Goal: Task Accomplishment & Management: Manage account settings

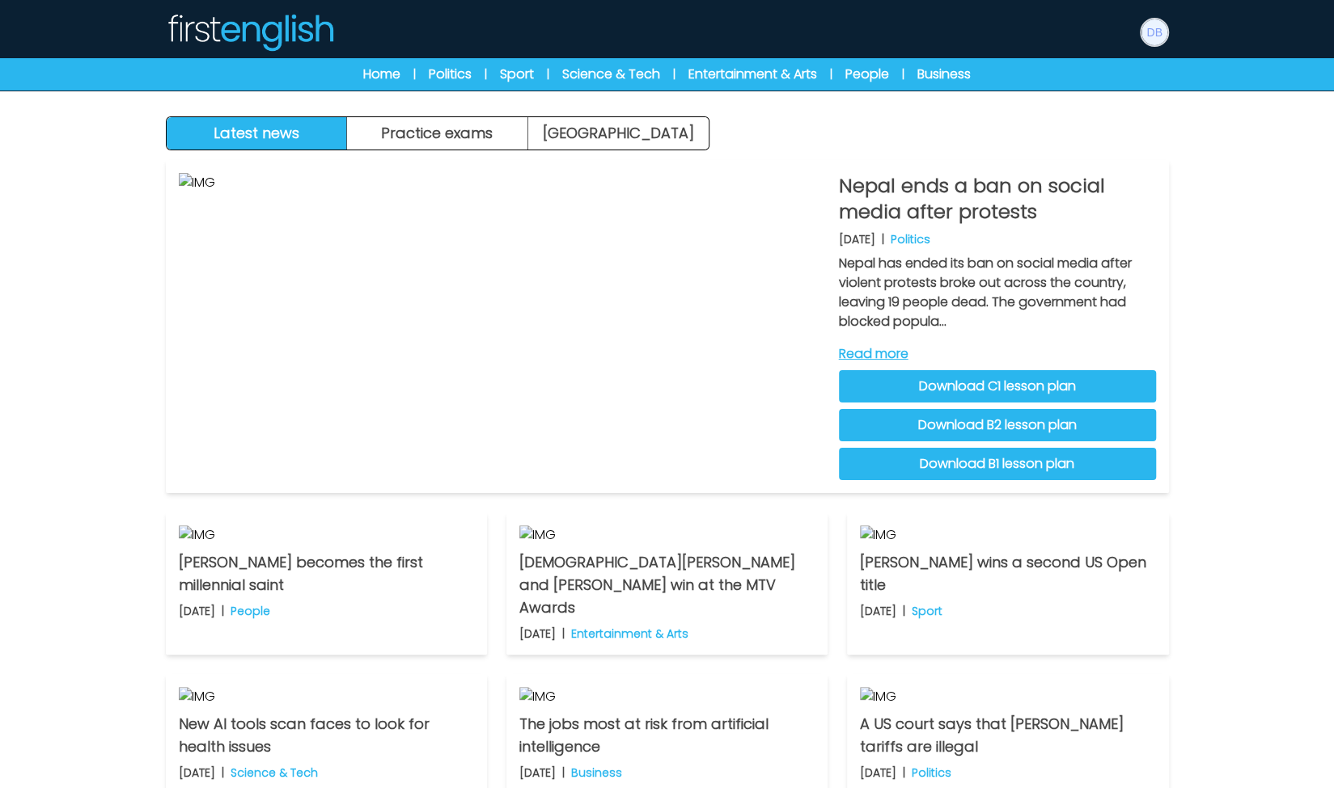
click at [1152, 40] on img at bounding box center [1154, 32] width 26 height 26
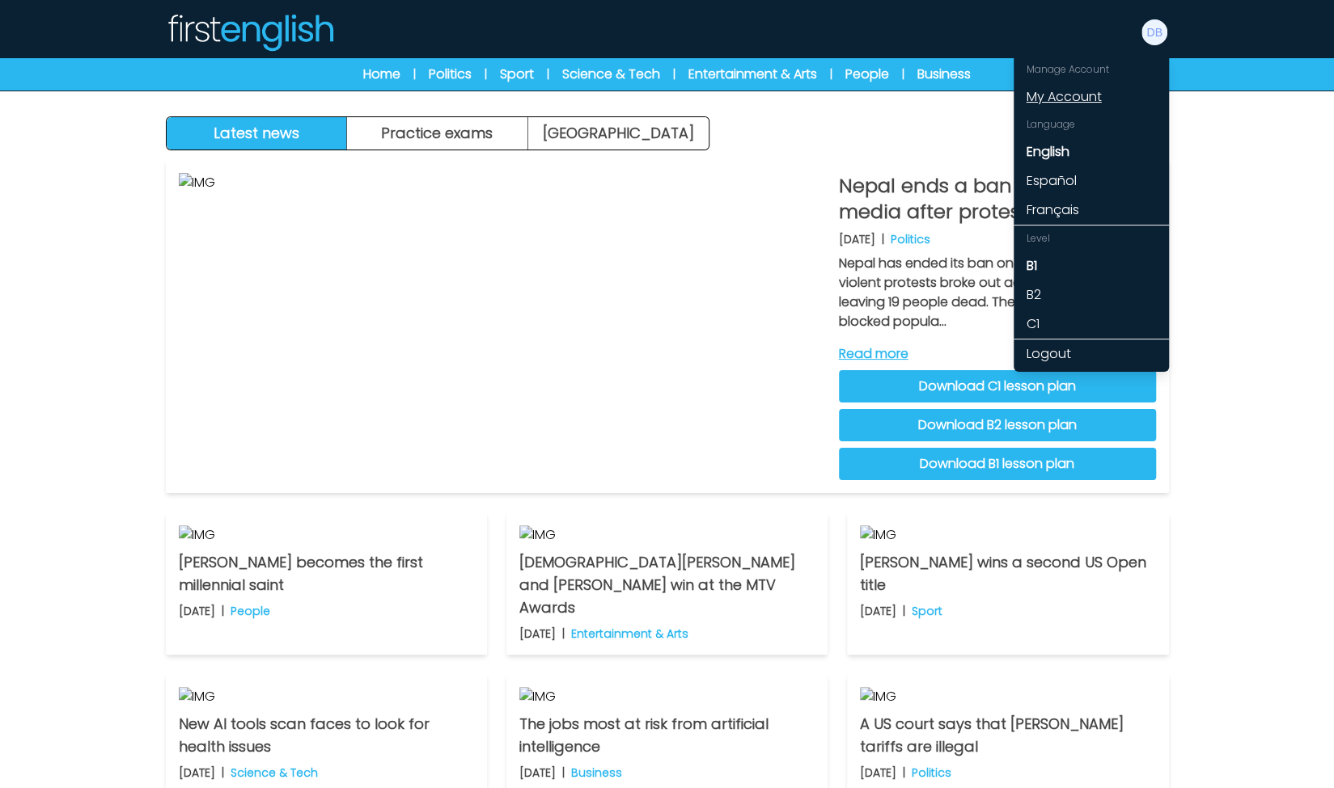
click at [1087, 87] on link "My Account" at bounding box center [1090, 96] width 155 height 29
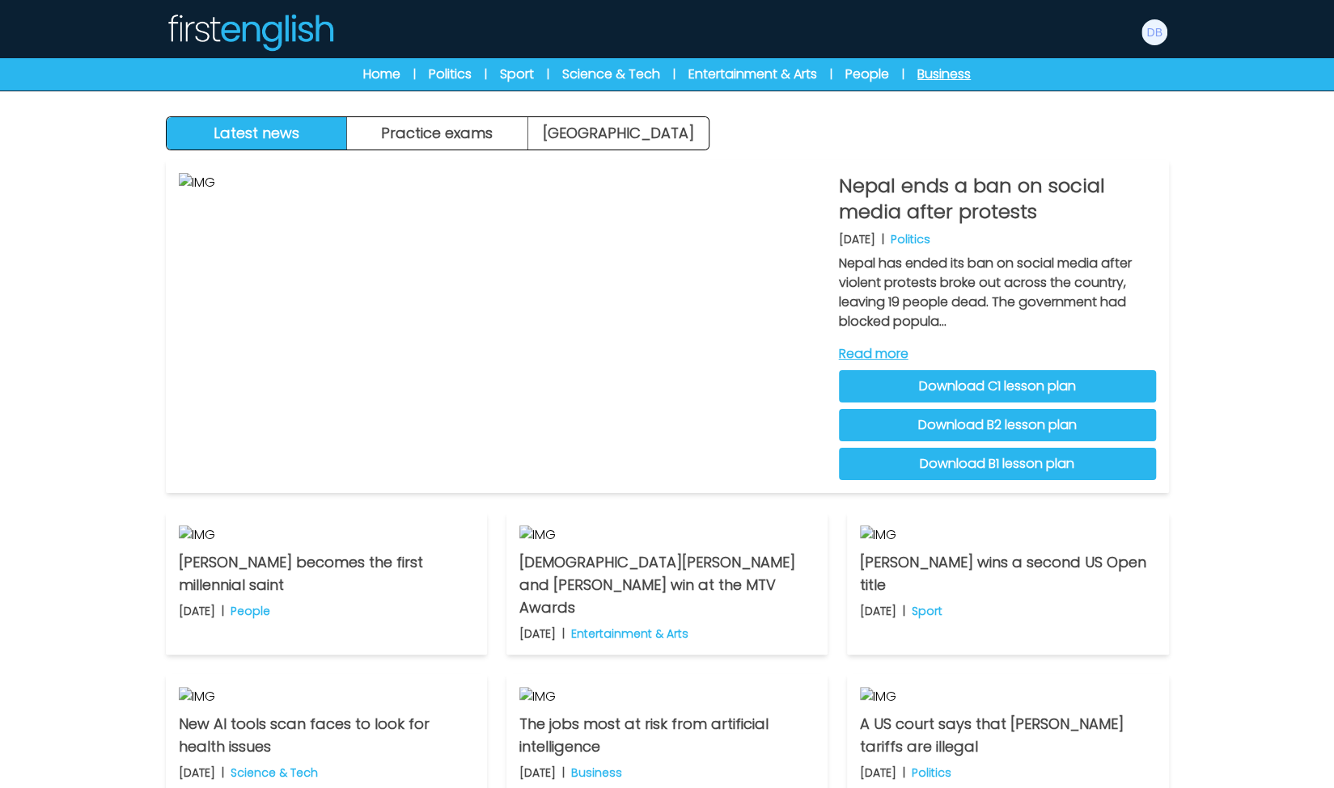
click at [932, 76] on link "Business" at bounding box center [943, 74] width 53 height 19
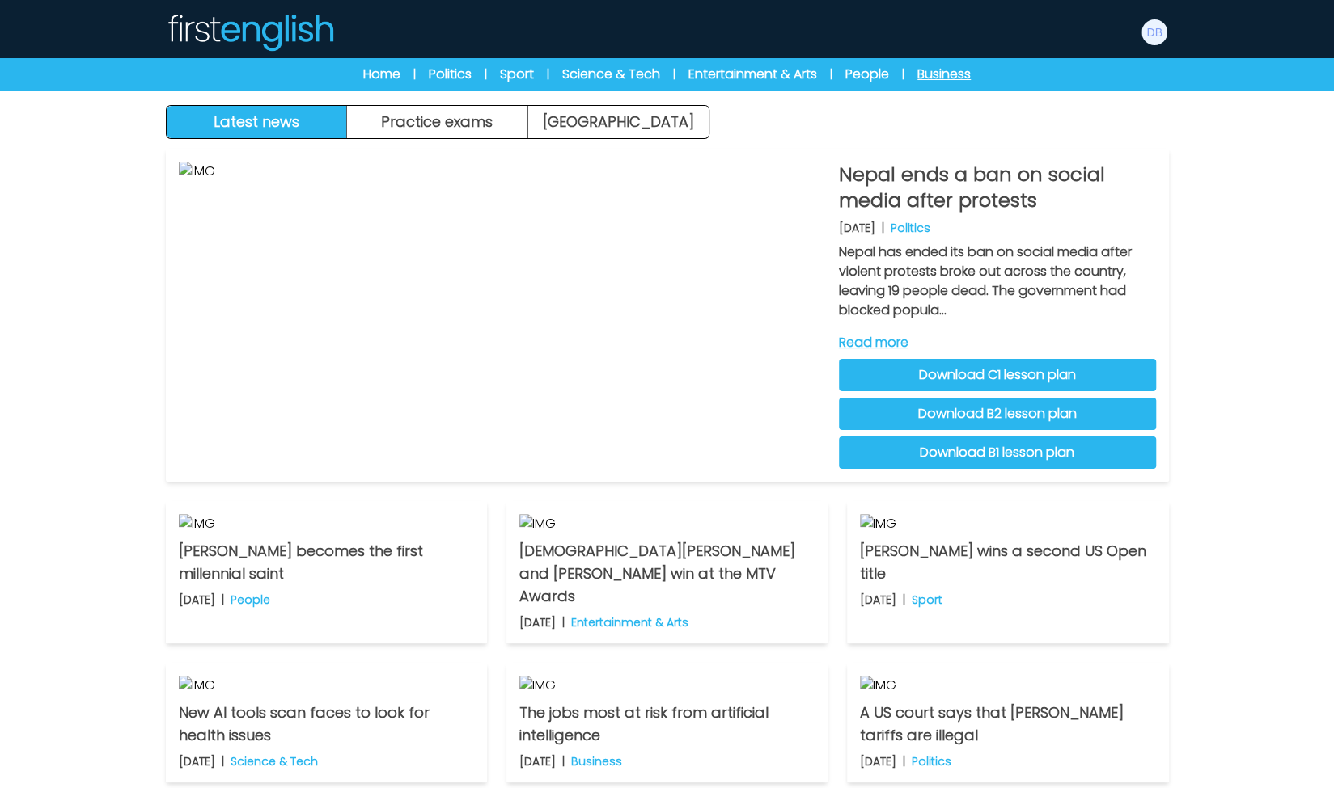
scroll to position [36, 0]
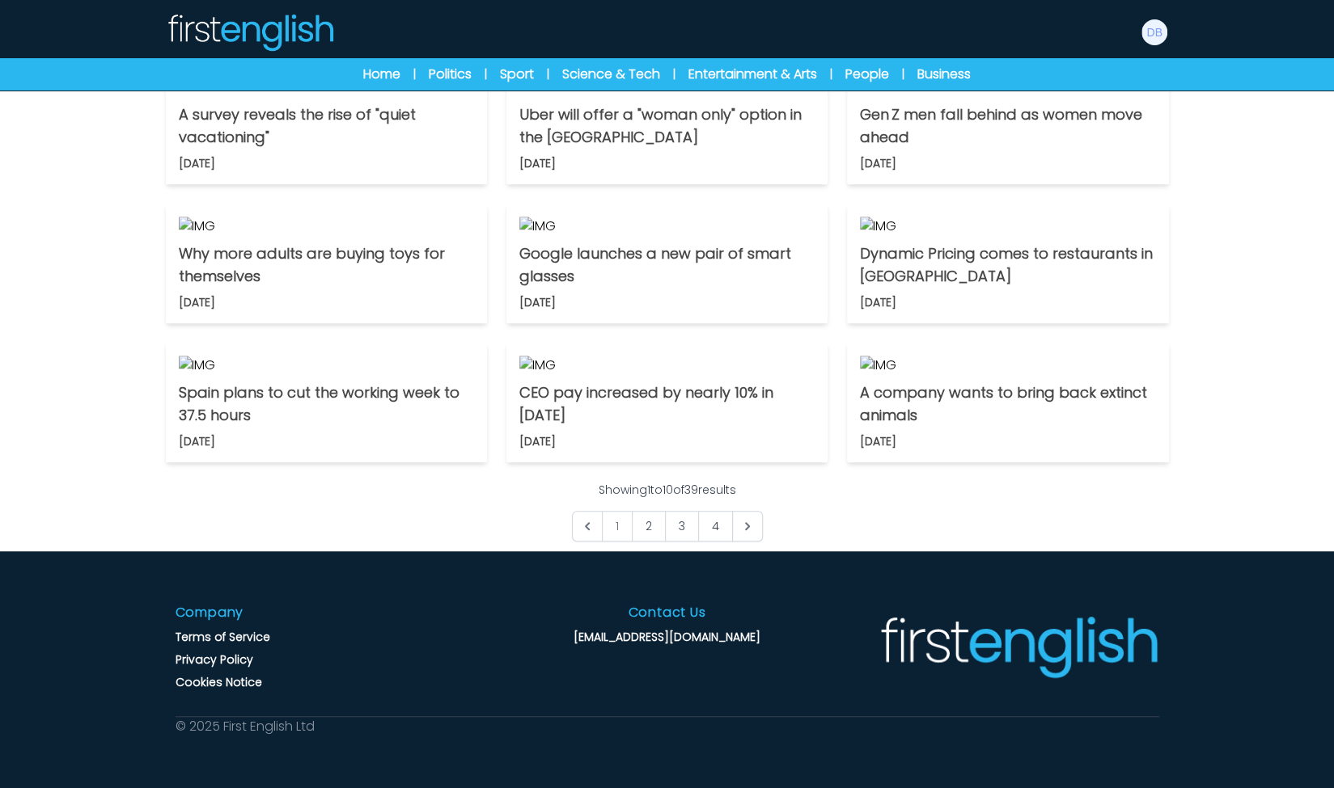
scroll to position [785, 0]
click at [1065, 236] on img at bounding box center [1007, 226] width 295 height 19
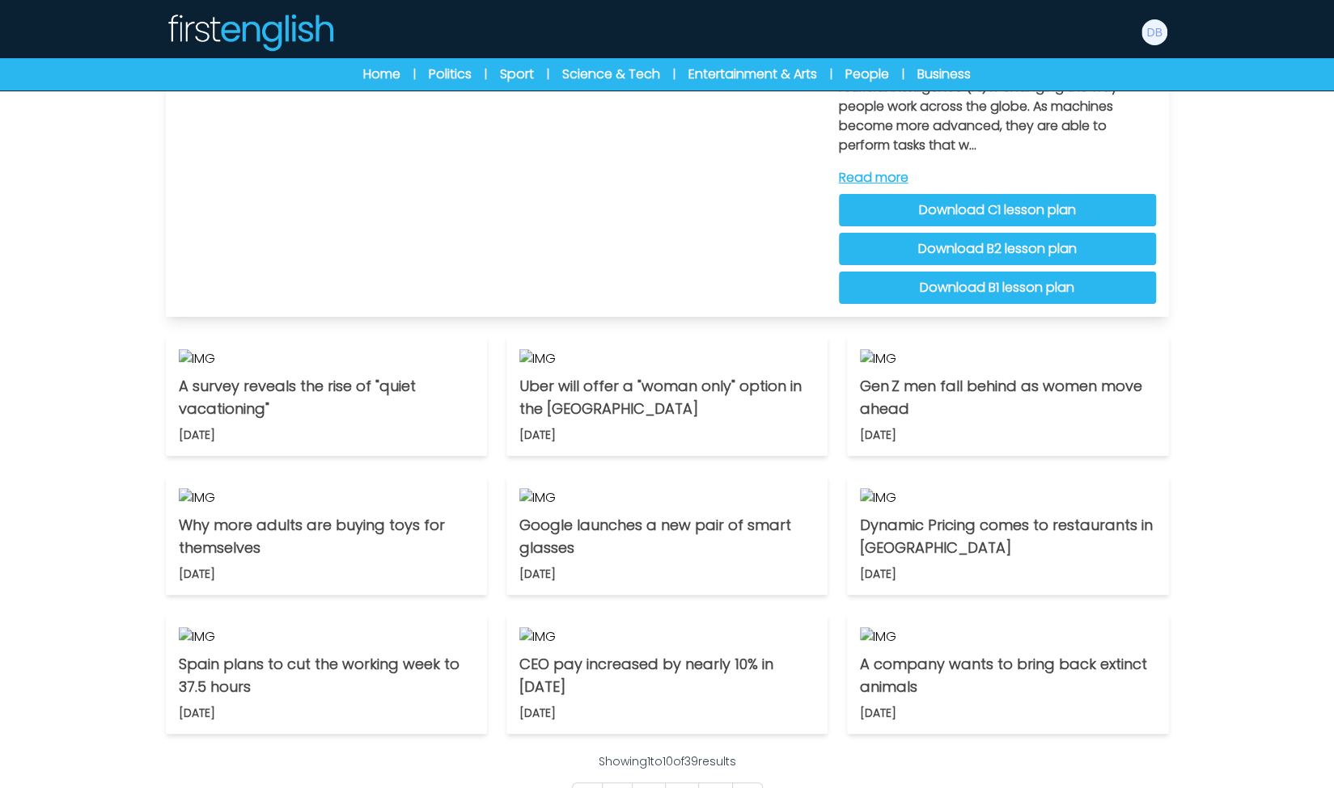
scroll to position [180, 0]
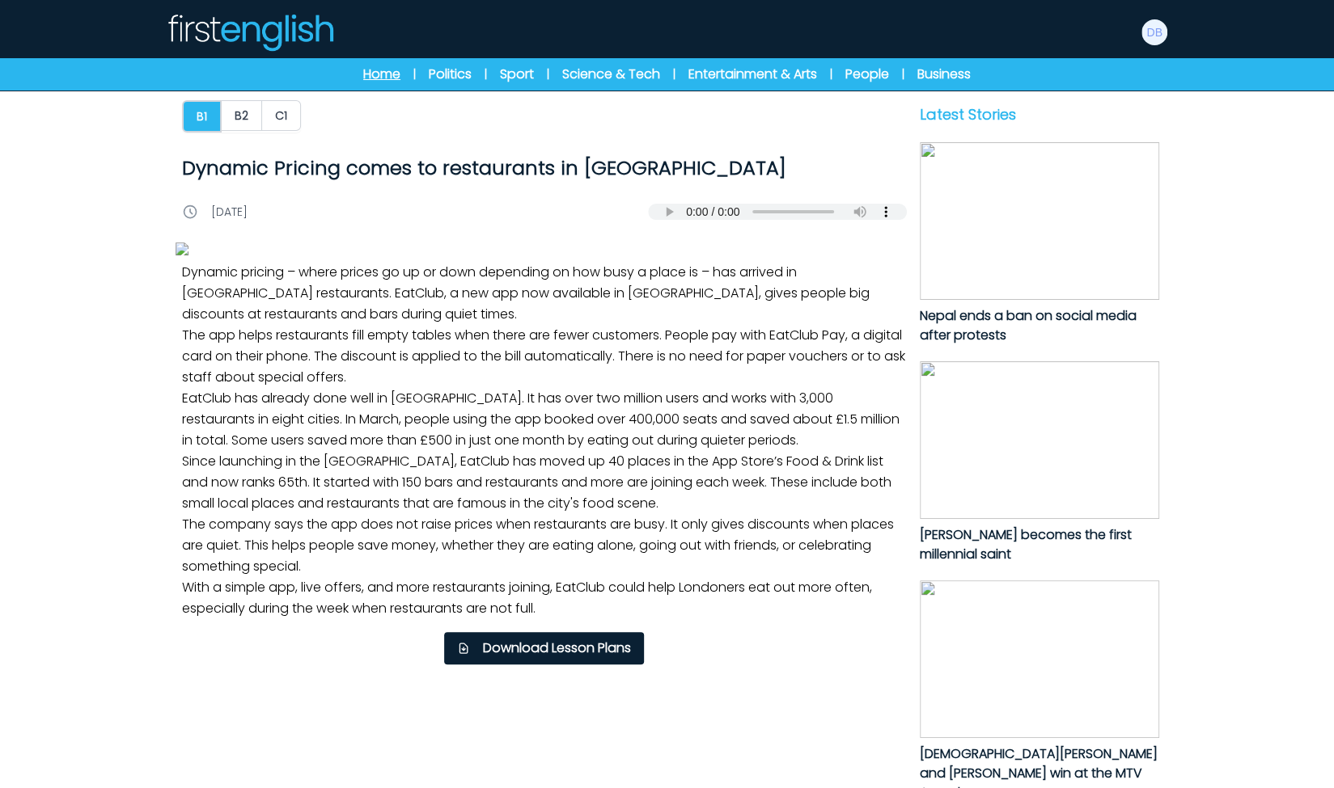
click at [395, 72] on link "Home" at bounding box center [381, 74] width 37 height 19
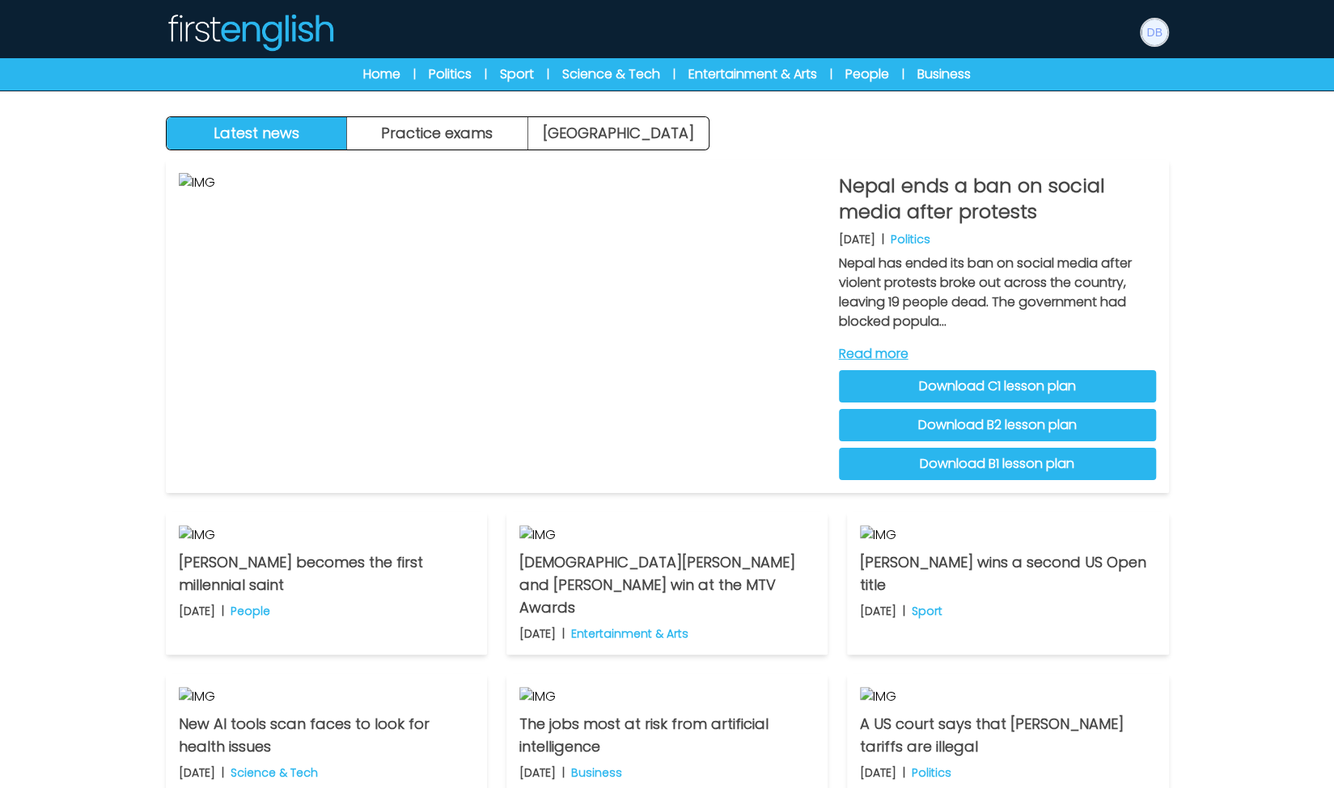
click at [1150, 44] on img at bounding box center [1154, 32] width 26 height 26
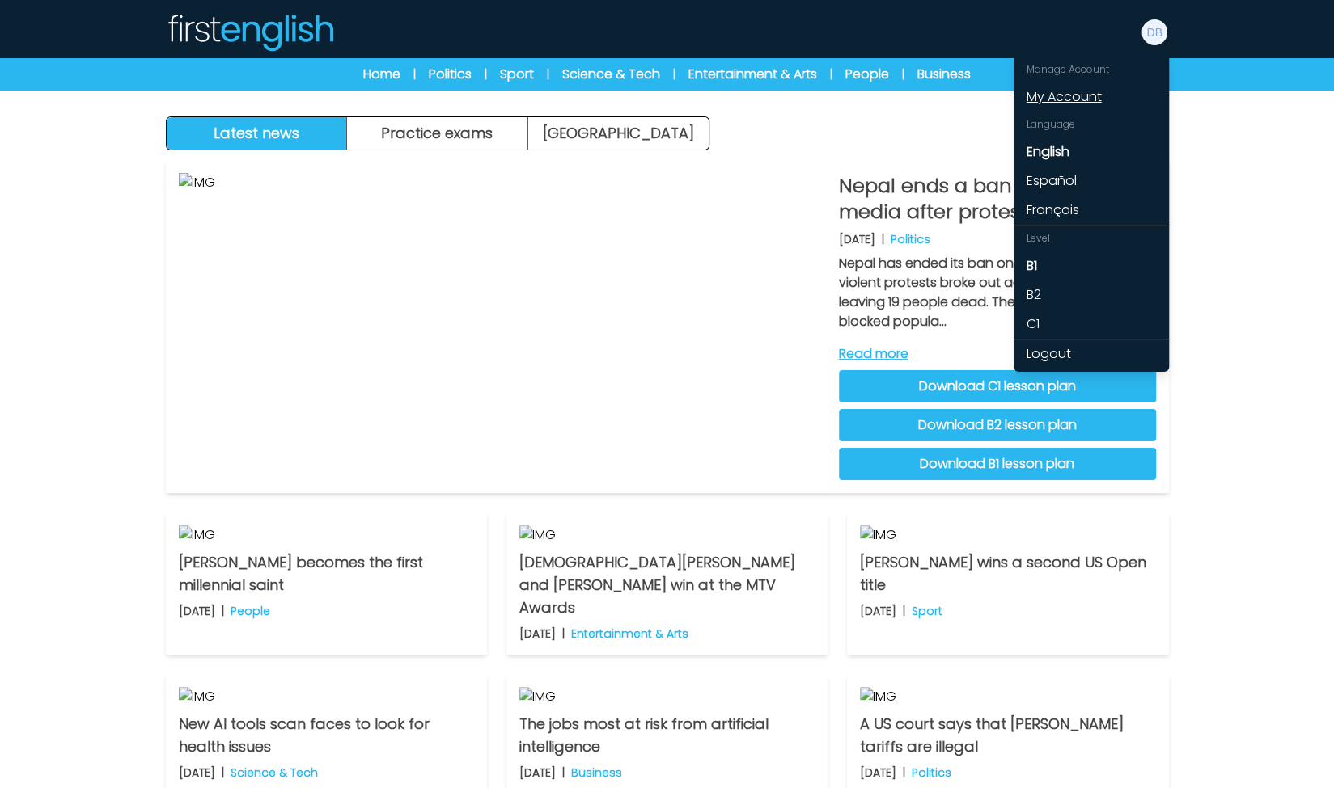
click at [1090, 95] on link "My Account" at bounding box center [1090, 96] width 155 height 29
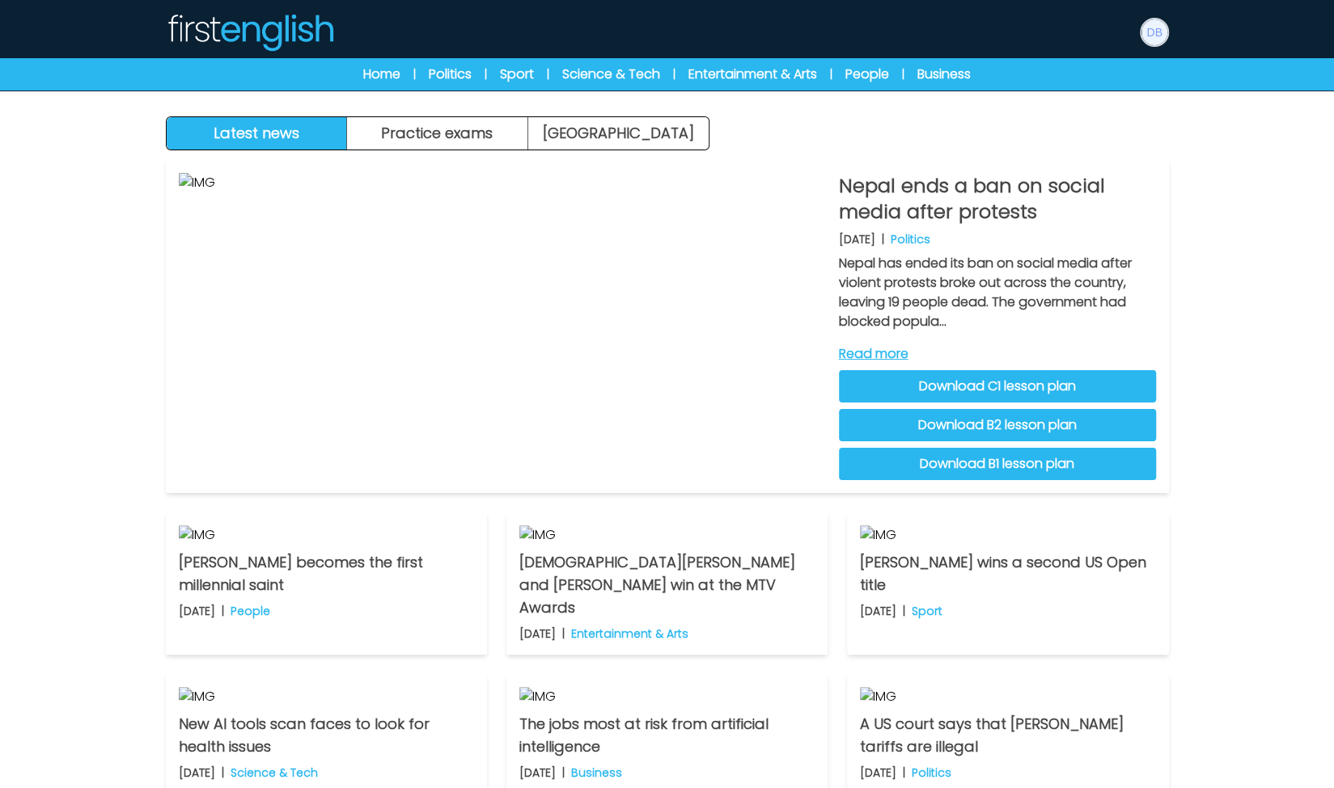
click at [1150, 32] on img at bounding box center [1154, 32] width 26 height 26
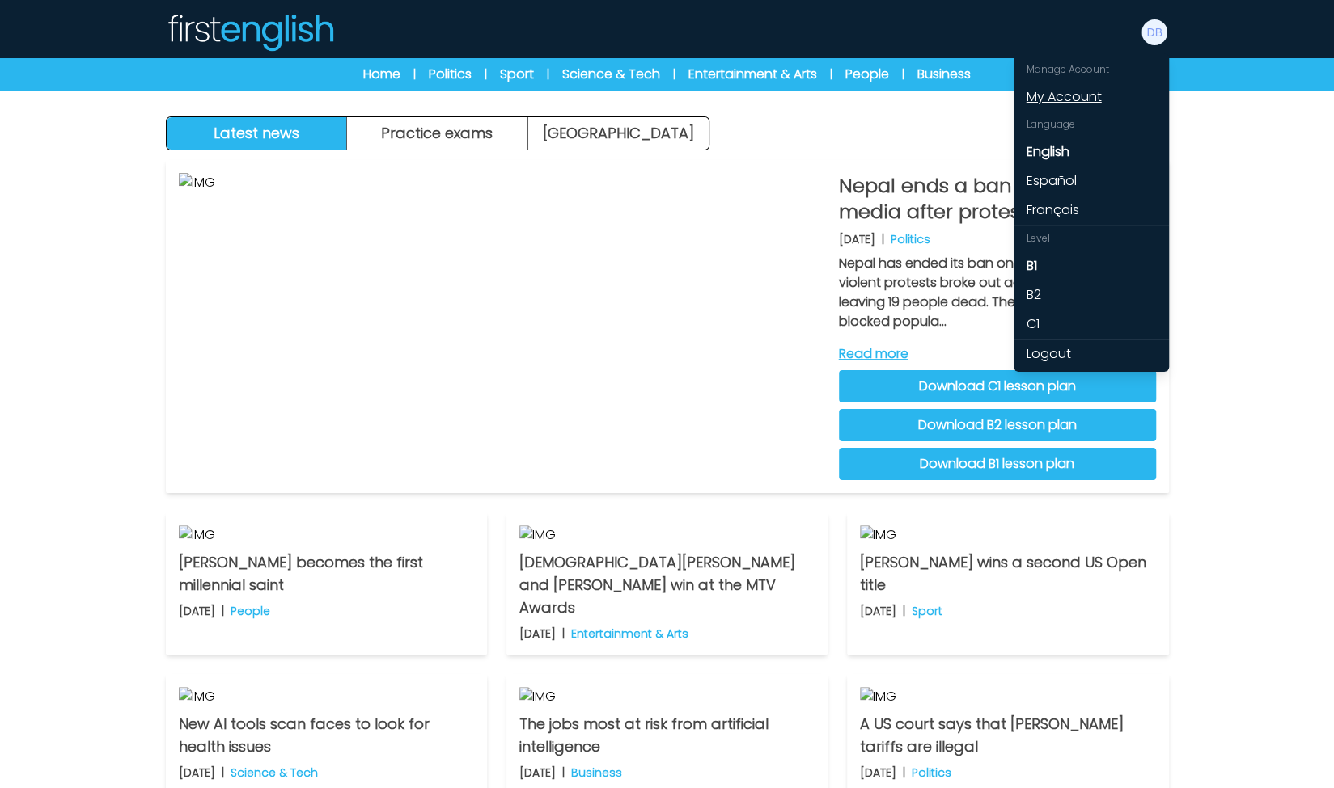
click at [1061, 96] on link "My Account" at bounding box center [1090, 96] width 155 height 29
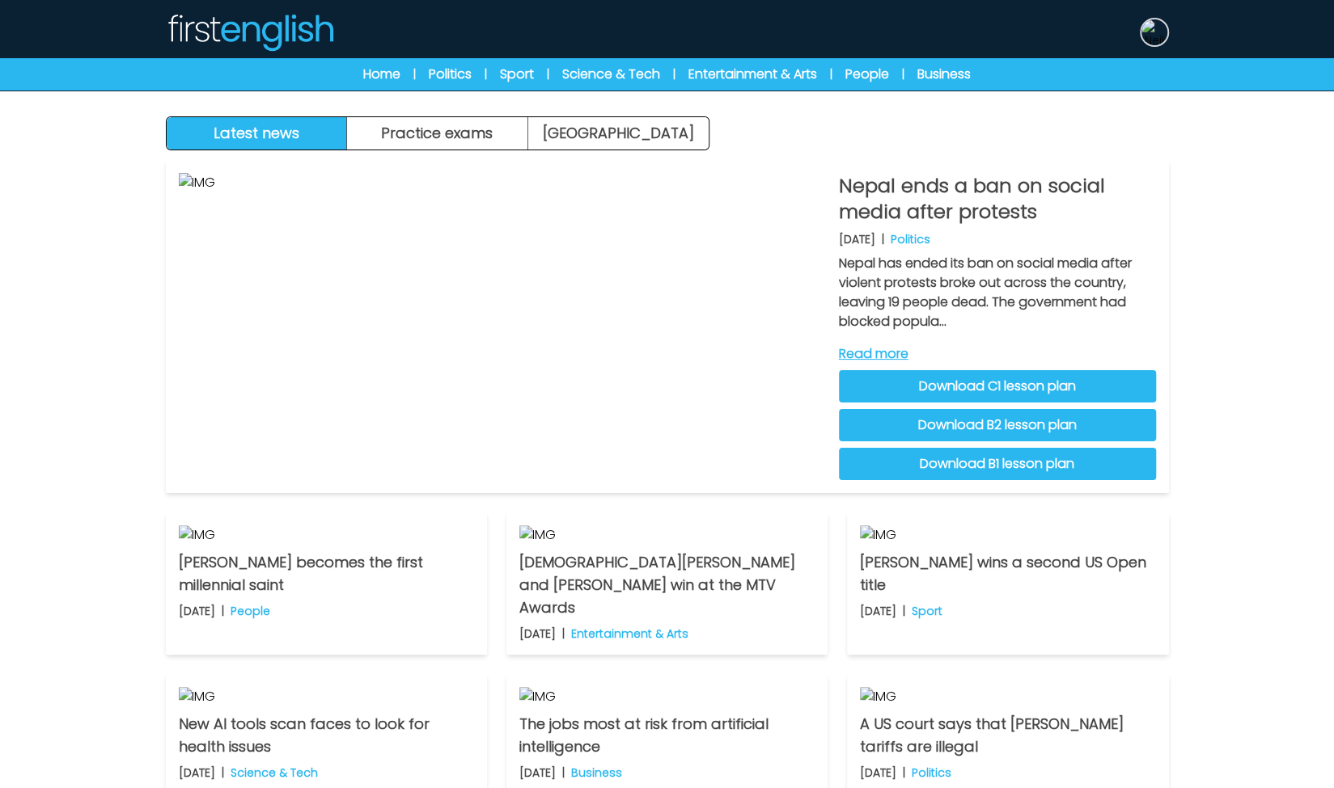
click at [1148, 41] on img at bounding box center [1154, 32] width 26 height 26
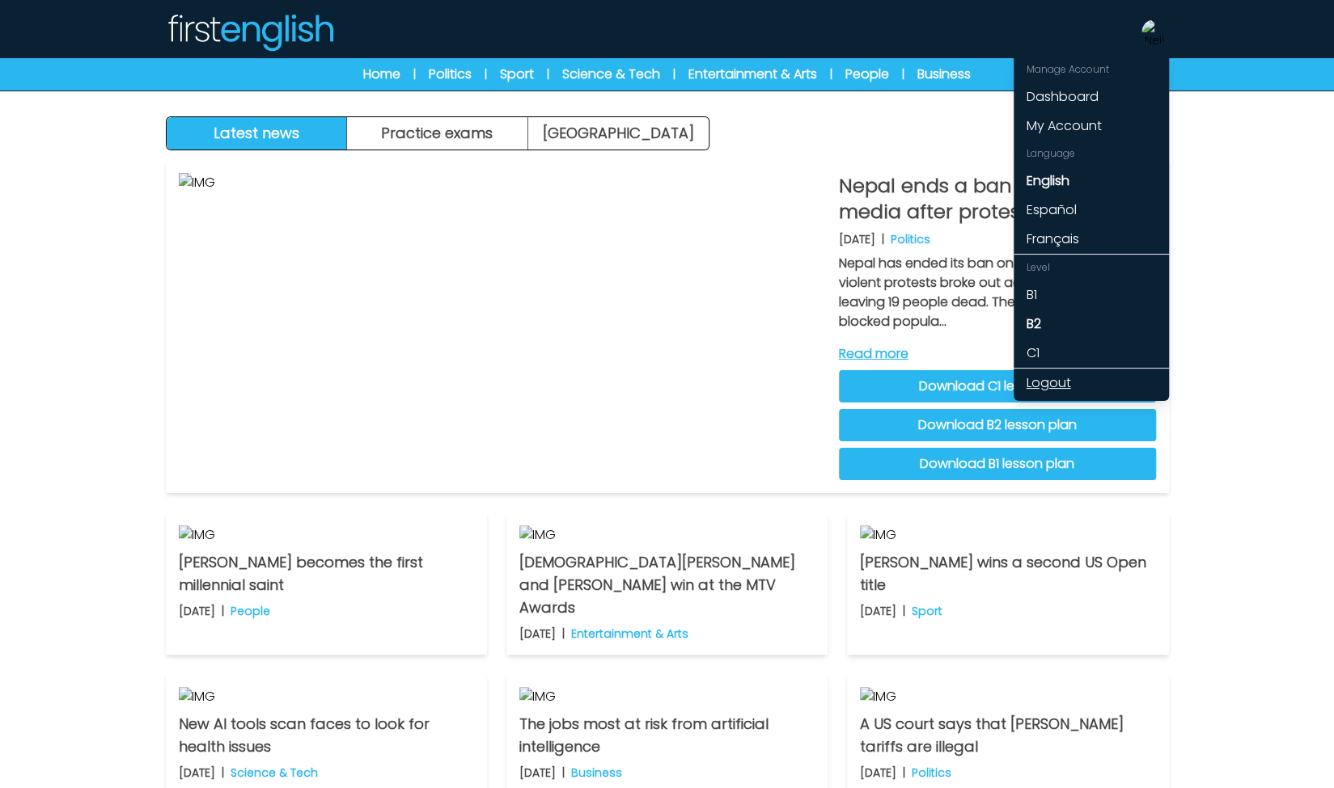
click at [1043, 382] on link "Logout" at bounding box center [1090, 383] width 155 height 29
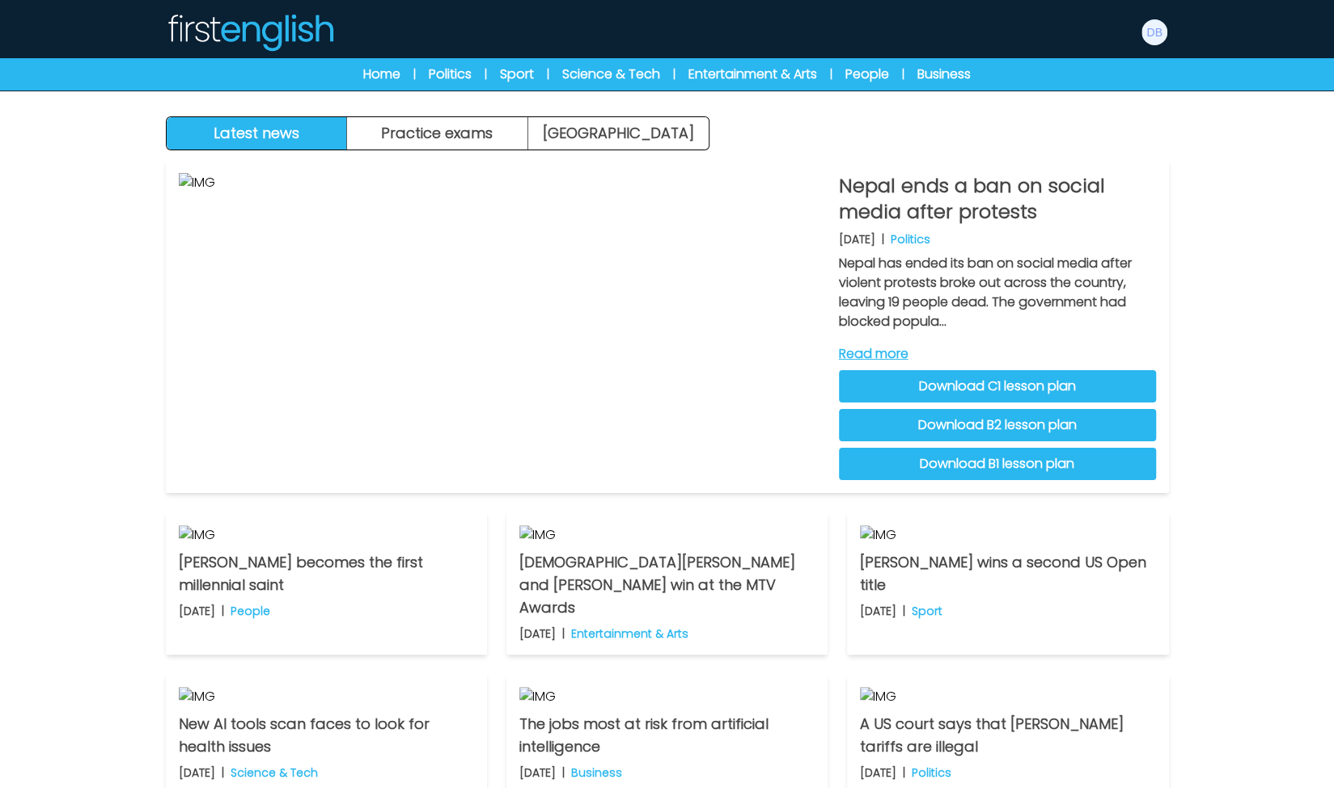
click at [1131, 35] on div "Manage Account My Account Language English Español [DEMOGRAPHIC_DATA] B1 B2 C1 …" at bounding box center [667, 32] width 1003 height 52
click at [1152, 40] on img at bounding box center [1154, 32] width 26 height 26
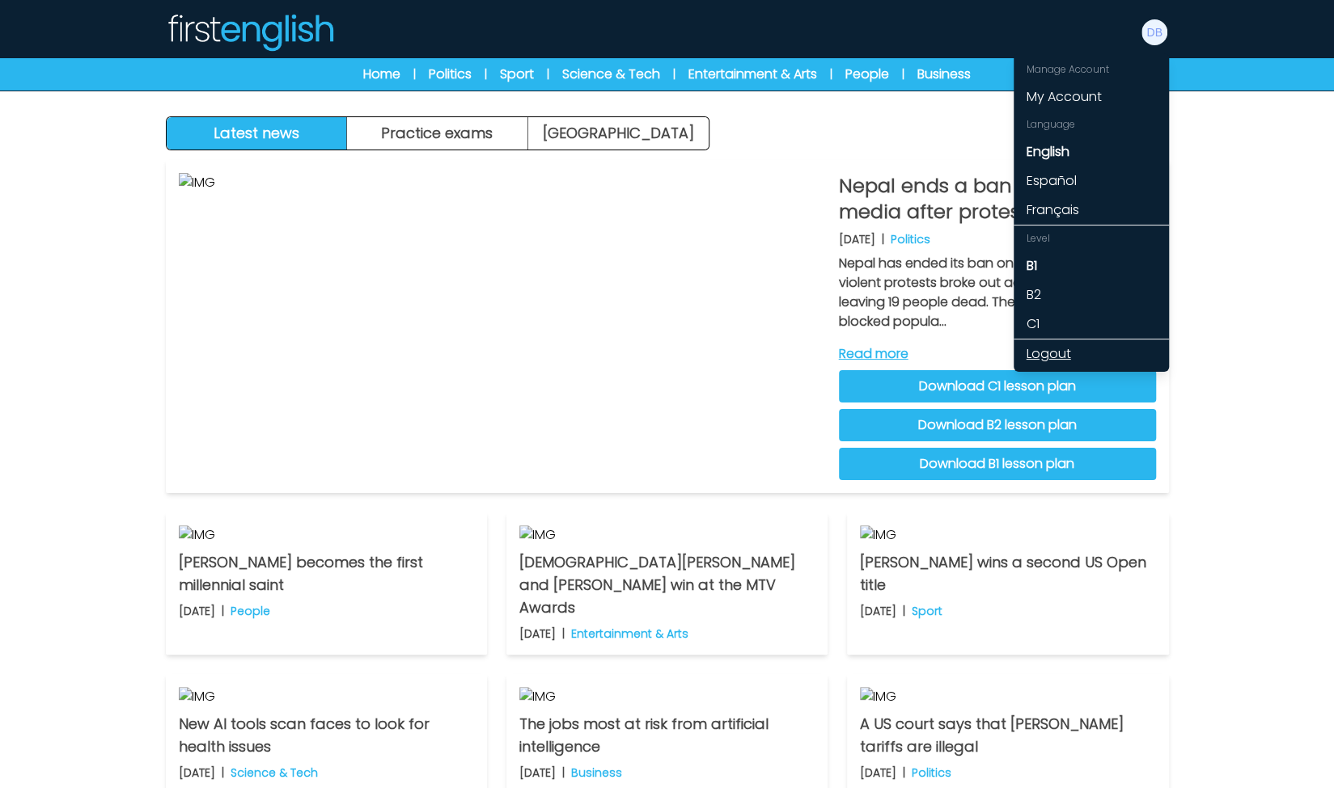
click at [1035, 353] on link "Logout" at bounding box center [1090, 354] width 155 height 29
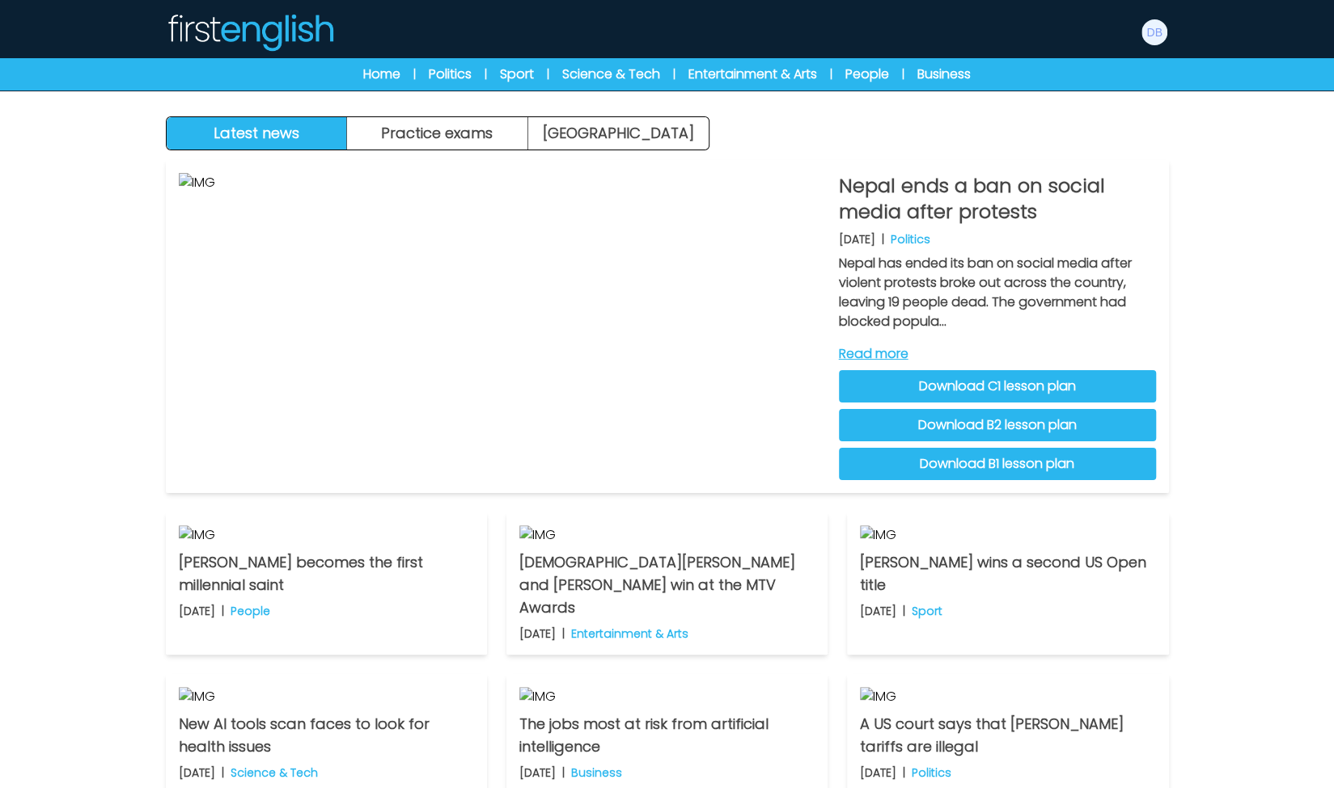
click at [1035, 353] on link "Read more" at bounding box center [997, 354] width 317 height 19
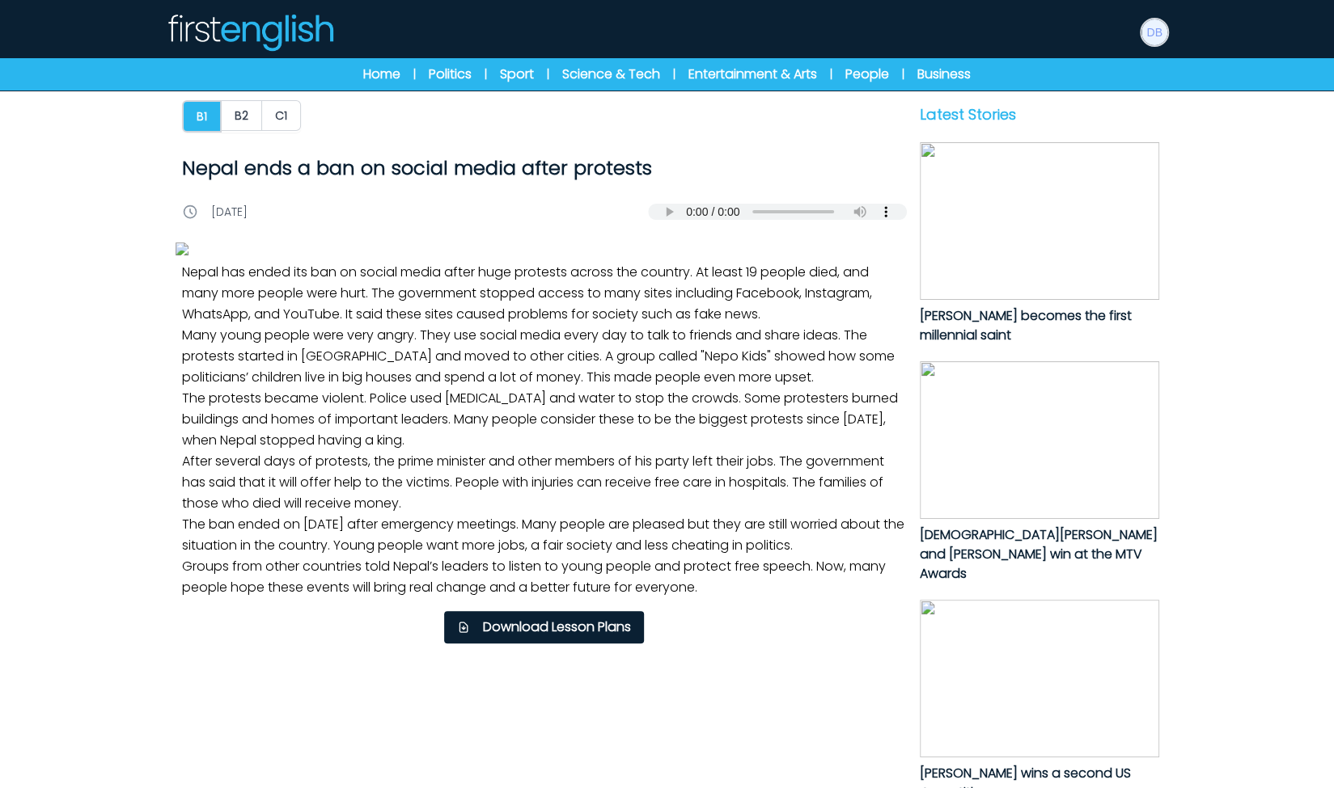
click at [1152, 38] on img at bounding box center [1154, 32] width 26 height 26
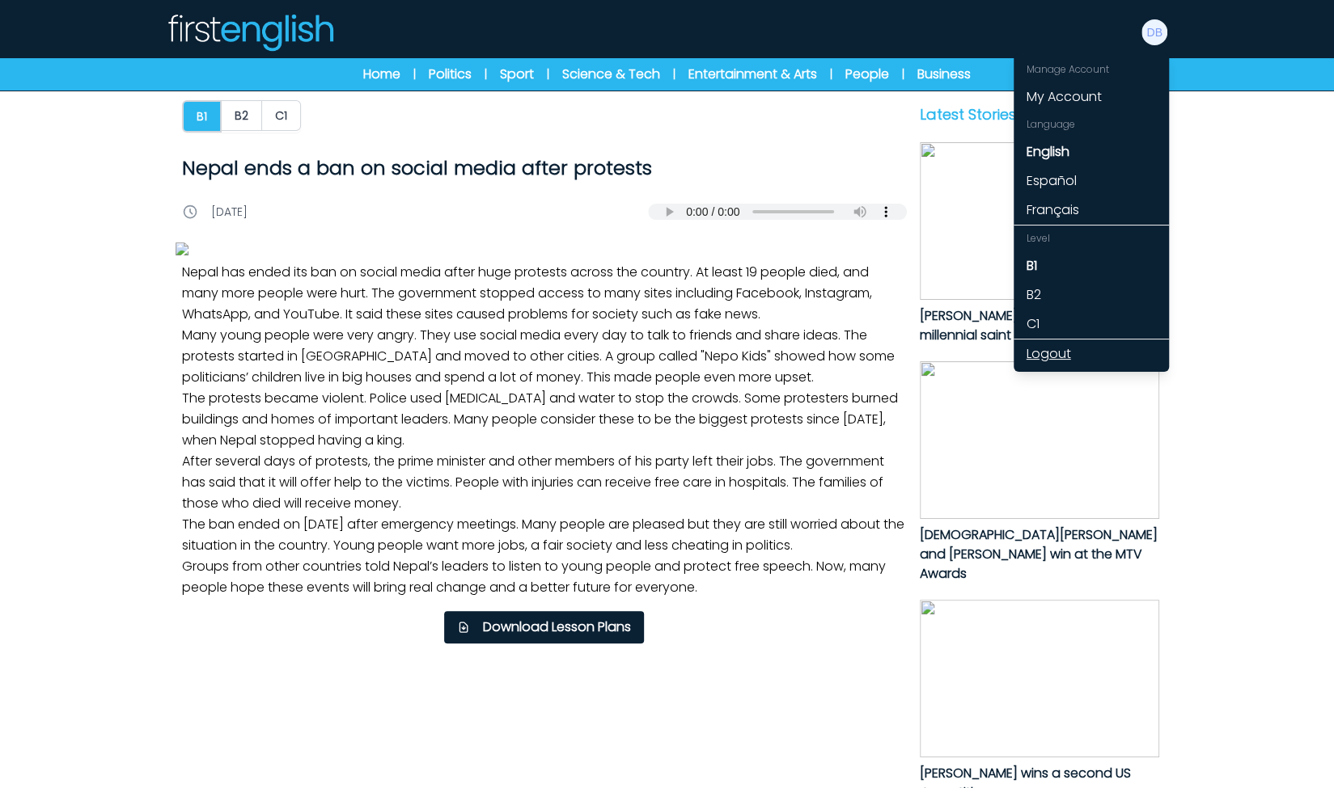
click at [1057, 352] on link "Logout" at bounding box center [1090, 354] width 155 height 29
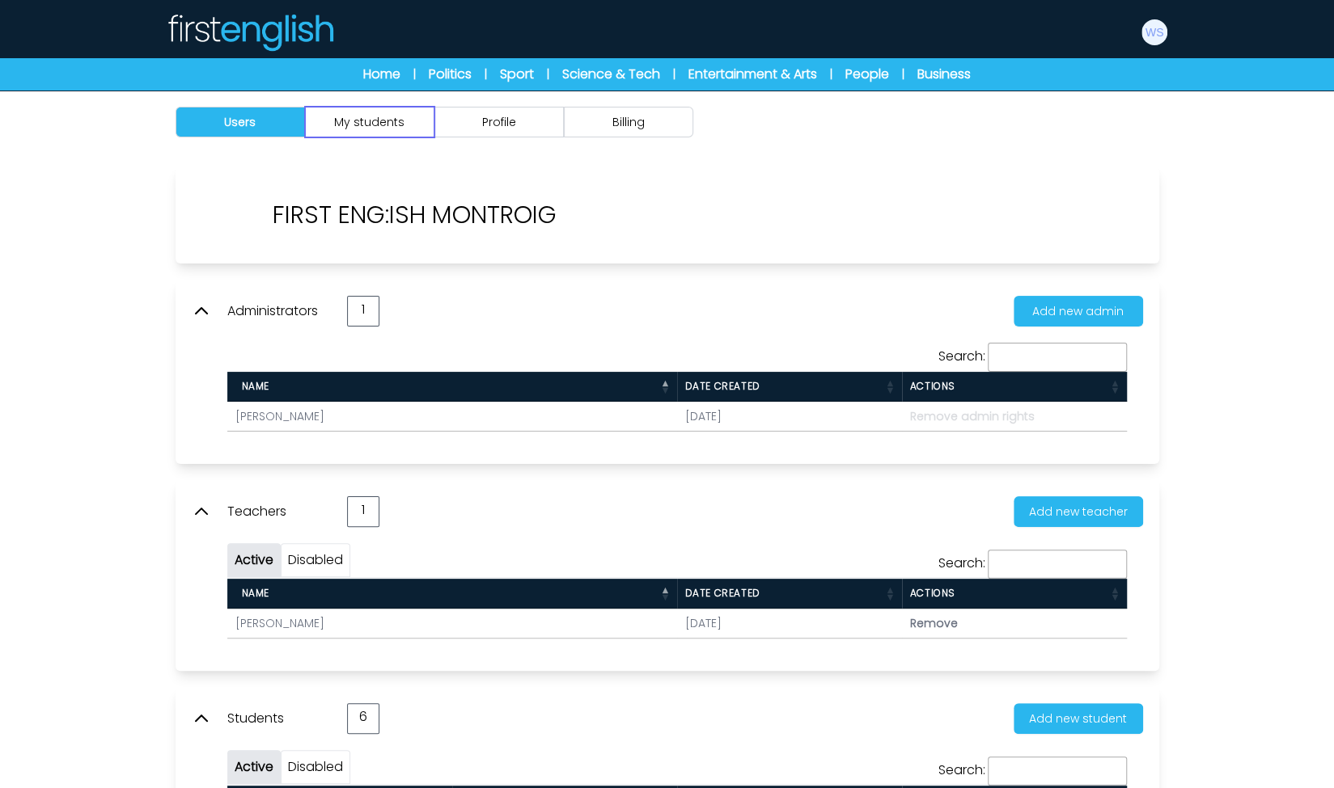
click at [416, 119] on button "My students" at bounding box center [369, 122] width 129 height 31
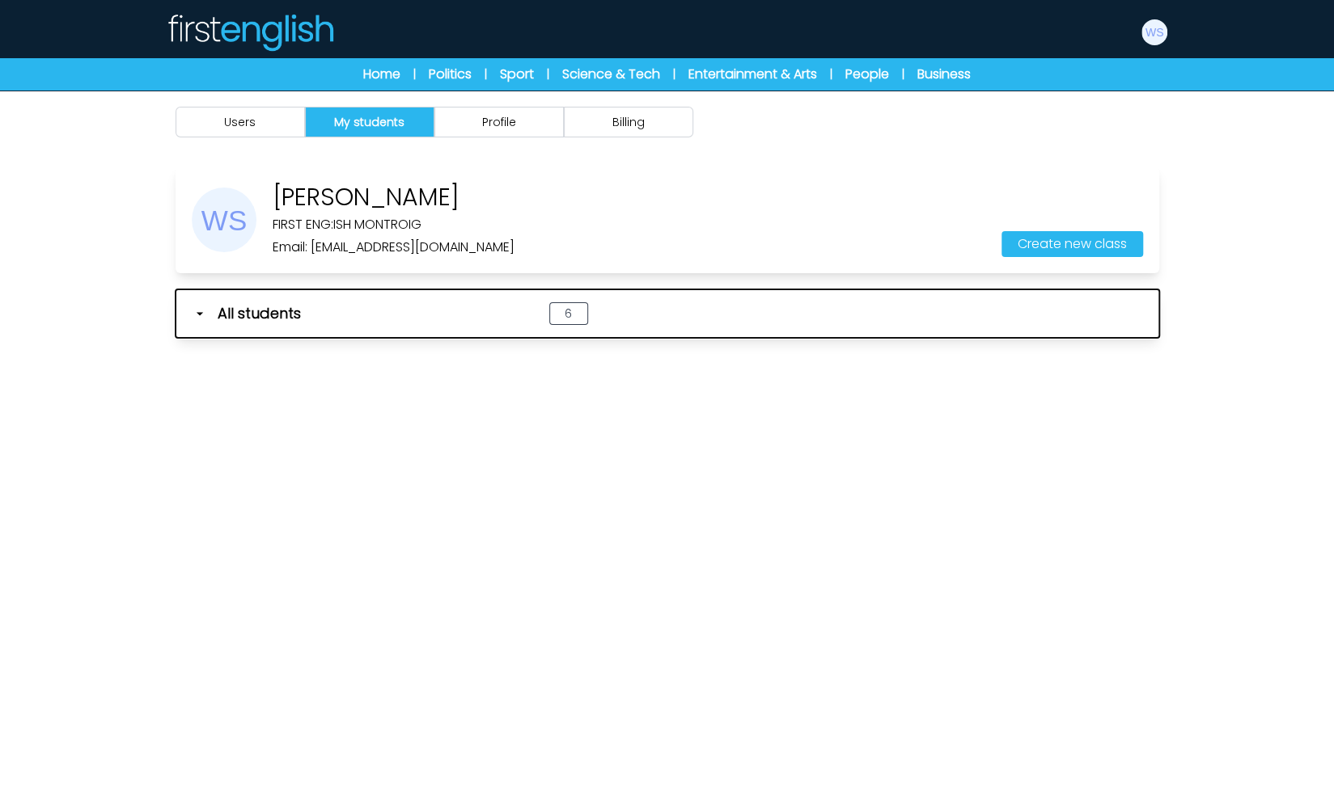
click at [200, 315] on icon "button" at bounding box center [200, 314] width 16 height 16
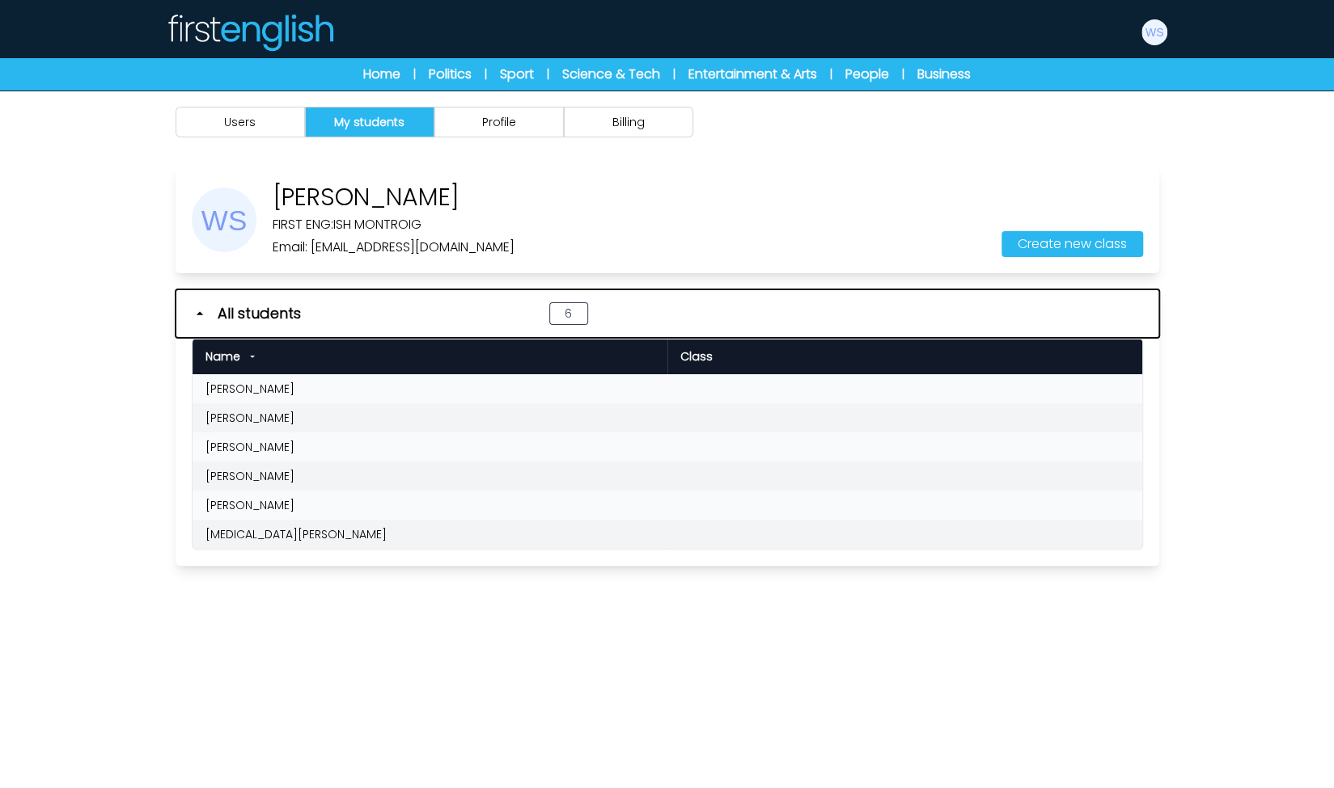
click at [200, 315] on icon "button" at bounding box center [200, 314] width 16 height 16
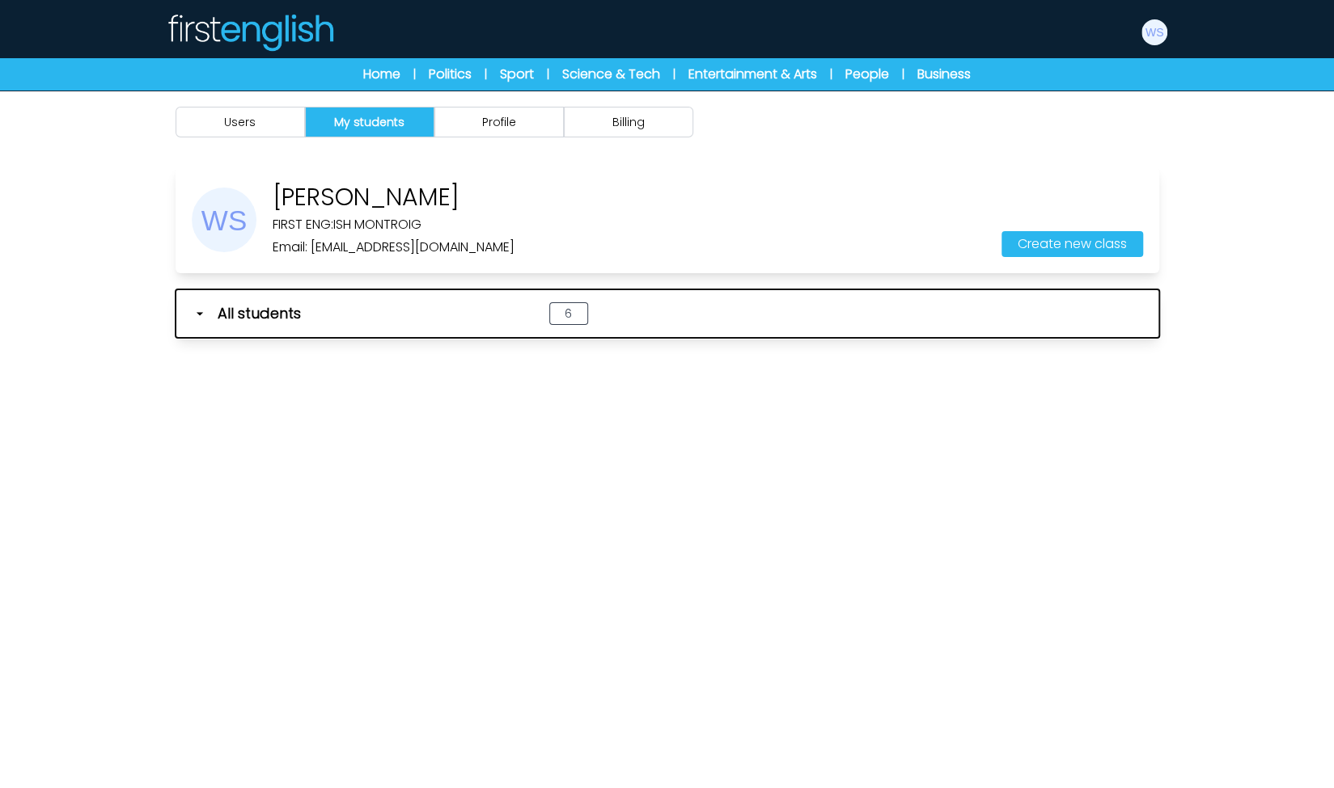
click at [200, 315] on icon "button" at bounding box center [200, 314] width 16 height 16
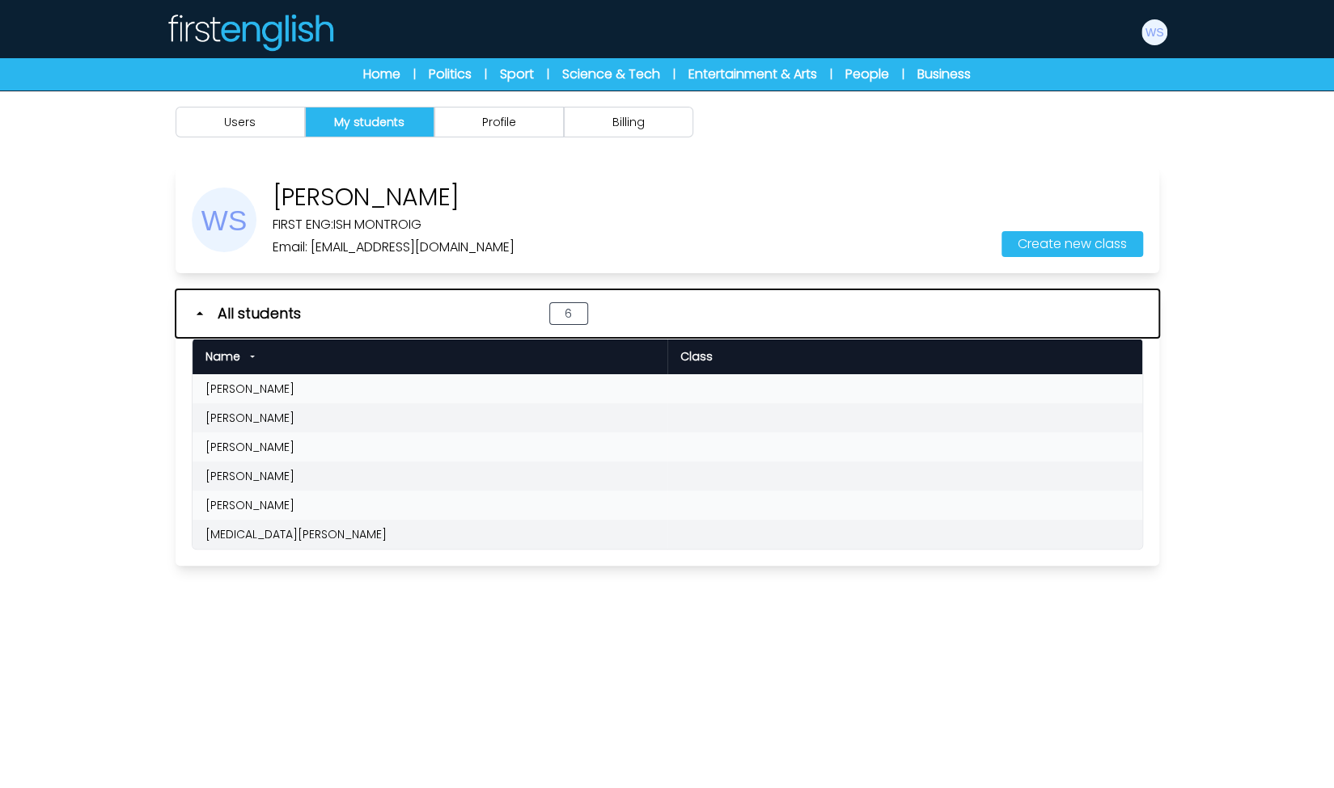
click at [200, 315] on icon "button" at bounding box center [200, 314] width 16 height 16
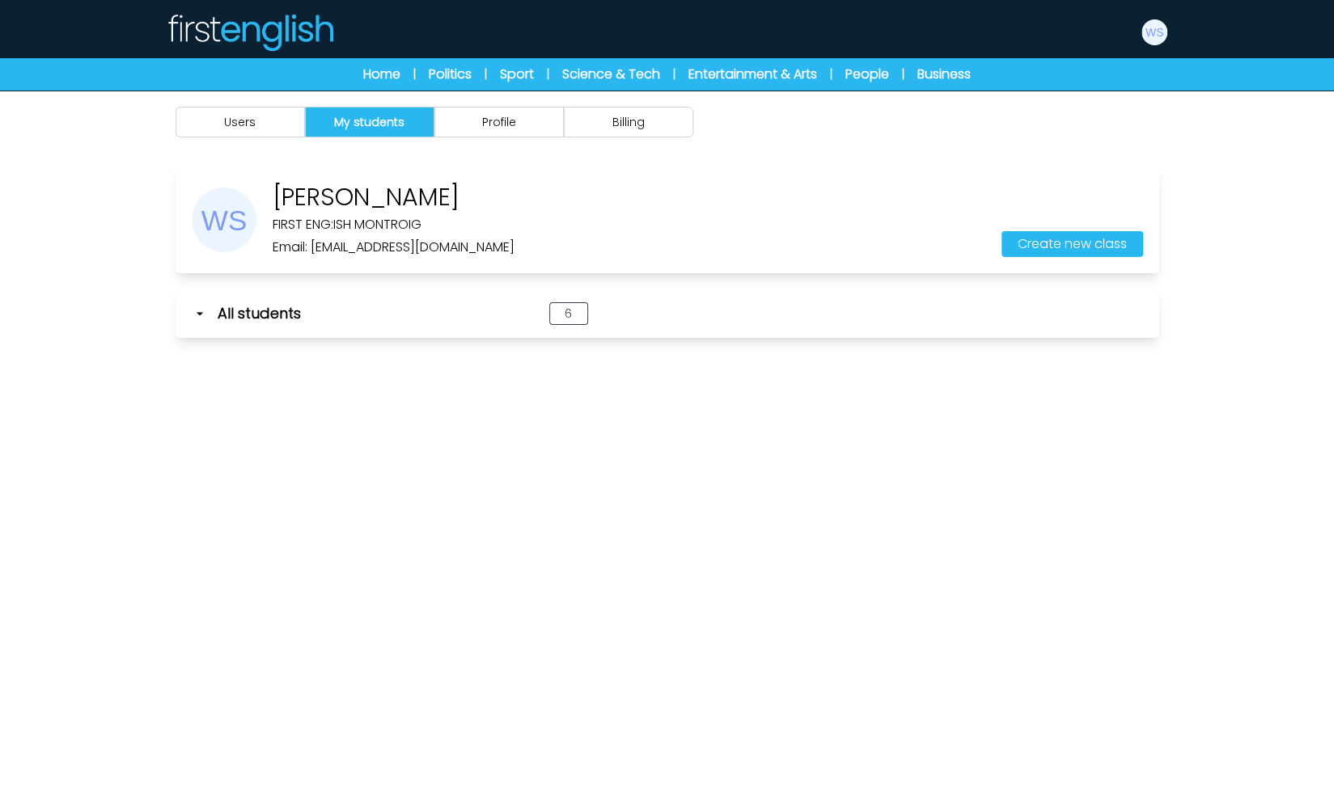
click at [95, 410] on div "Users My students Profile Billing" at bounding box center [667, 485] width 1334 height 788
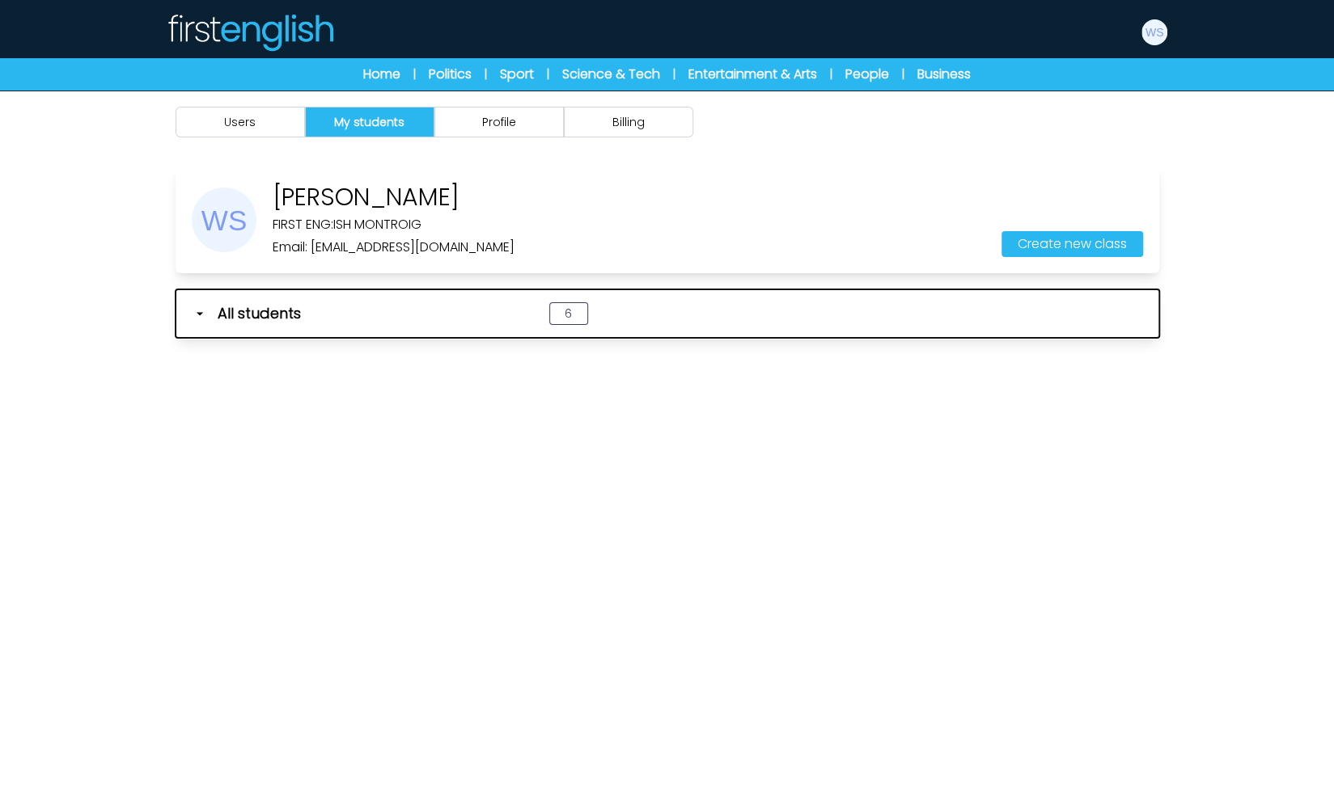
click at [207, 308] on icon "button" at bounding box center [200, 314] width 16 height 16
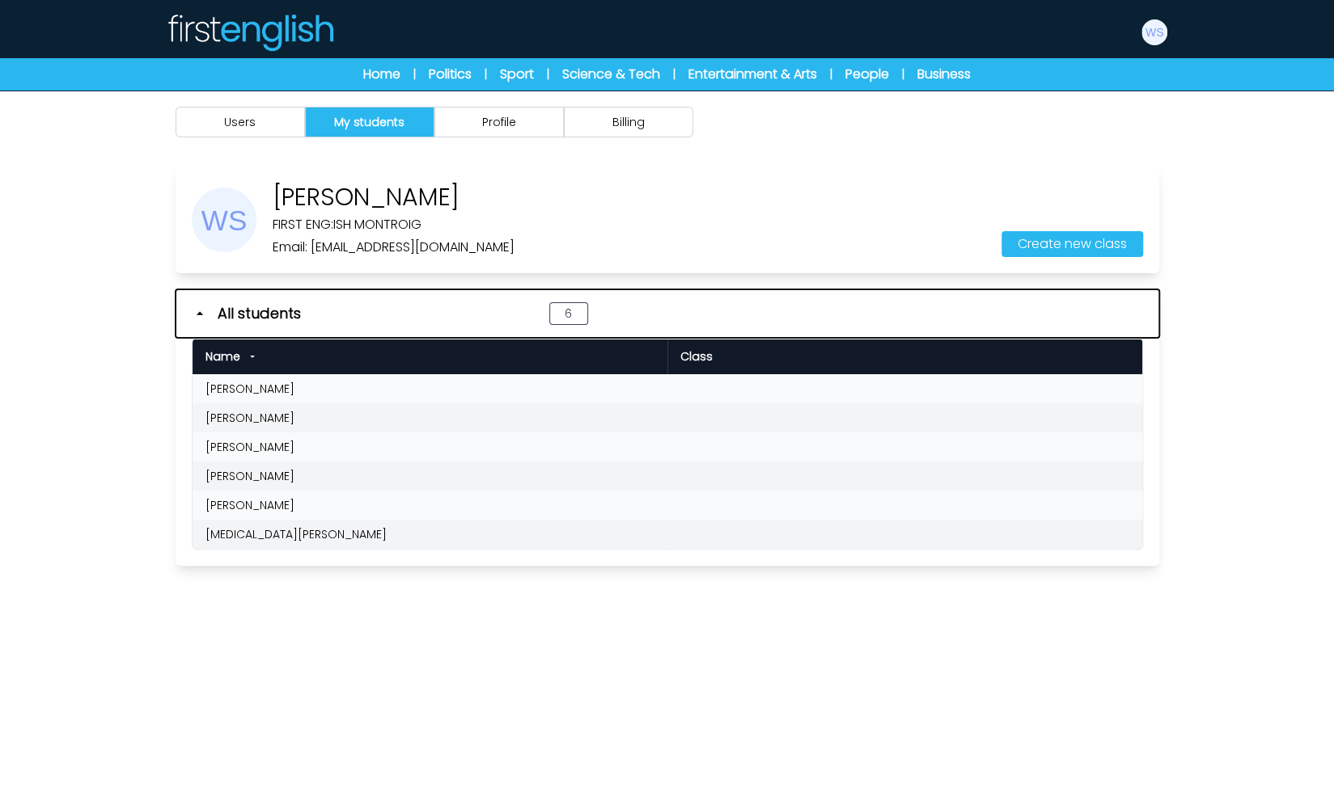
click at [207, 308] on icon "button" at bounding box center [200, 314] width 16 height 16
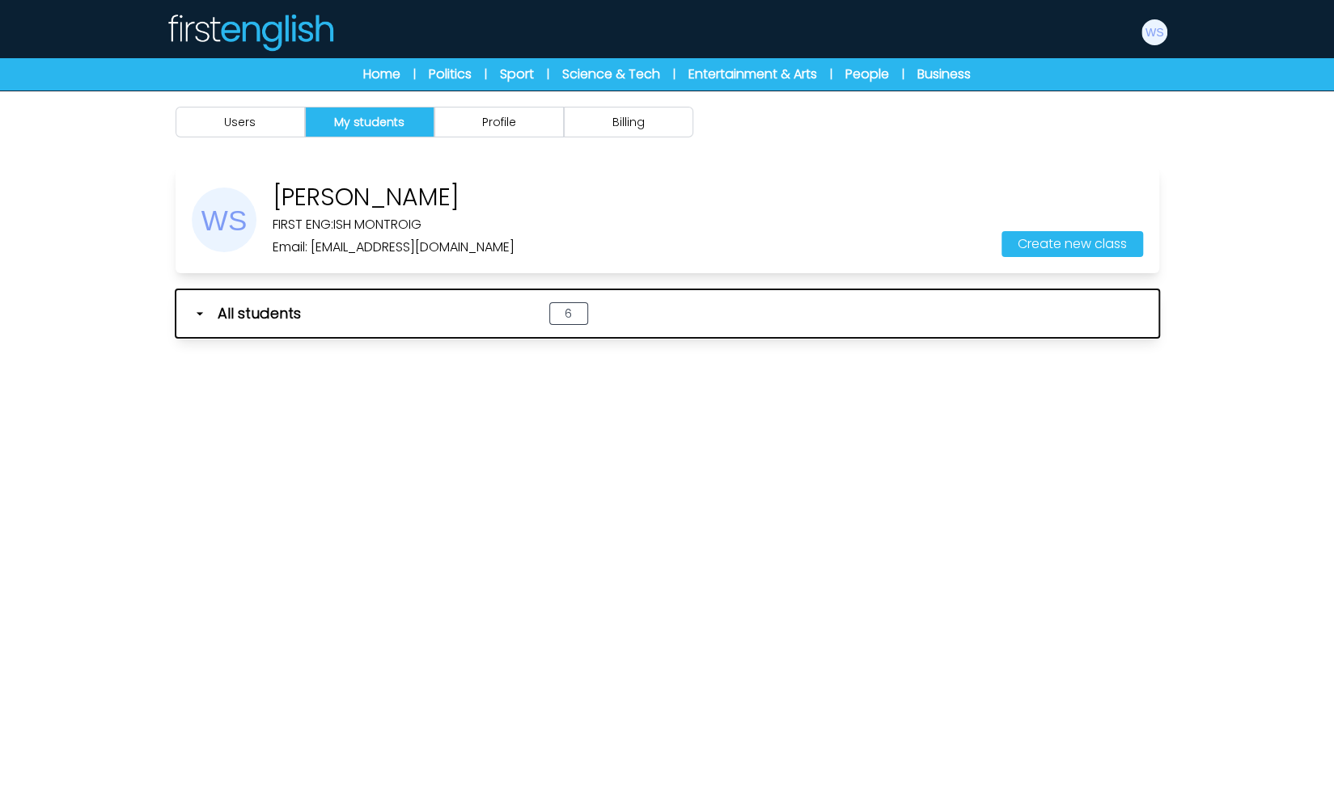
click at [207, 308] on icon "button" at bounding box center [200, 314] width 16 height 16
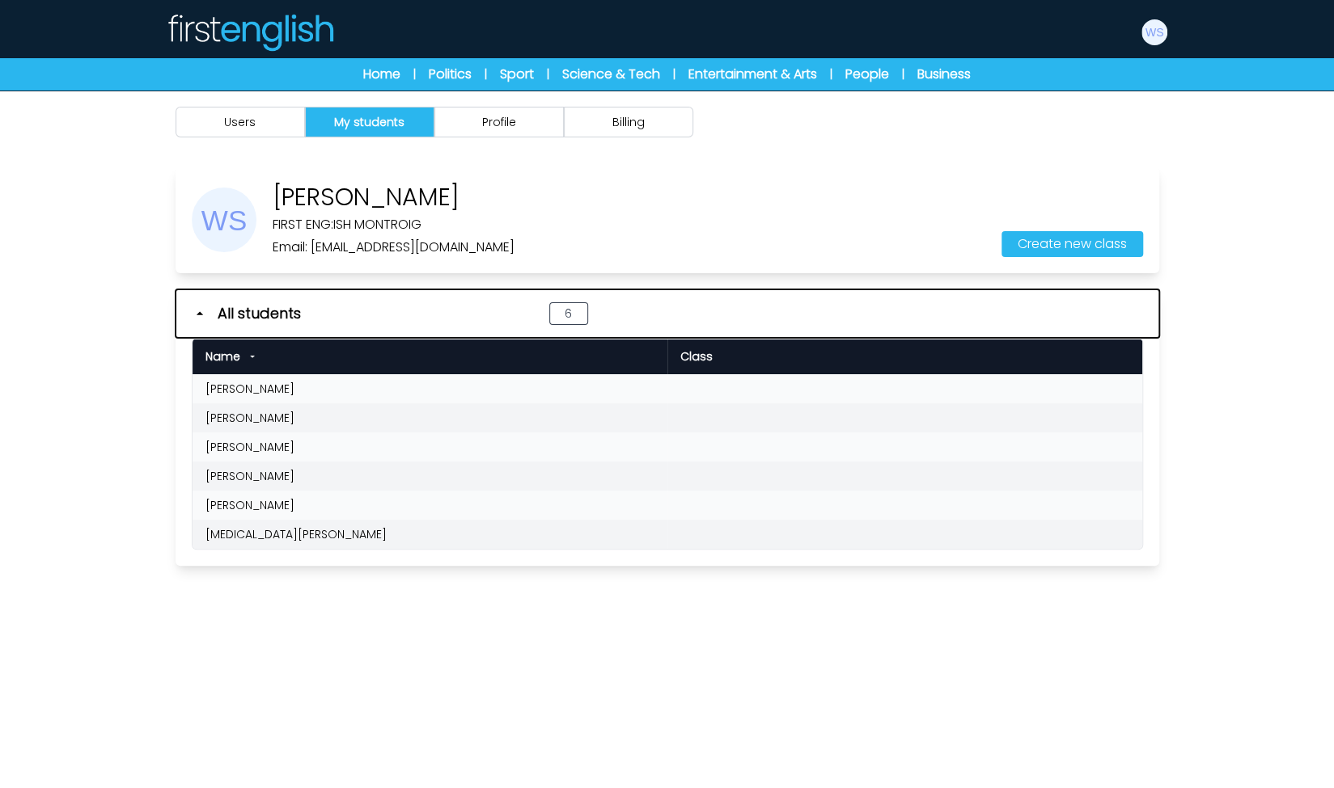
click at [207, 308] on icon "button" at bounding box center [200, 314] width 16 height 16
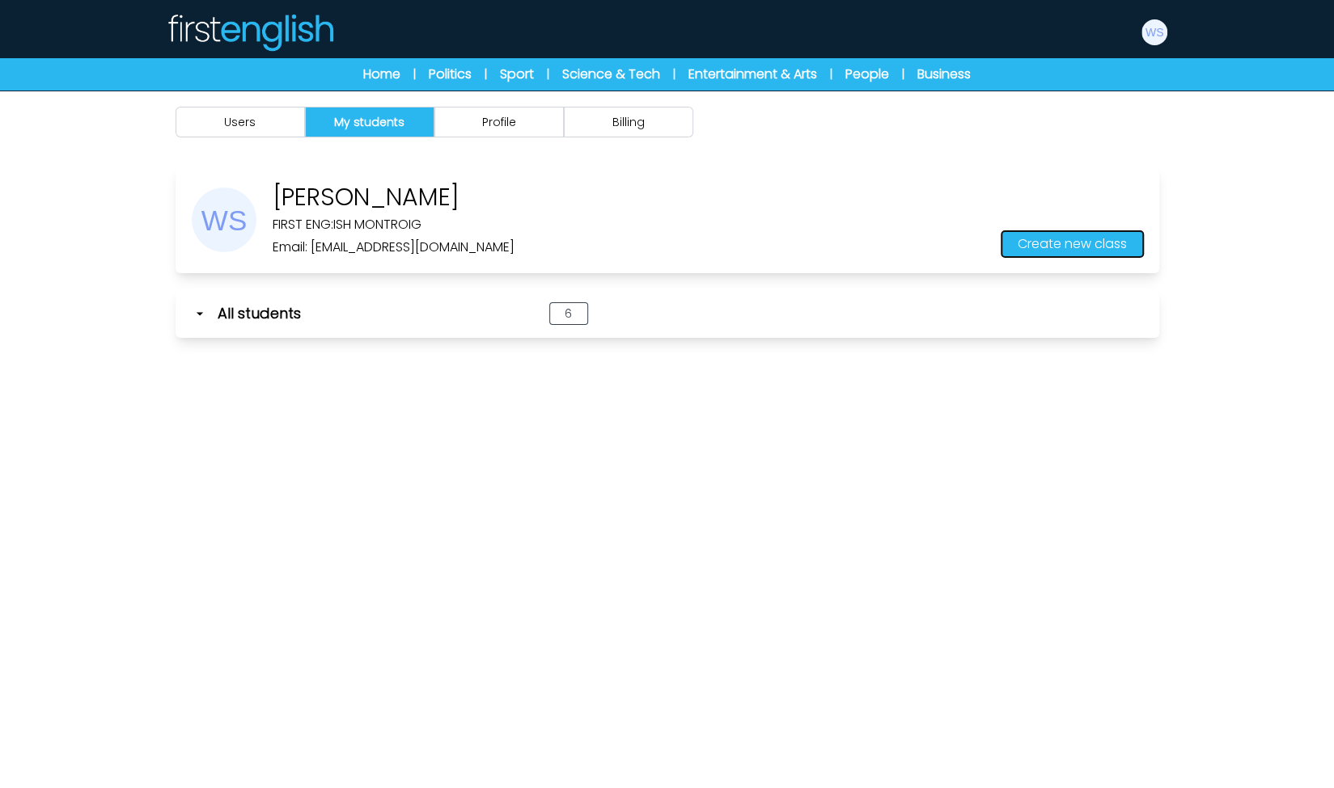
click at [1025, 248] on button "Create new class" at bounding box center [1072, 244] width 142 height 26
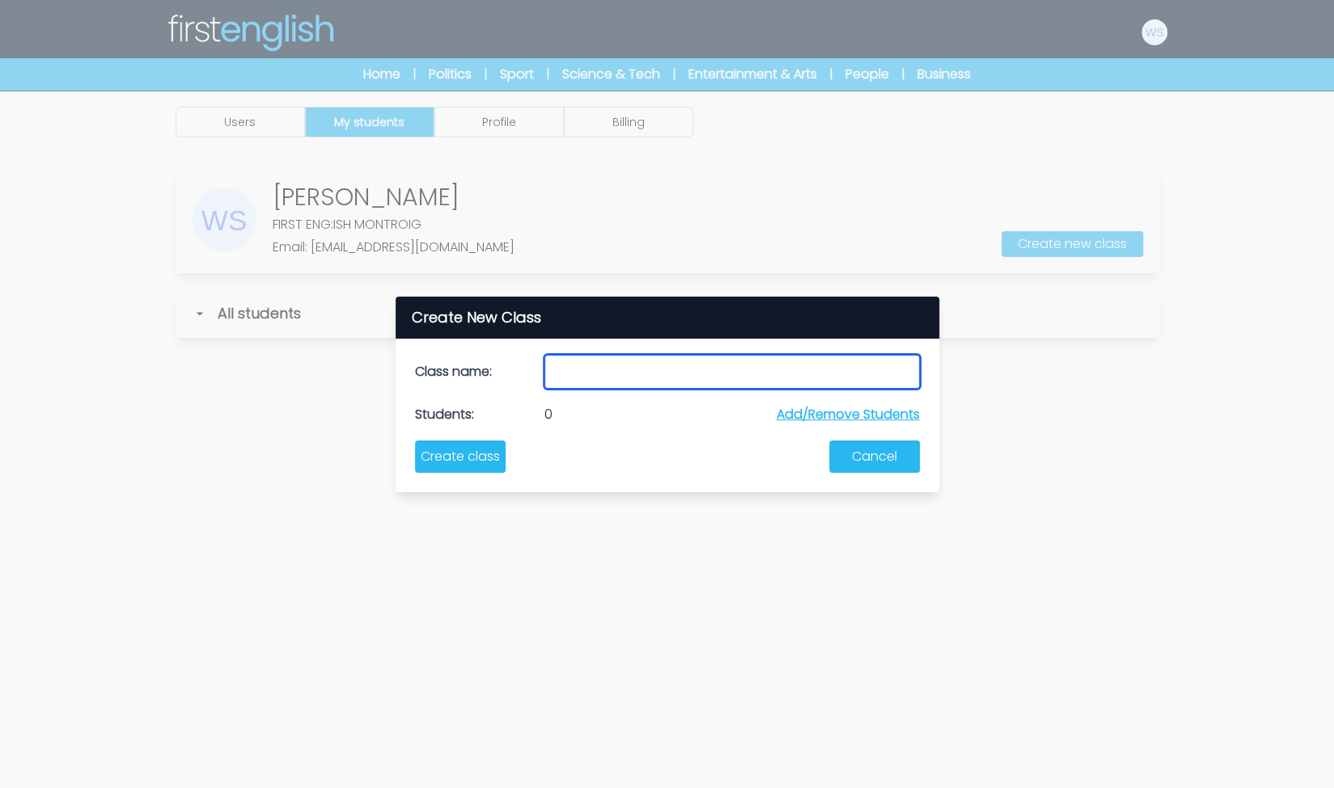
click at [647, 372] on input "text" at bounding box center [731, 372] width 375 height 34
type input "*"
type input "**********"
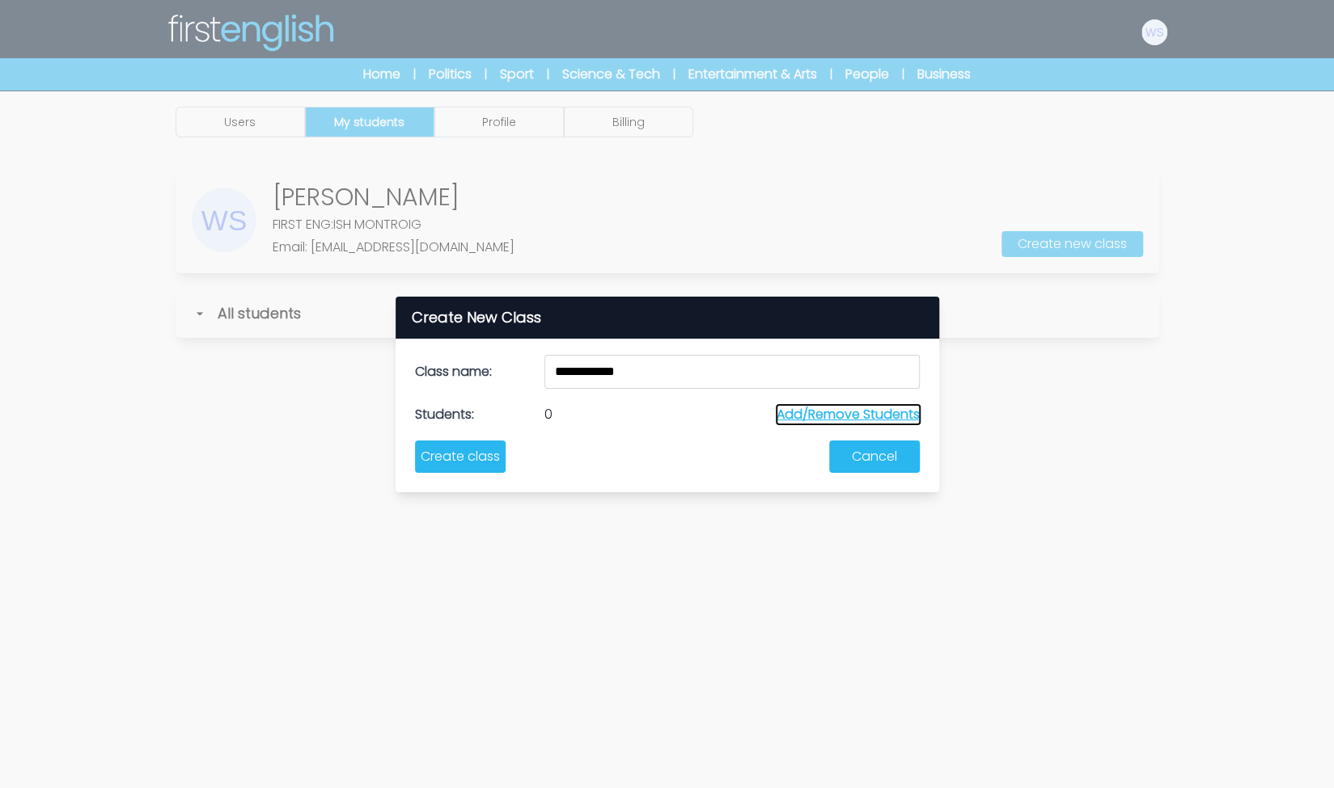
click at [818, 408] on button "Add/Remove Students" at bounding box center [847, 414] width 143 height 19
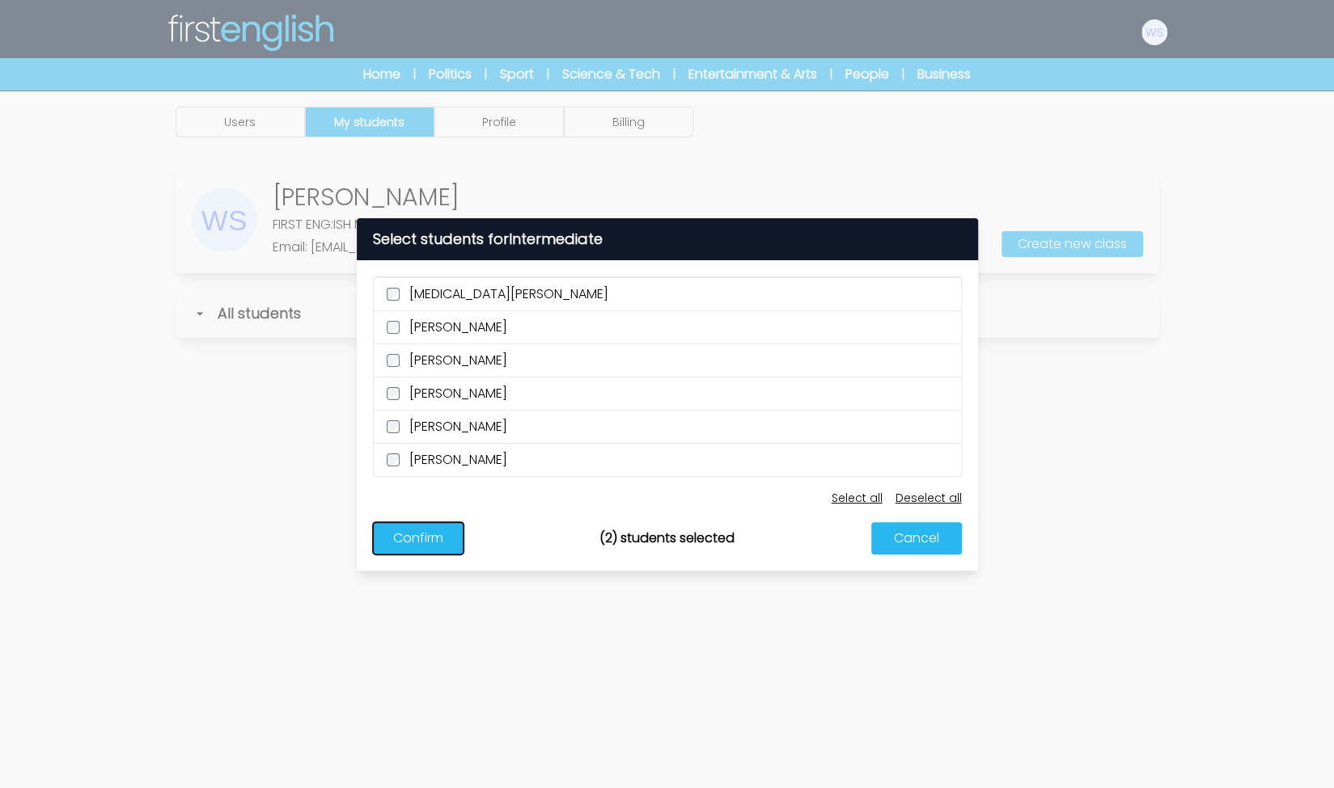
click at [444, 543] on button "Confirm" at bounding box center [418, 538] width 91 height 32
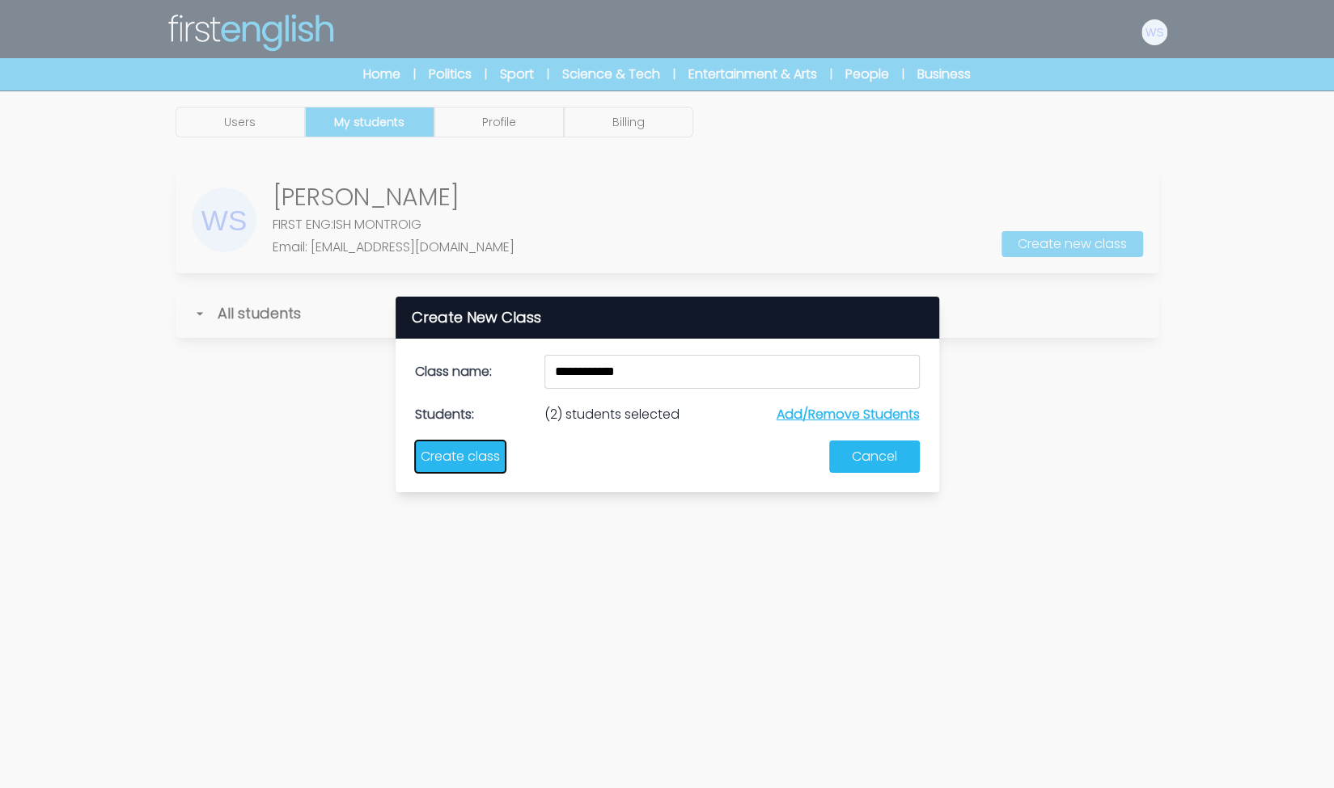
click at [458, 463] on button "Create class" at bounding box center [460, 457] width 91 height 32
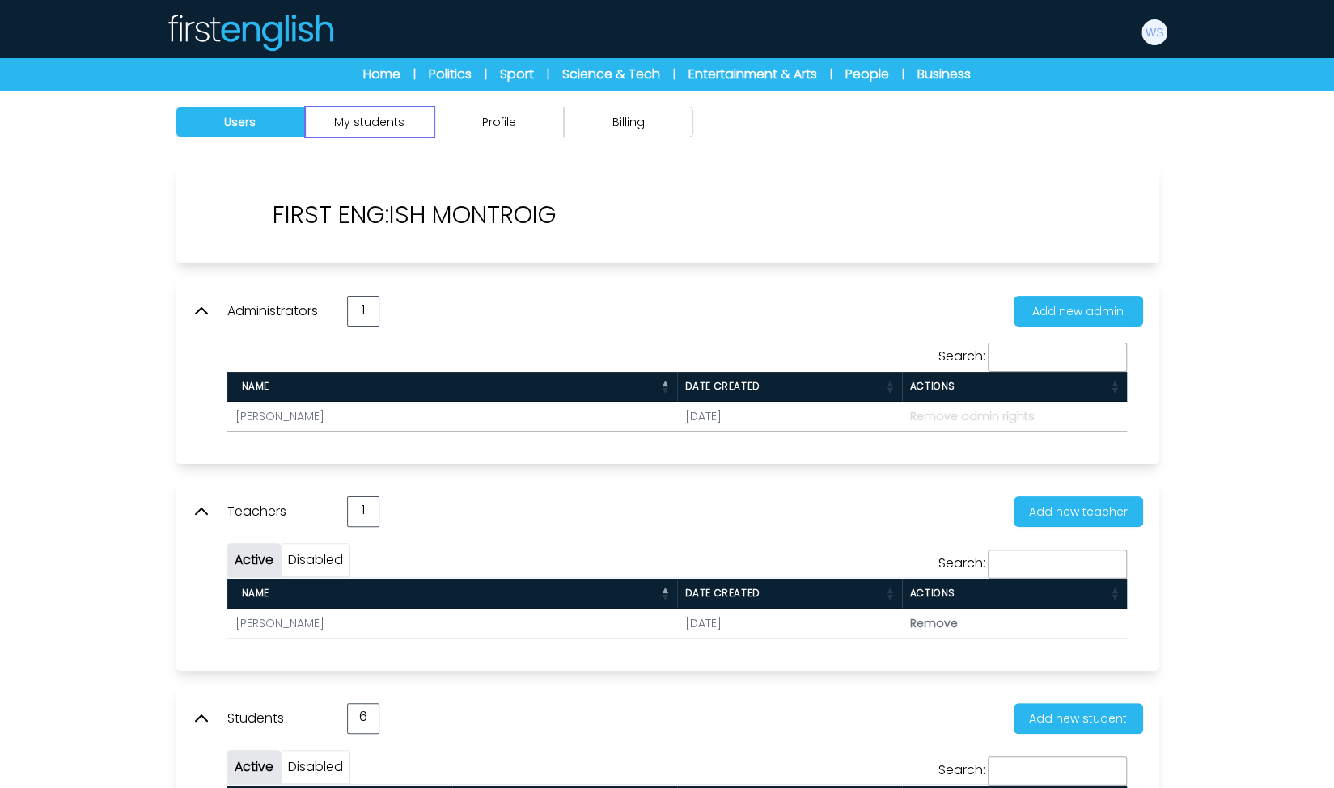
click at [412, 125] on button "My students" at bounding box center [369, 122] width 129 height 31
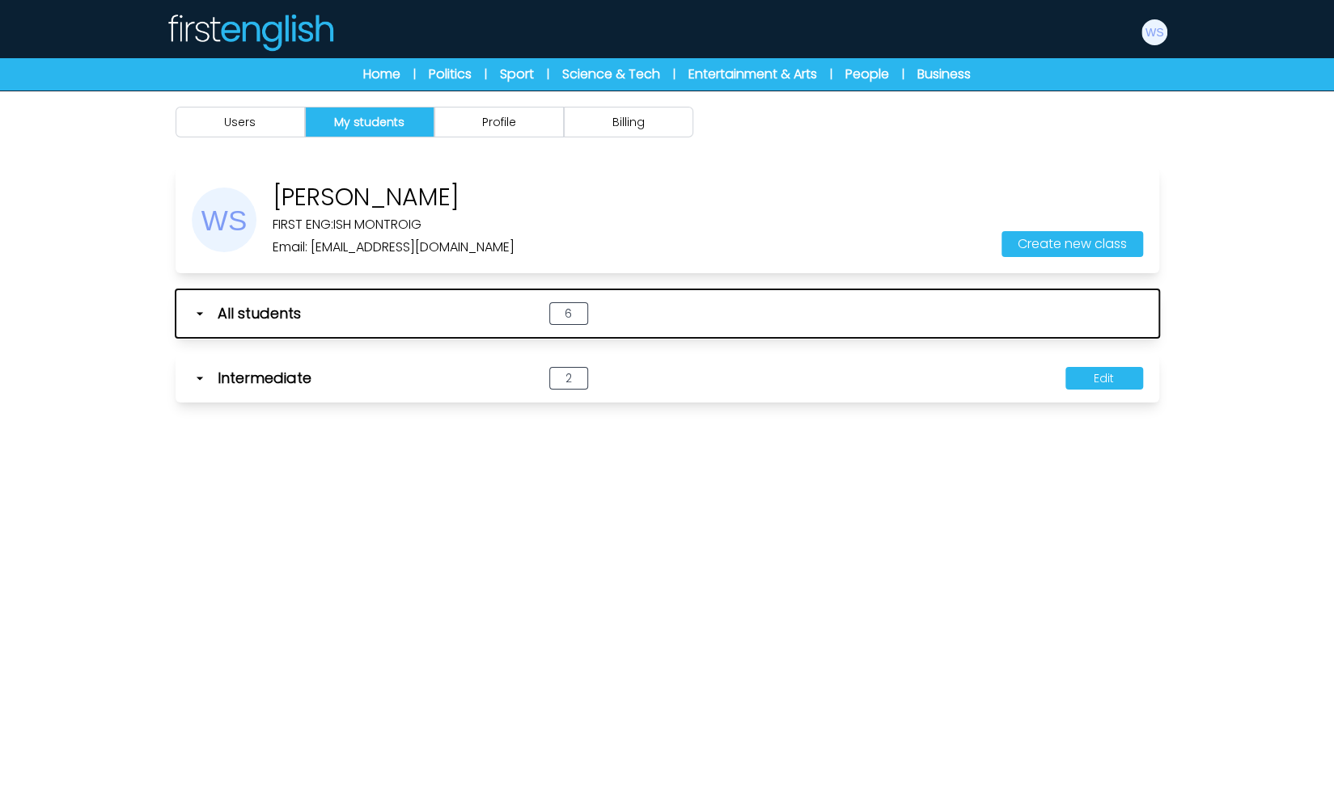
click at [203, 319] on icon "button" at bounding box center [200, 314] width 16 height 16
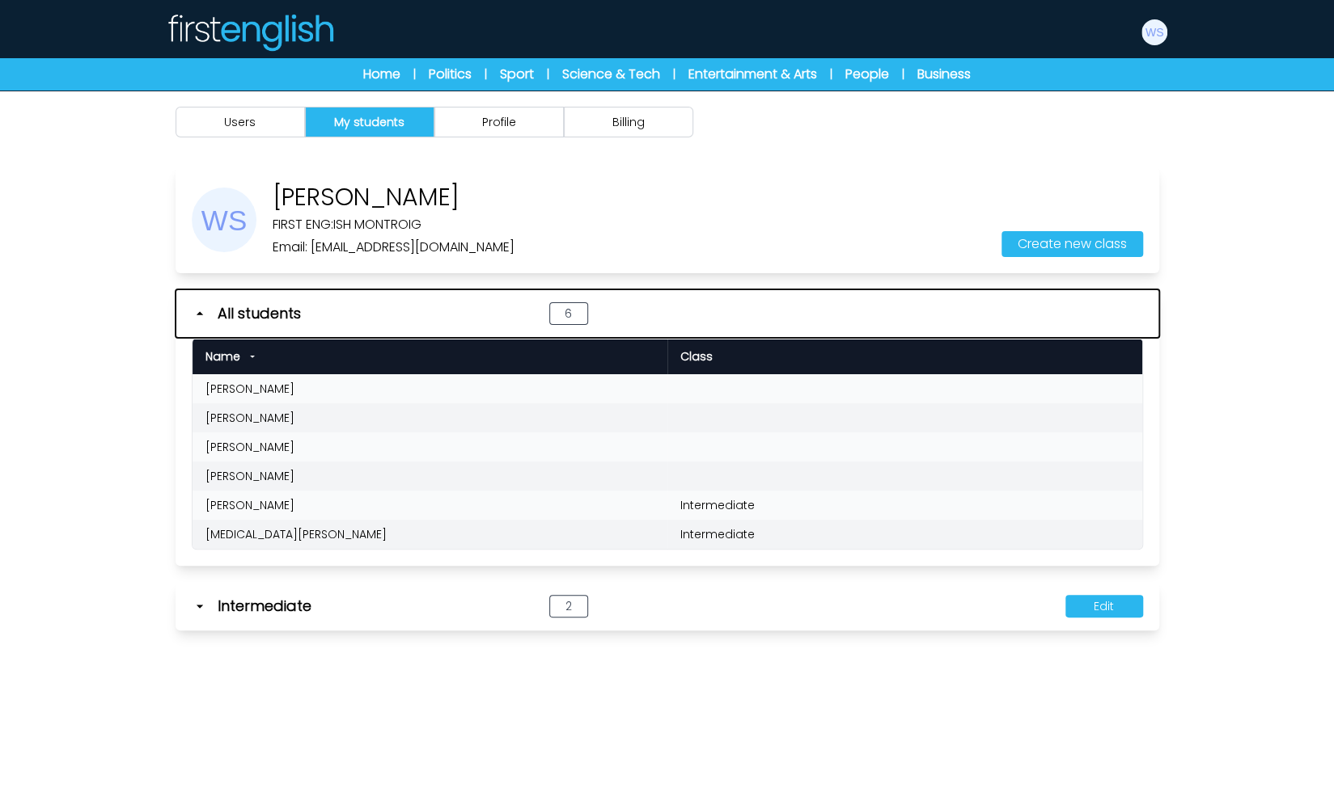
click at [203, 319] on icon "button" at bounding box center [200, 314] width 16 height 16
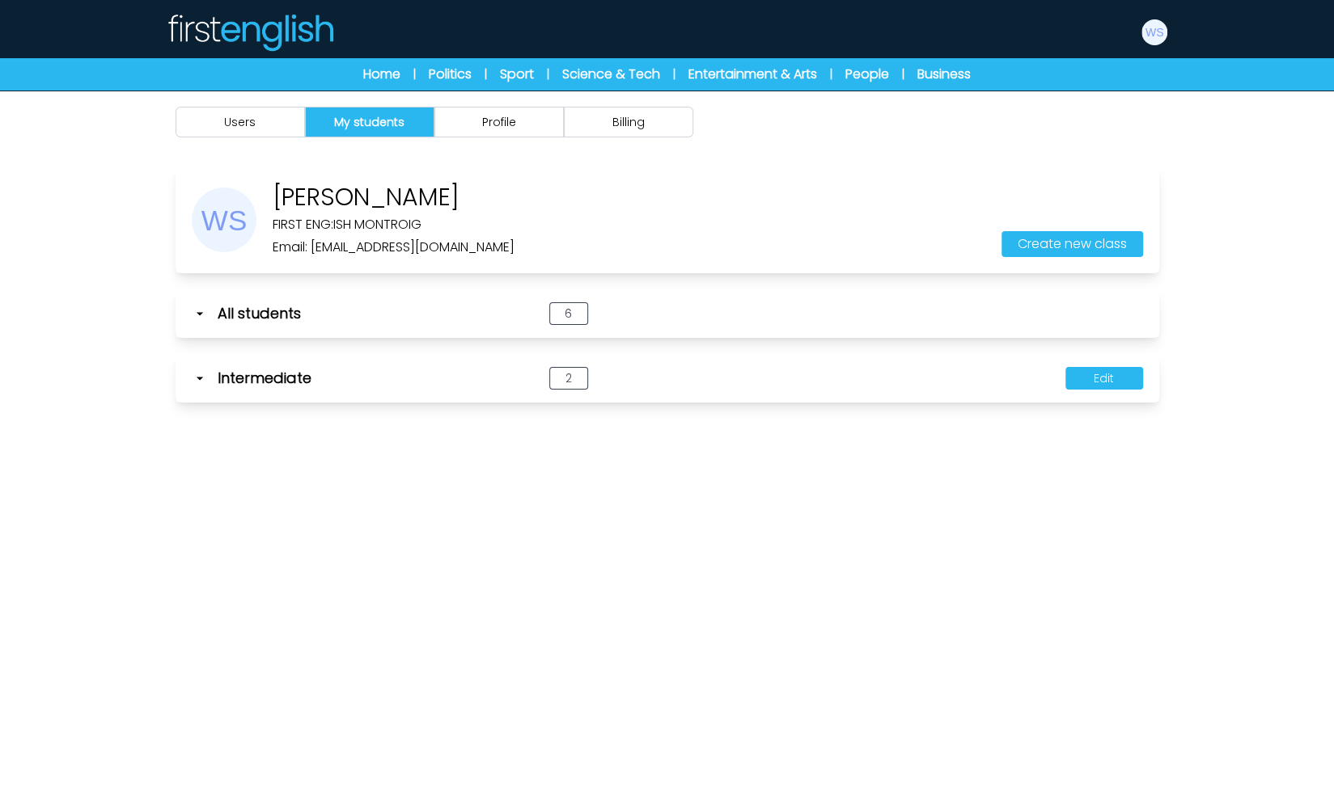
click at [196, 382] on icon at bounding box center [200, 378] width 16 height 16
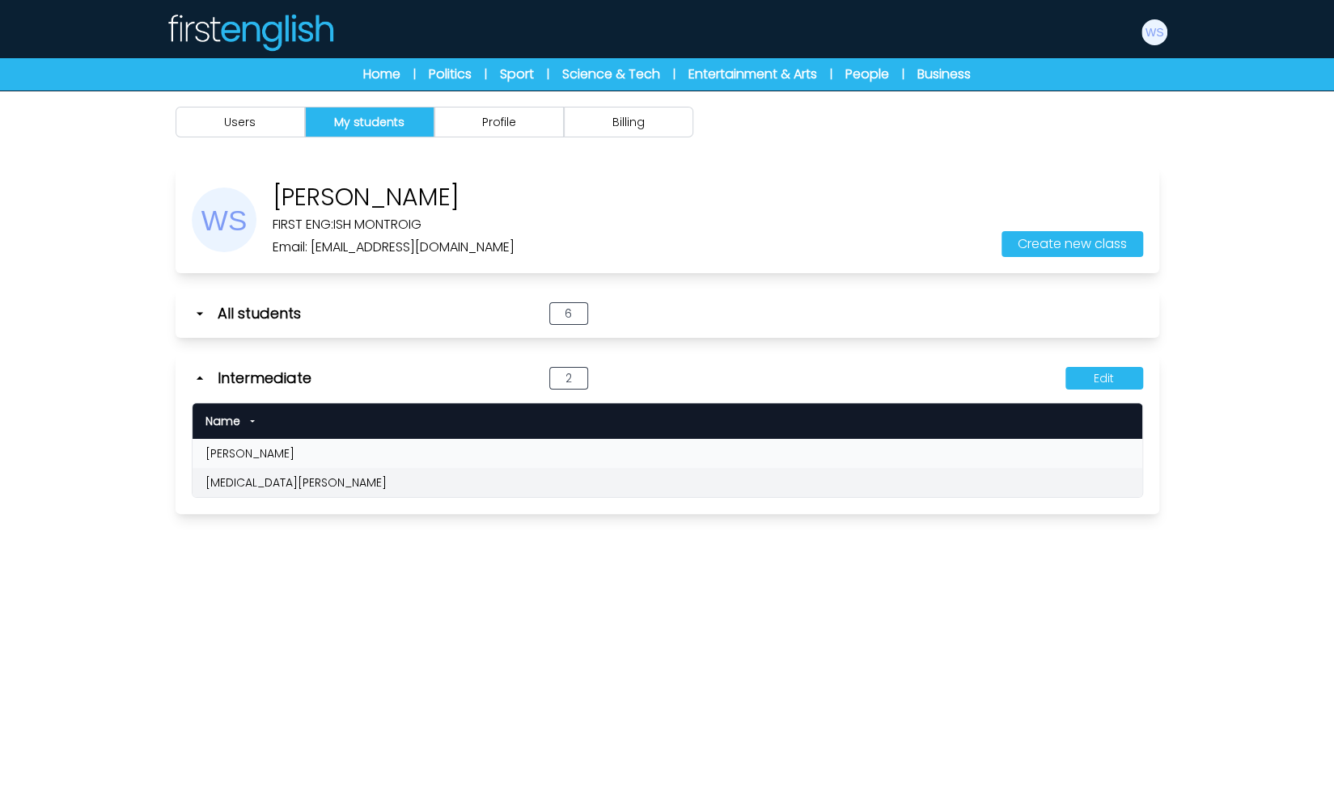
click at [196, 382] on icon at bounding box center [200, 378] width 16 height 16
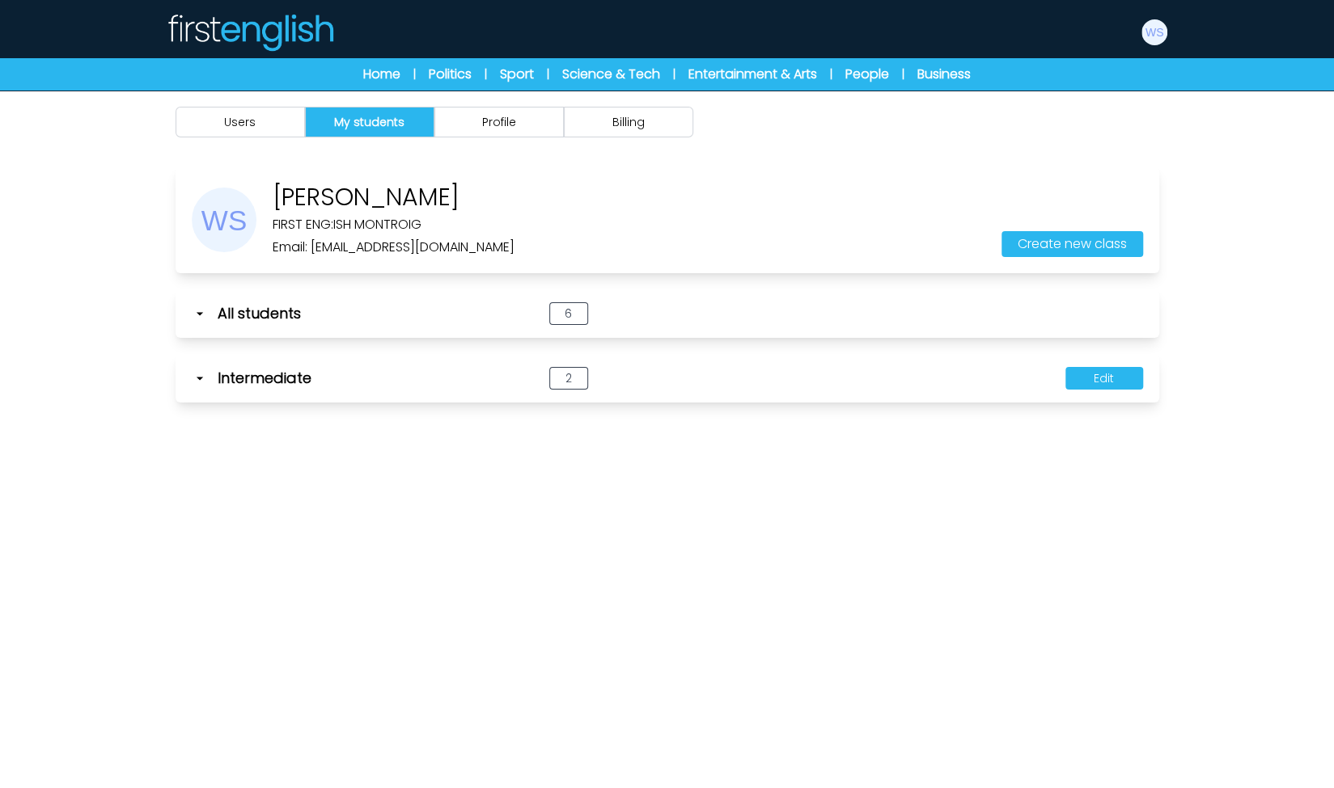
click at [197, 381] on icon at bounding box center [200, 378] width 16 height 16
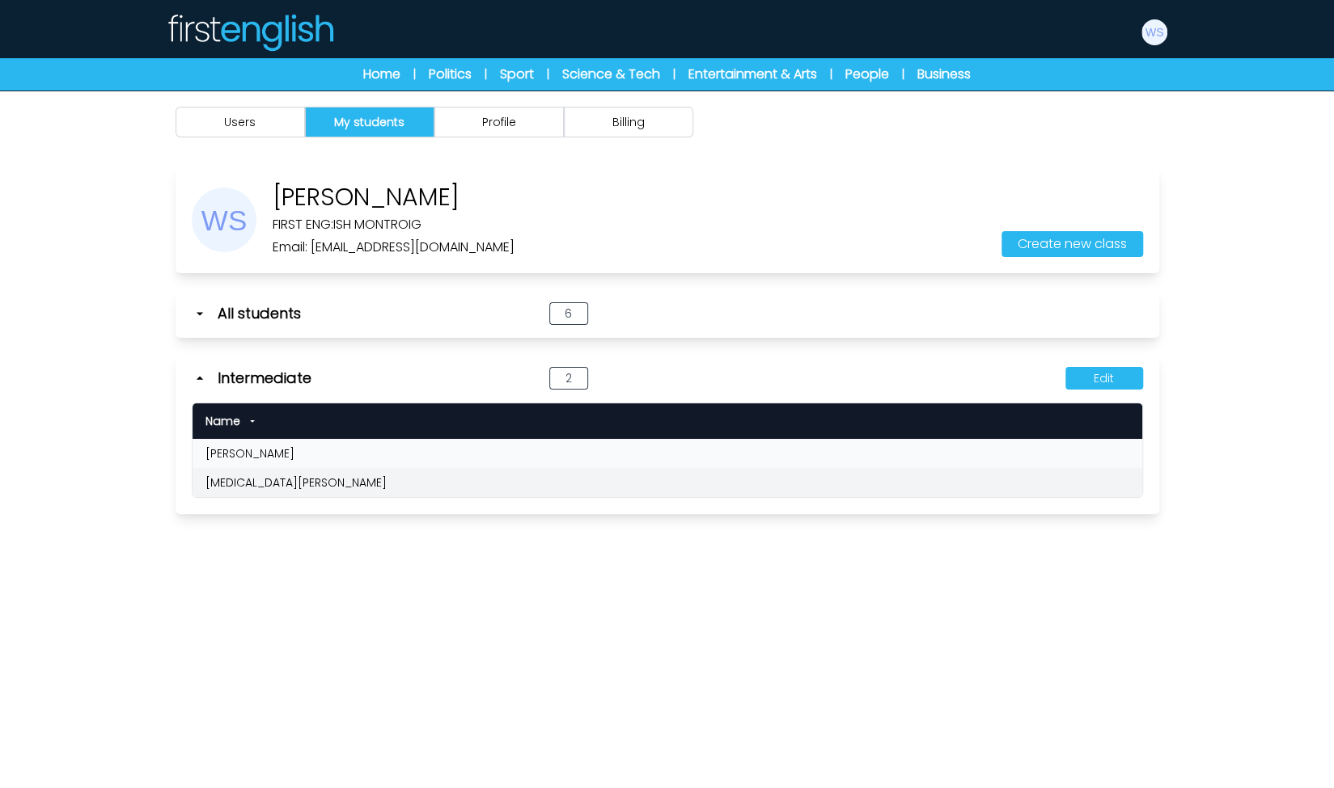
click at [197, 381] on icon at bounding box center [200, 378] width 16 height 16
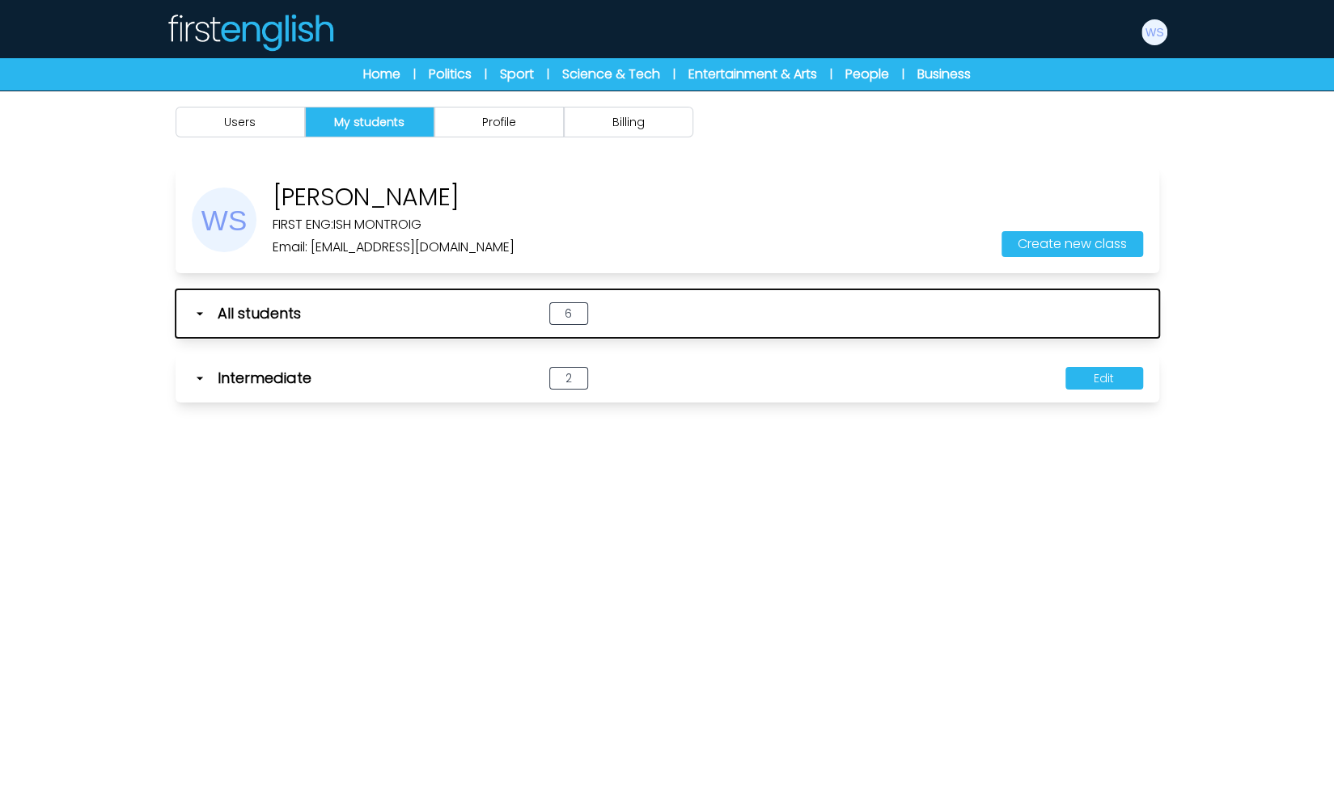
click at [202, 309] on icon "button" at bounding box center [200, 314] width 16 height 16
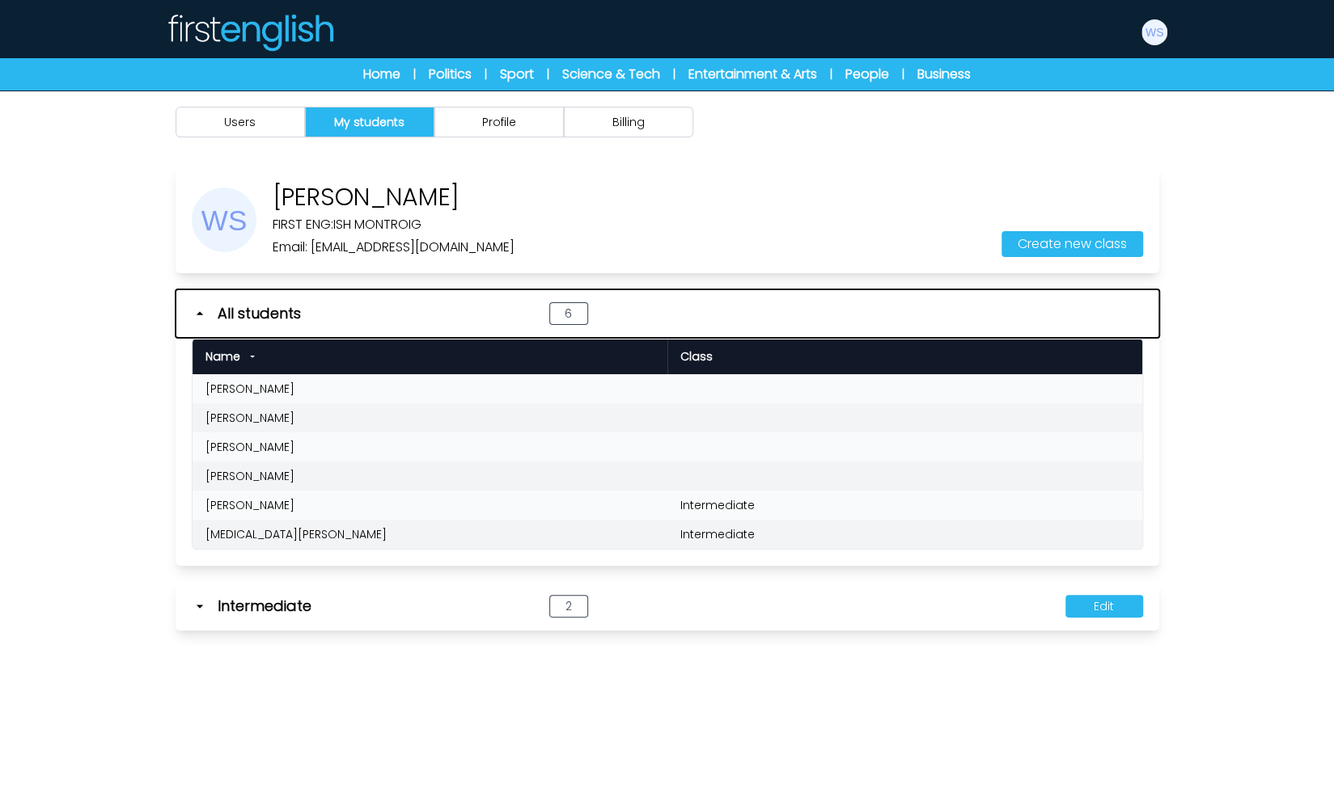
click at [202, 309] on icon "button" at bounding box center [200, 314] width 16 height 16
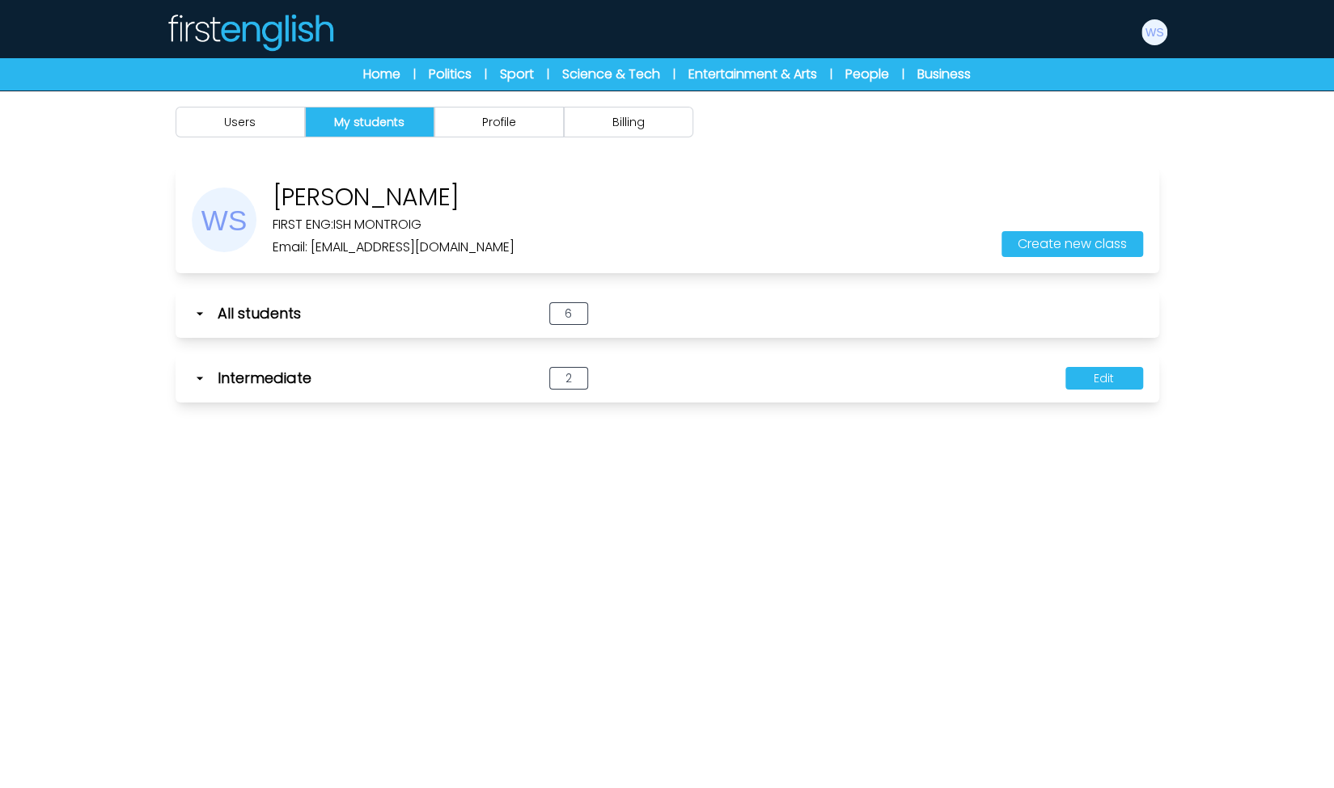
click at [197, 371] on icon at bounding box center [200, 378] width 16 height 16
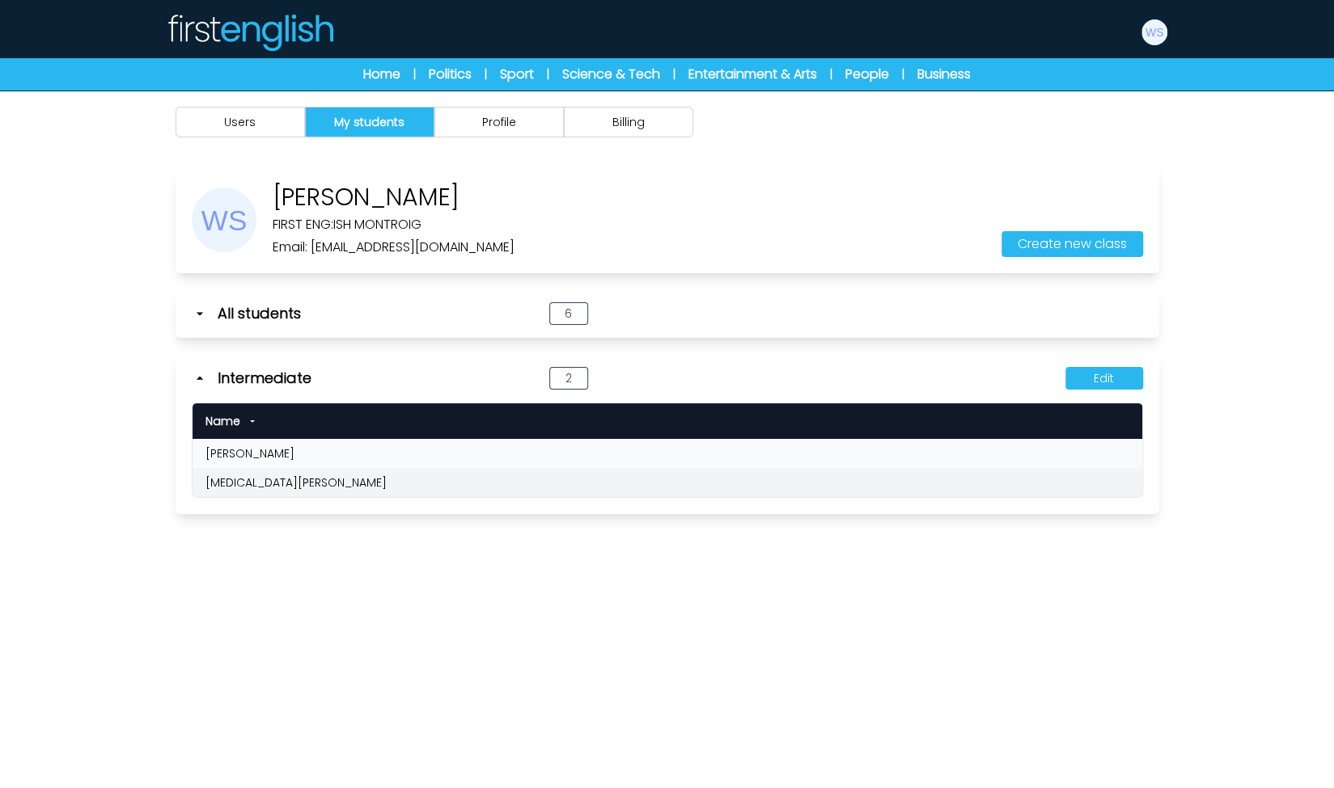
click at [197, 371] on icon at bounding box center [200, 378] width 16 height 16
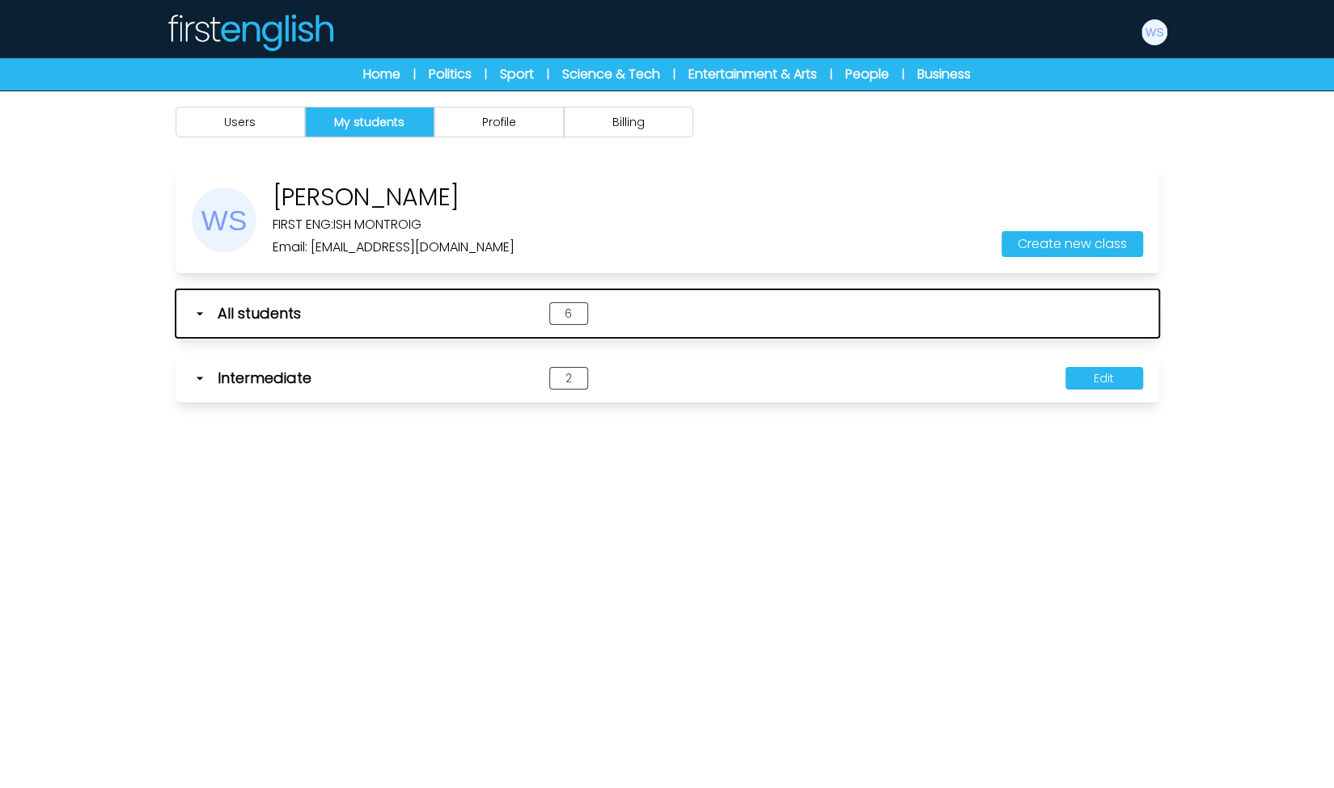
click at [199, 318] on icon "button" at bounding box center [200, 314] width 16 height 16
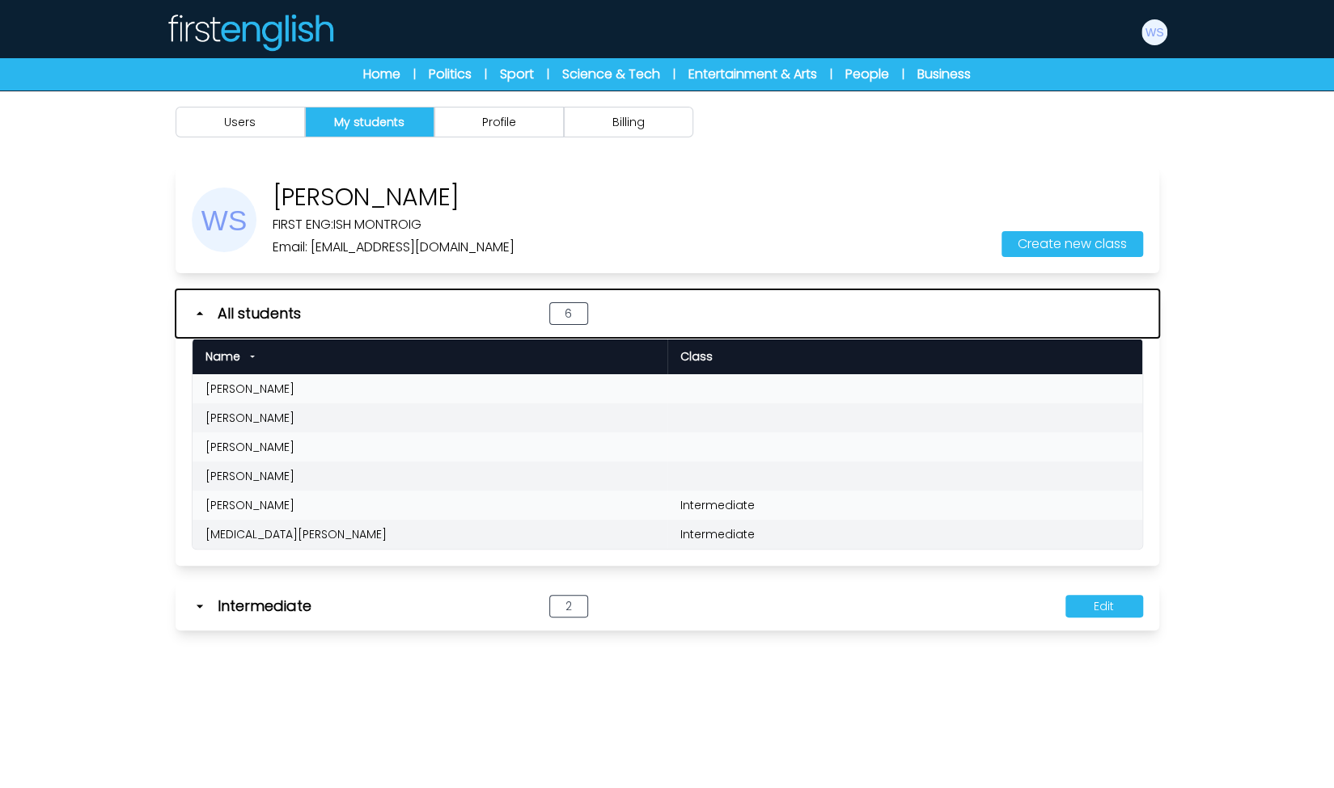
click at [199, 318] on icon "button" at bounding box center [200, 314] width 16 height 16
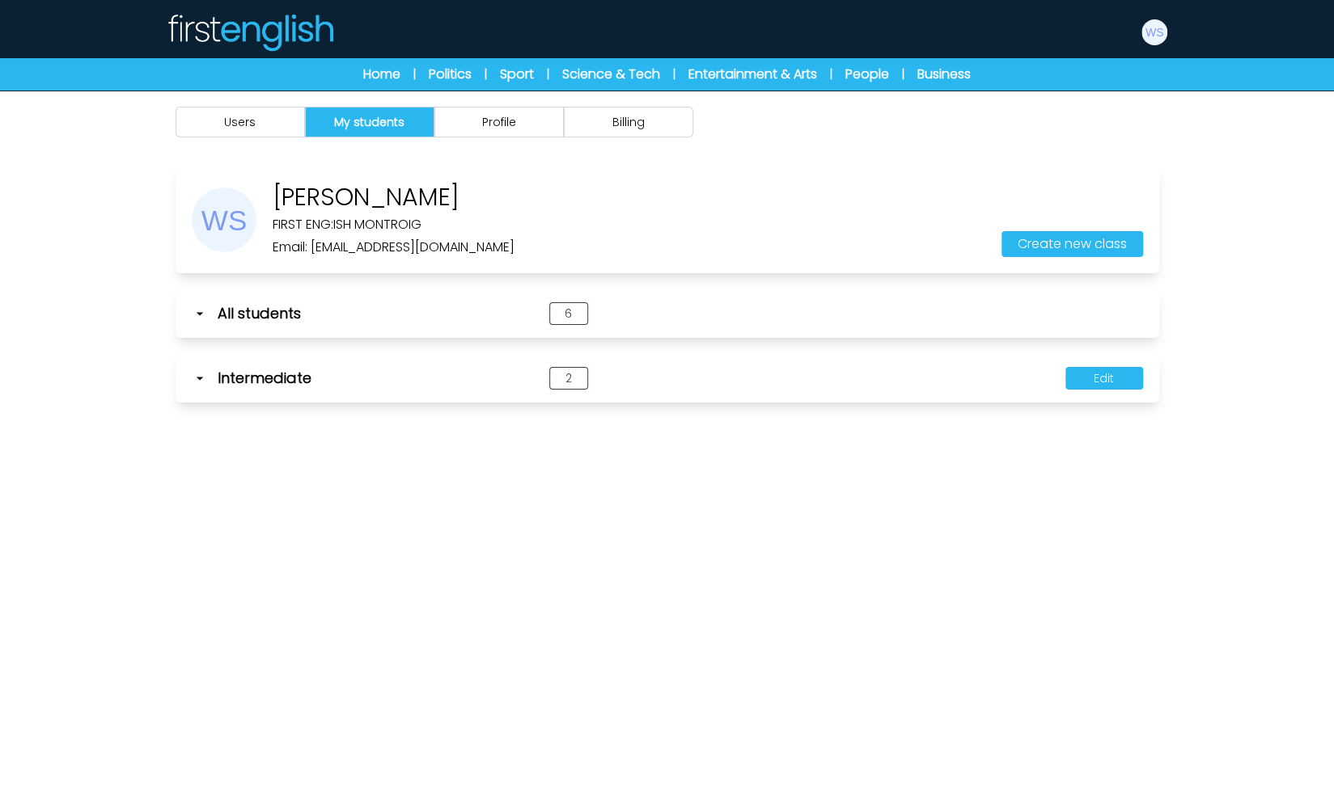
click at [640, 496] on div "Users My students Profile Billing" at bounding box center [667, 485] width 1334 height 788
click at [518, 129] on button "Profile" at bounding box center [498, 122] width 129 height 31
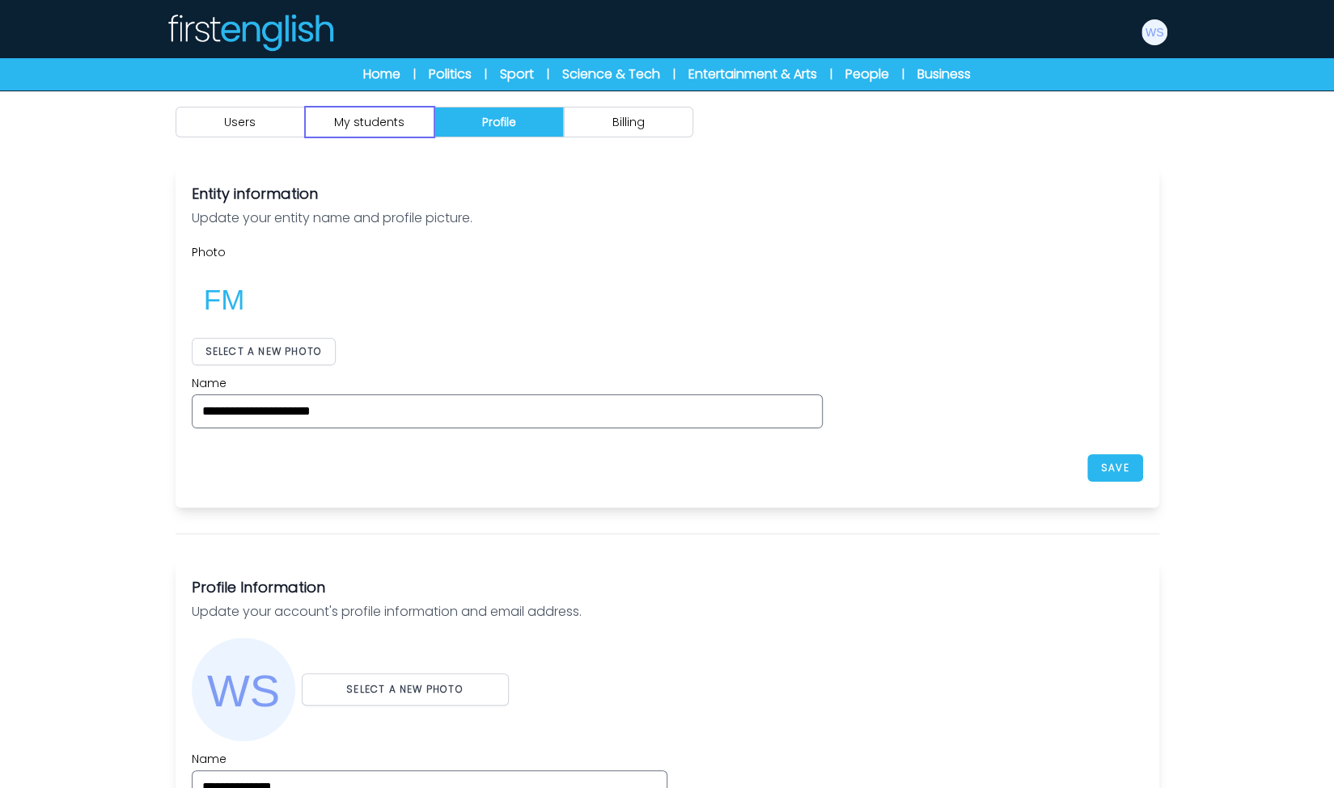
click at [399, 128] on button "My students" at bounding box center [369, 122] width 129 height 31
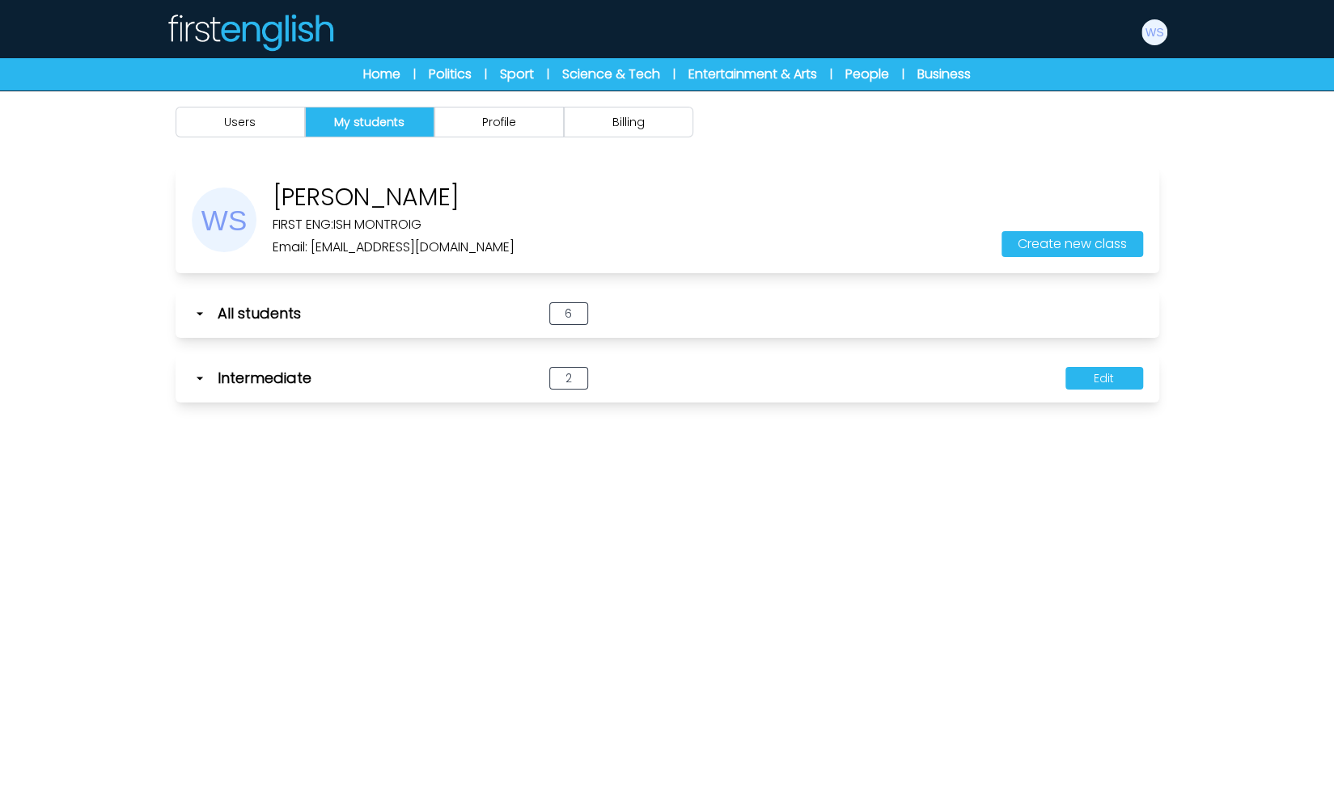
click at [284, 383] on span "Intermediate" at bounding box center [265, 378] width 94 height 23
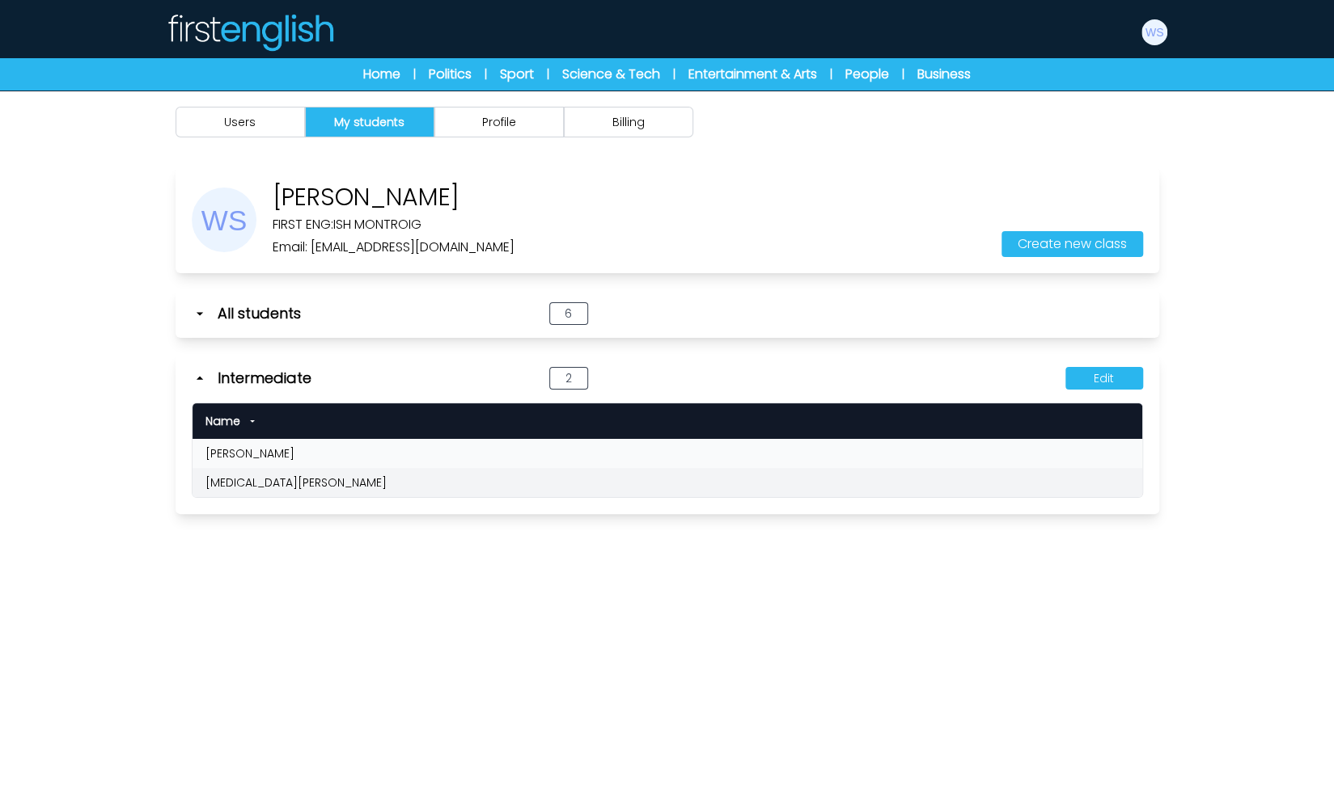
click at [284, 383] on span "Intermediate" at bounding box center [265, 378] width 94 height 23
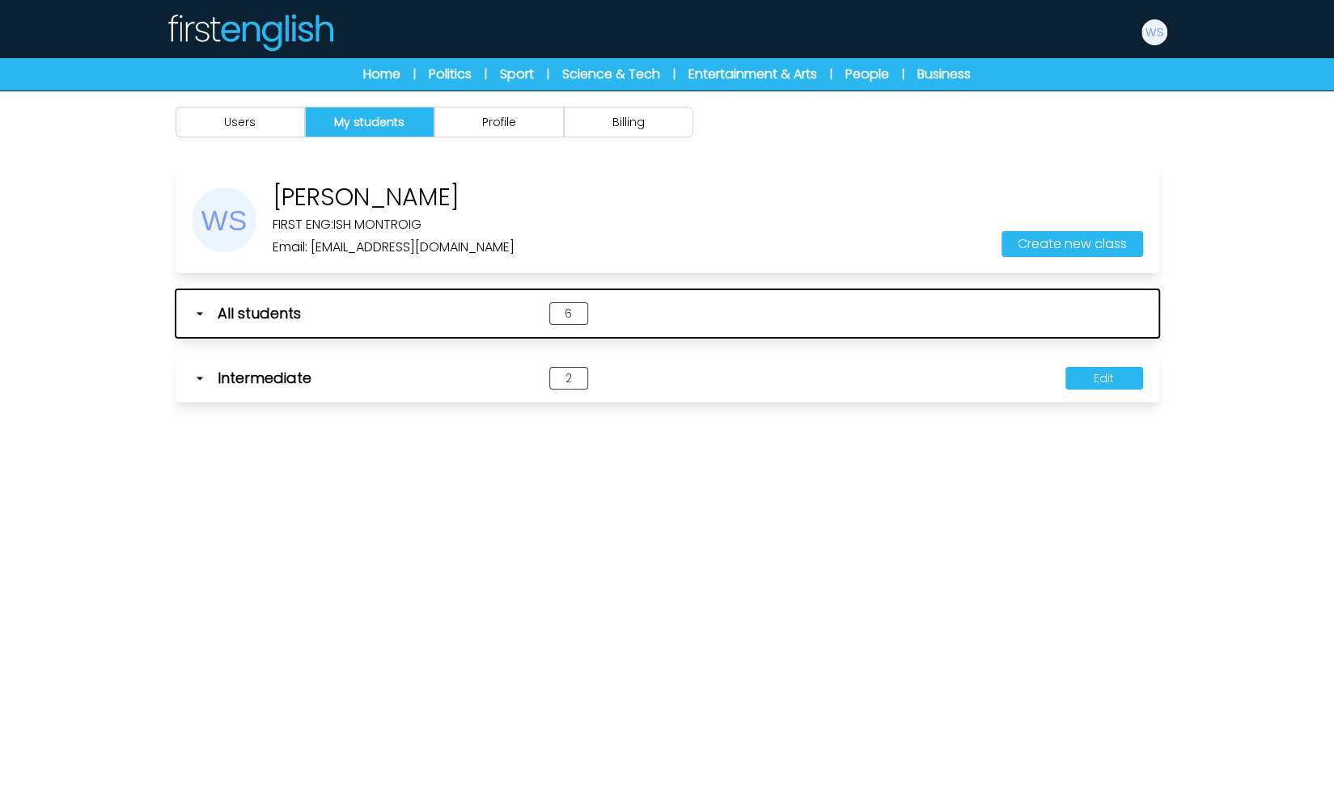
click at [274, 320] on span "All students" at bounding box center [259, 313] width 83 height 23
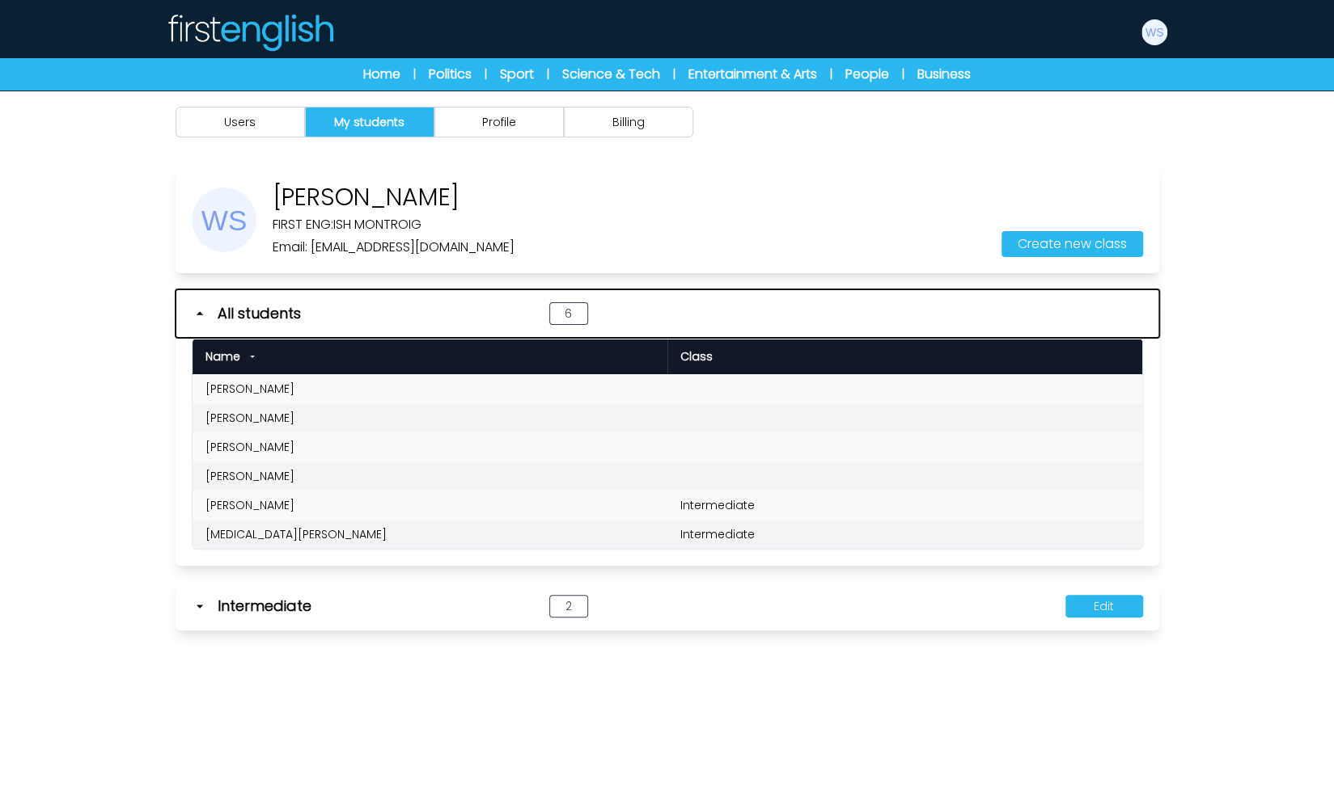
click at [274, 320] on span "All students" at bounding box center [259, 313] width 83 height 23
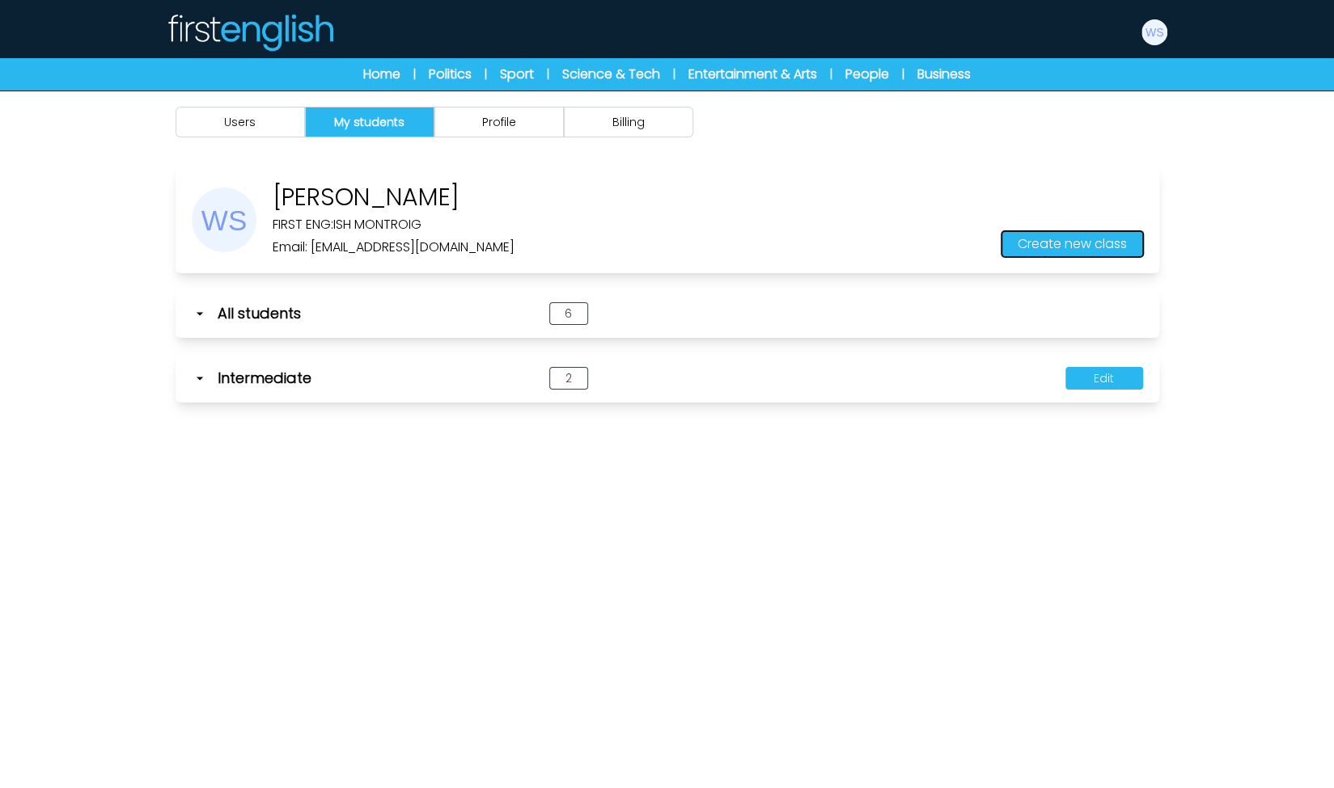
click at [1061, 237] on button "Create new class" at bounding box center [1072, 244] width 142 height 26
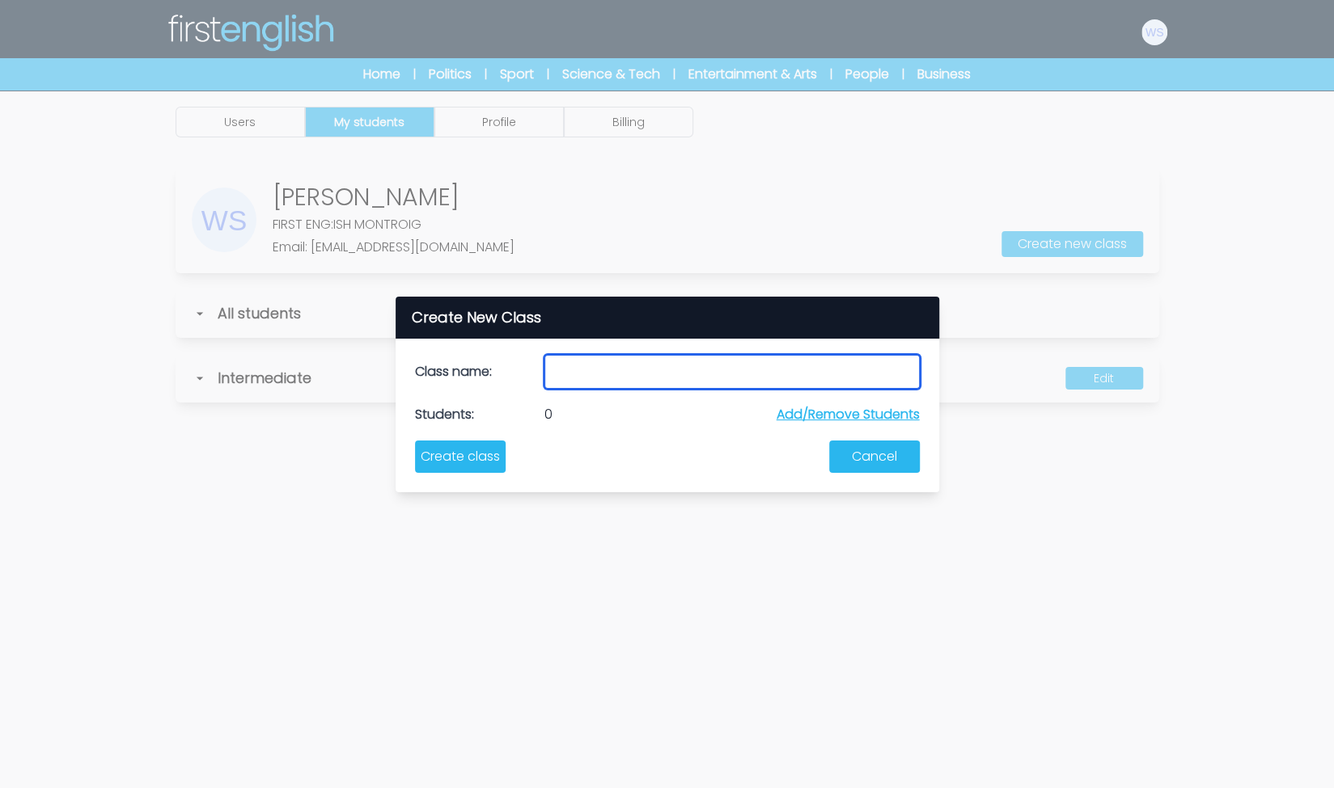
click at [592, 381] on input "text" at bounding box center [731, 372] width 375 height 34
type input "********"
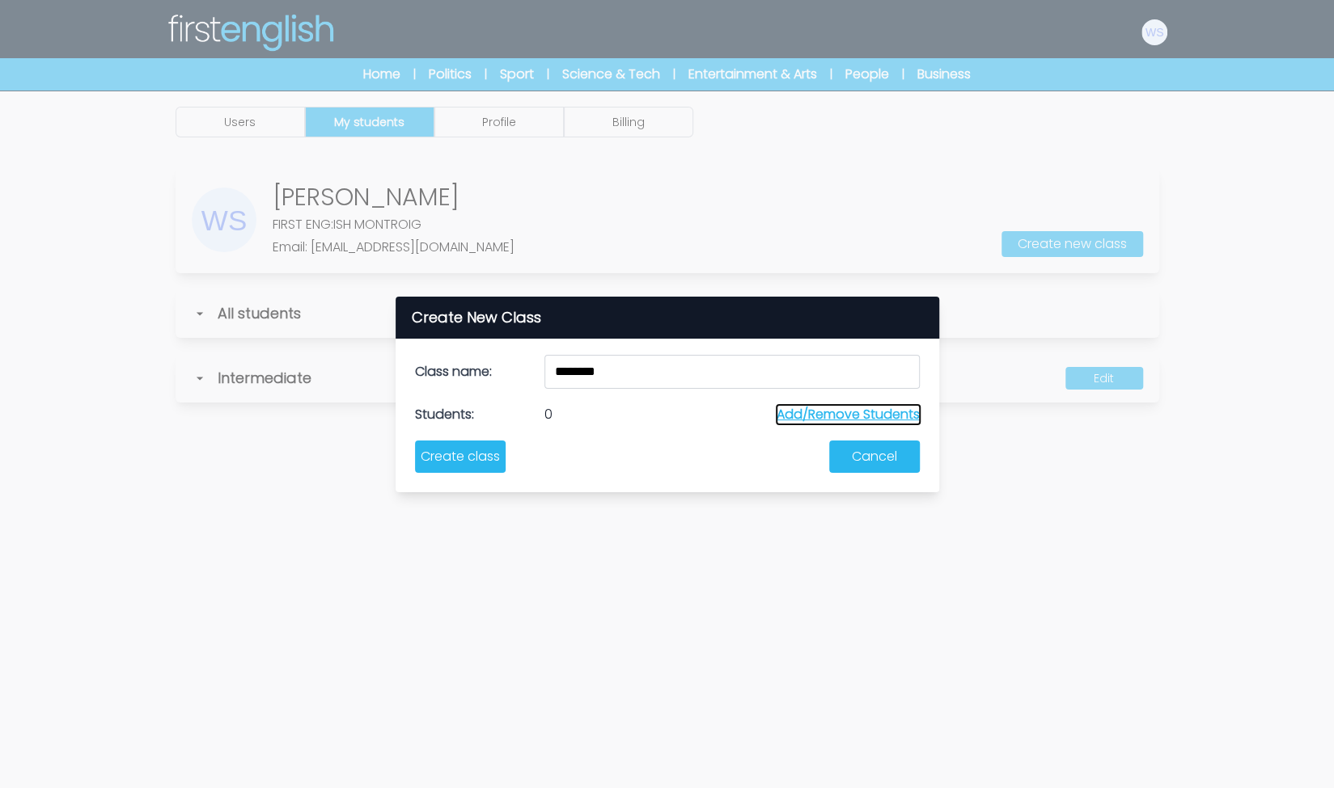
click at [776, 412] on button "Add/Remove Students" at bounding box center [847, 414] width 143 height 19
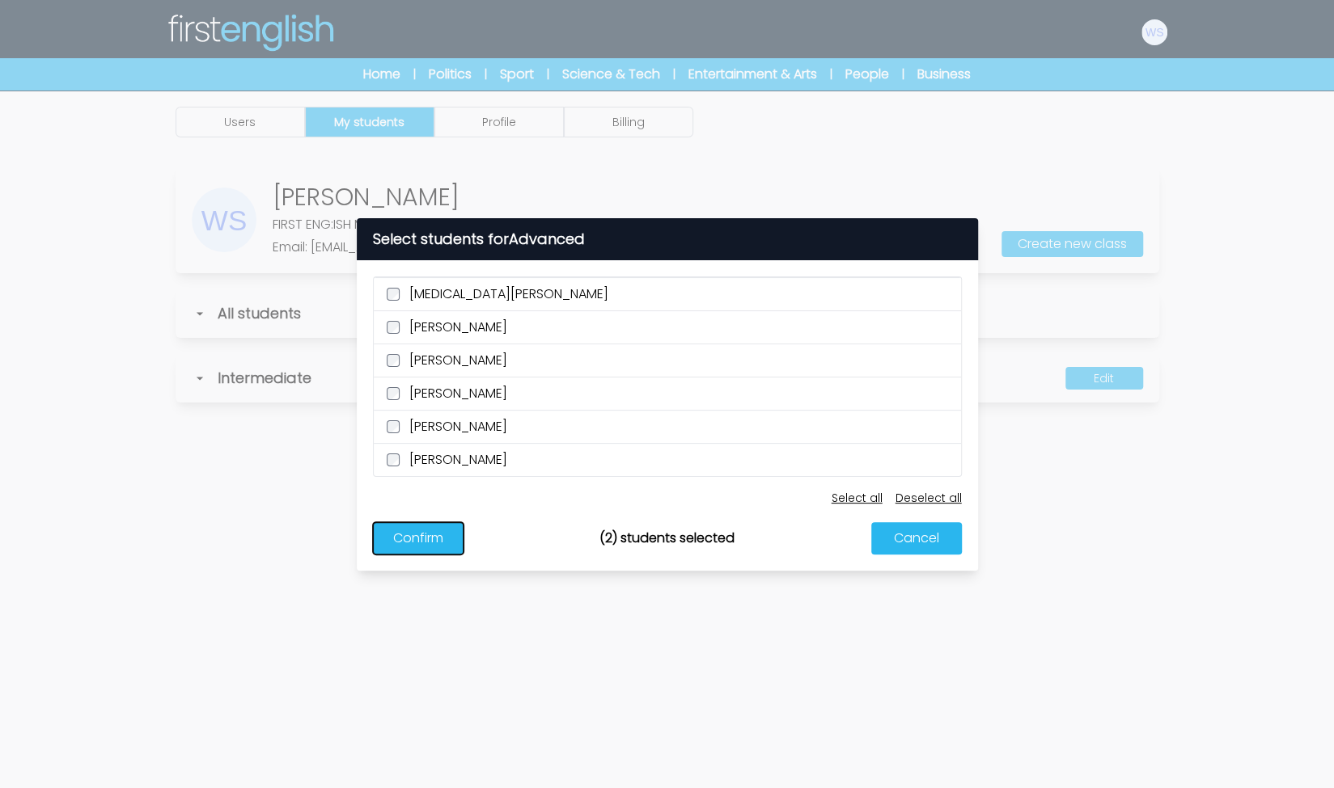
click at [435, 531] on button "Confirm" at bounding box center [418, 538] width 91 height 32
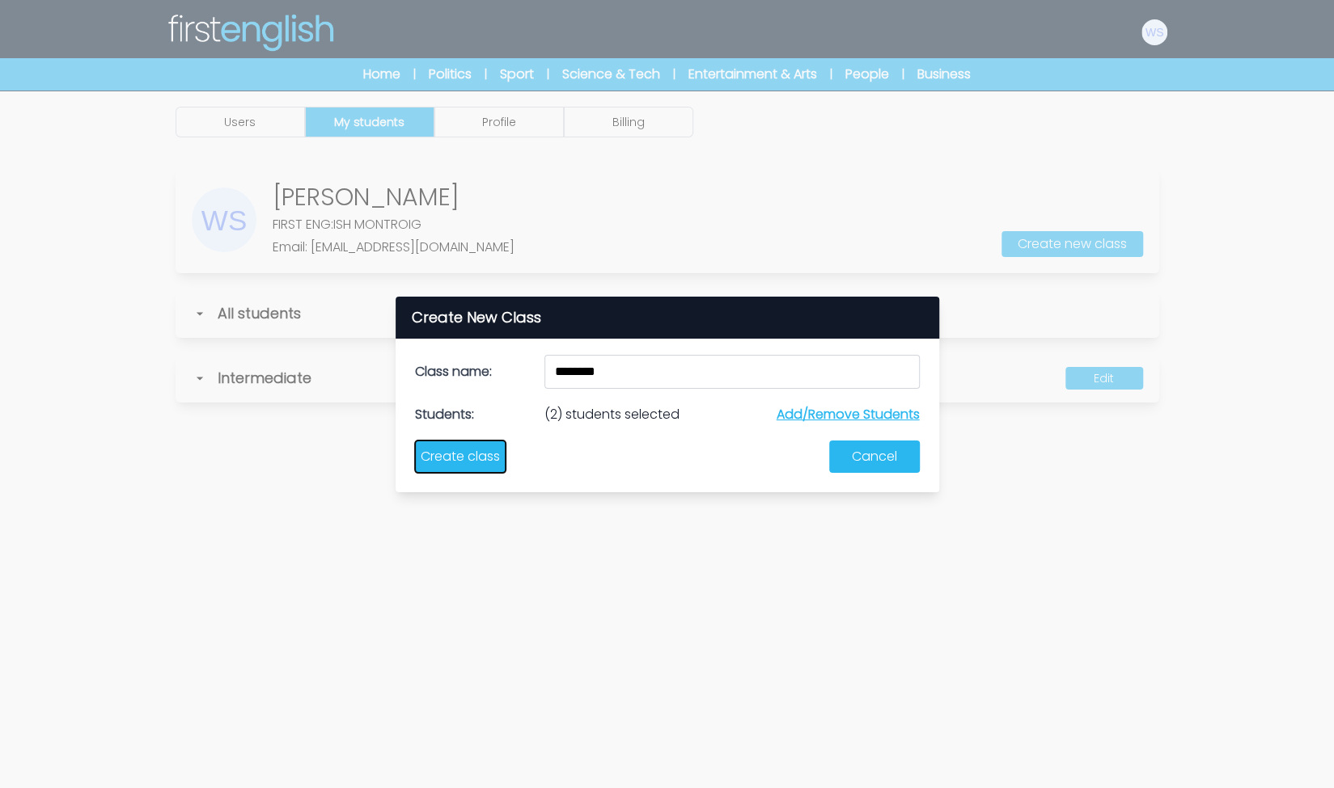
click at [471, 452] on button "Create class" at bounding box center [460, 457] width 91 height 32
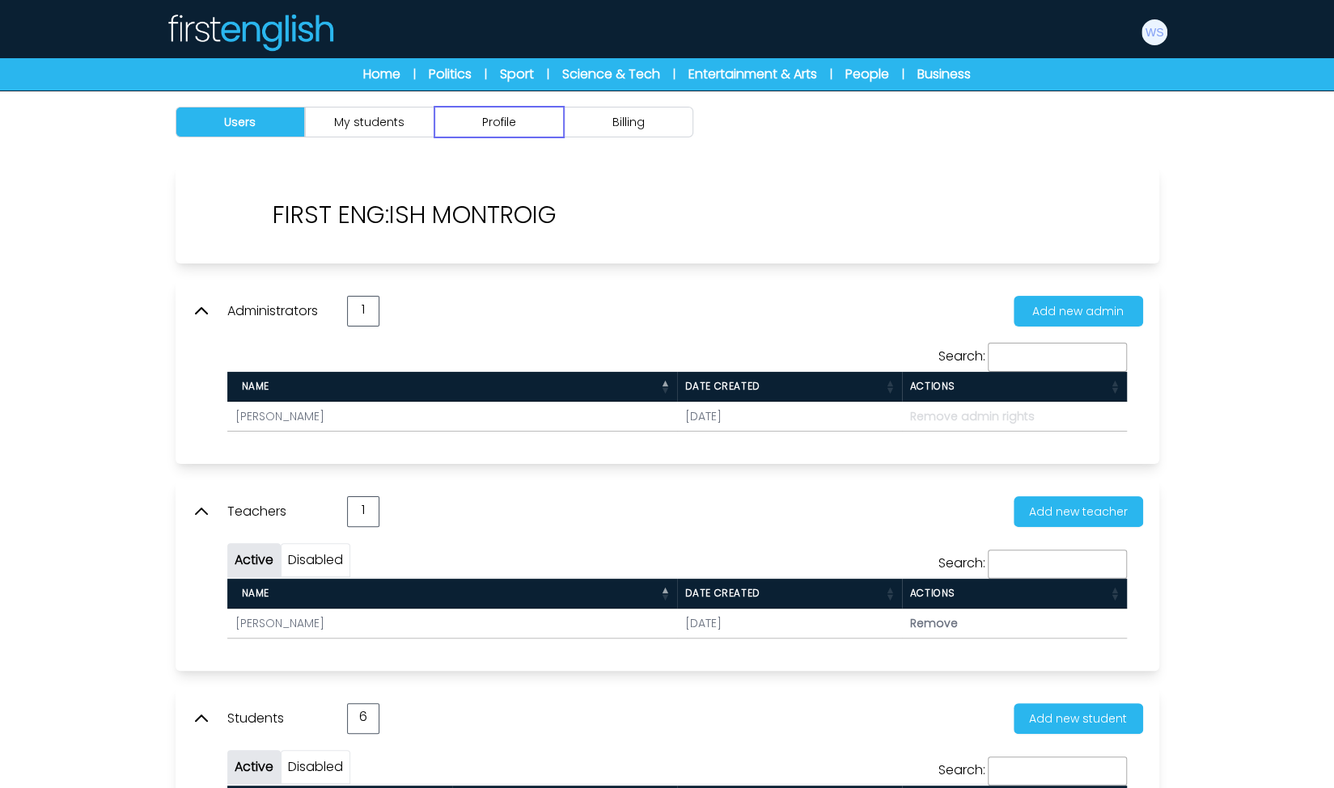
click at [516, 114] on button "Profile" at bounding box center [498, 122] width 129 height 31
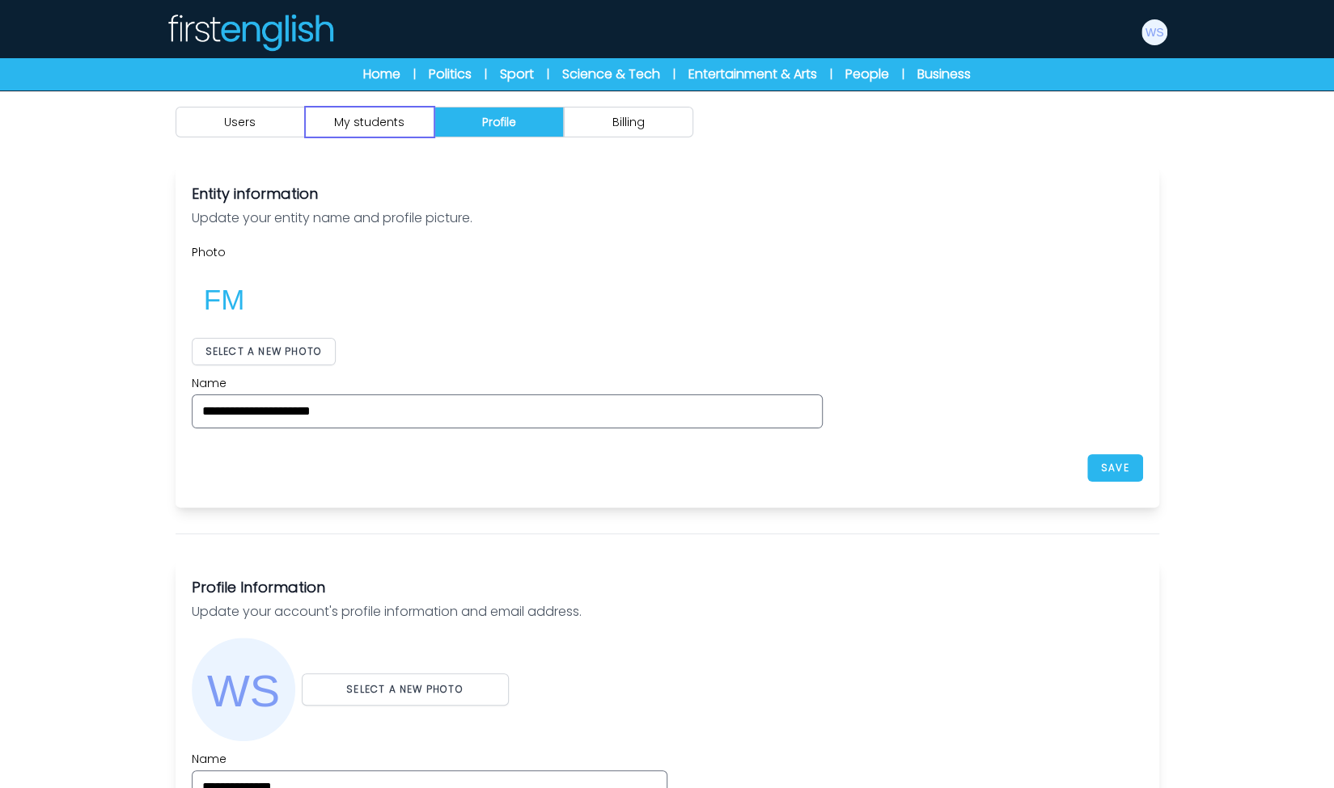
click at [384, 115] on button "My students" at bounding box center [369, 122] width 129 height 31
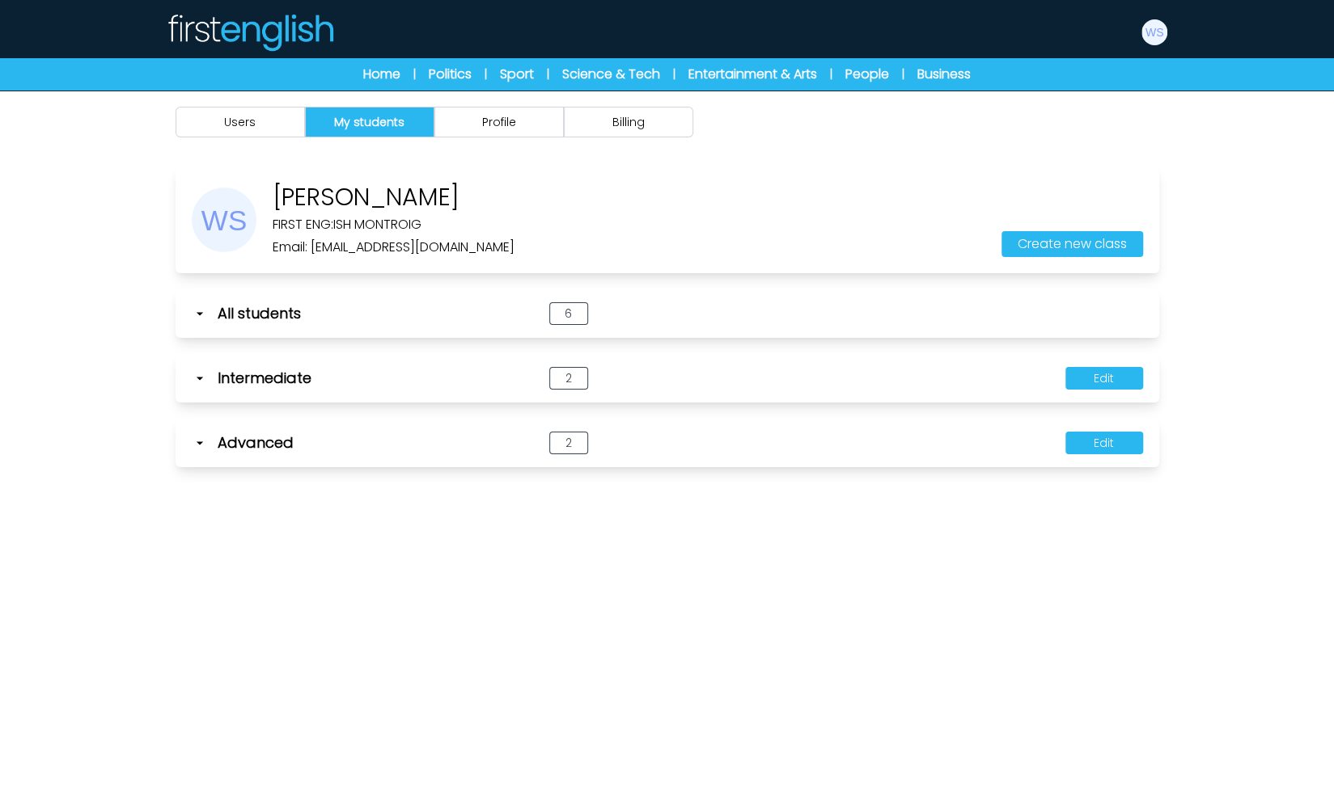
click at [207, 367] on div "Intermediate" at bounding box center [350, 378] width 317 height 23
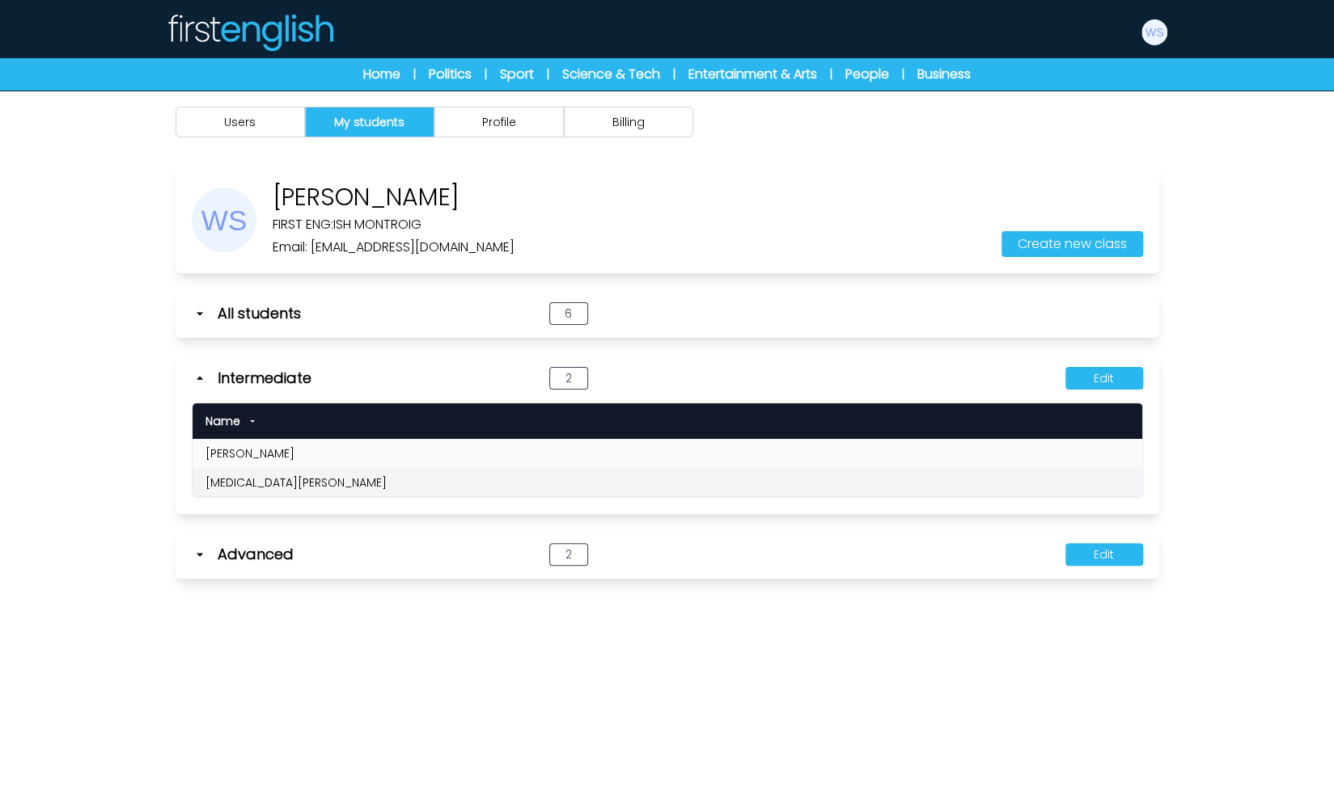
click at [202, 552] on icon at bounding box center [200, 555] width 16 height 16
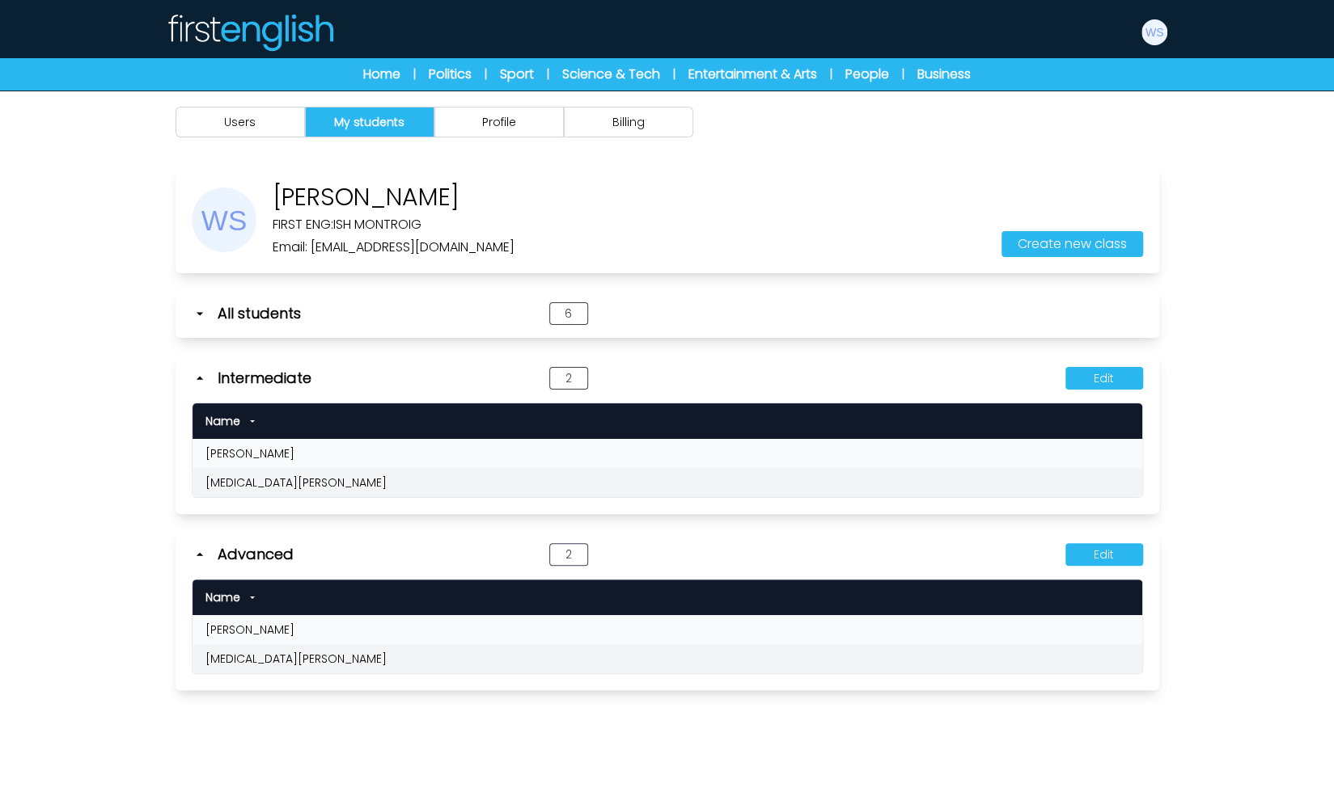
click at [202, 552] on icon at bounding box center [200, 555] width 16 height 16
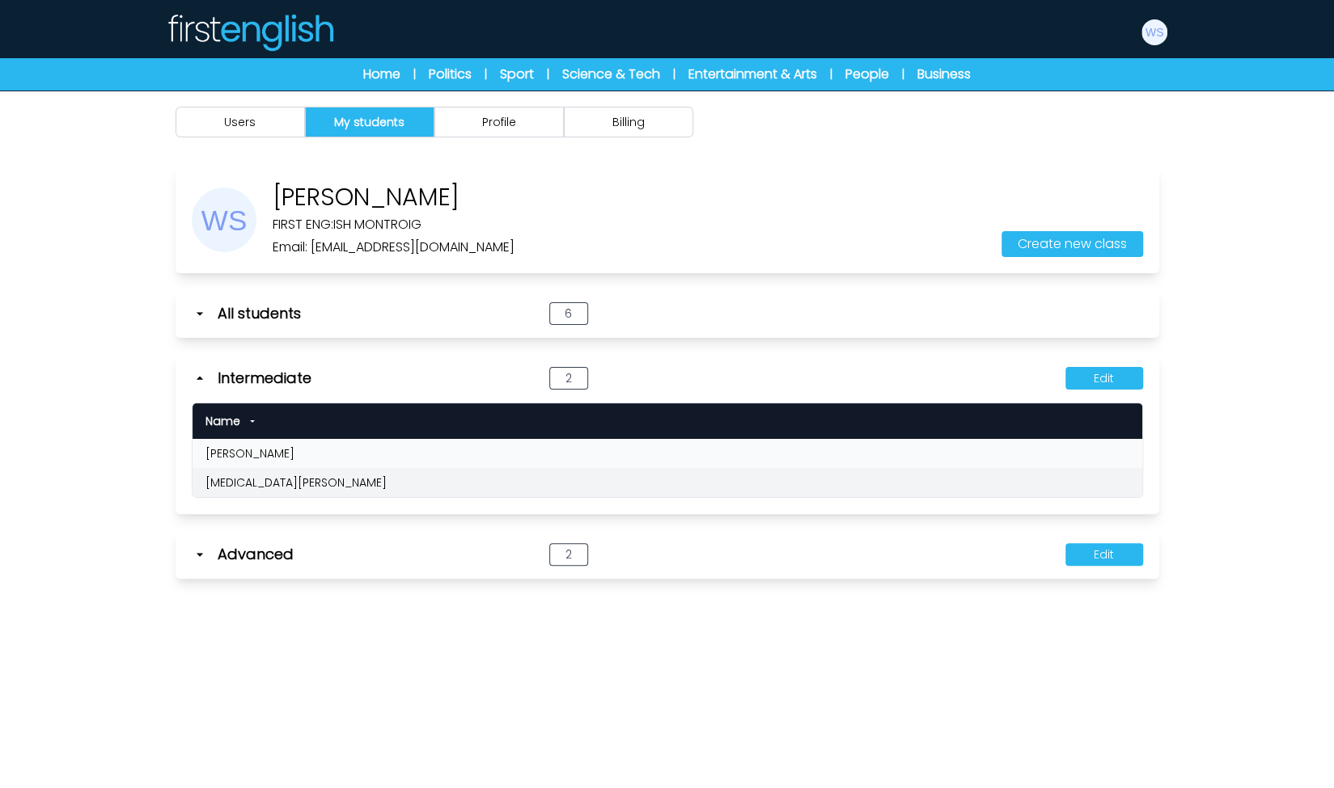
click at [199, 381] on icon at bounding box center [200, 378] width 16 height 16
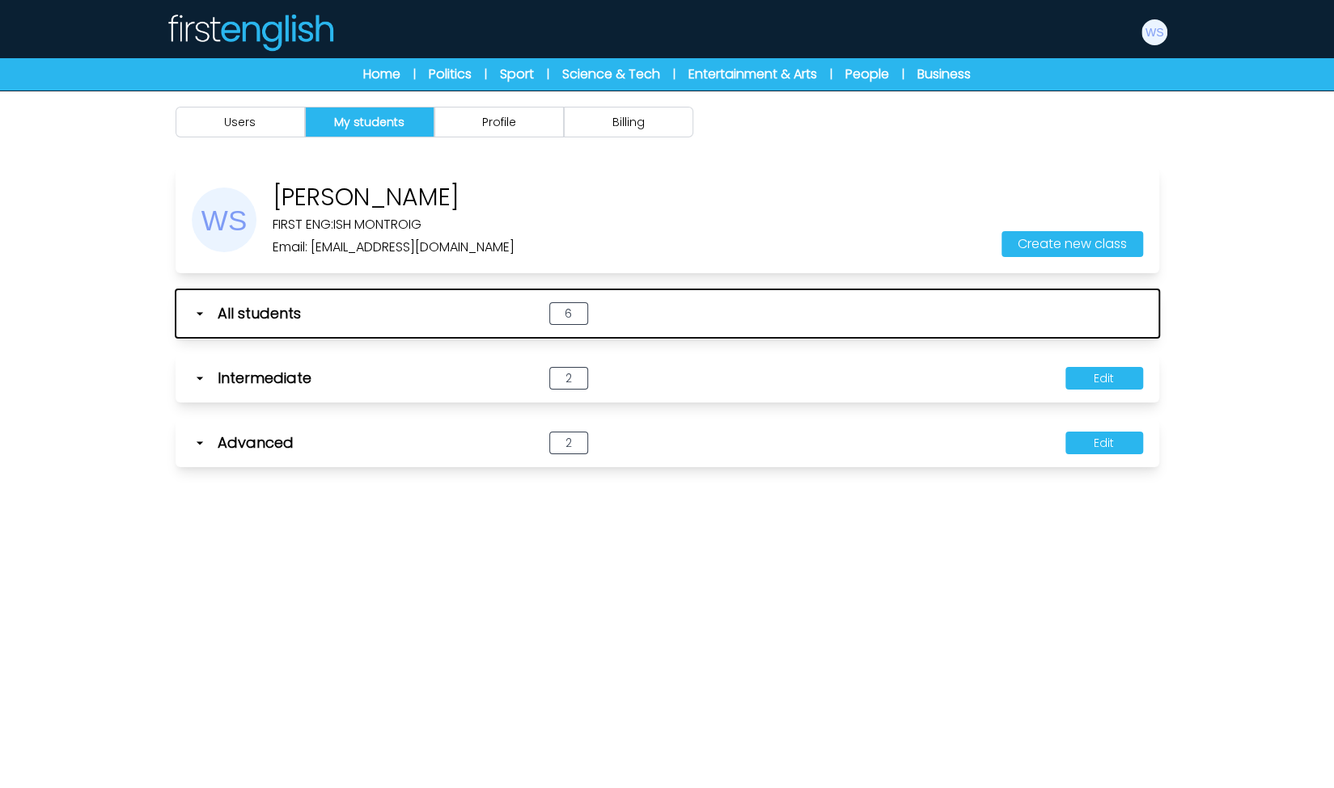
click at [201, 311] on icon "button" at bounding box center [200, 314] width 16 height 16
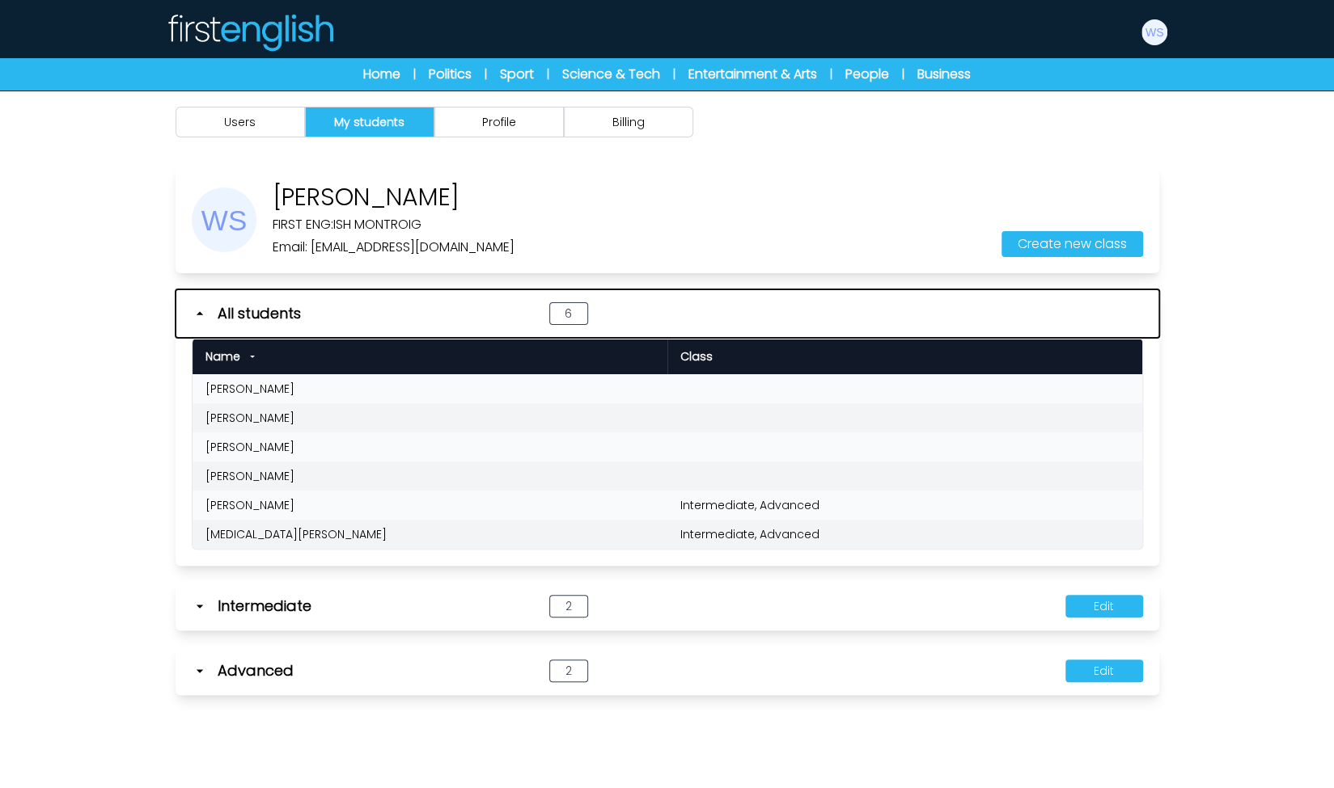
click at [201, 311] on icon "button" at bounding box center [200, 314] width 16 height 16
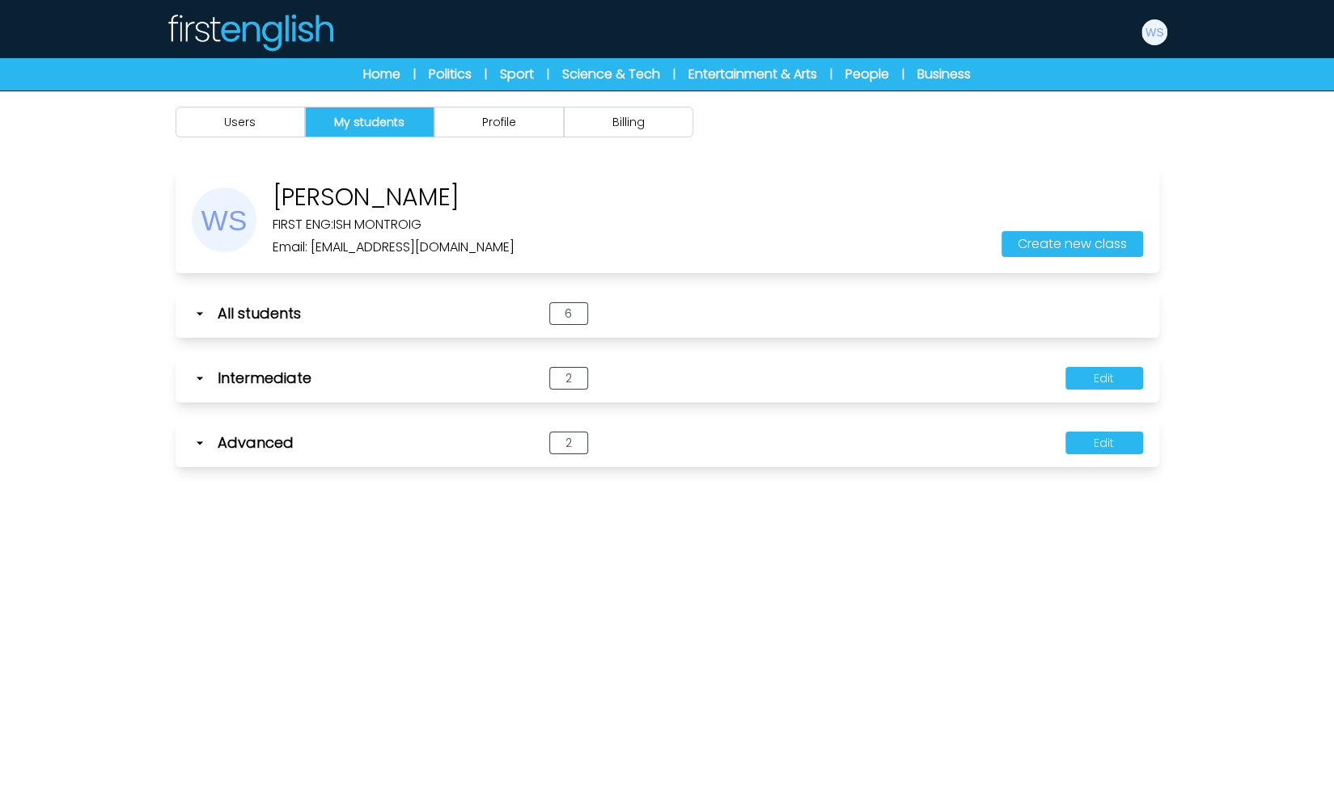
click at [91, 366] on div "Users My students Profile Billing" at bounding box center [667, 485] width 1334 height 788
click at [202, 383] on icon at bounding box center [200, 378] width 16 height 16
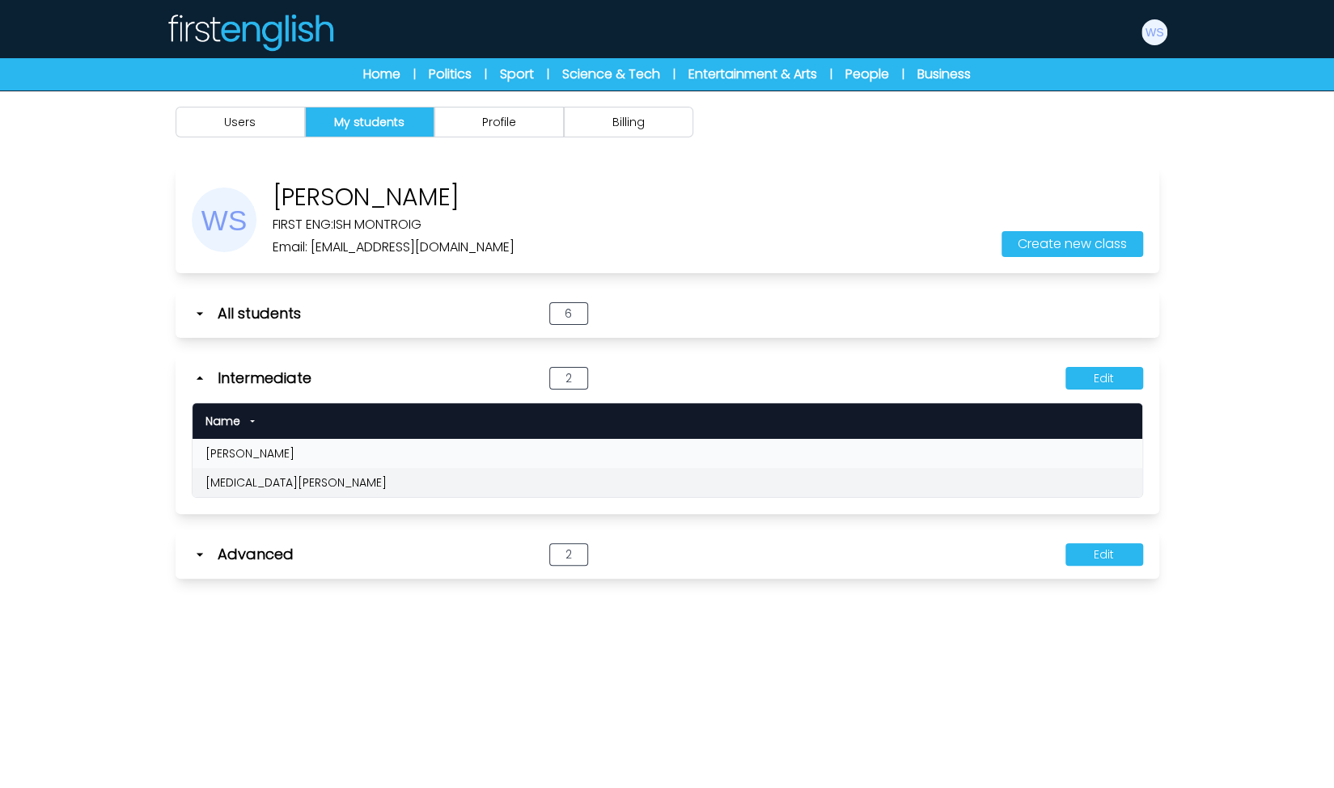
click at [202, 383] on icon at bounding box center [200, 378] width 16 height 16
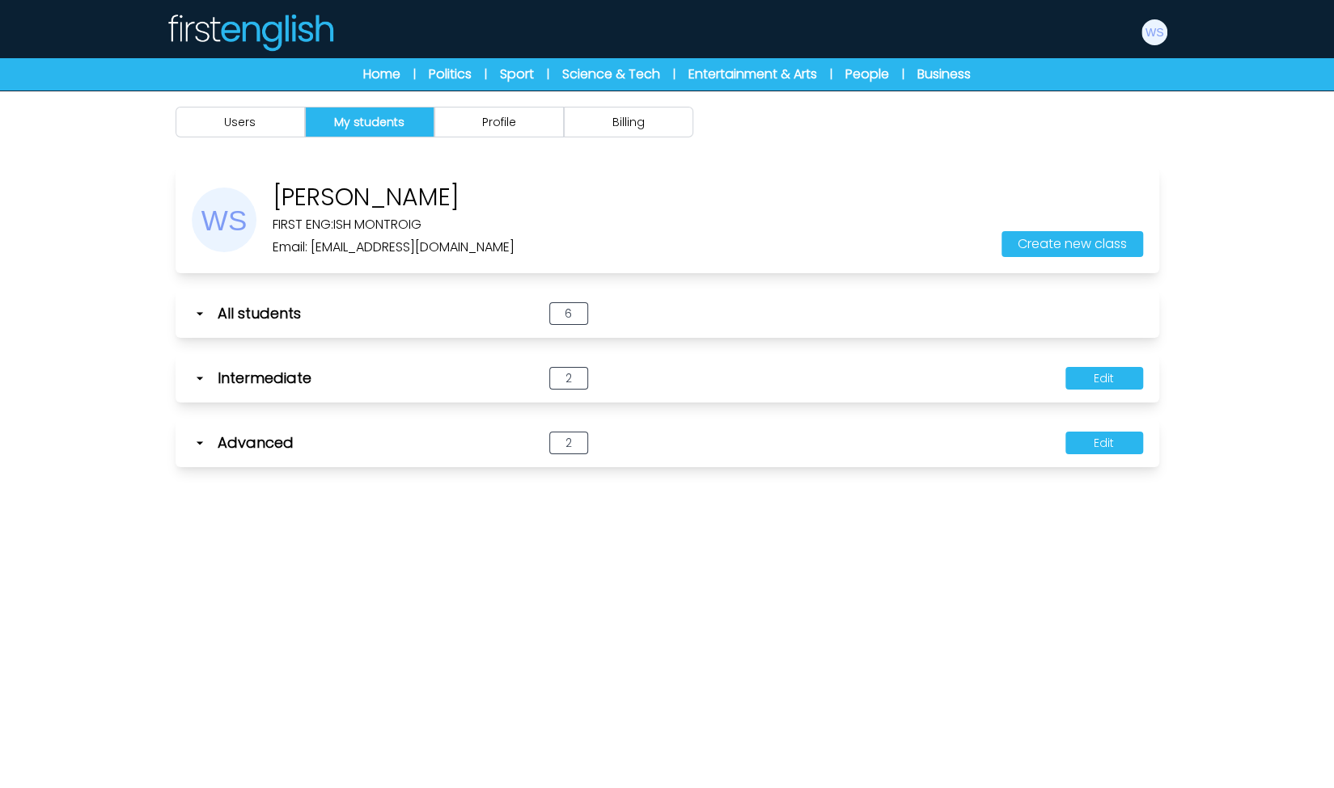
click at [201, 442] on icon at bounding box center [199, 443] width 6 height 3
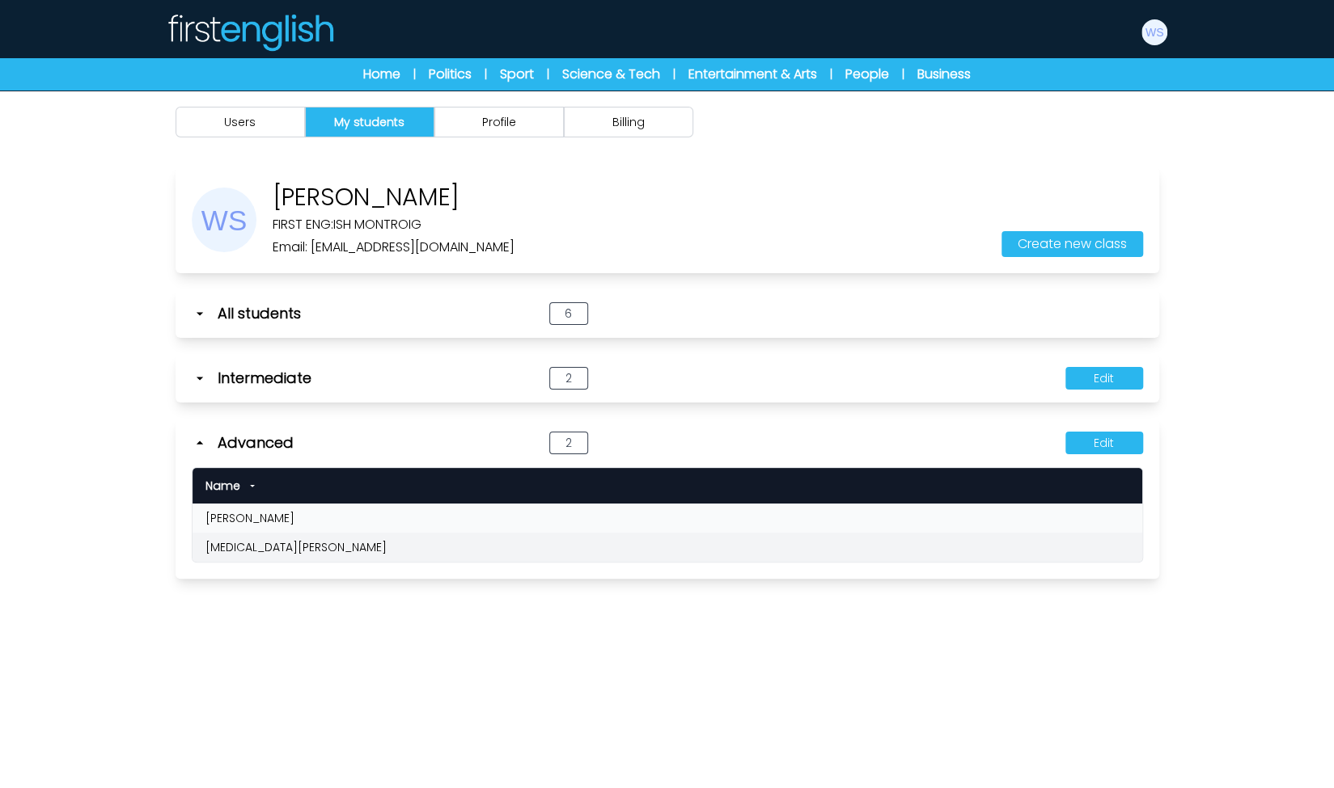
click at [201, 442] on icon at bounding box center [199, 443] width 6 height 3
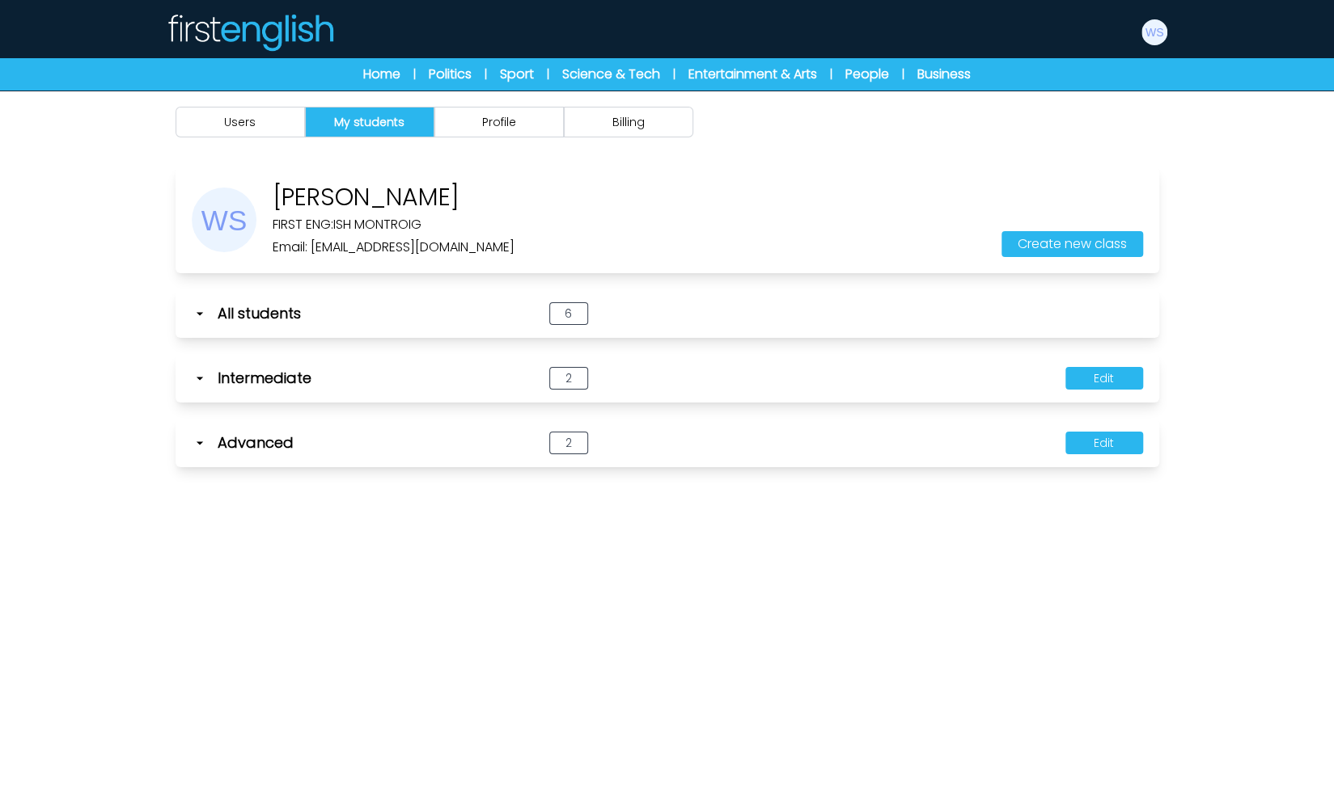
click at [140, 439] on div "Users My students Profile Billing" at bounding box center [667, 485] width 1334 height 788
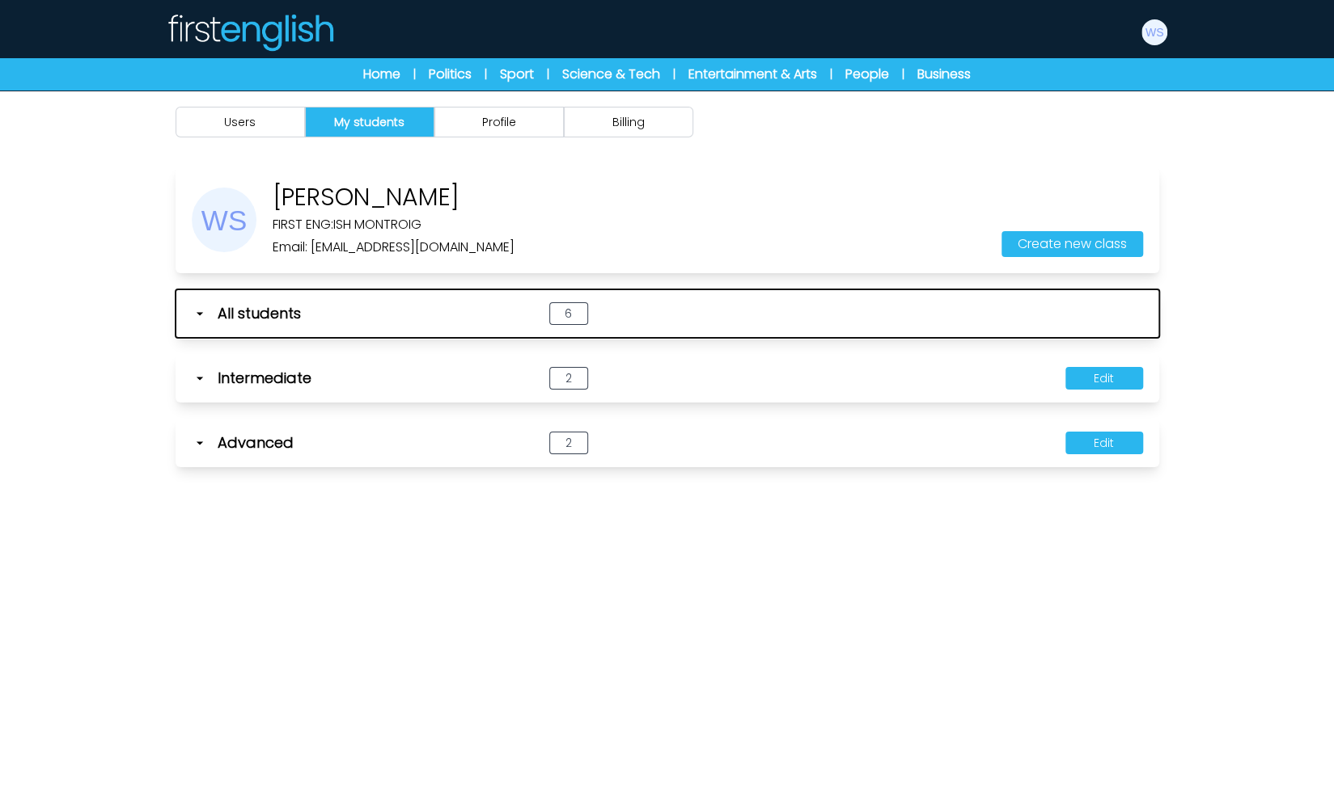
click at [201, 315] on icon "button" at bounding box center [200, 314] width 16 height 16
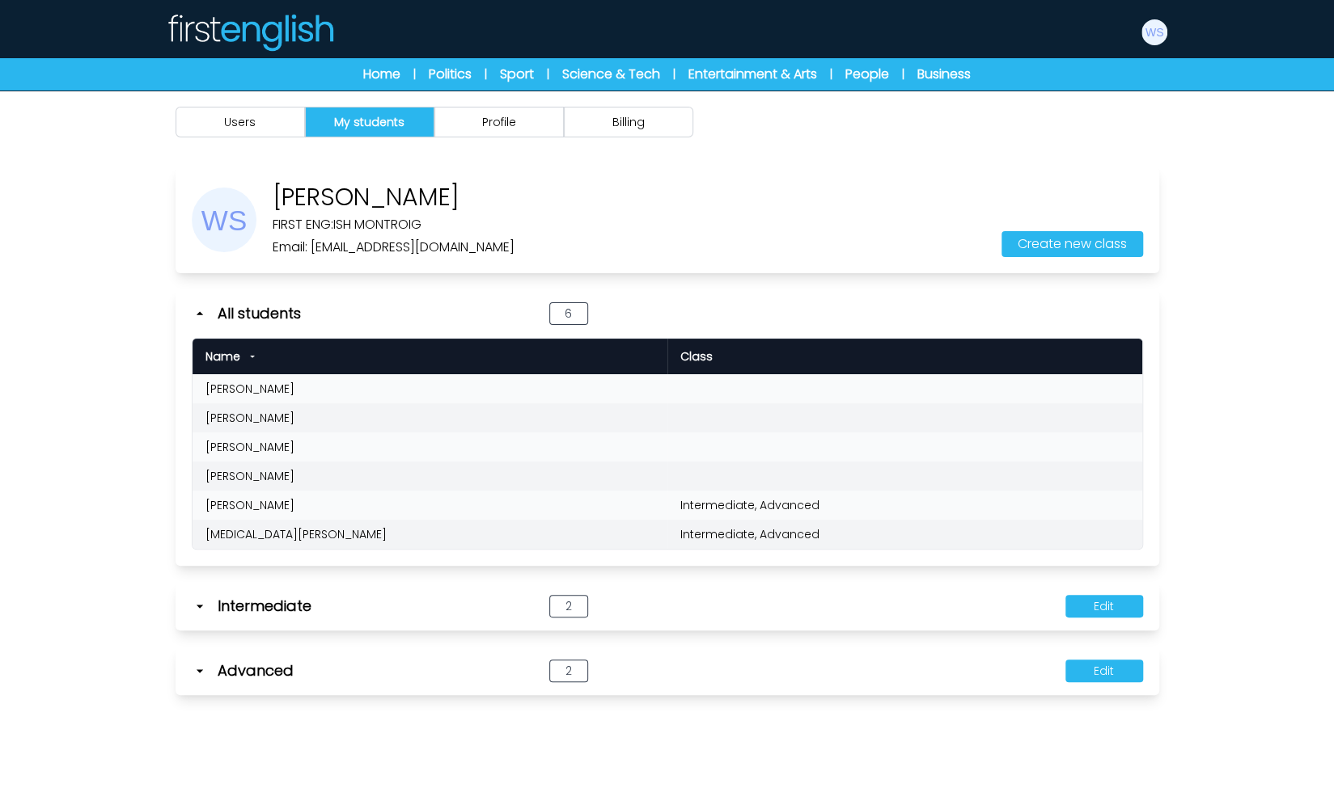
click at [201, 670] on icon at bounding box center [199, 671] width 6 height 3
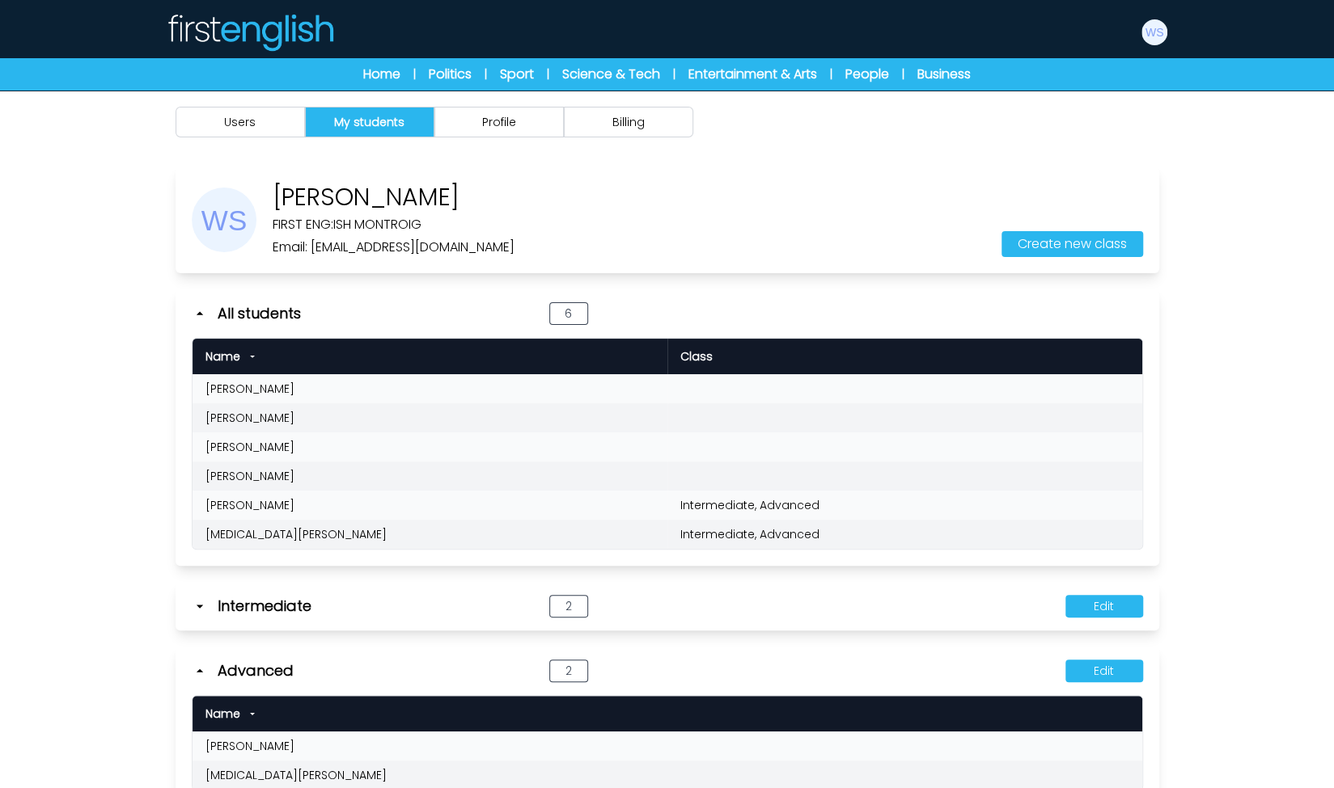
scroll to position [91, 0]
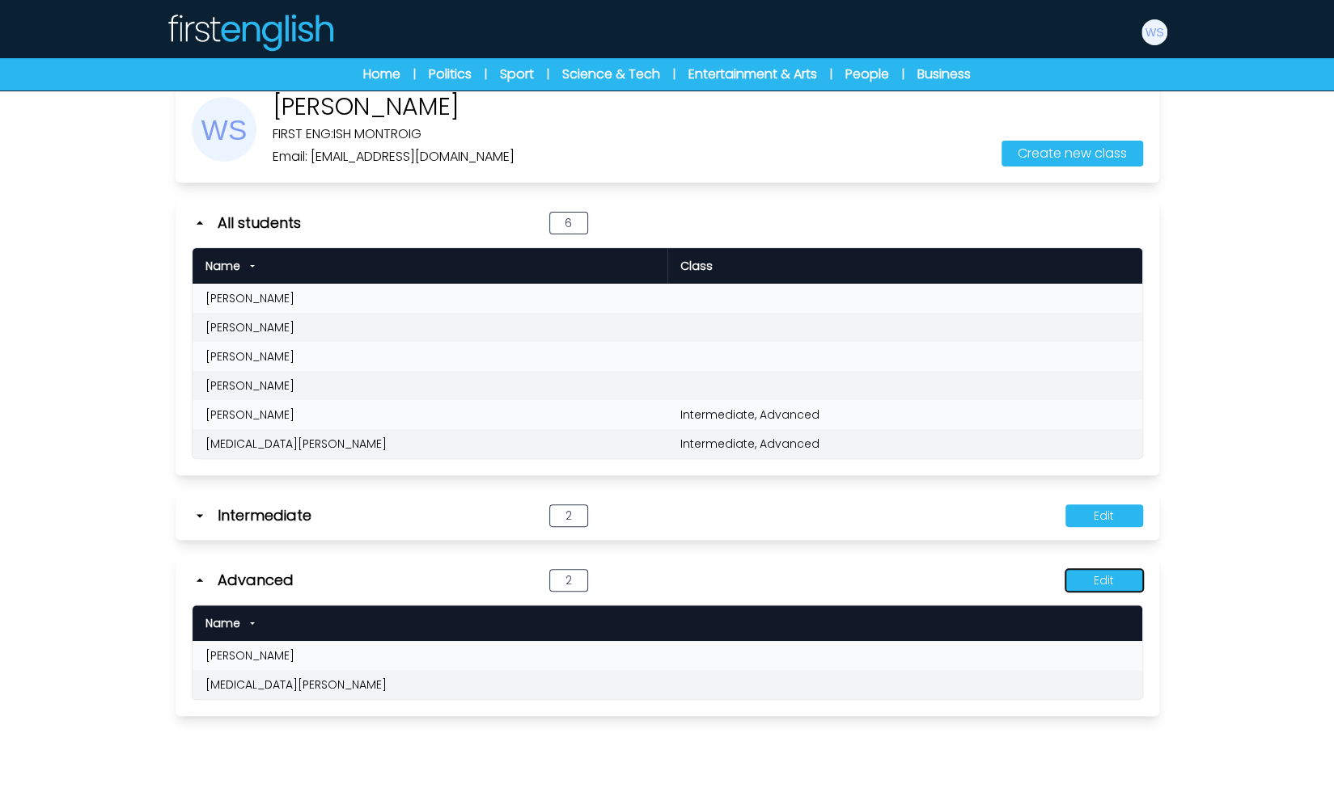
click at [1103, 581] on button "Edit" at bounding box center [1104, 580] width 78 height 23
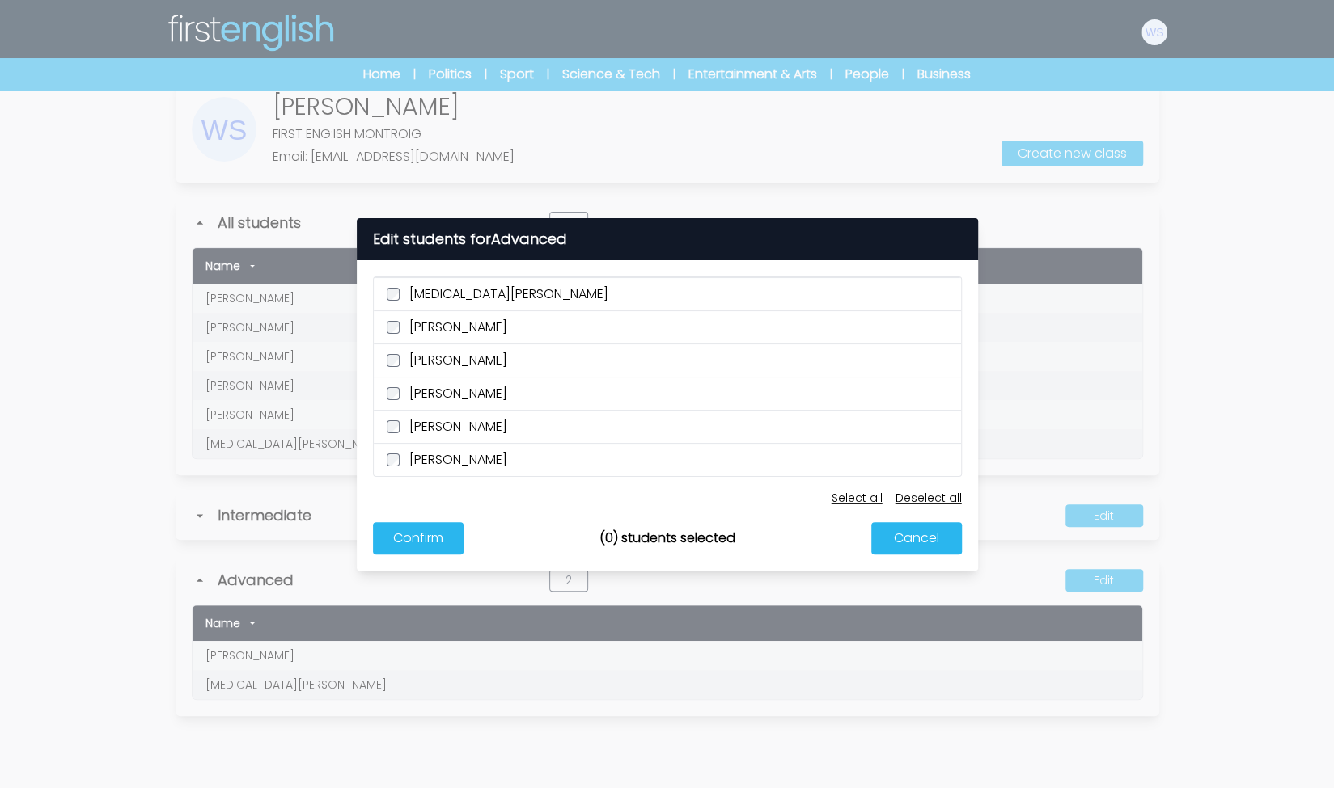
click at [395, 353] on label "Angela Blanco" at bounding box center [667, 360] width 587 height 33
click at [444, 537] on button "Confirm" at bounding box center [418, 538] width 91 height 32
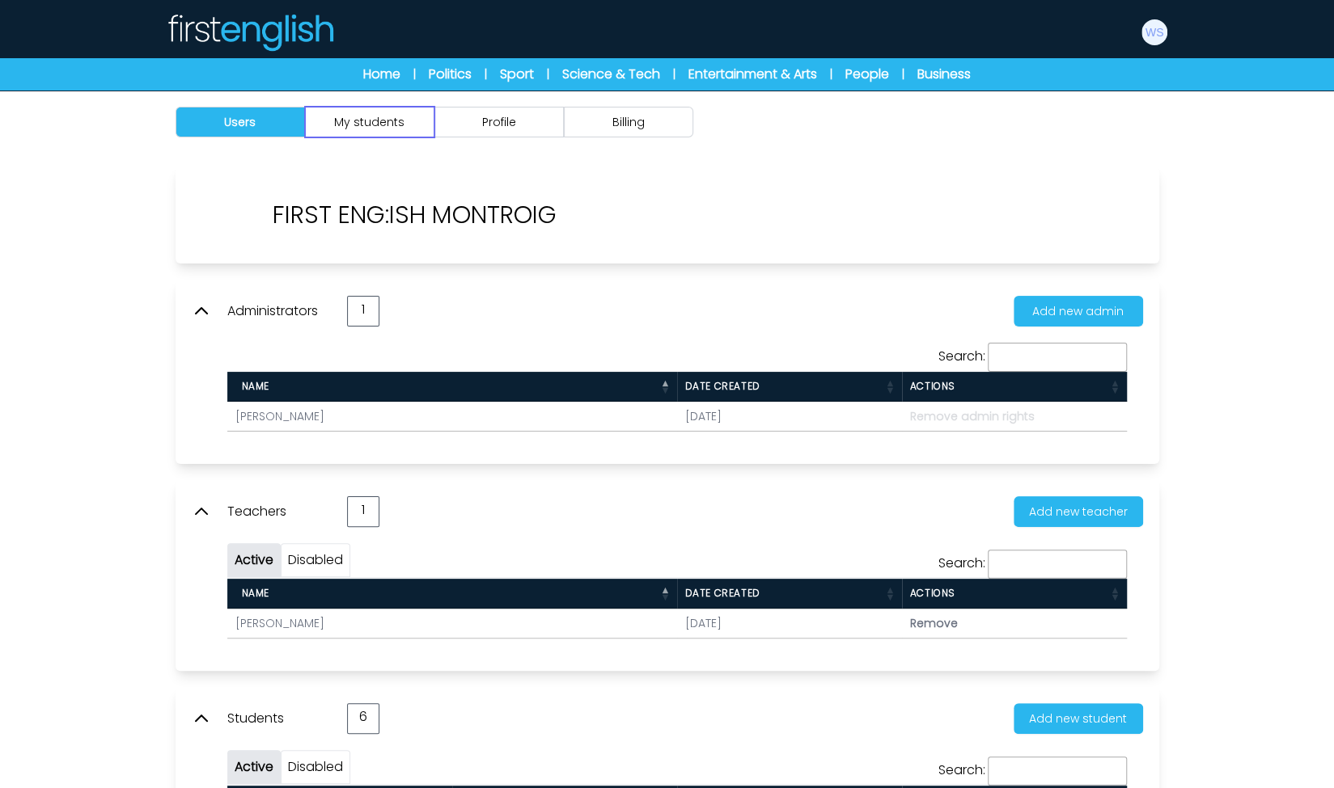
click at [385, 107] on button "My students" at bounding box center [369, 122] width 129 height 31
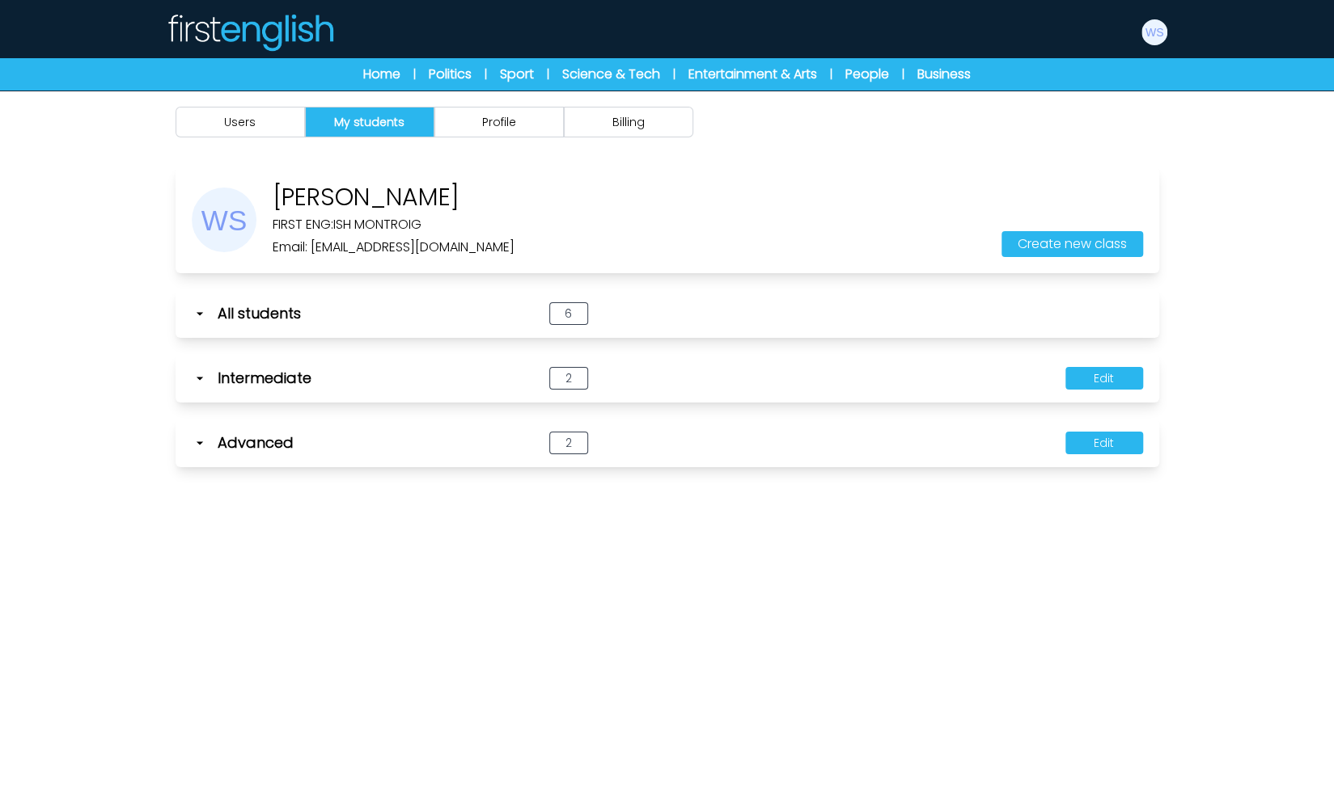
click at [126, 237] on div "Users My students Profile Billing" at bounding box center [667, 485] width 1334 height 788
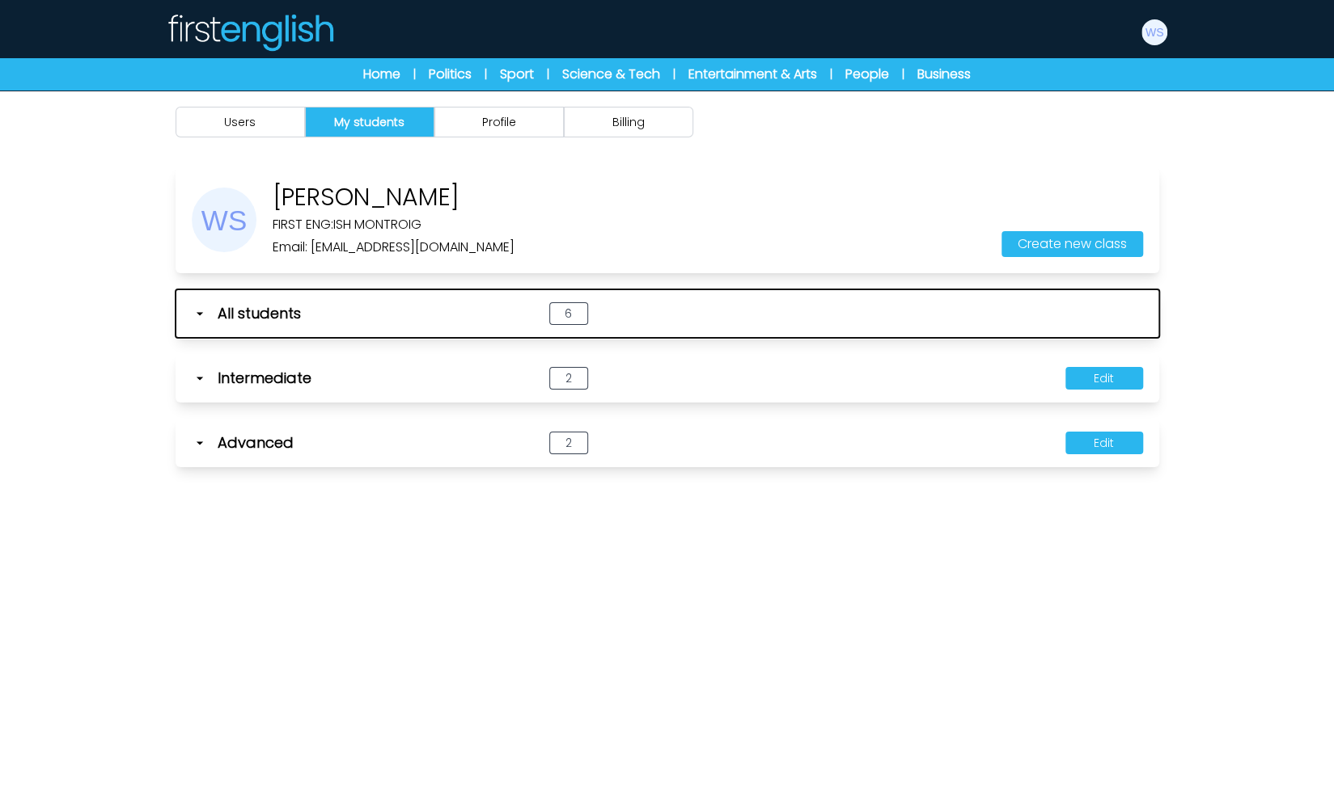
click at [199, 313] on icon "button" at bounding box center [199, 313] width 6 height 3
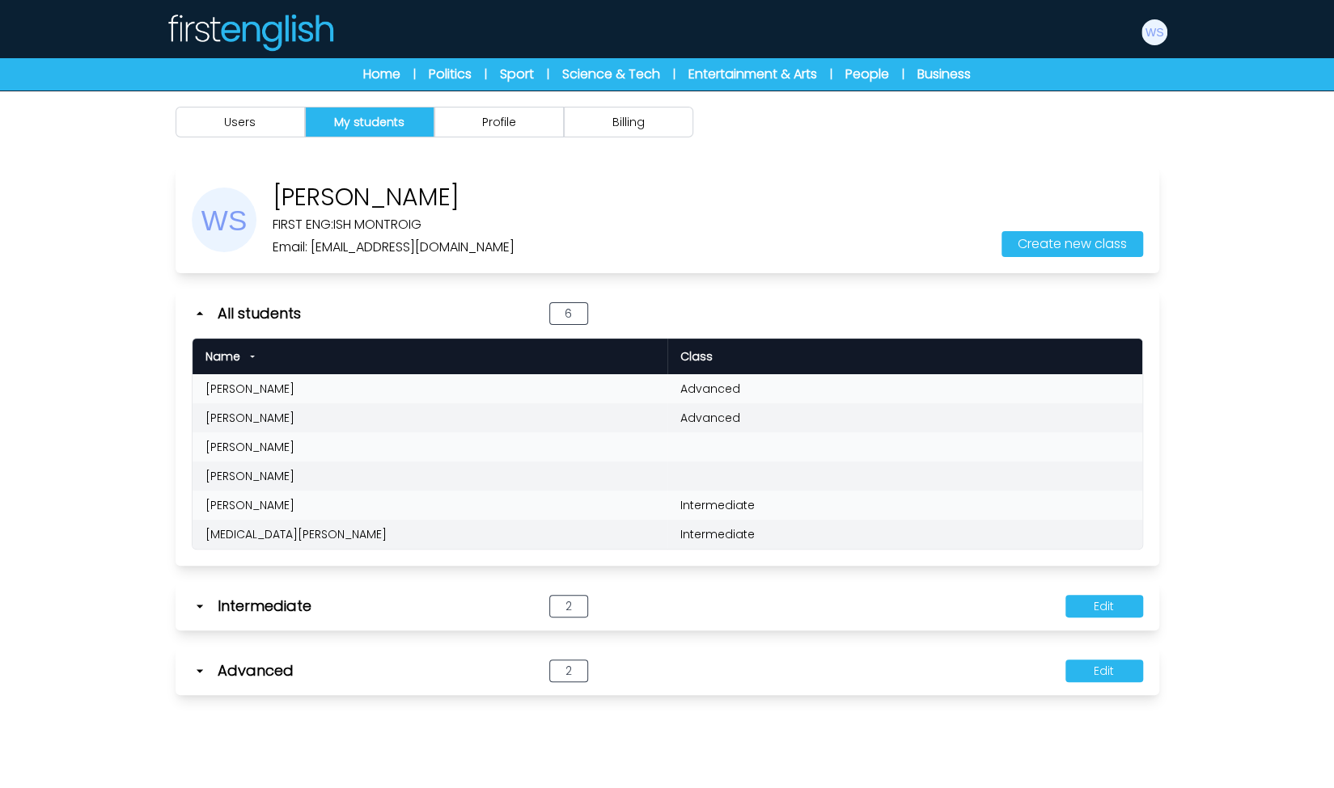
drag, startPoint x: 278, startPoint y: 184, endPoint x: 440, endPoint y: 179, distance: 161.8
click at [440, 179] on div "William Storey FIRST ENG:ISH MONTROIG Email: info+FEMR@first-english.com Create…" at bounding box center [666, 220] width 983 height 107
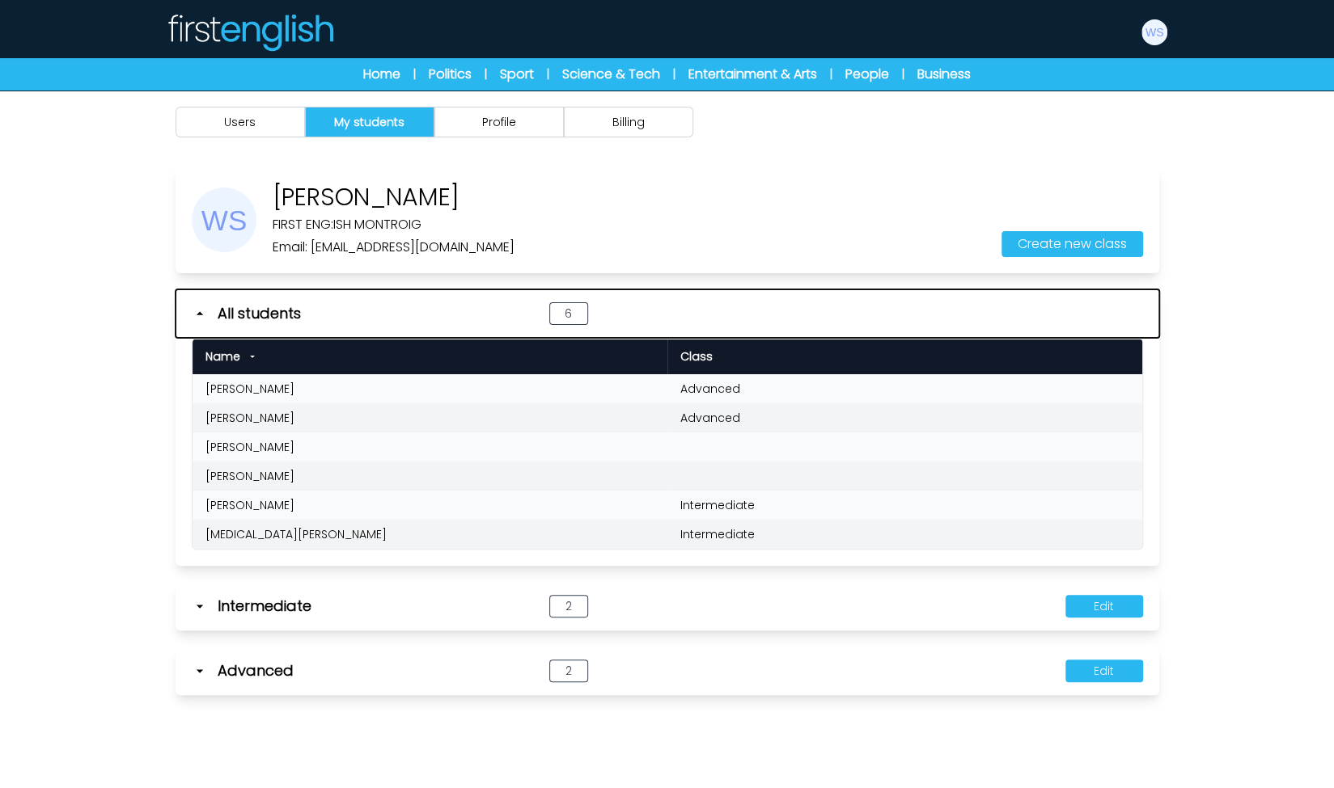
click at [202, 318] on icon "button" at bounding box center [200, 314] width 16 height 16
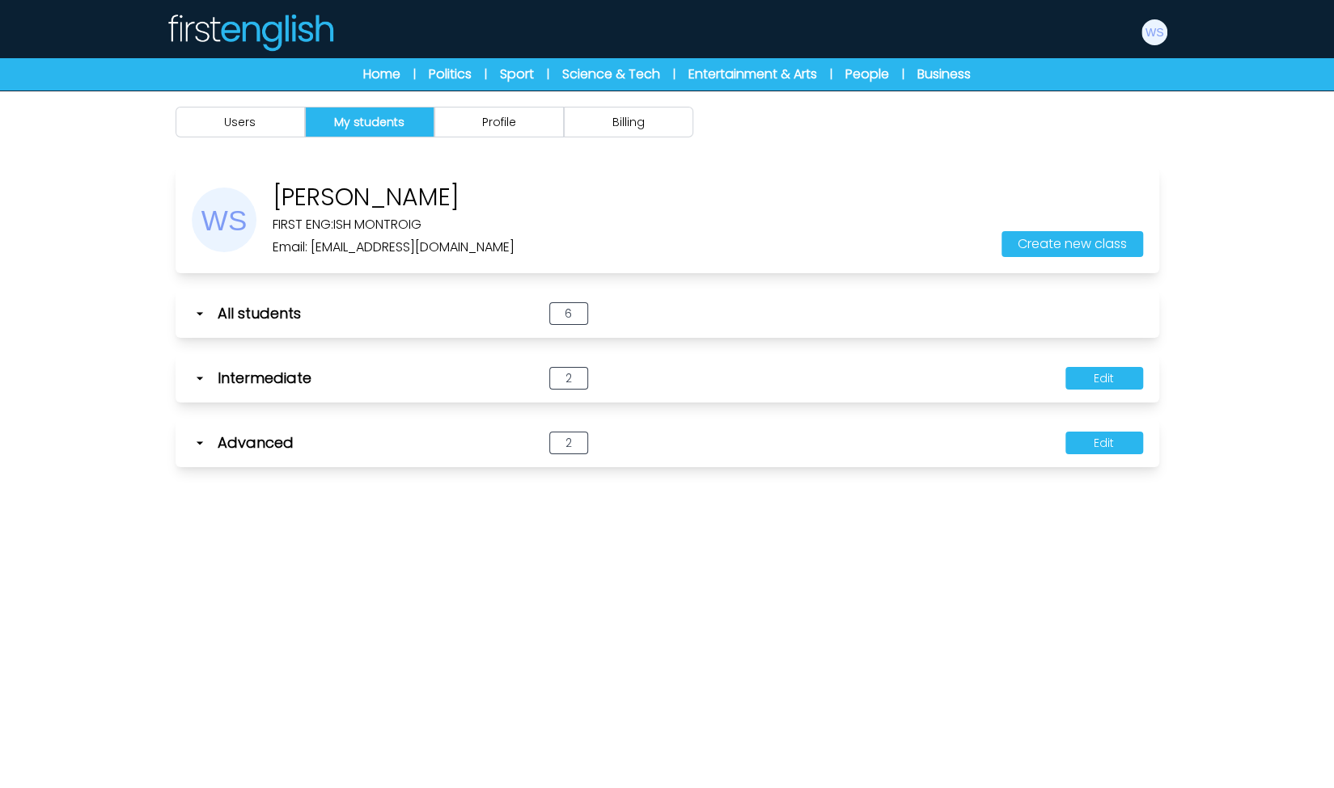
click at [198, 371] on icon at bounding box center [200, 378] width 16 height 16
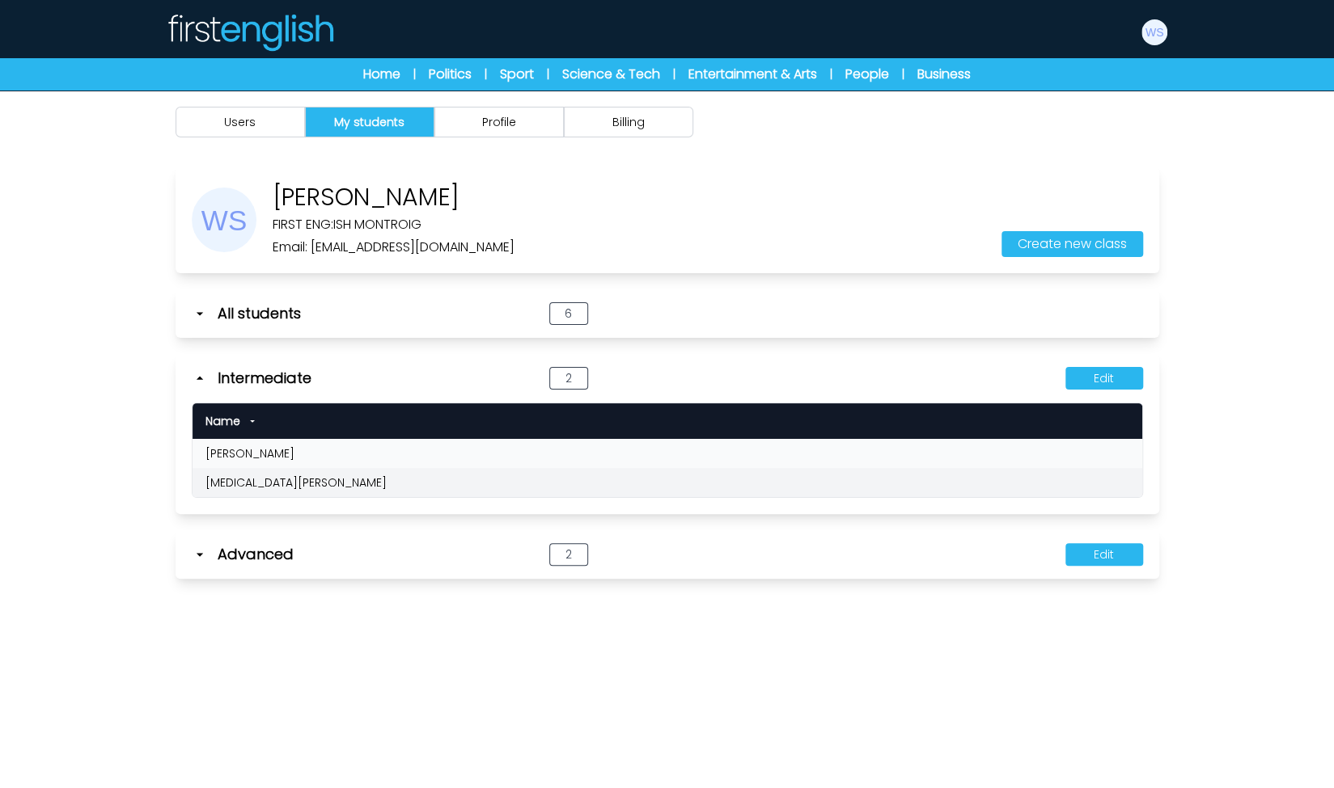
click at [194, 370] on icon at bounding box center [200, 378] width 16 height 16
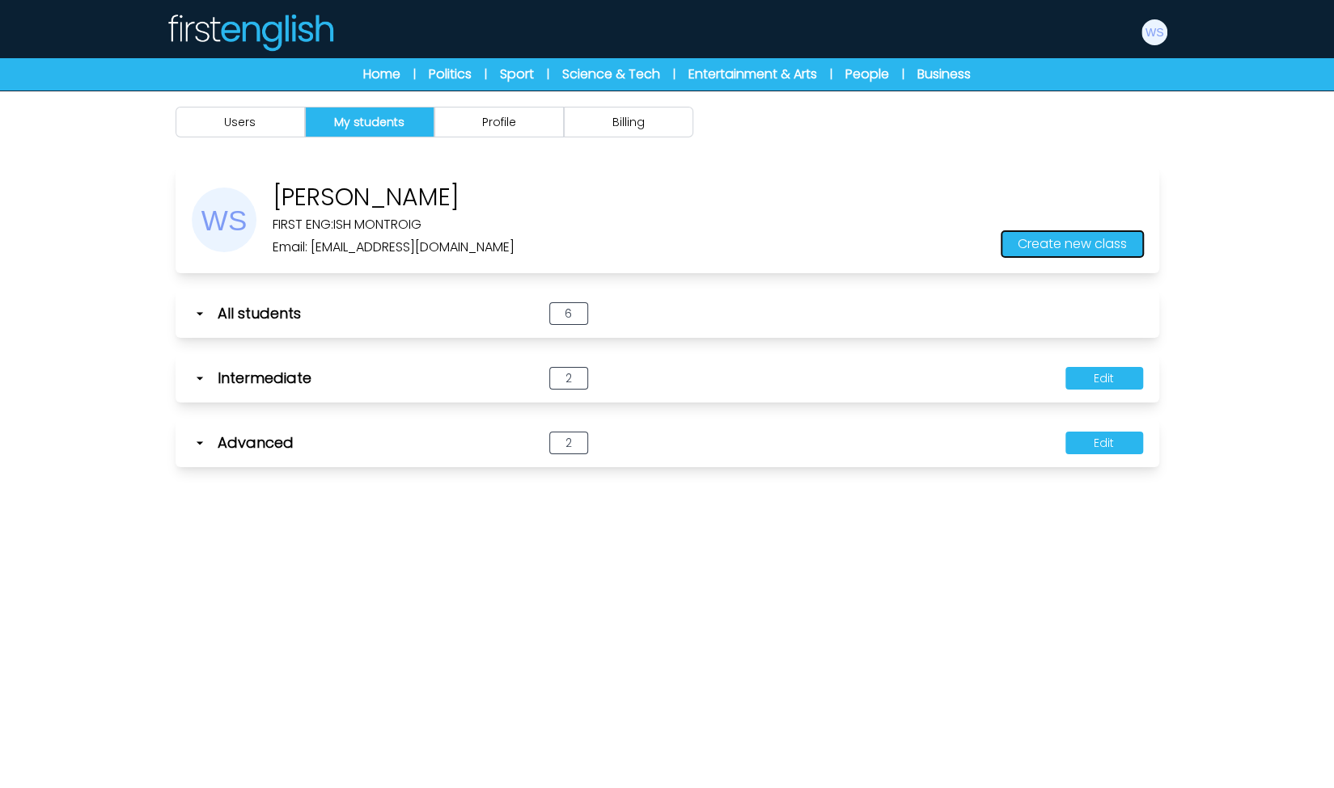
click at [1046, 252] on button "Create new class" at bounding box center [1072, 244] width 142 height 26
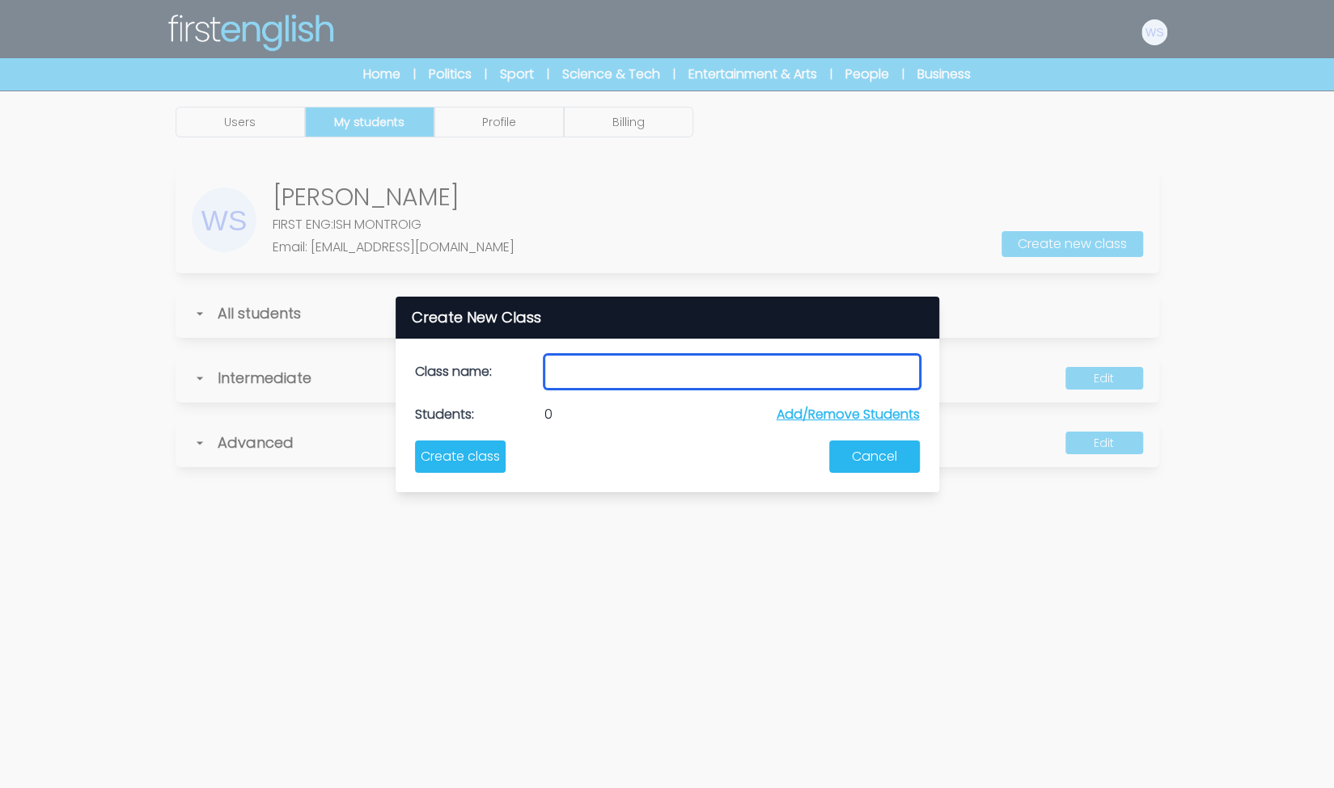
click at [615, 371] on input "text" at bounding box center [731, 372] width 375 height 34
type input "**********"
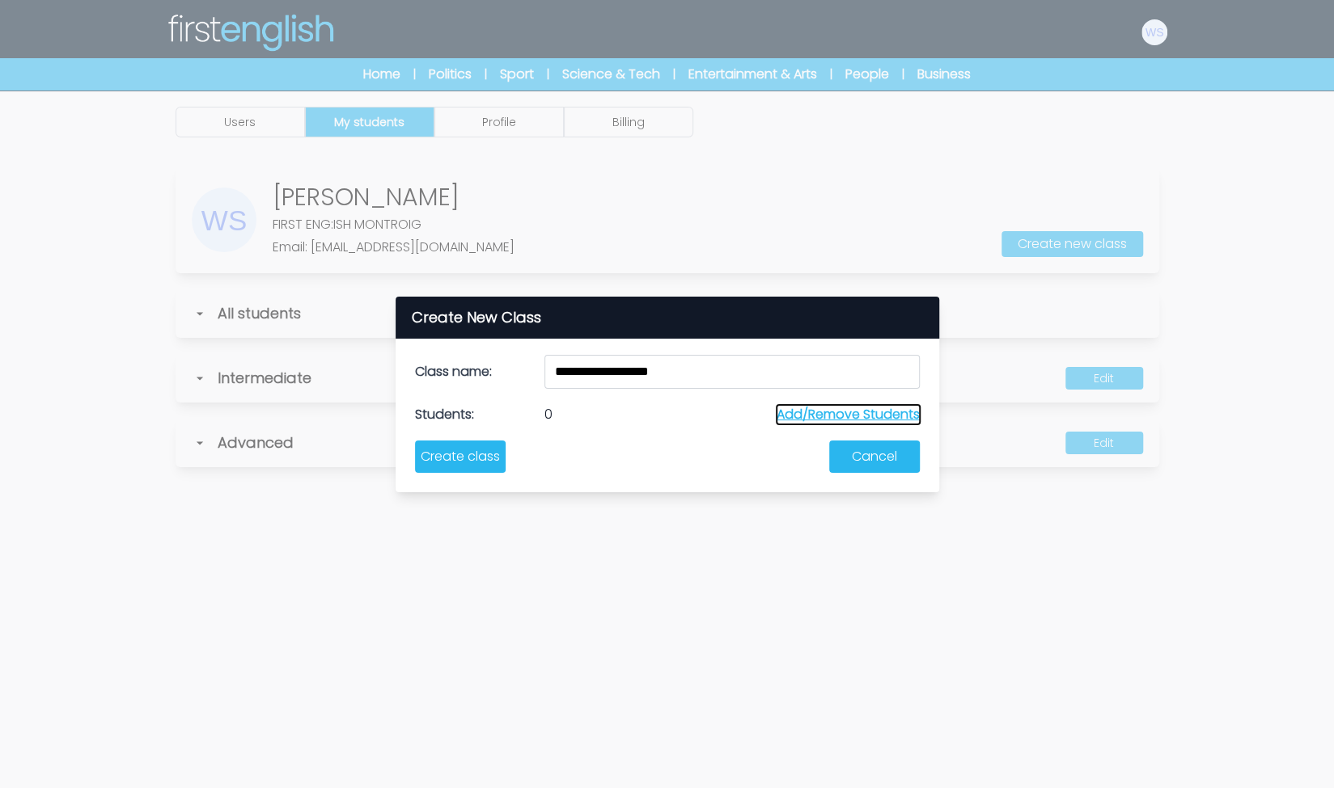
click at [874, 408] on button "Add/Remove Students" at bounding box center [847, 414] width 143 height 19
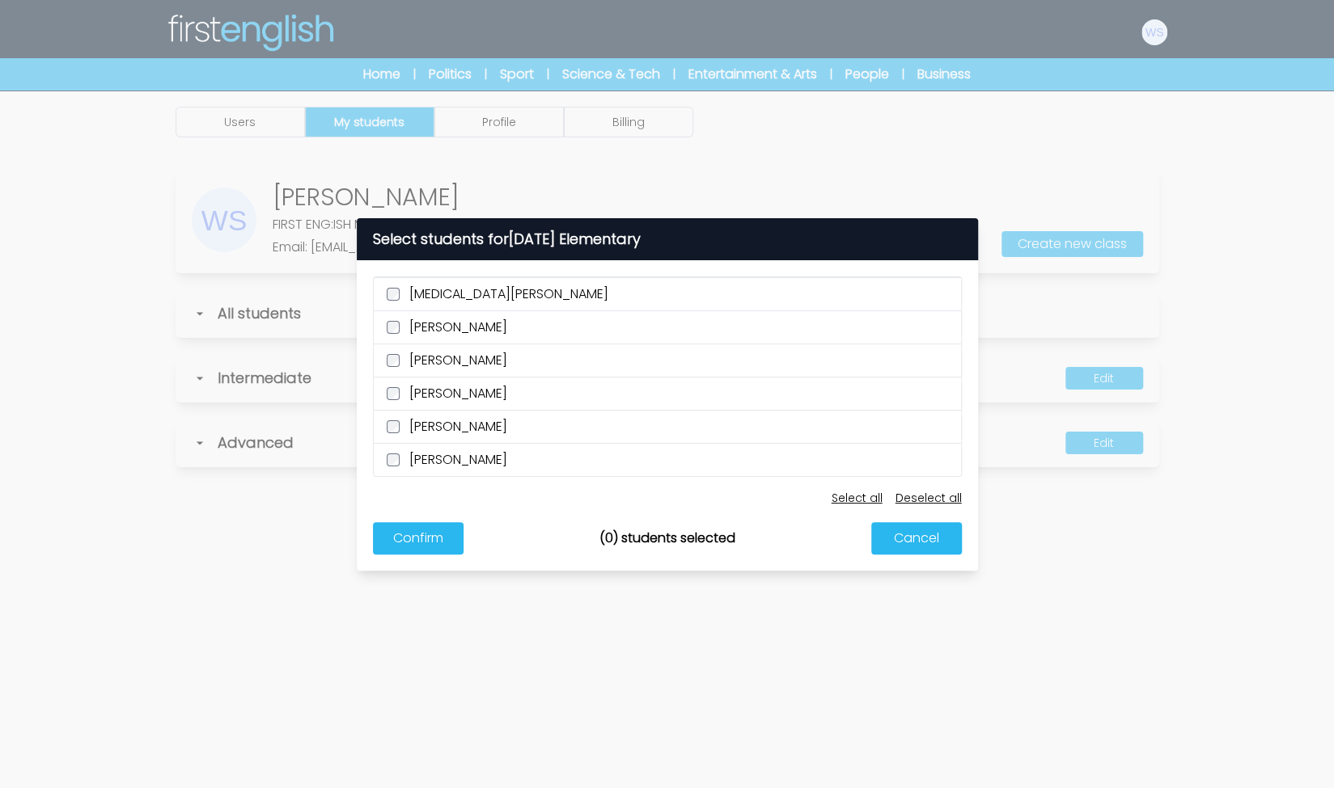
click at [399, 432] on label "[PERSON_NAME]" at bounding box center [667, 426] width 587 height 33
click at [399, 450] on label "[PERSON_NAME]" at bounding box center [667, 459] width 587 height 33
click at [430, 543] on button "Confirm" at bounding box center [418, 538] width 91 height 32
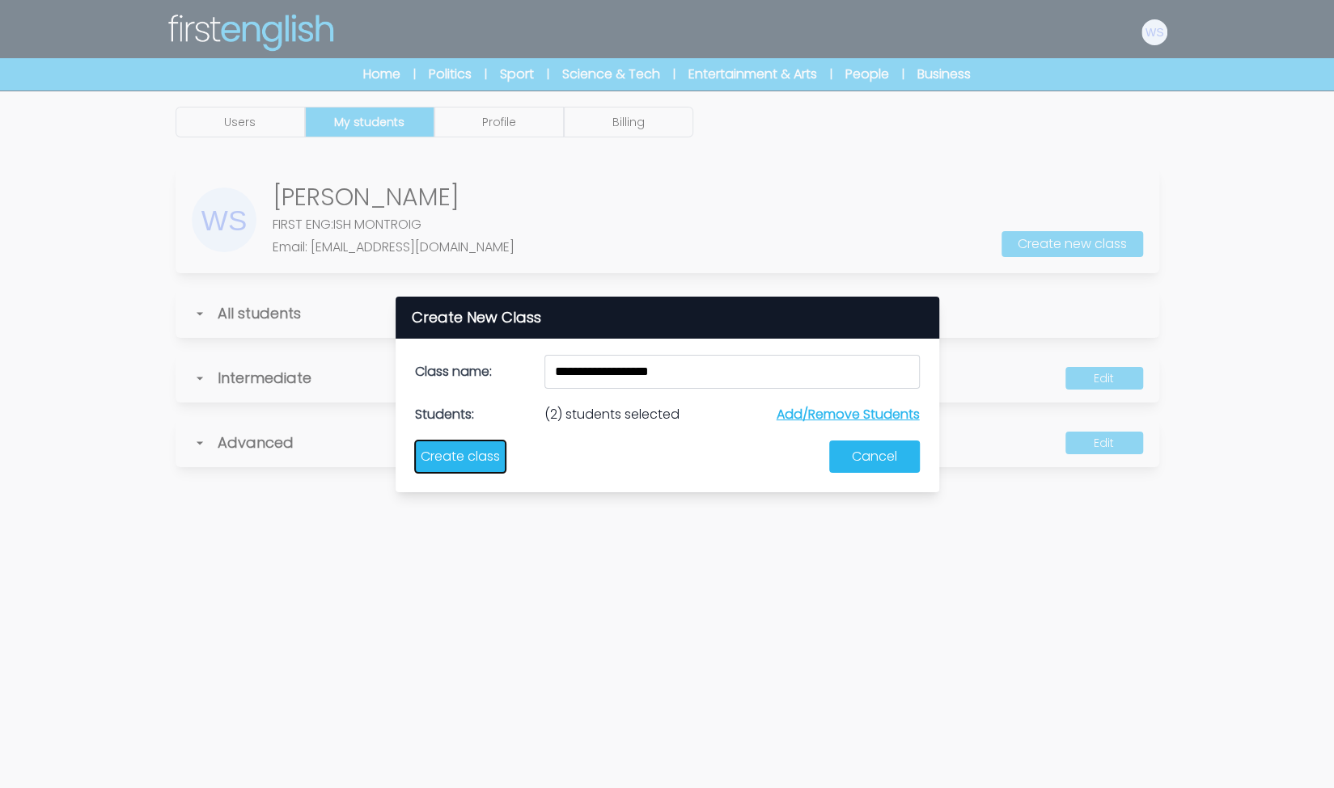
click at [476, 454] on button "Create class" at bounding box center [460, 457] width 91 height 32
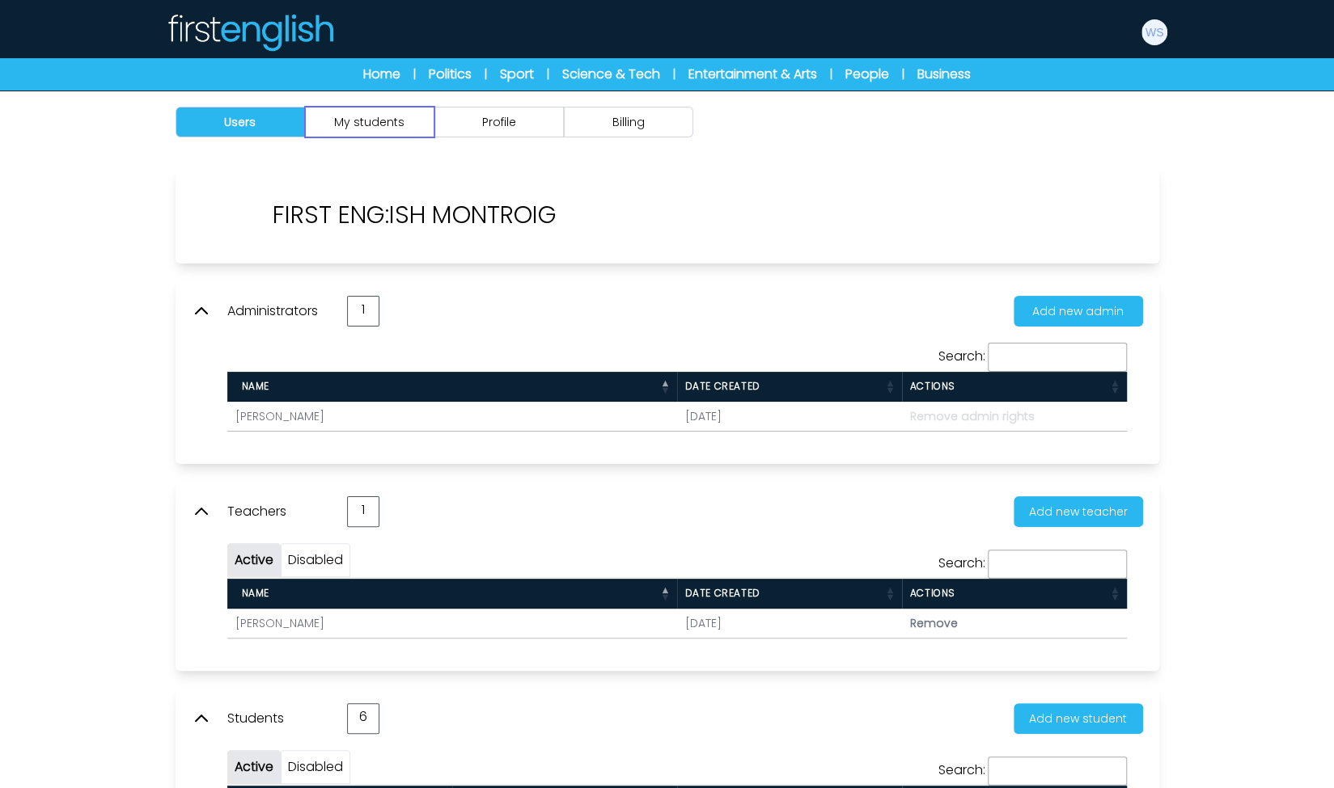
click at [378, 122] on button "My students" at bounding box center [369, 122] width 129 height 31
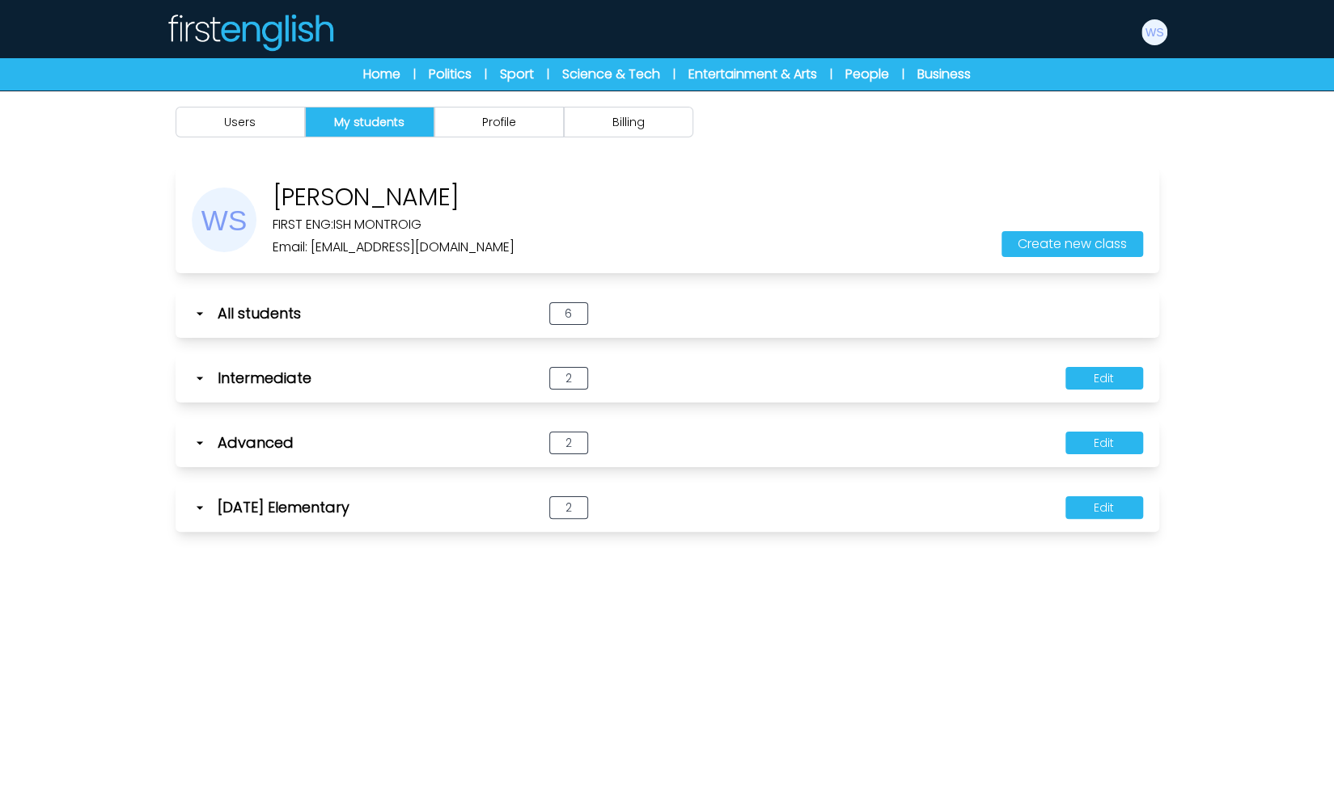
click at [197, 507] on icon at bounding box center [199, 507] width 6 height 3
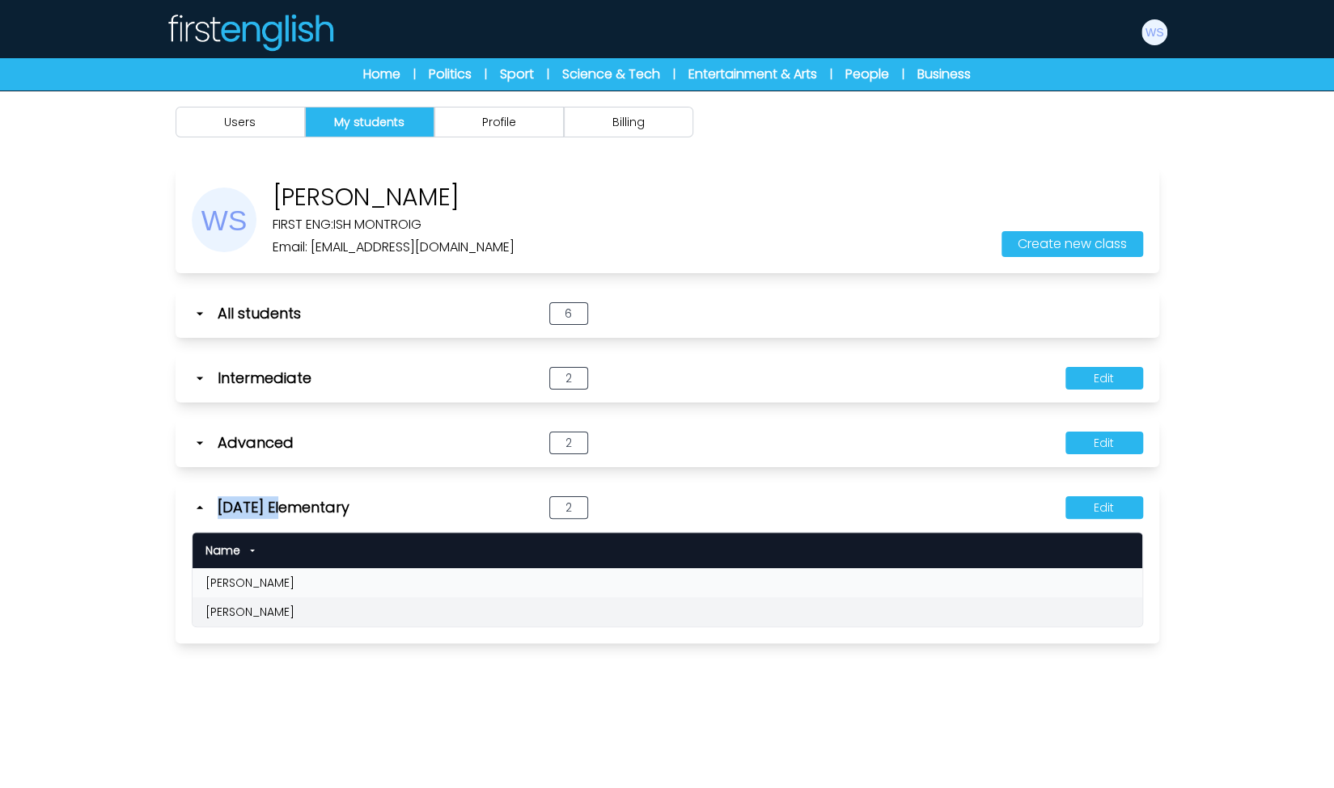
click at [197, 507] on icon at bounding box center [200, 508] width 16 height 16
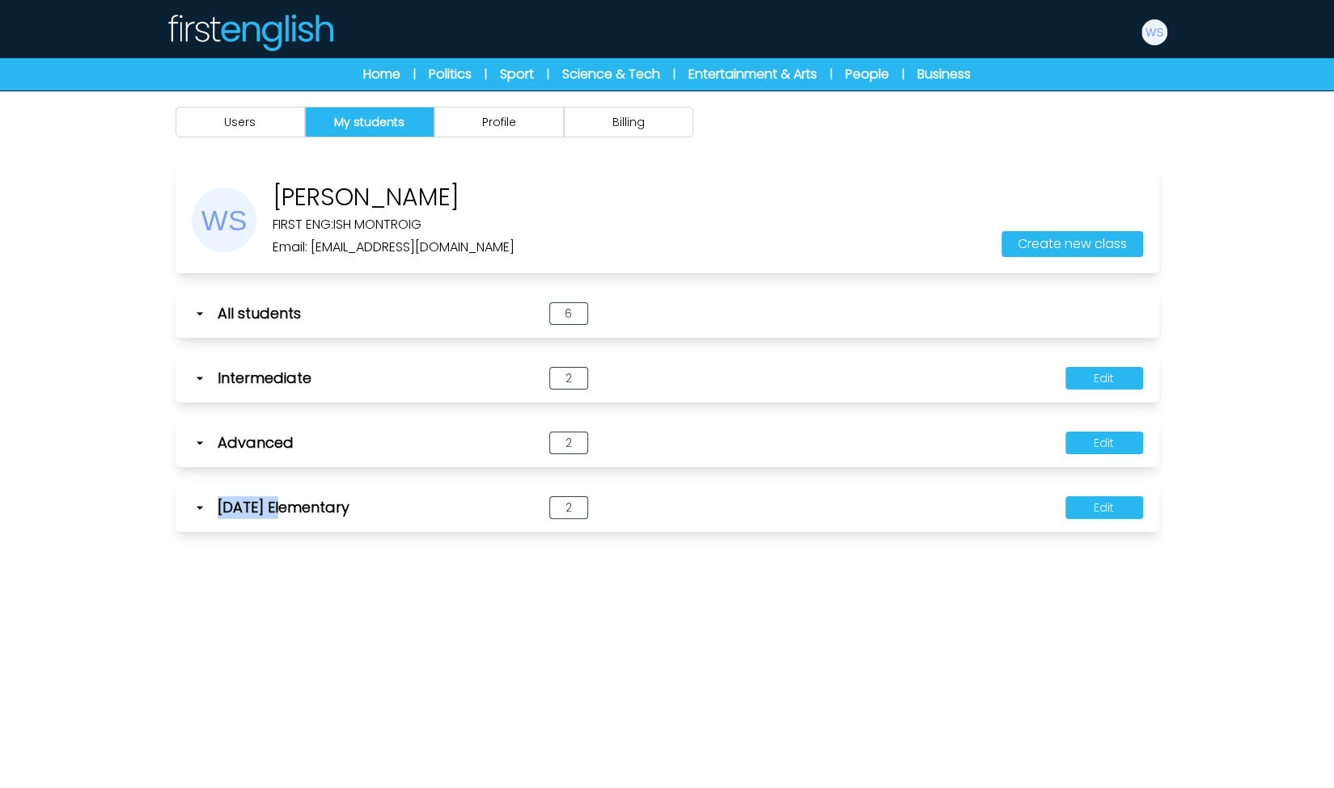
click at [272, 605] on div "Users My students Profile Billing" at bounding box center [667, 485] width 1334 height 788
click at [192, 509] on icon at bounding box center [200, 508] width 16 height 16
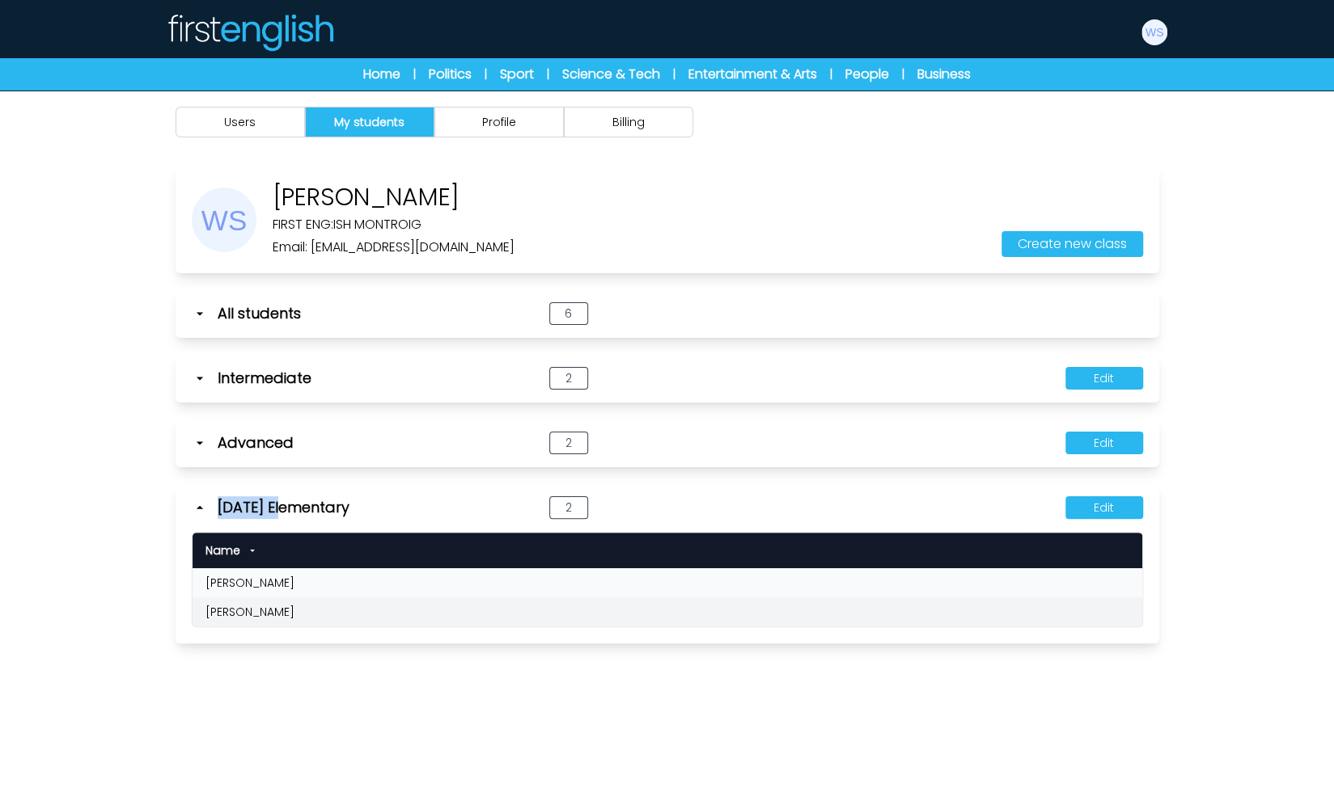
click at [192, 509] on icon at bounding box center [200, 508] width 16 height 16
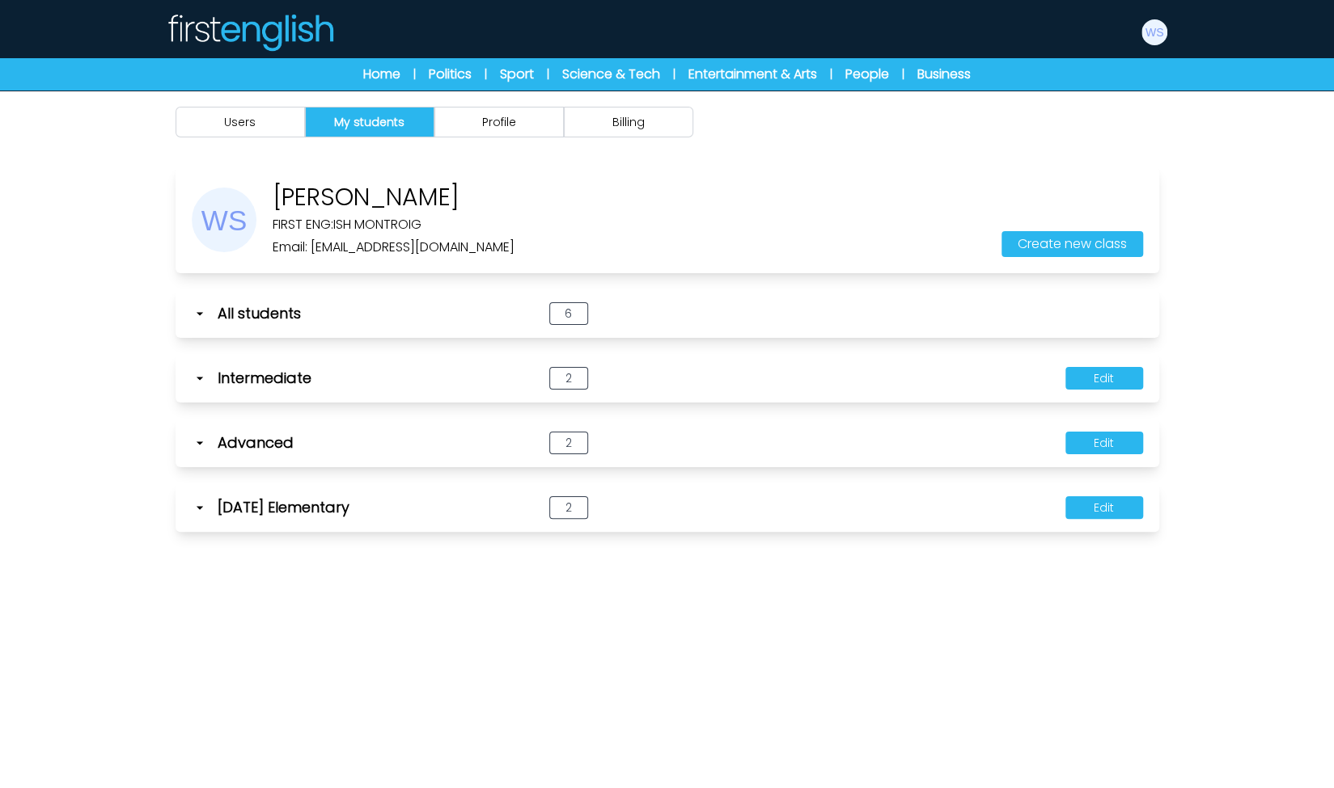
click at [207, 374] on div "Intermediate" at bounding box center [350, 378] width 317 height 23
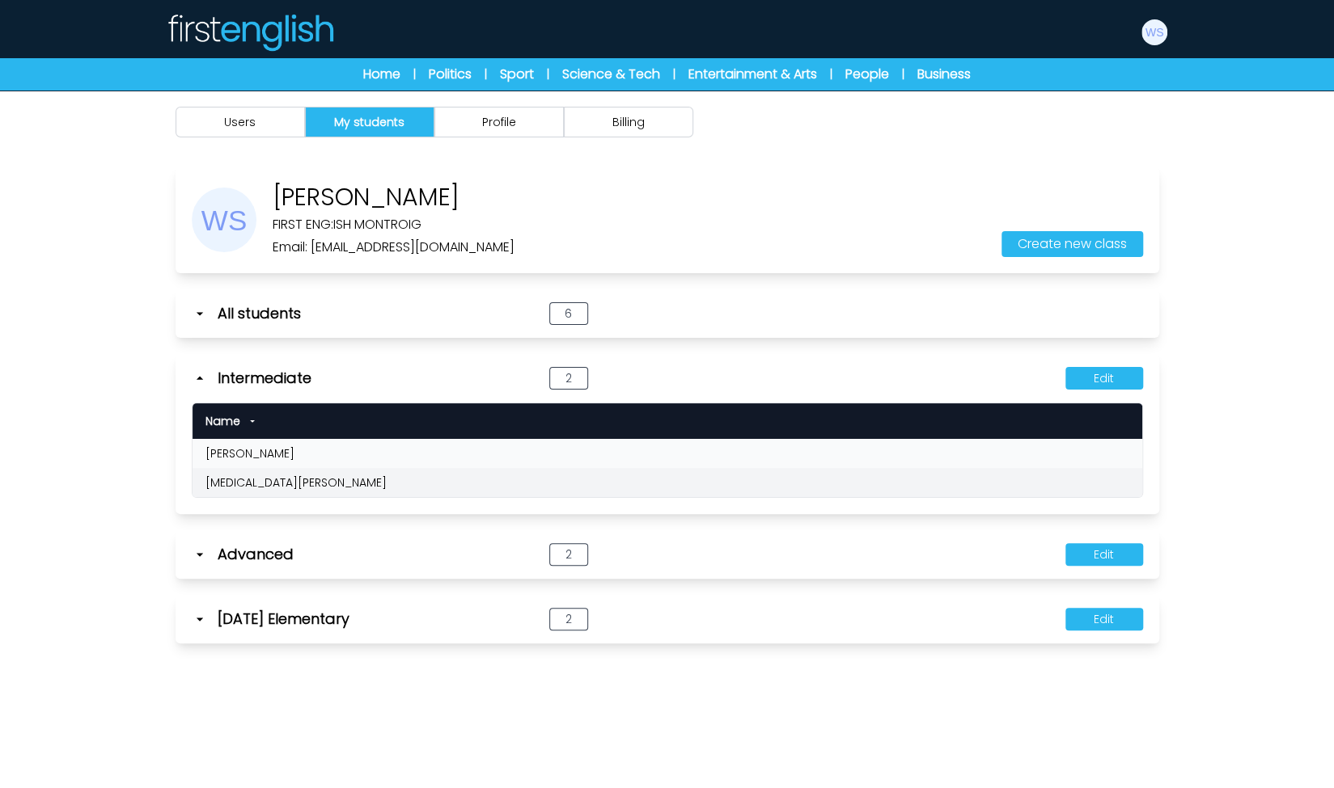
click at [205, 382] on icon at bounding box center [200, 378] width 16 height 16
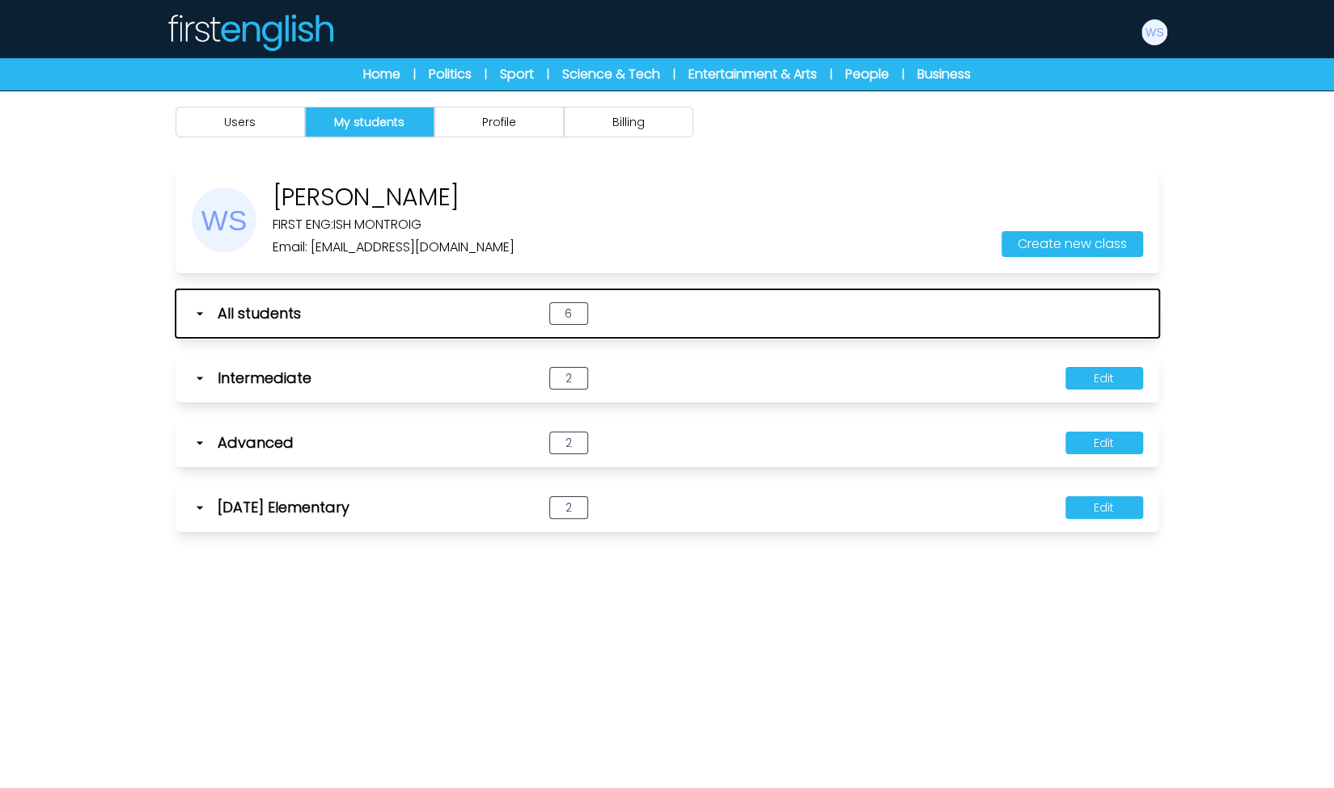
click at [199, 311] on icon "button" at bounding box center [200, 314] width 16 height 16
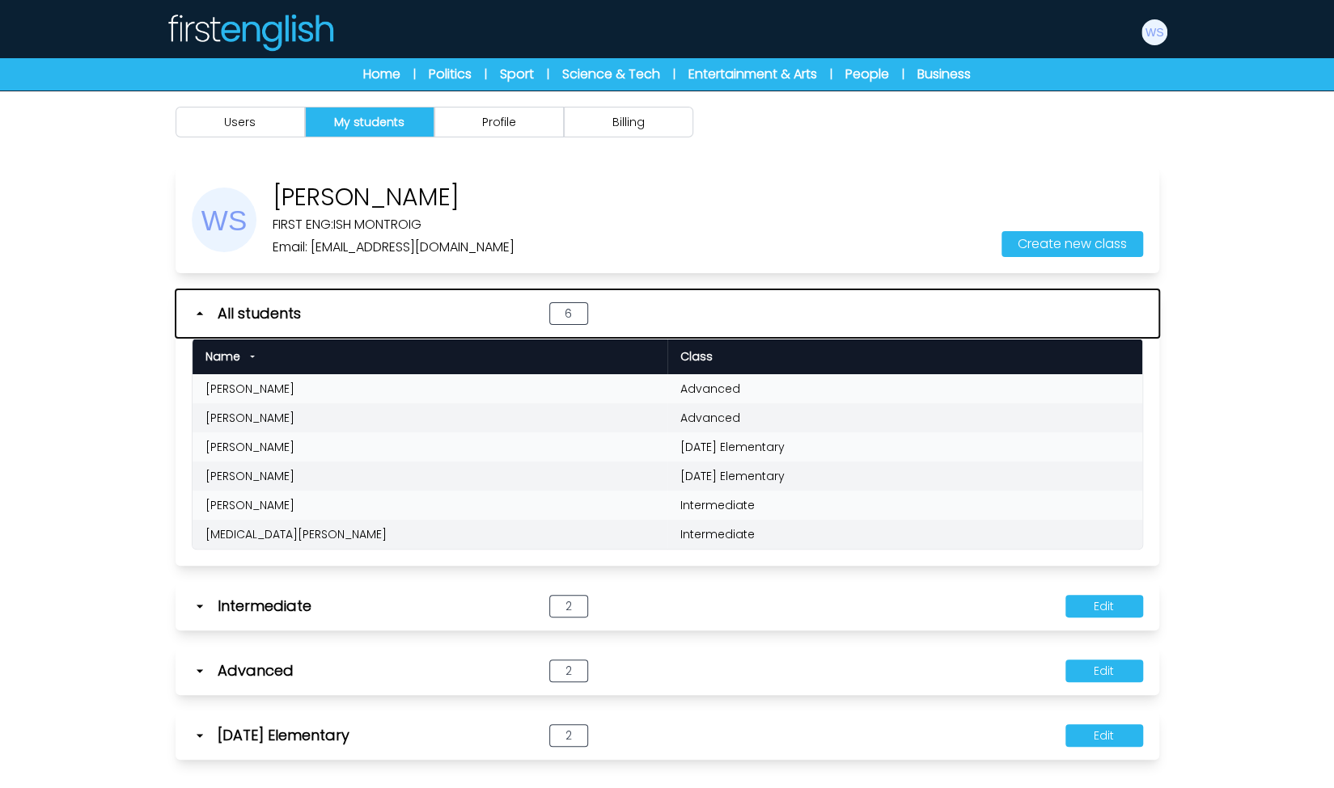
click at [199, 311] on icon "button" at bounding box center [200, 314] width 16 height 16
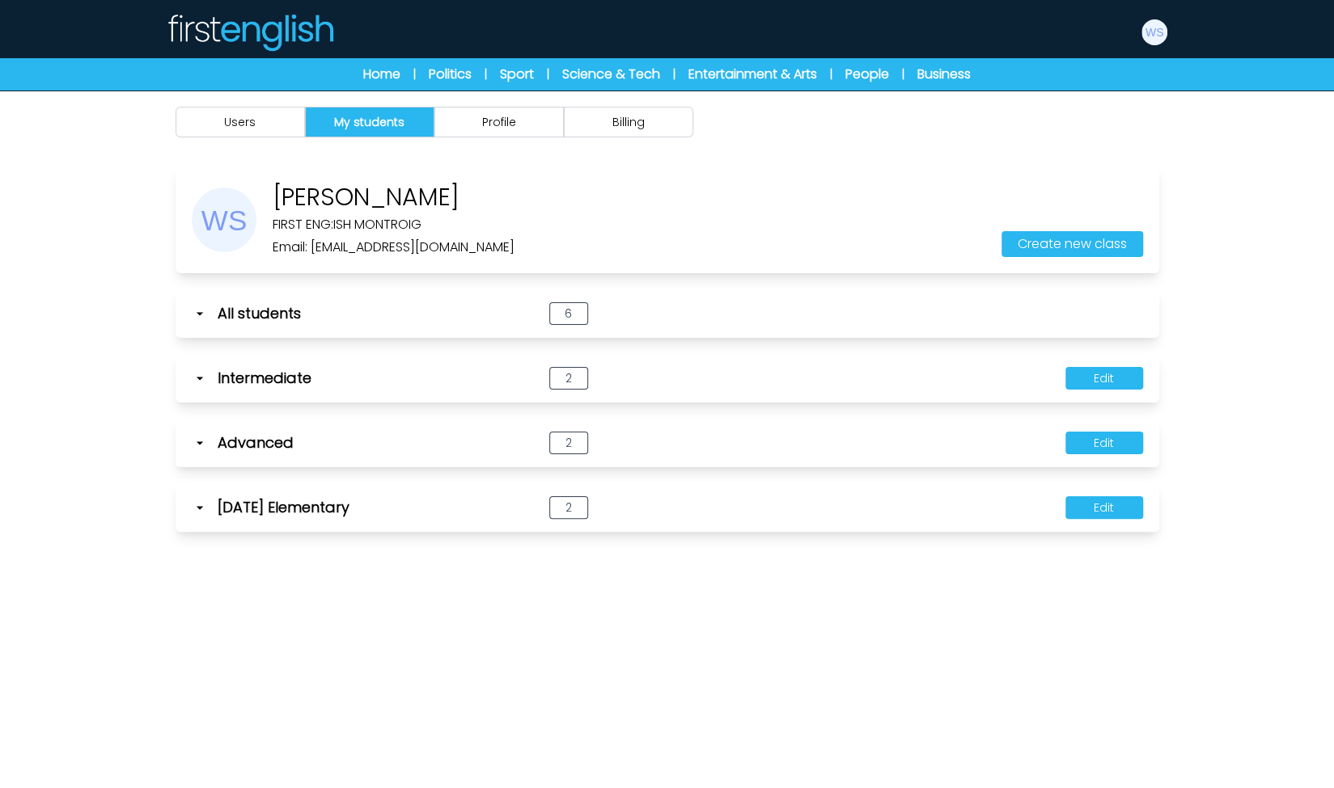
click at [202, 508] on icon at bounding box center [200, 508] width 16 height 16
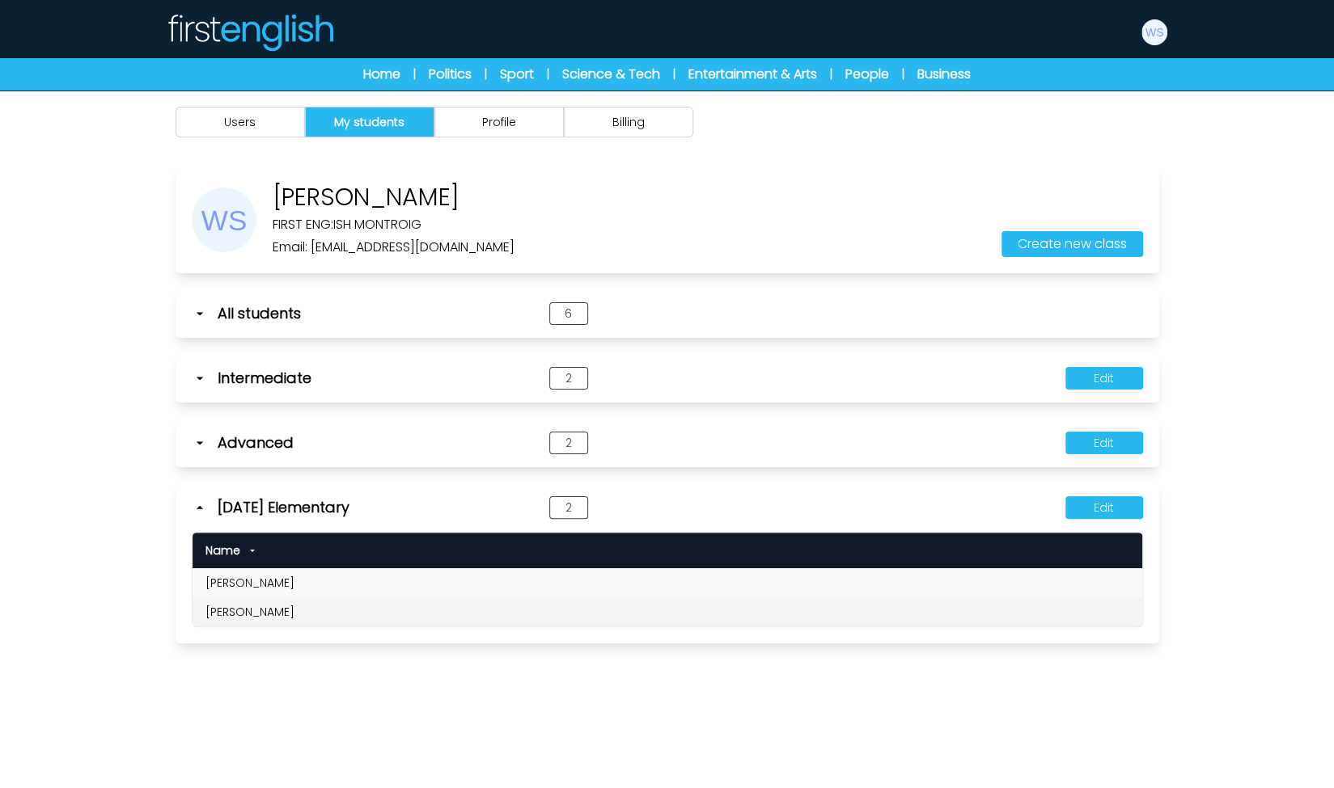
click at [202, 508] on icon at bounding box center [200, 508] width 16 height 16
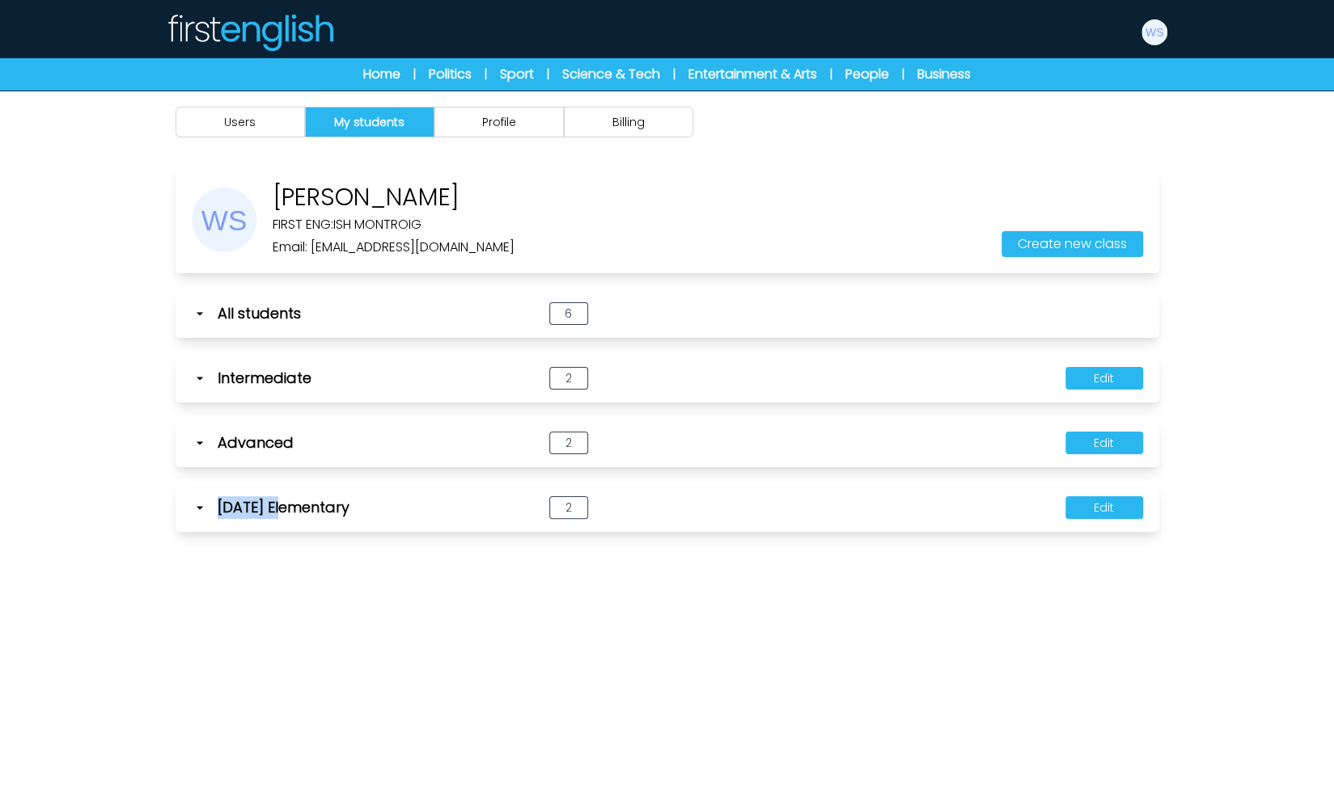
click at [202, 508] on icon at bounding box center [200, 508] width 16 height 16
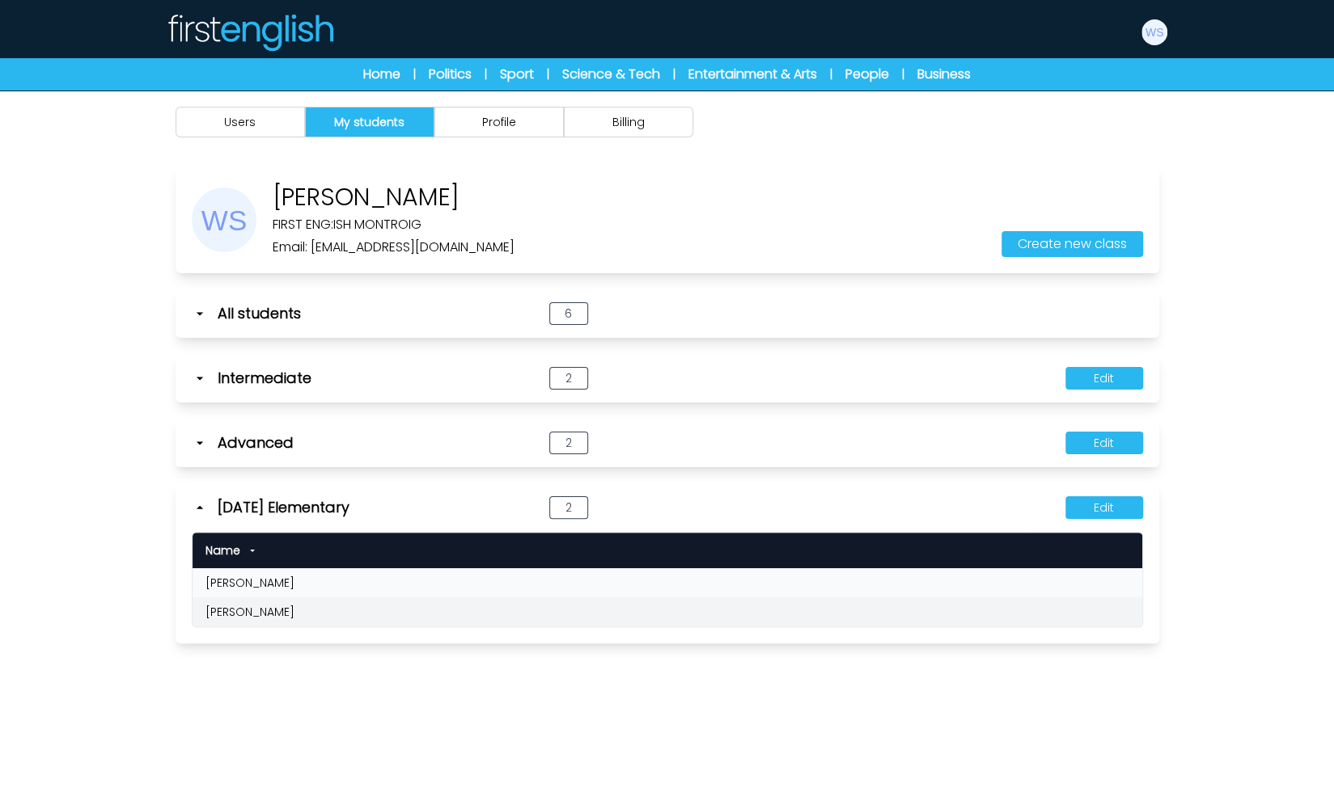
click at [205, 509] on icon at bounding box center [200, 508] width 16 height 16
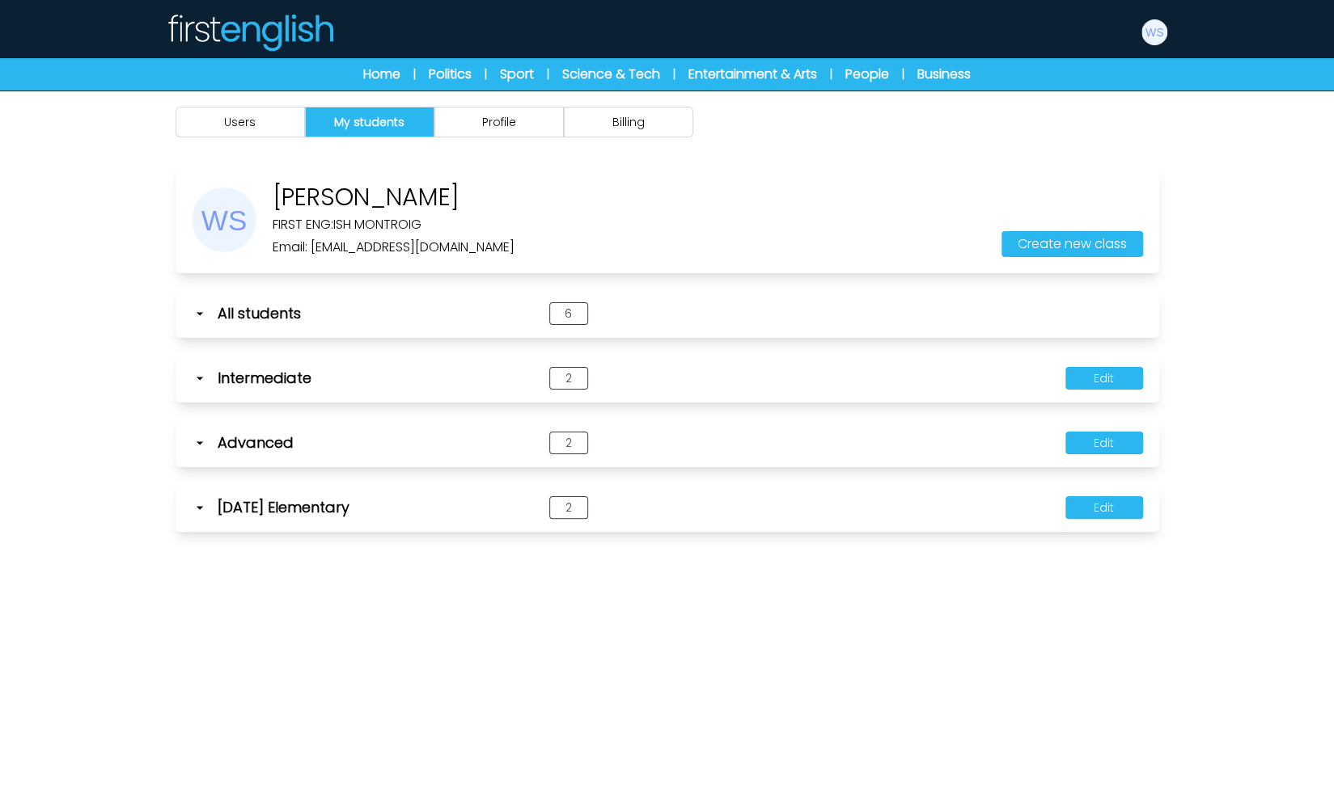
click at [205, 509] on icon at bounding box center [200, 508] width 16 height 16
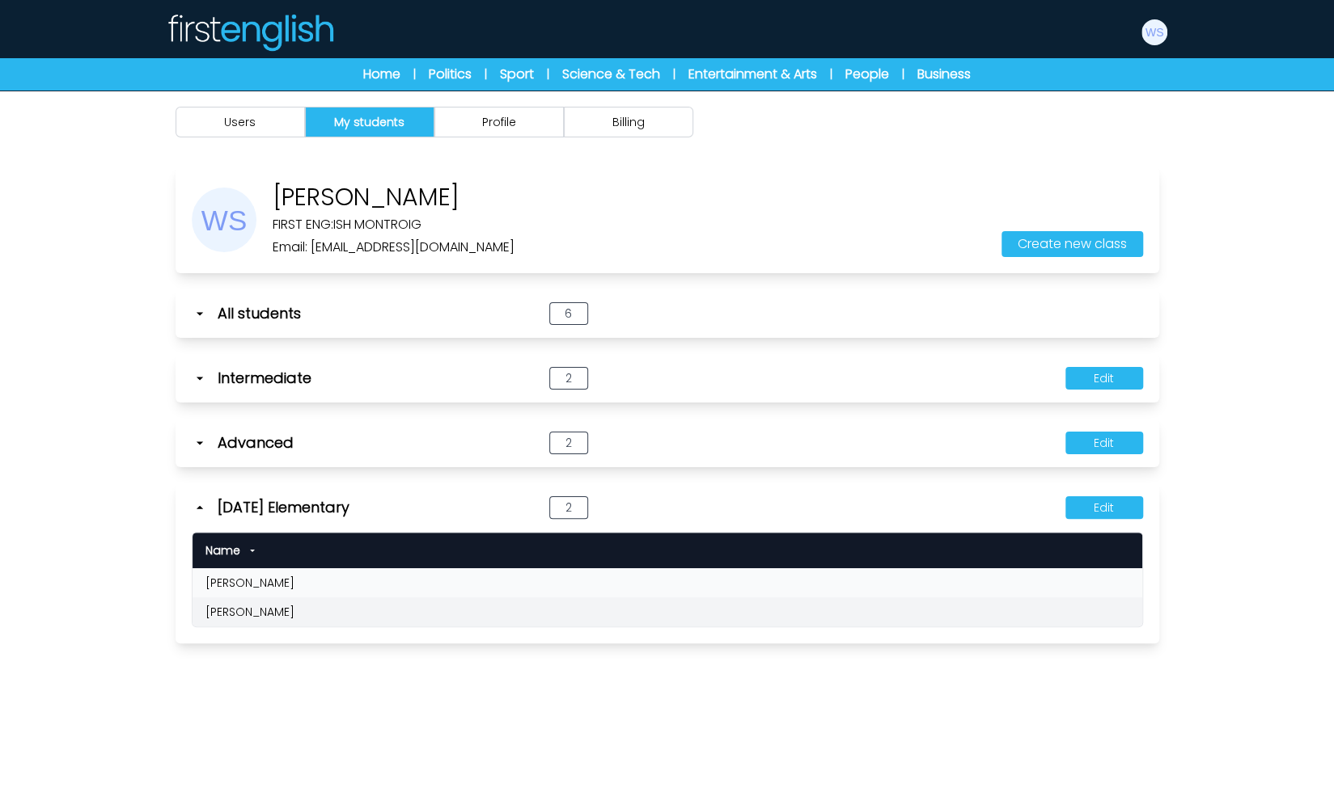
click at [202, 508] on icon at bounding box center [199, 507] width 6 height 3
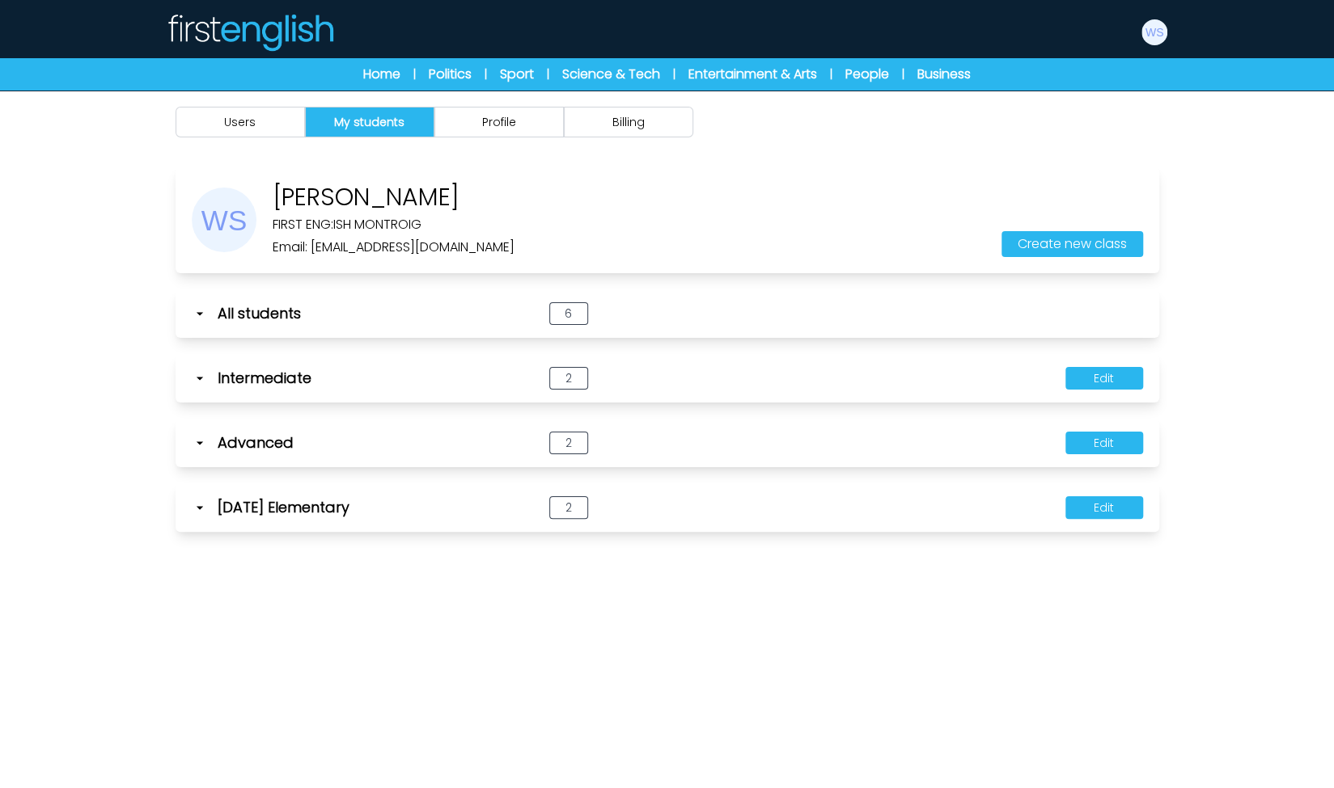
click at [202, 508] on icon at bounding box center [200, 508] width 16 height 16
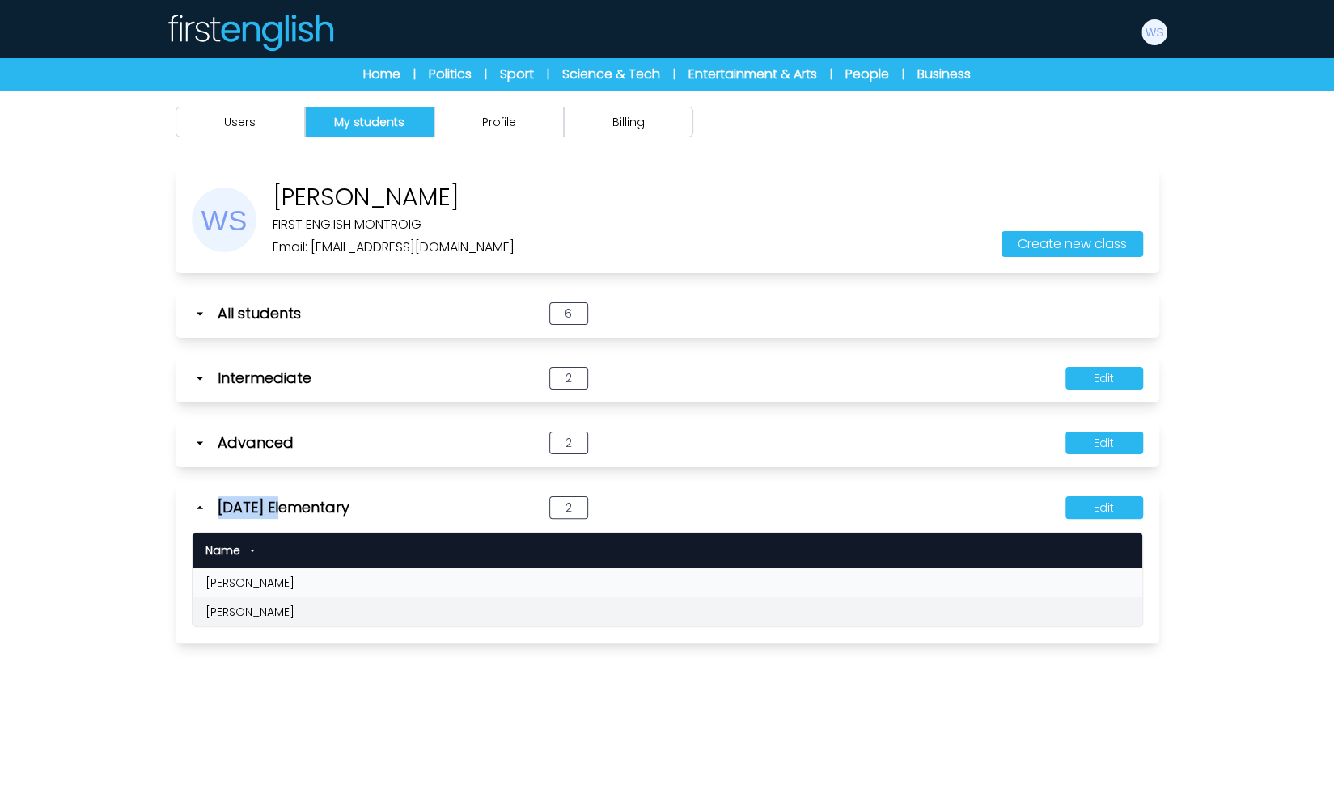
click at [202, 508] on icon at bounding box center [199, 507] width 6 height 3
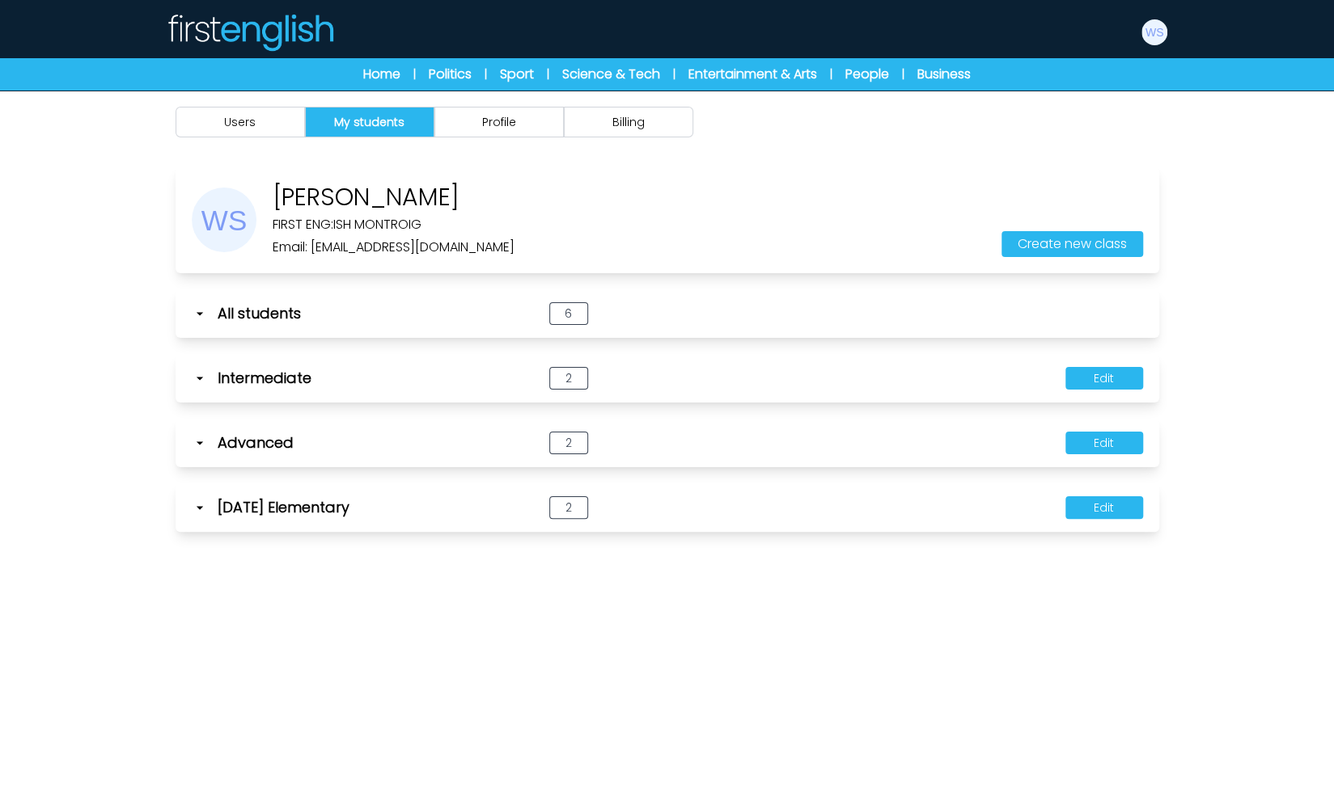
click at [108, 493] on div "Users My students Profile Billing" at bounding box center [667, 485] width 1334 height 788
click at [281, 132] on button "Users" at bounding box center [239, 122] width 129 height 31
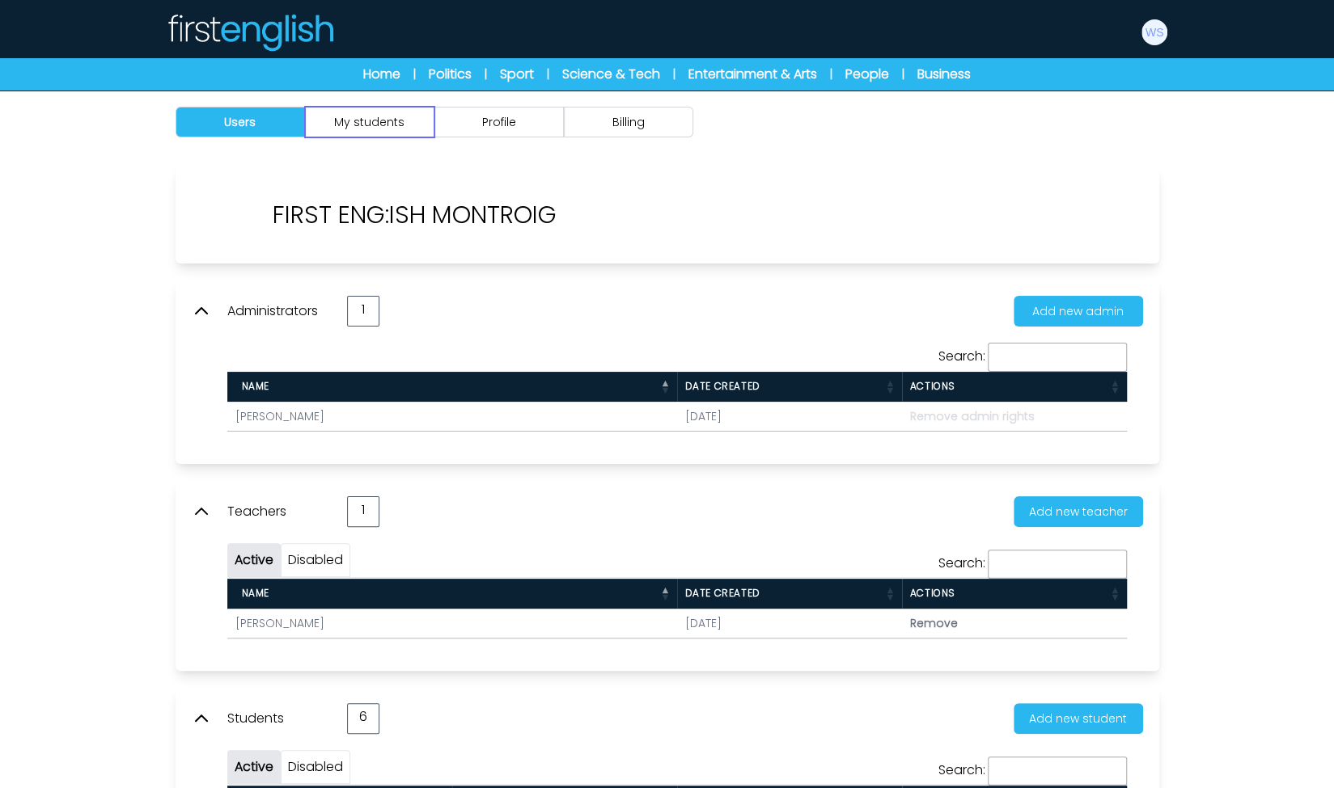
click at [391, 128] on button "My students" at bounding box center [369, 122] width 129 height 31
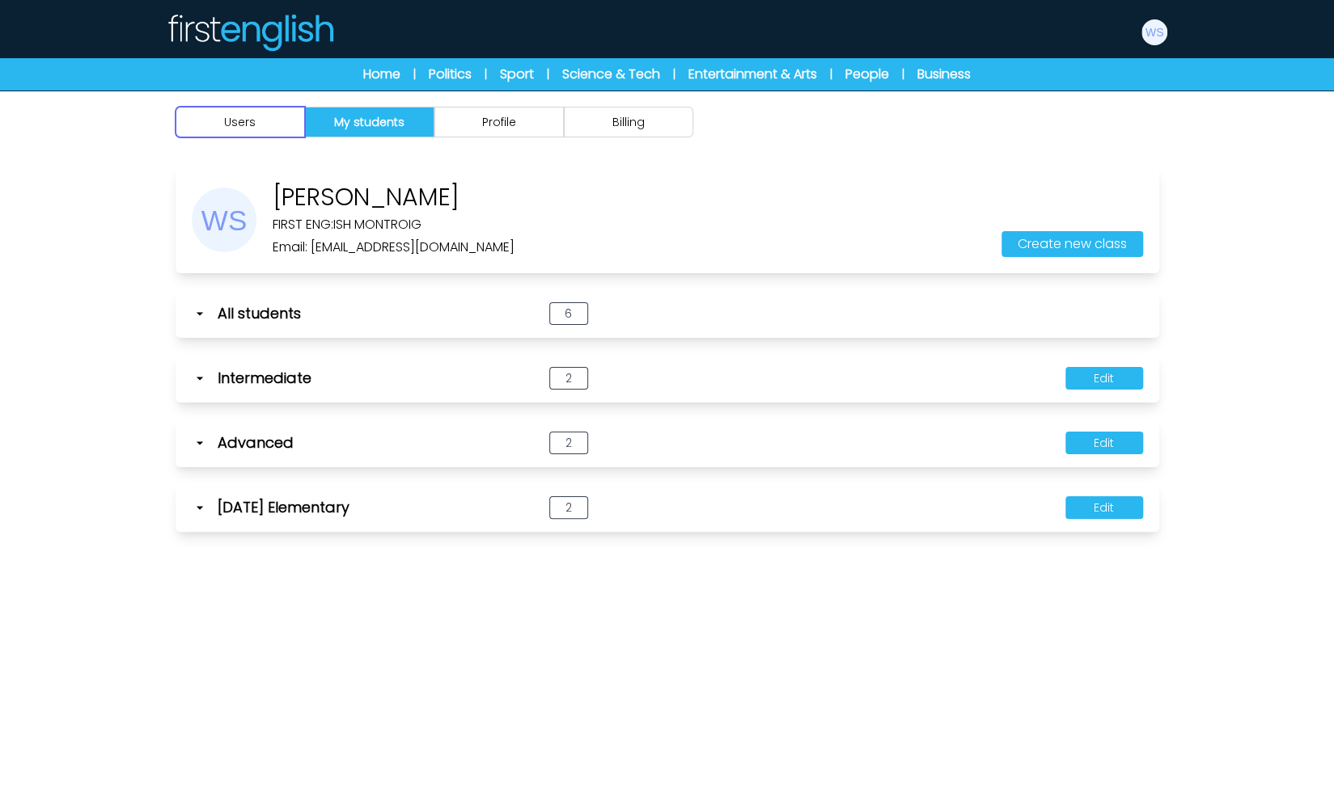
click at [271, 114] on button "Users" at bounding box center [239, 122] width 129 height 31
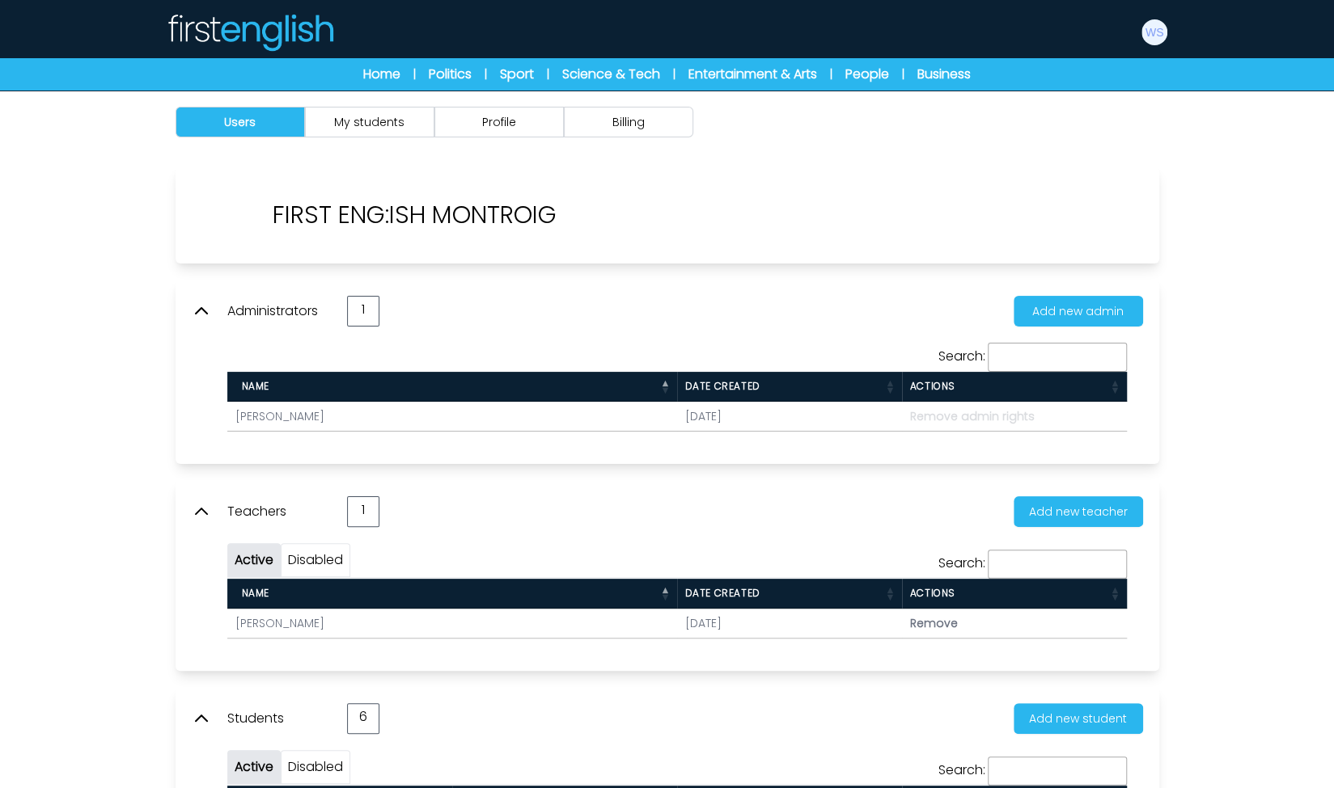
click at [201, 305] on icon at bounding box center [201, 311] width 19 height 19
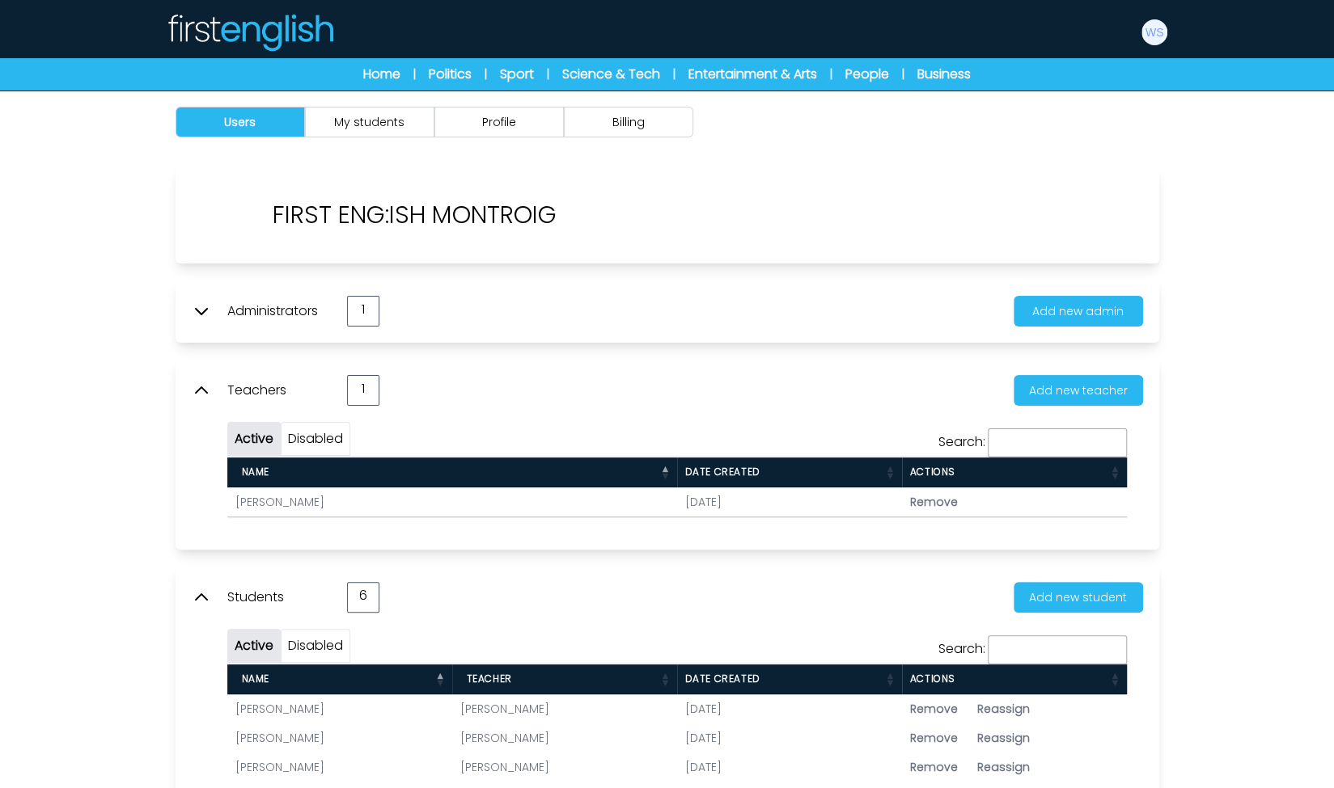
click at [200, 385] on icon at bounding box center [201, 390] width 19 height 19
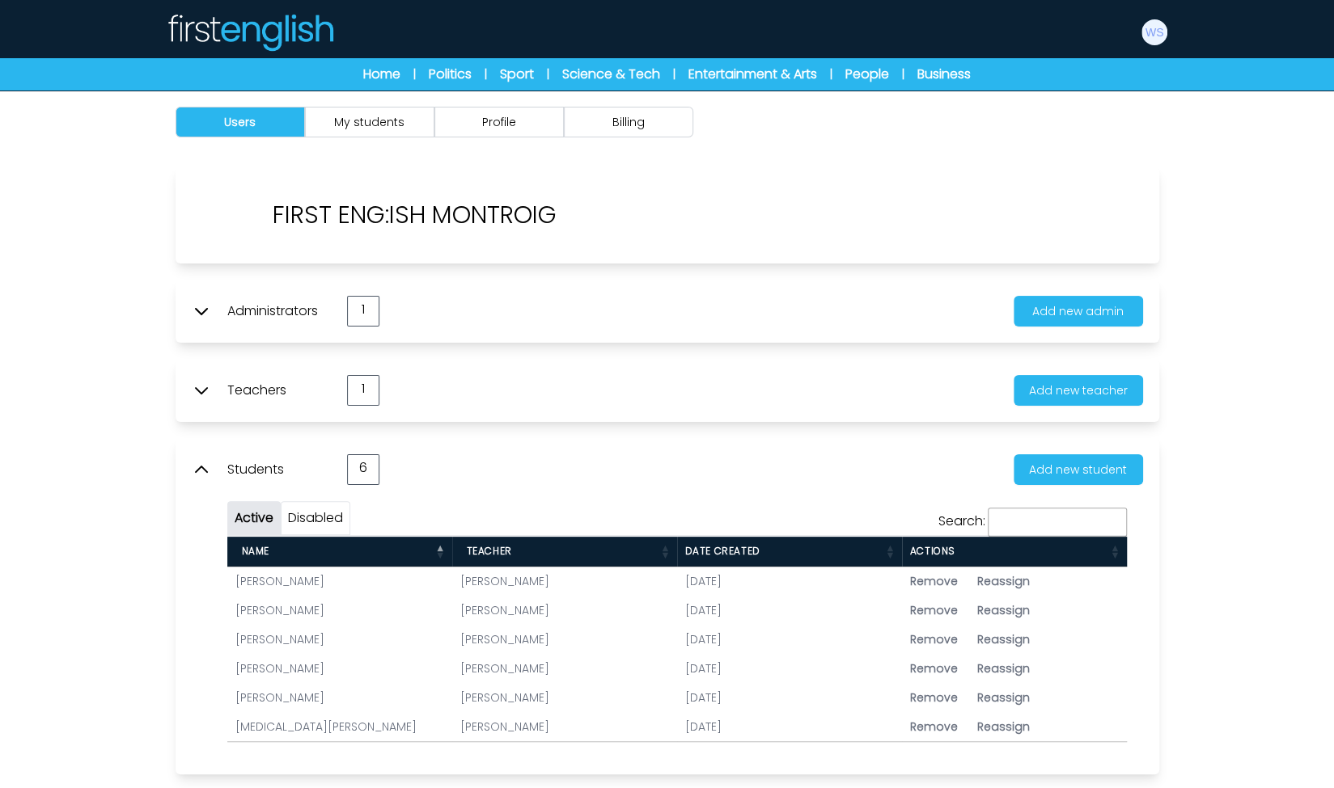
click at [198, 470] on icon at bounding box center [201, 469] width 19 height 19
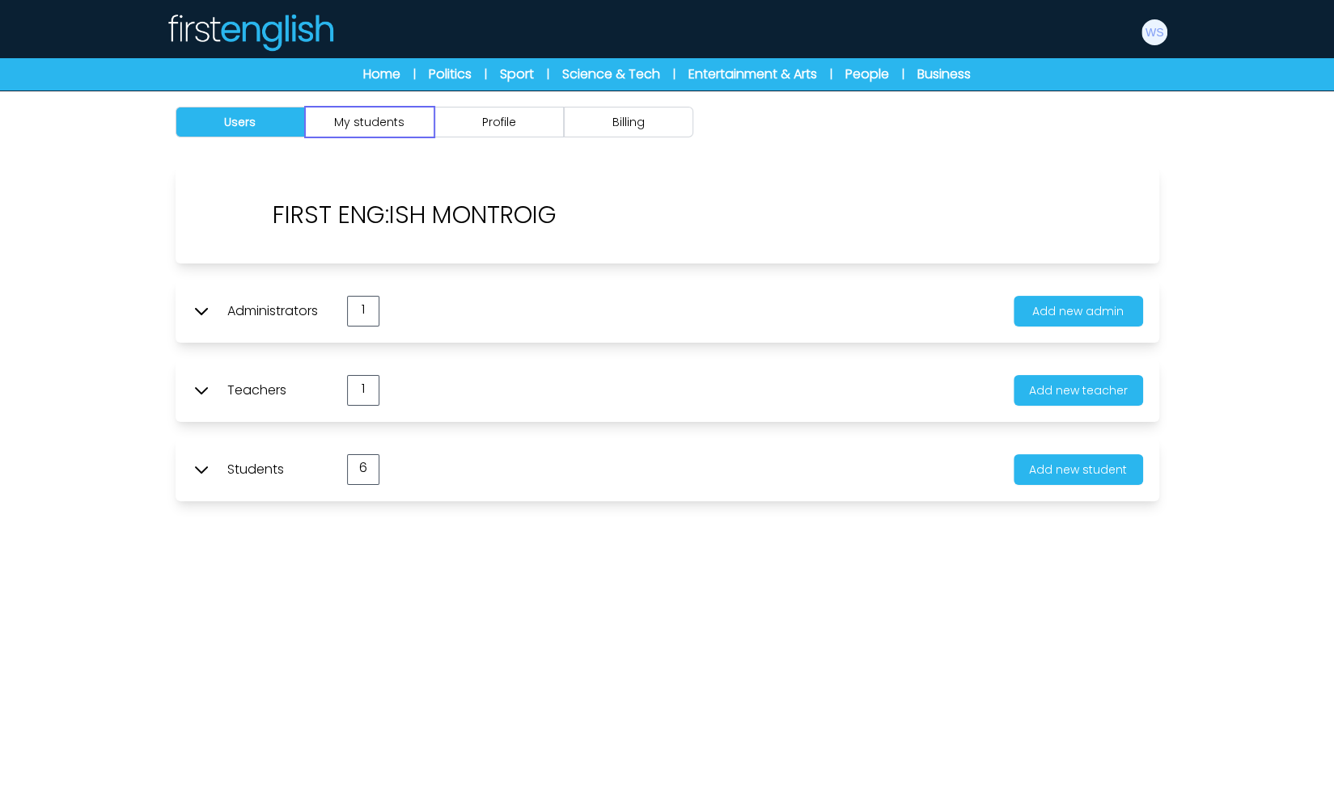
click at [385, 133] on button "My students" at bounding box center [369, 122] width 129 height 31
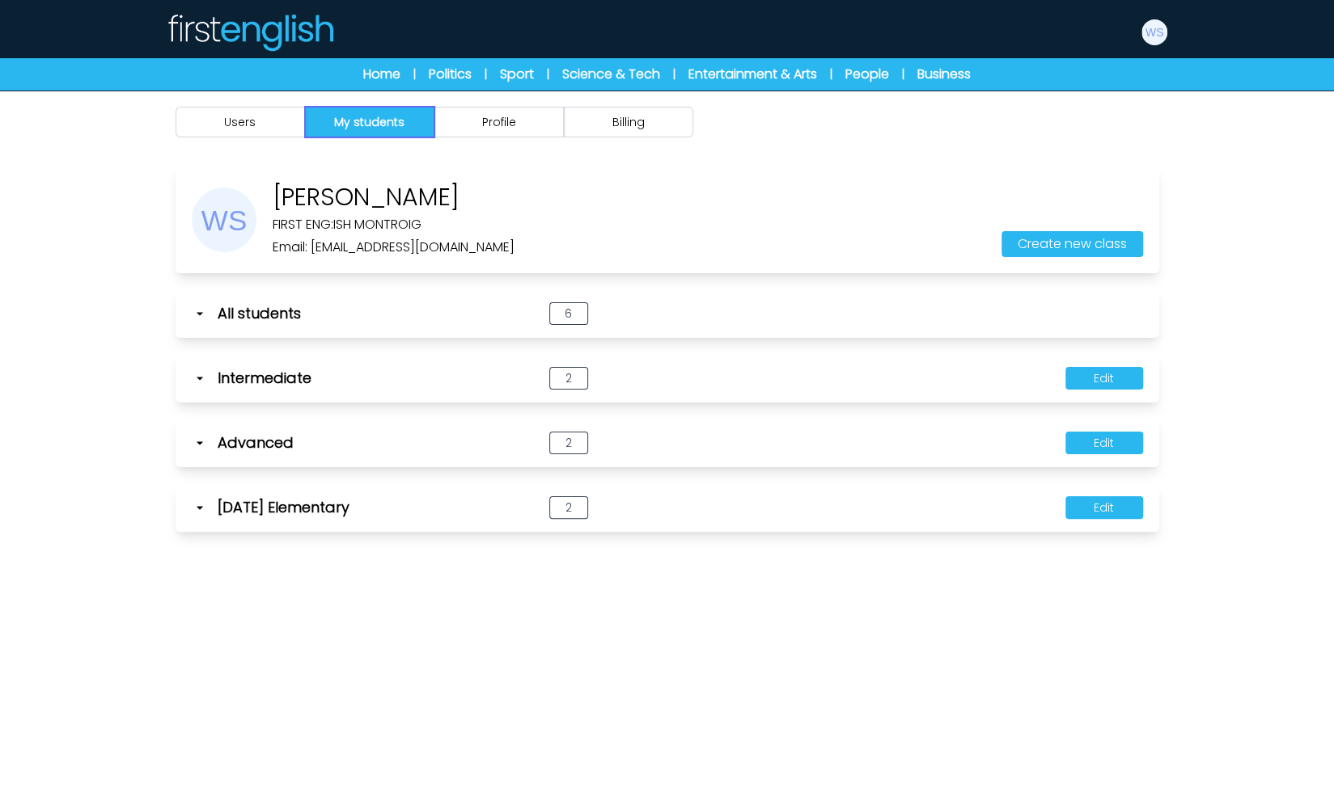
click at [385, 133] on button "My students" at bounding box center [369, 122] width 129 height 31
click at [201, 373] on icon at bounding box center [200, 378] width 16 height 16
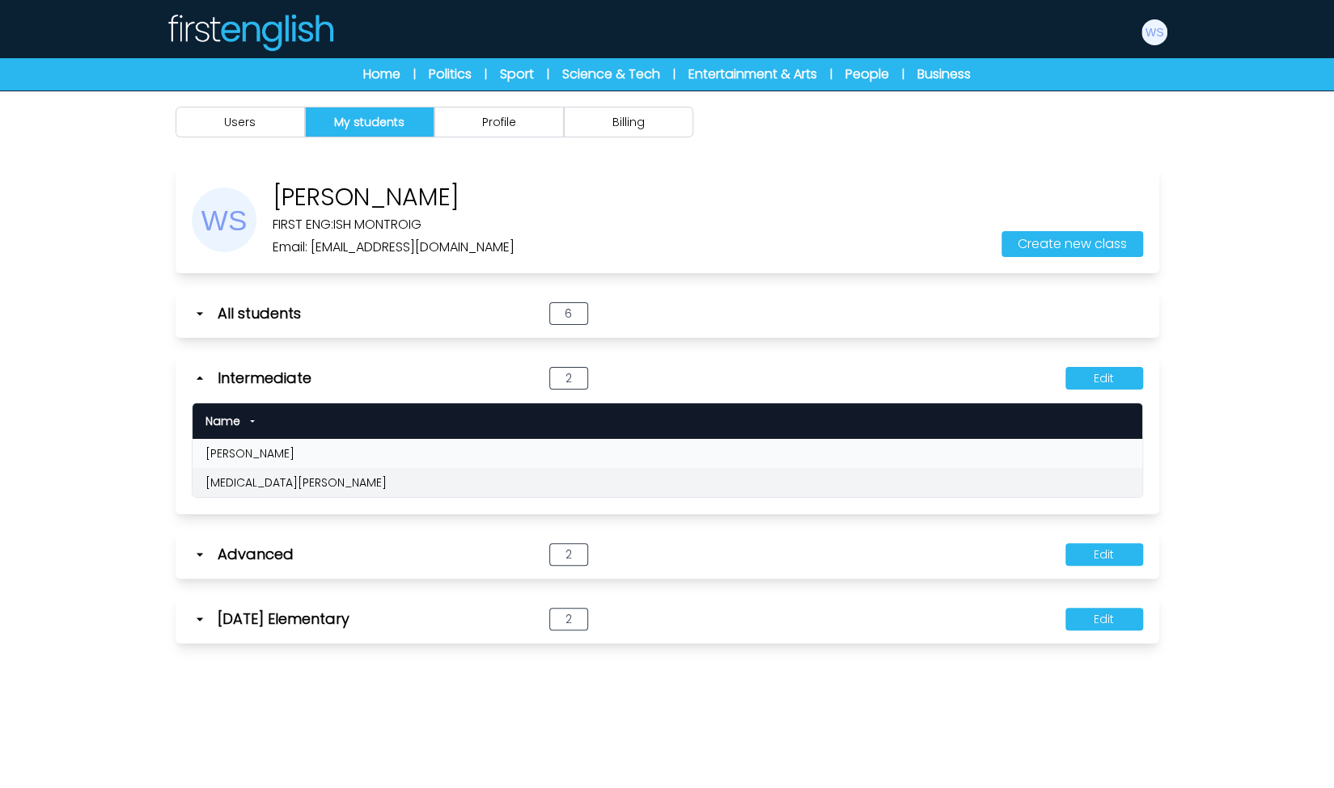
click at [201, 373] on icon at bounding box center [200, 378] width 16 height 16
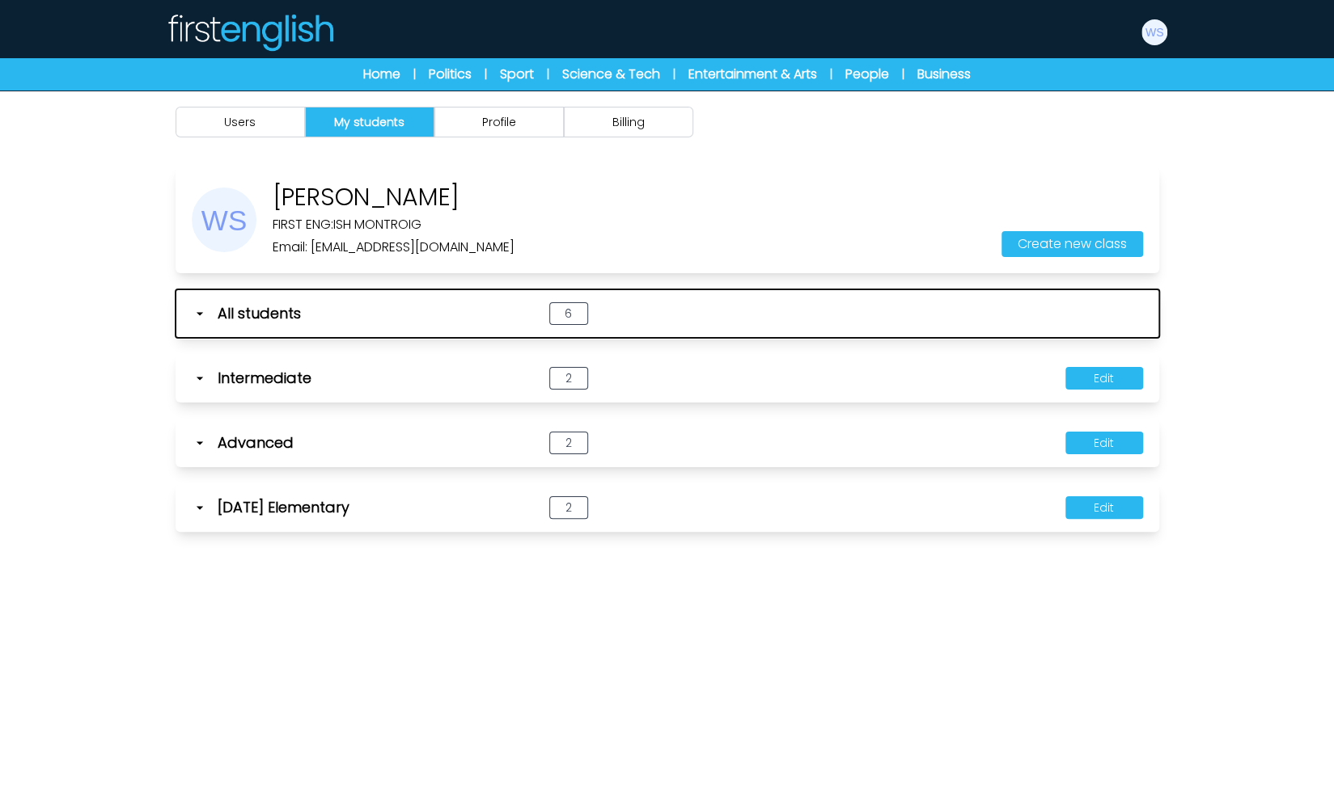
click at [201, 316] on icon "button" at bounding box center [200, 314] width 16 height 16
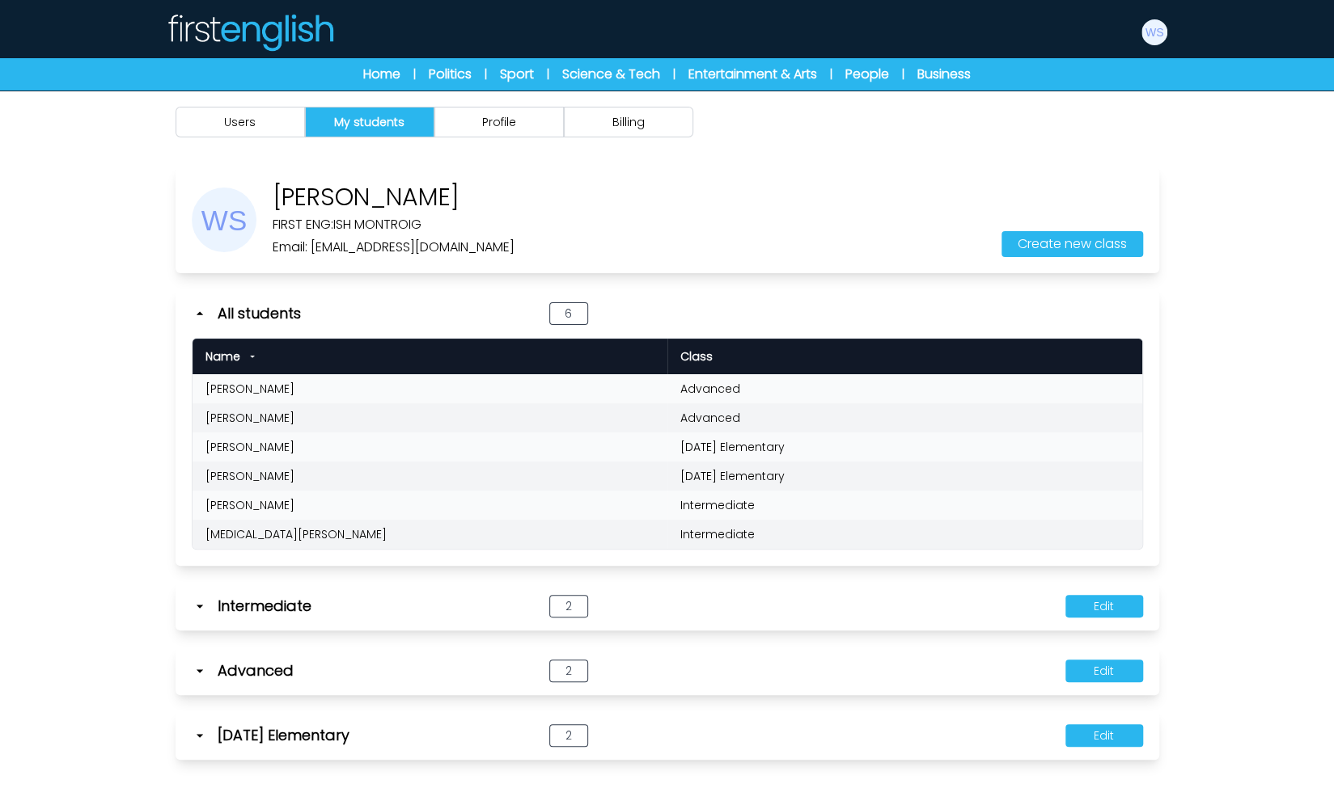
click at [112, 337] on div "Users My students Profile Billing" at bounding box center [667, 485] width 1334 height 788
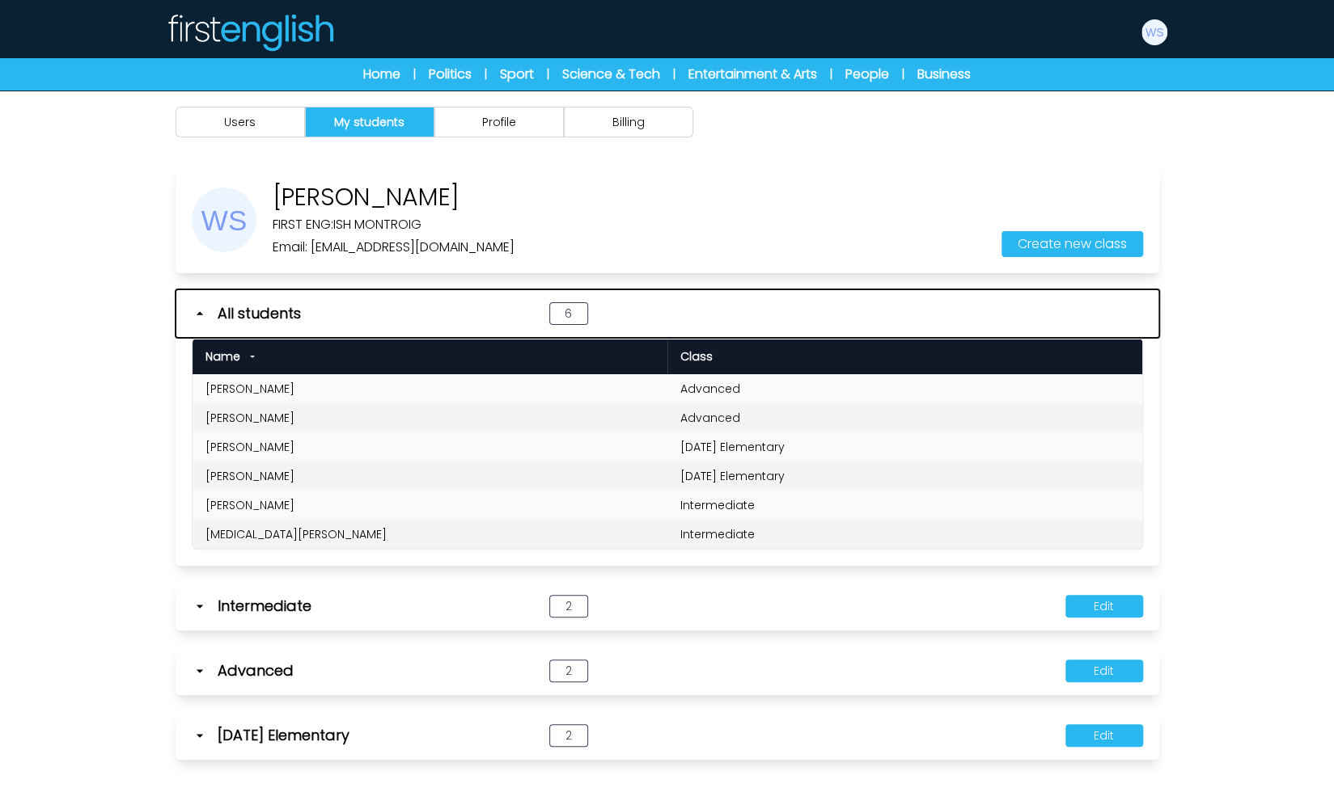
click at [194, 311] on icon "button" at bounding box center [200, 314] width 16 height 16
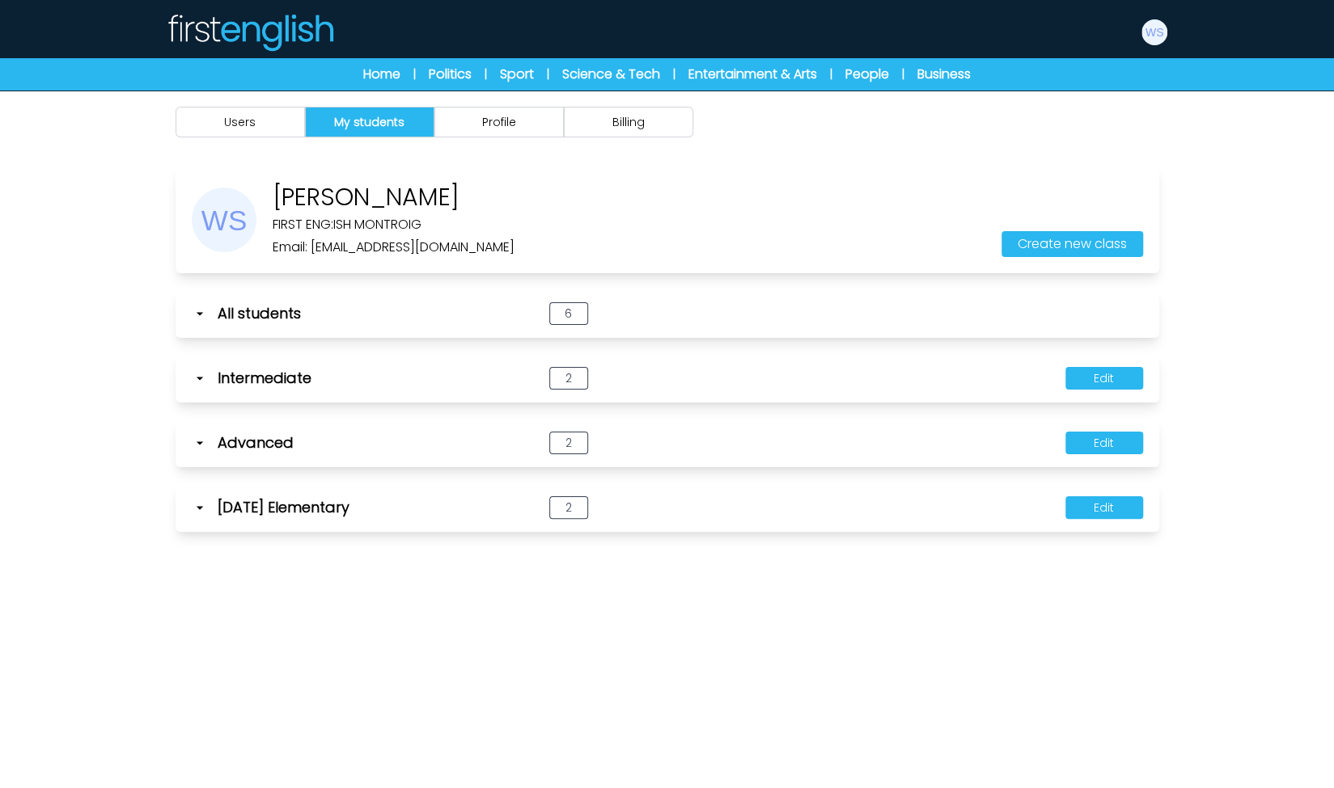
click at [199, 377] on icon at bounding box center [199, 378] width 6 height 3
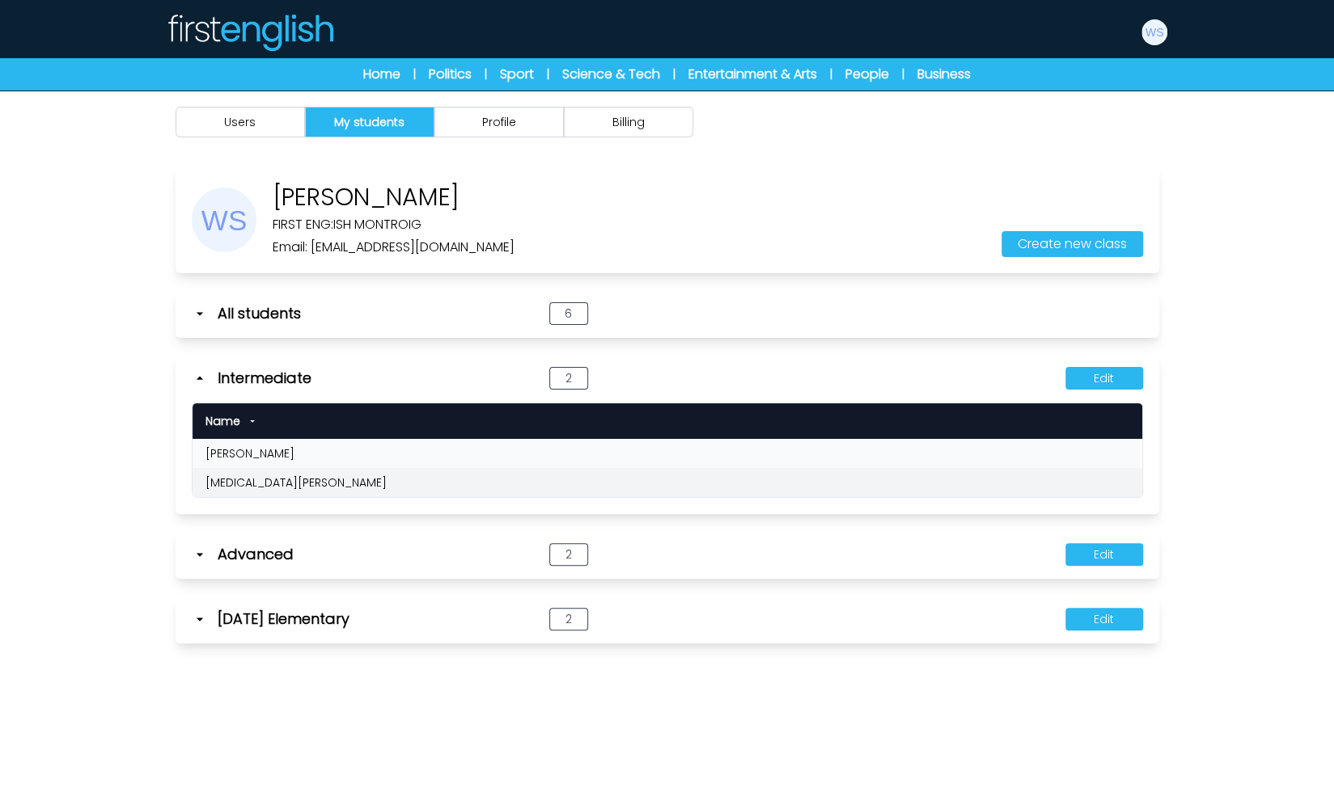
click at [199, 377] on icon at bounding box center [199, 378] width 6 height 3
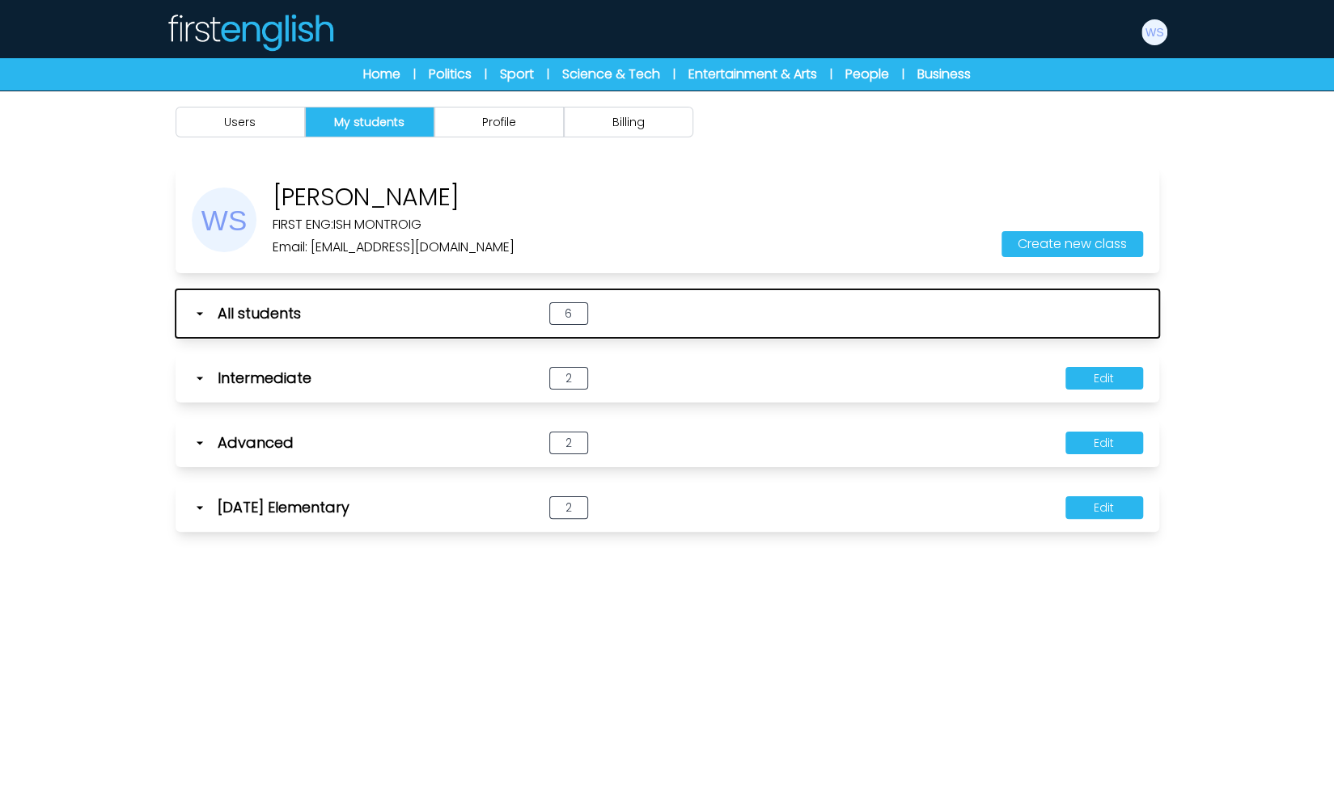
click at [201, 316] on icon "button" at bounding box center [200, 314] width 16 height 16
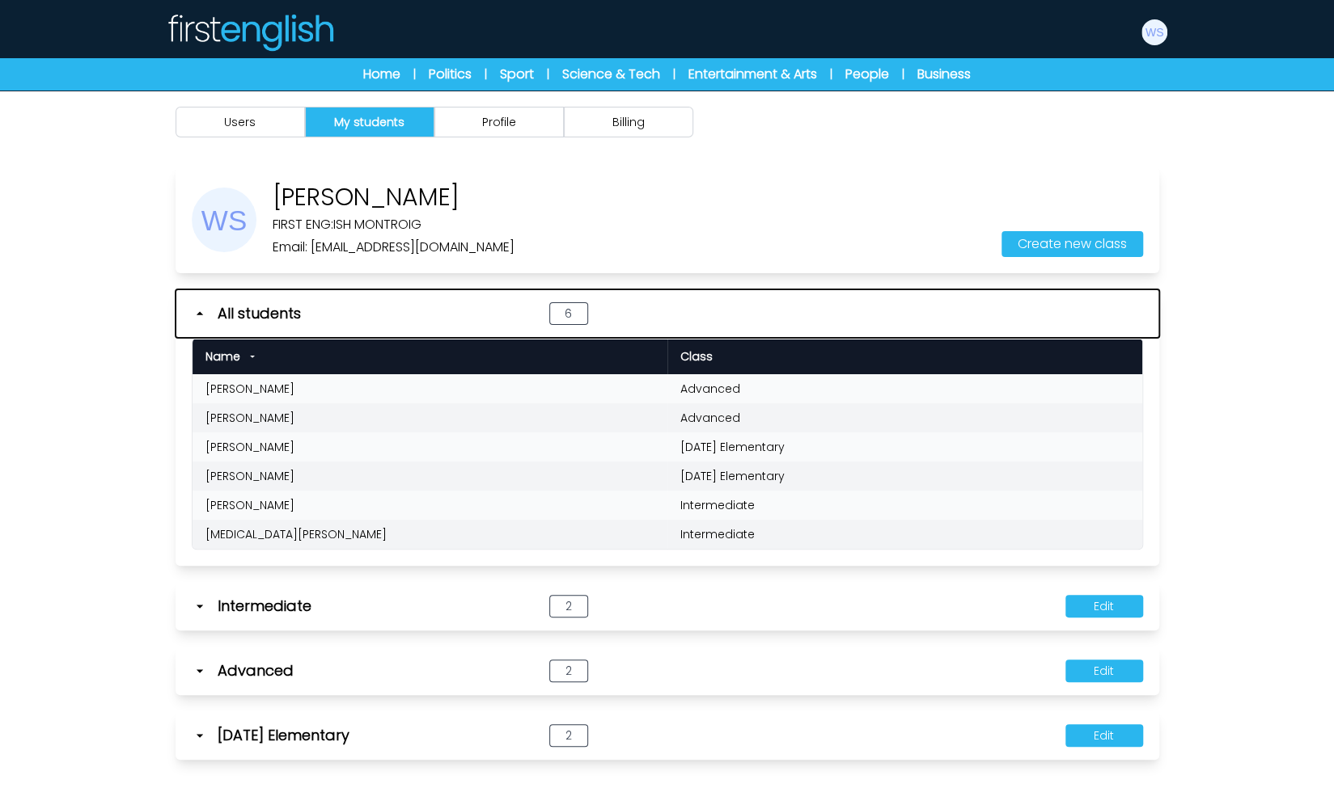
click at [201, 316] on icon "button" at bounding box center [200, 314] width 16 height 16
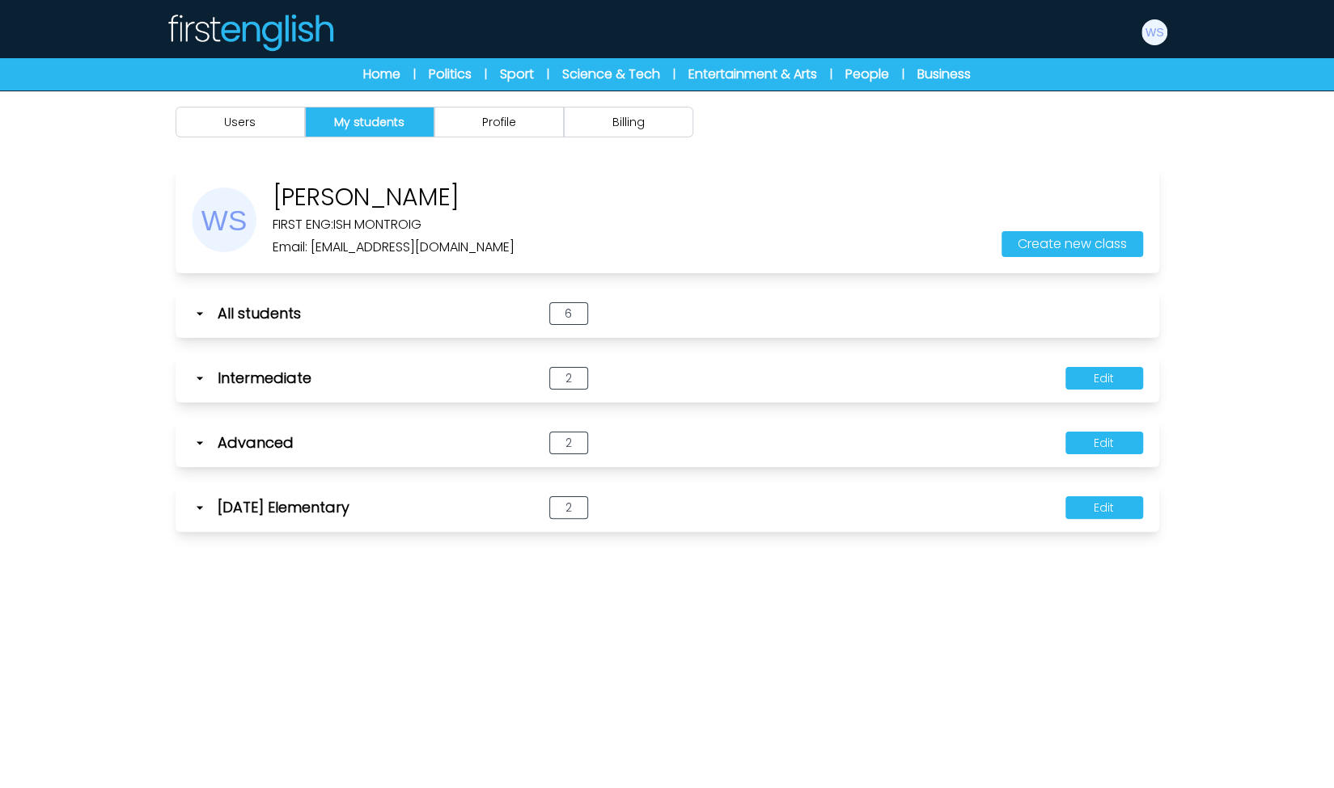
click at [112, 387] on div "Users My students Profile Billing" at bounding box center [667, 485] width 1334 height 788
click at [278, 129] on button "Users" at bounding box center [239, 122] width 129 height 31
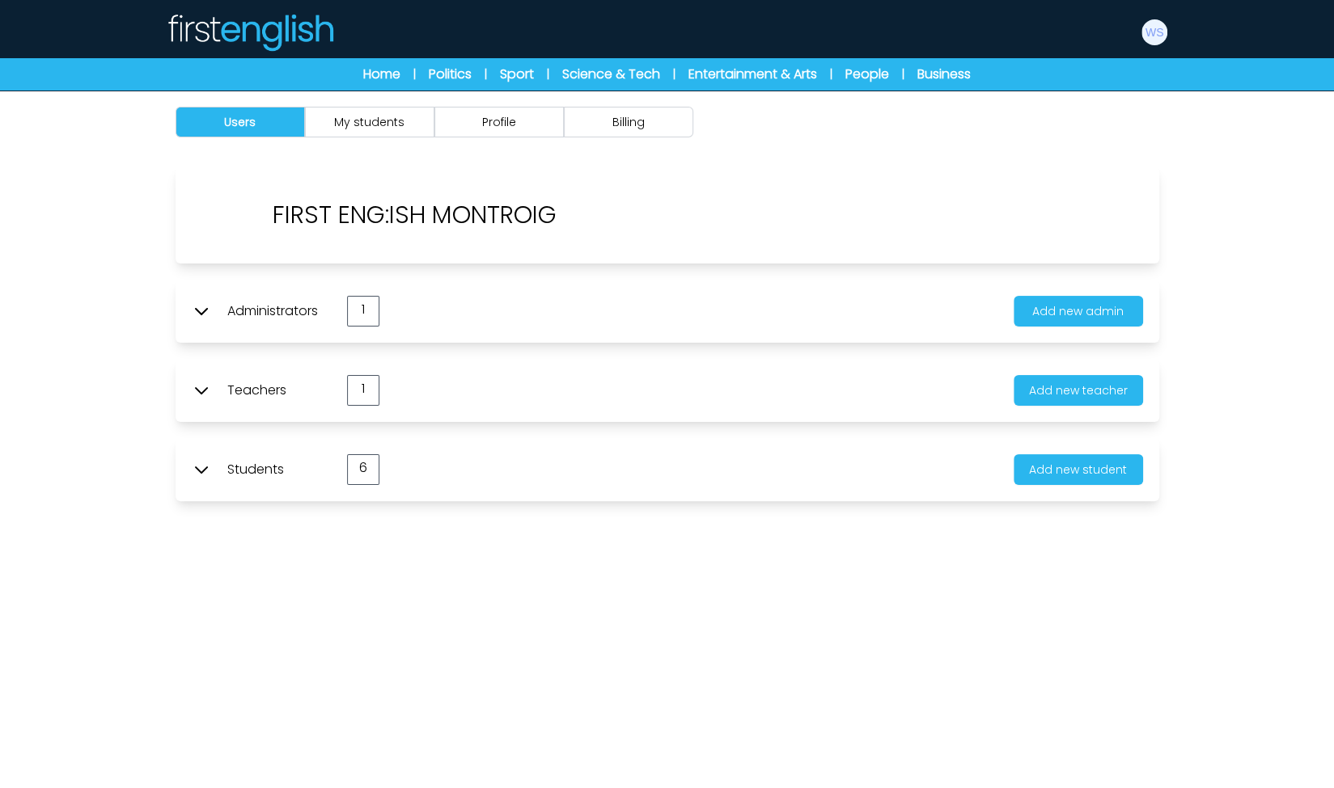
click at [197, 467] on icon at bounding box center [201, 470] width 11 height 6
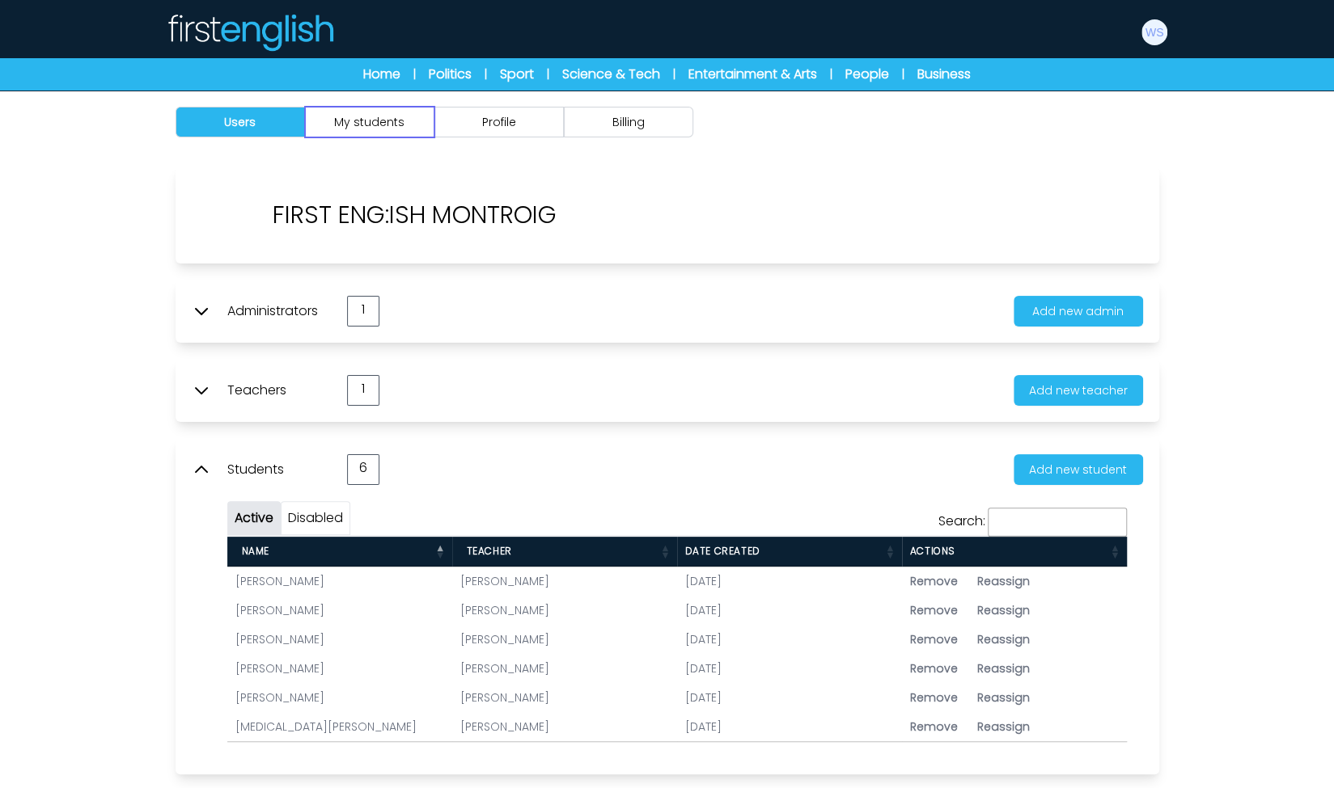
click at [419, 132] on button "My students" at bounding box center [369, 122] width 129 height 31
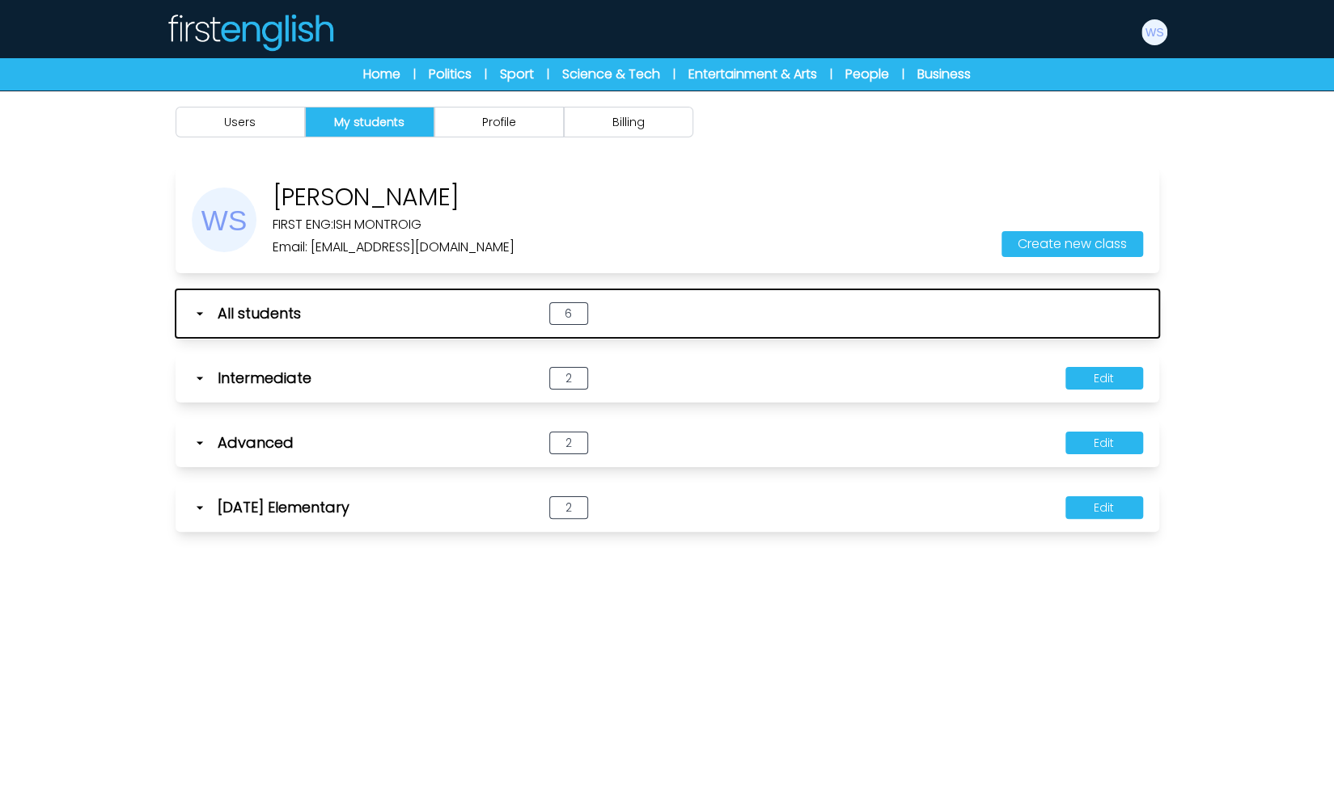
click at [198, 310] on icon "button" at bounding box center [200, 314] width 16 height 16
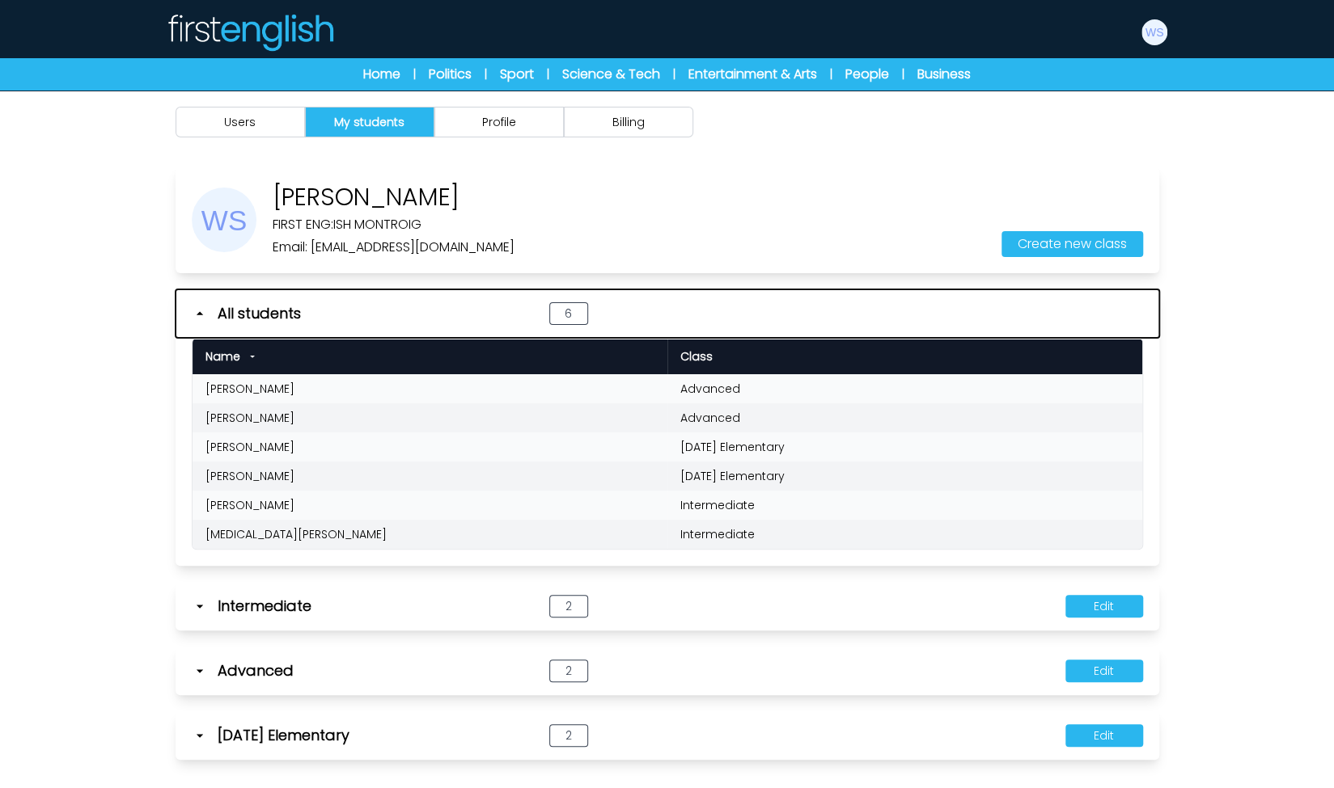
click at [198, 310] on icon "button" at bounding box center [200, 314] width 16 height 16
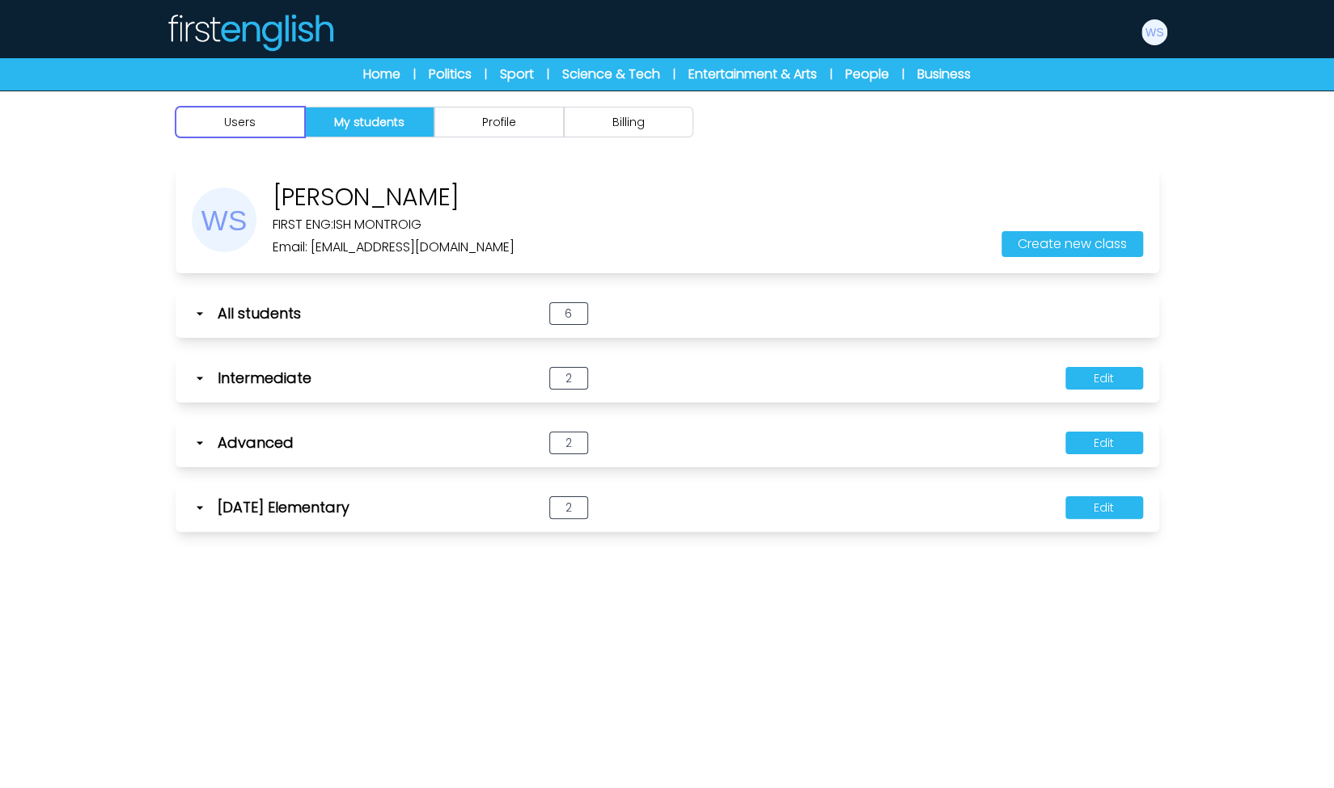
click at [259, 120] on button "Users" at bounding box center [239, 122] width 129 height 31
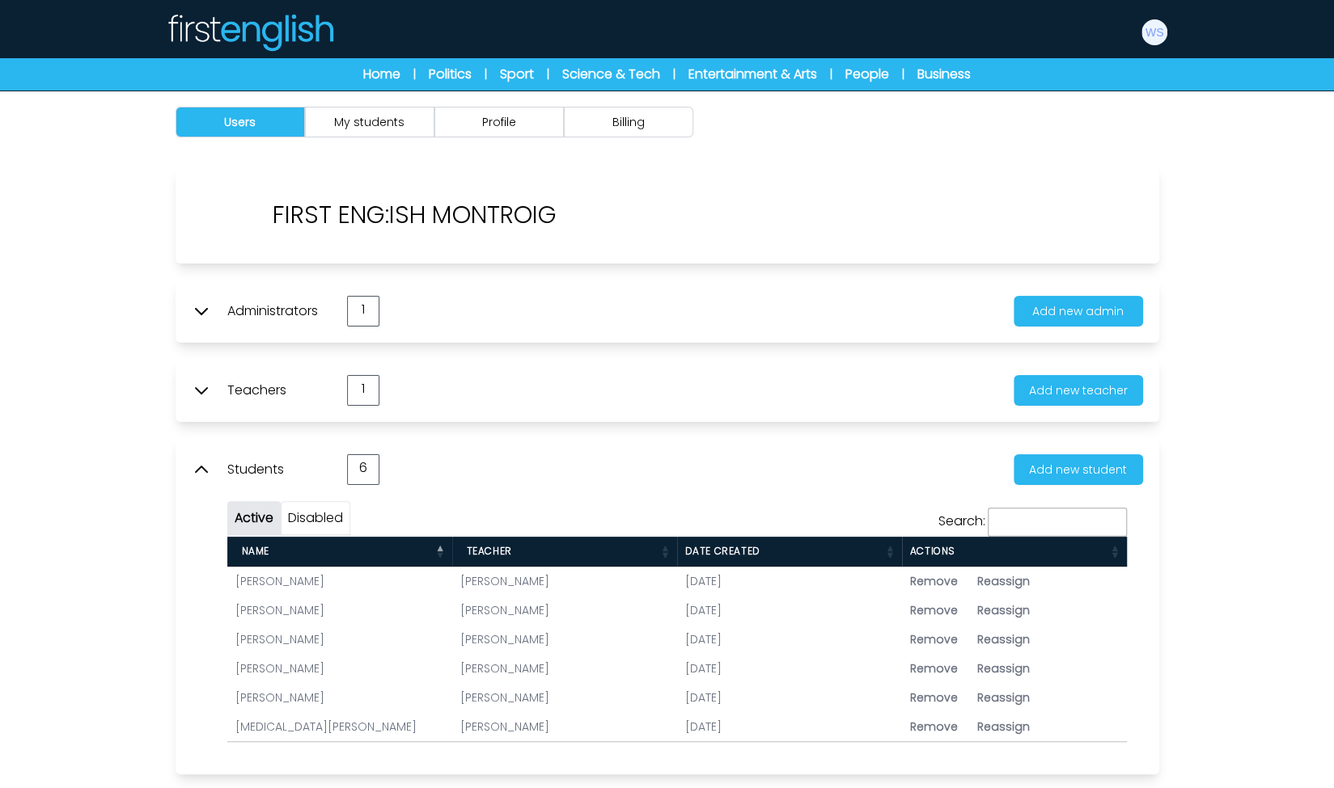
click at [1012, 575] on span "Reassign" at bounding box center [1003, 581] width 53 height 16
type input "**********"
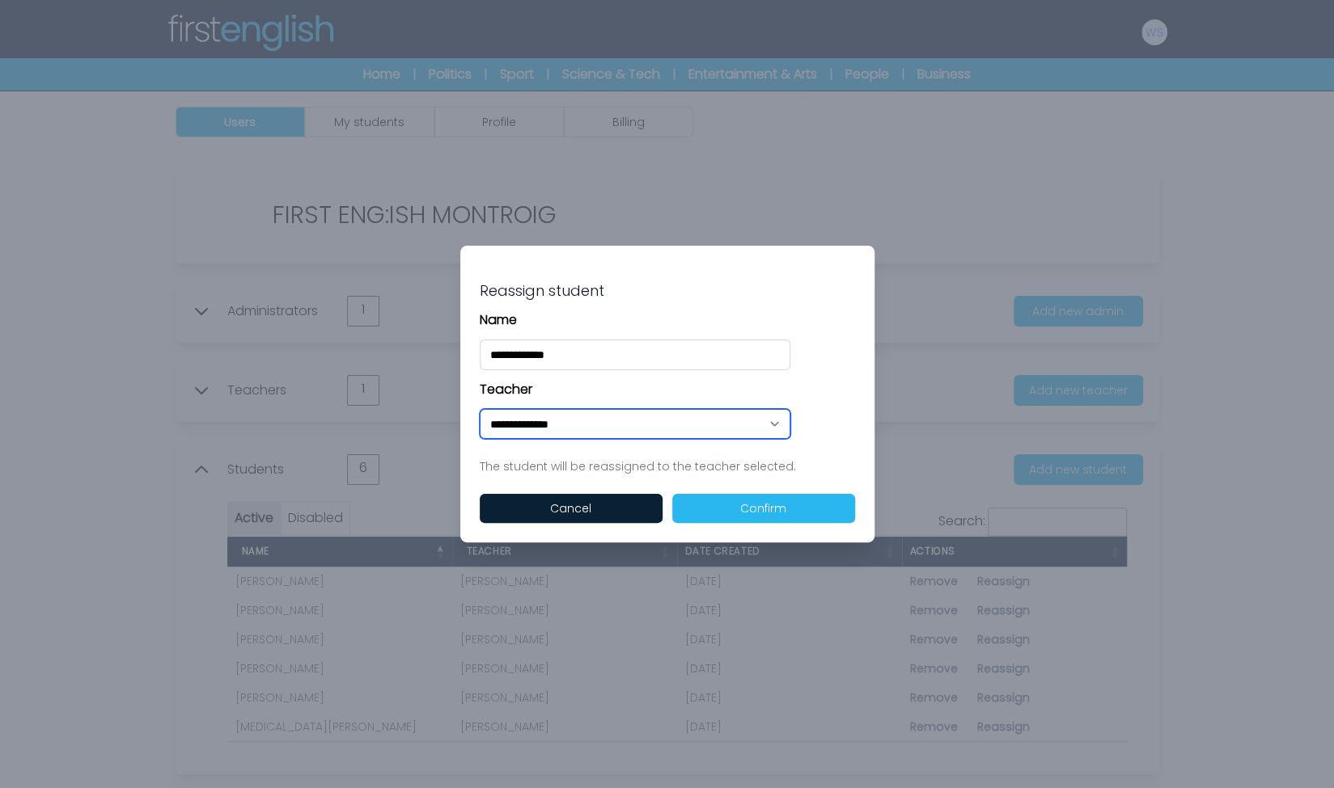
click at [600, 421] on select "**********" at bounding box center [635, 424] width 311 height 30
select select "****"
click at [480, 409] on select "**********" at bounding box center [635, 424] width 311 height 30
click at [729, 506] on button "Confirm" at bounding box center [763, 508] width 183 height 29
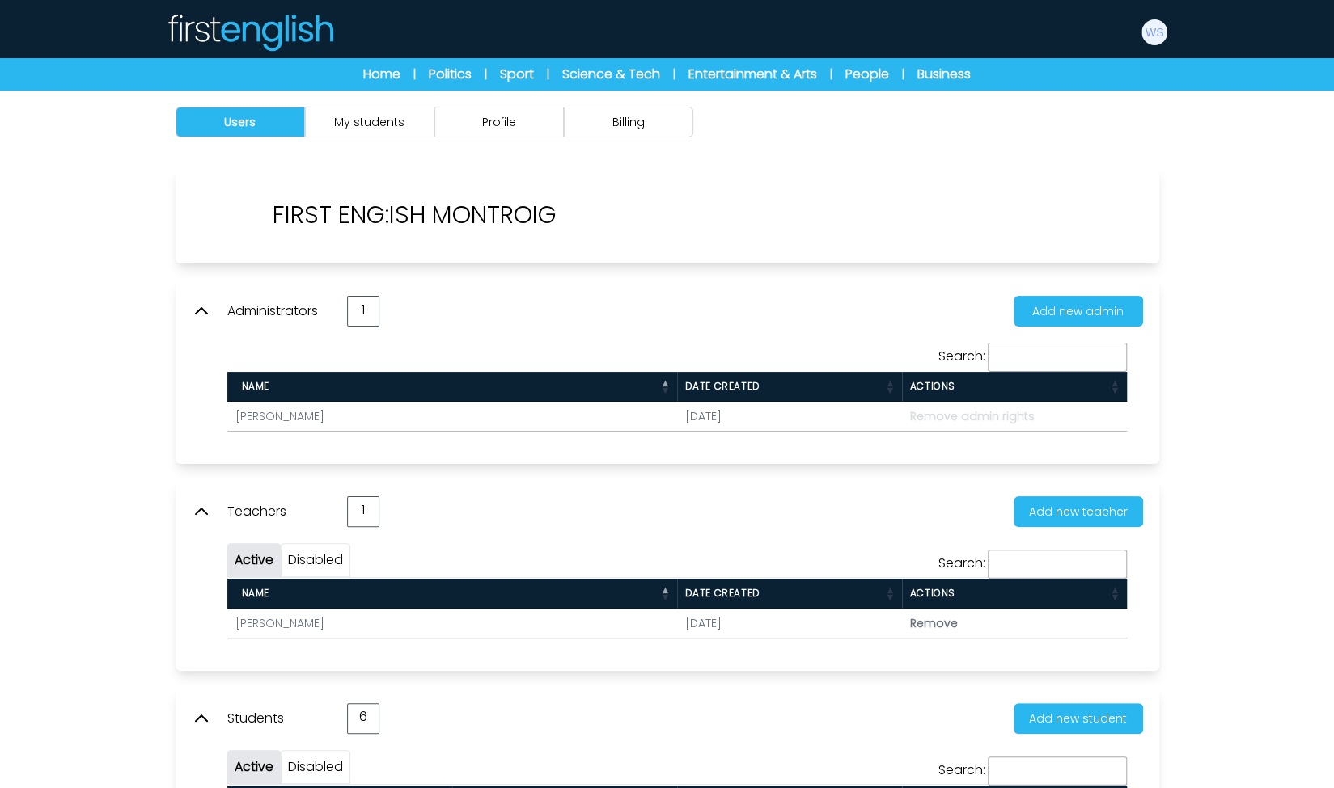
click at [359, 94] on div "Users My students Profile Billing" at bounding box center [667, 122] width 1035 height 63
click at [361, 112] on button "My students" at bounding box center [369, 122] width 129 height 31
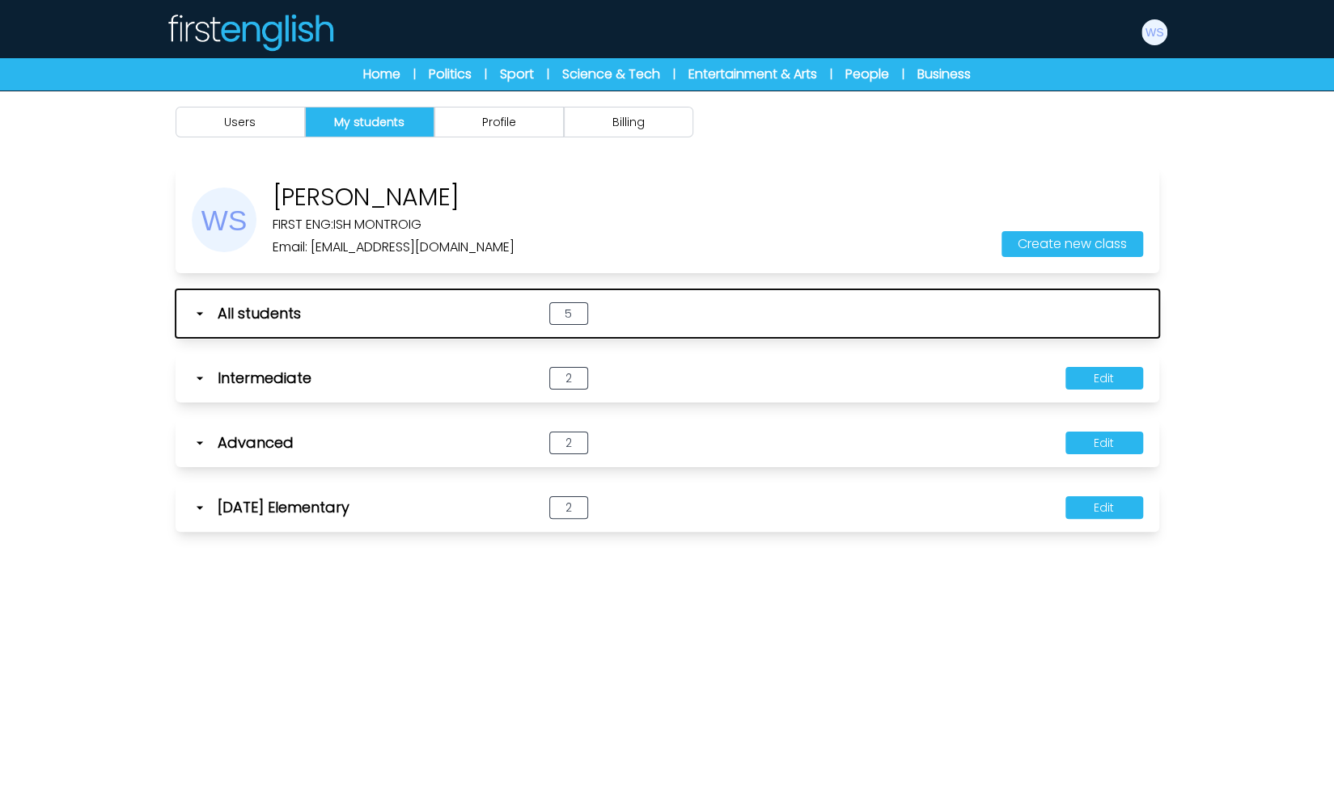
click at [204, 307] on icon "button" at bounding box center [200, 314] width 16 height 16
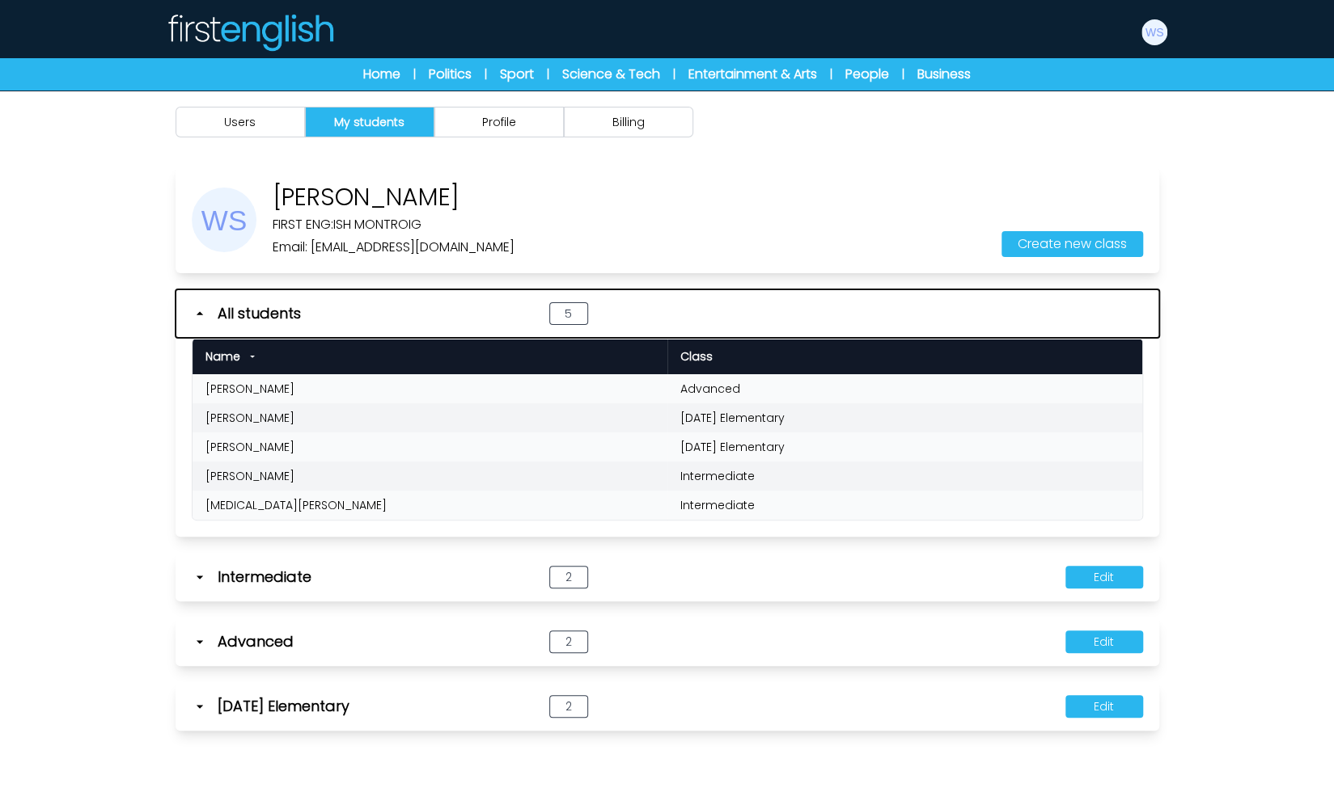
click at [204, 307] on icon "button" at bounding box center [200, 314] width 16 height 16
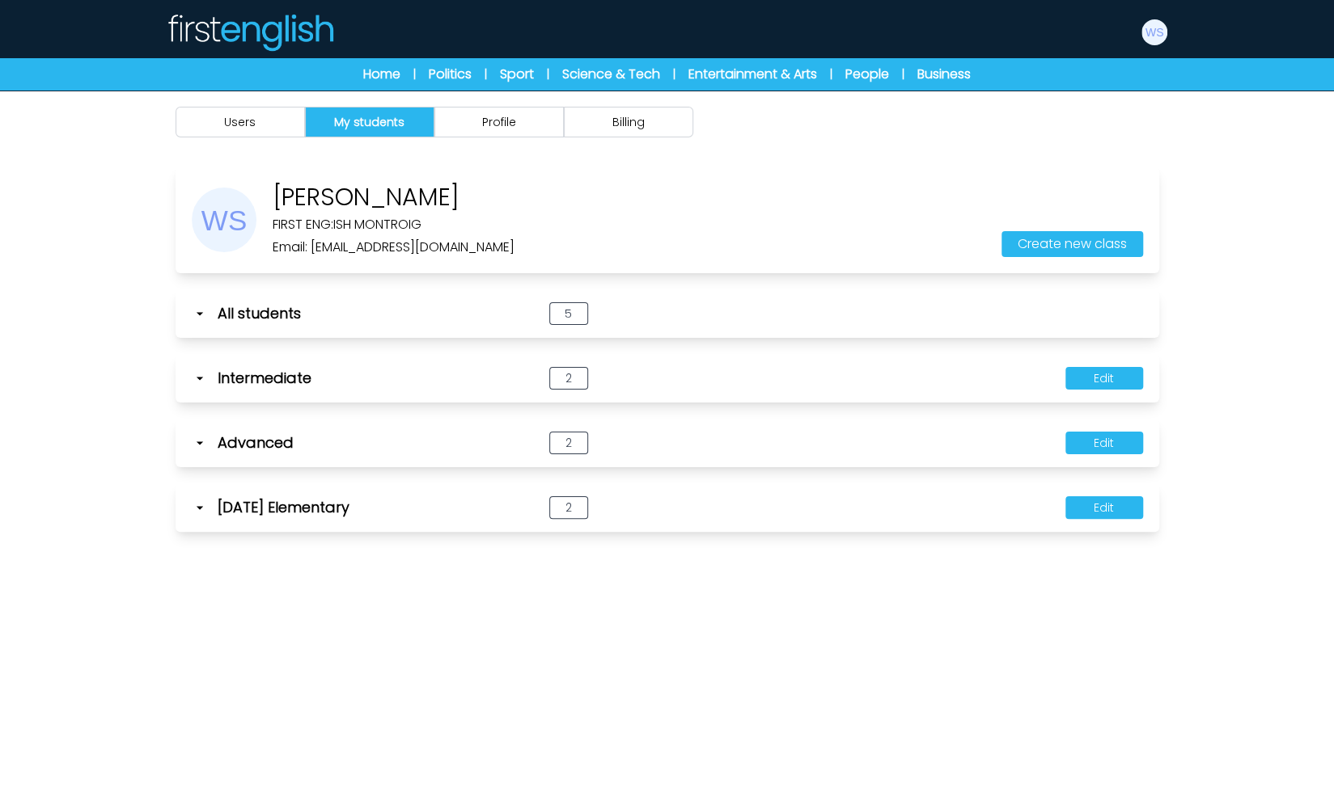
click at [208, 504] on div "[DATE] Elementary" at bounding box center [350, 508] width 317 height 23
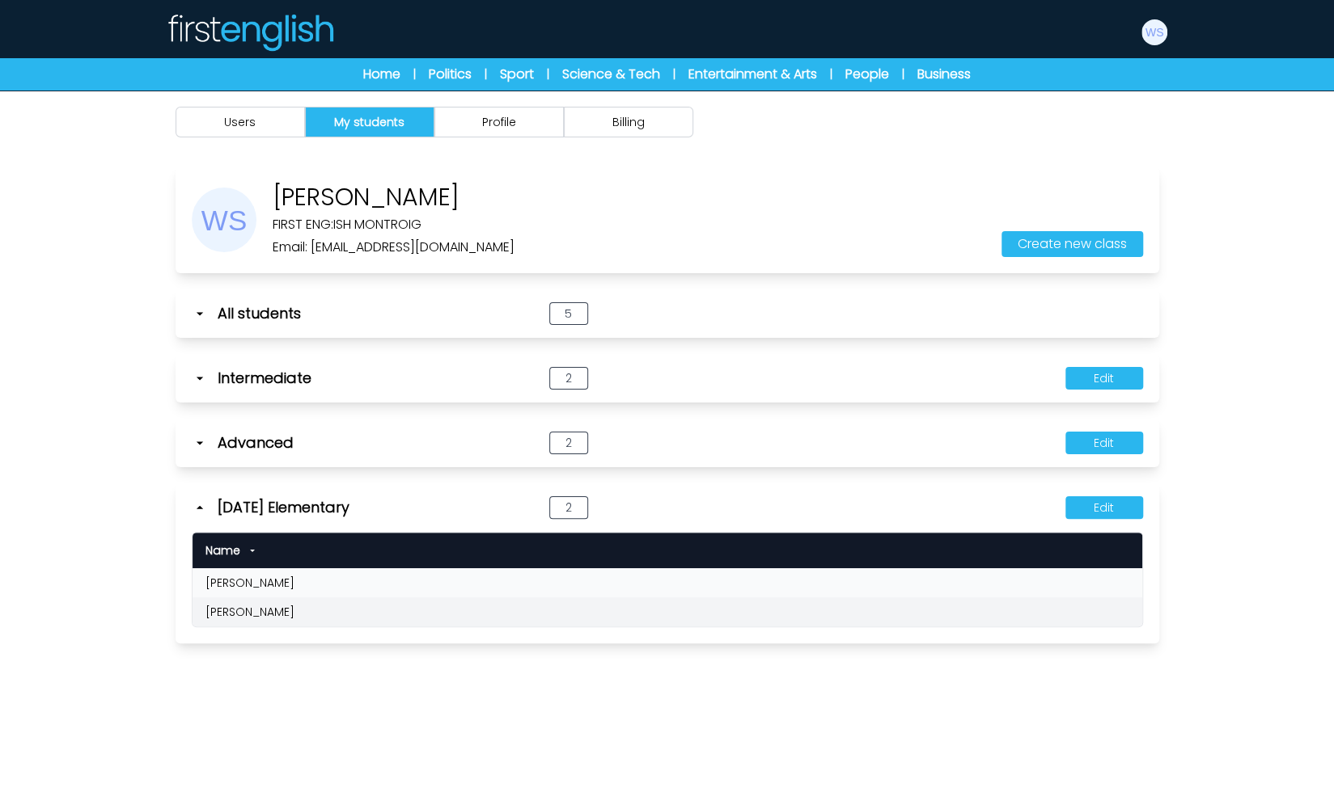
click at [208, 504] on div "[DATE] Elementary" at bounding box center [350, 508] width 317 height 23
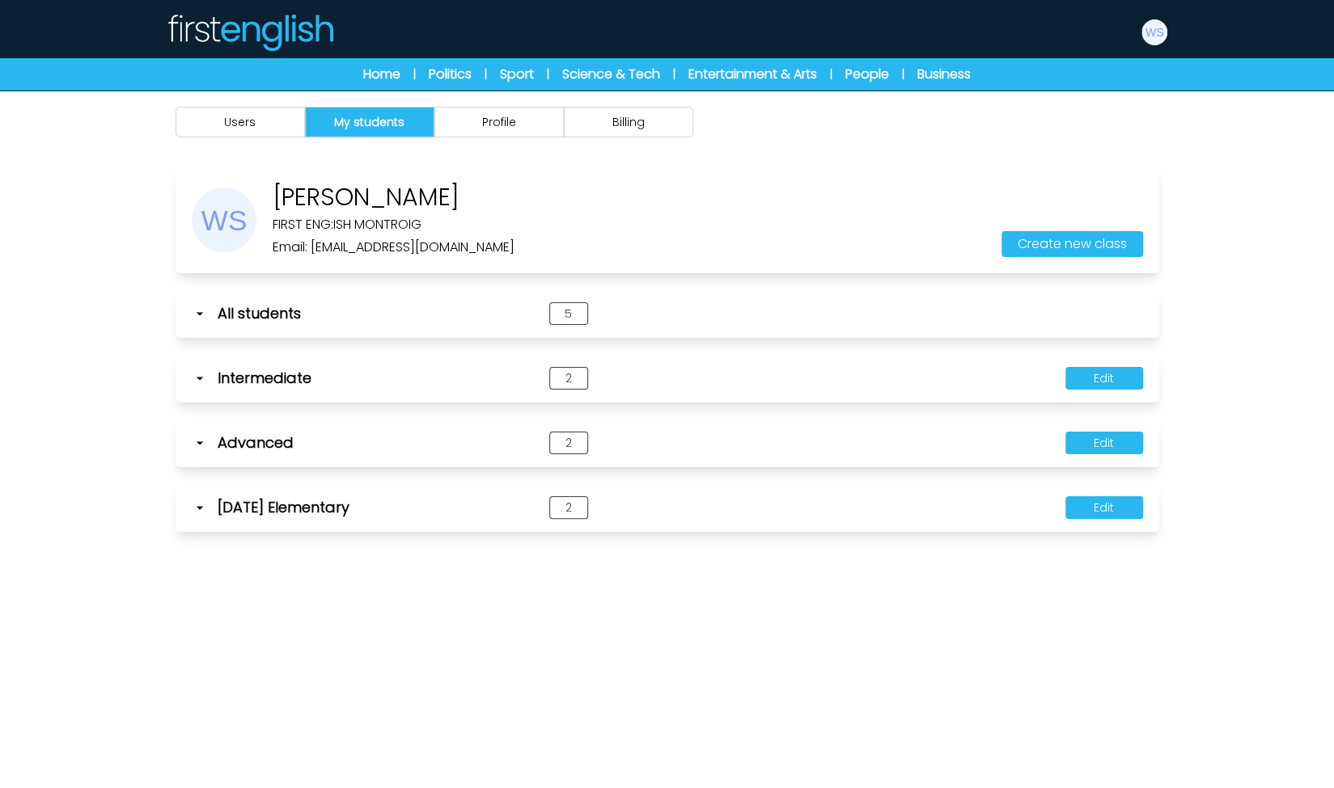
click at [205, 440] on icon at bounding box center [200, 443] width 16 height 16
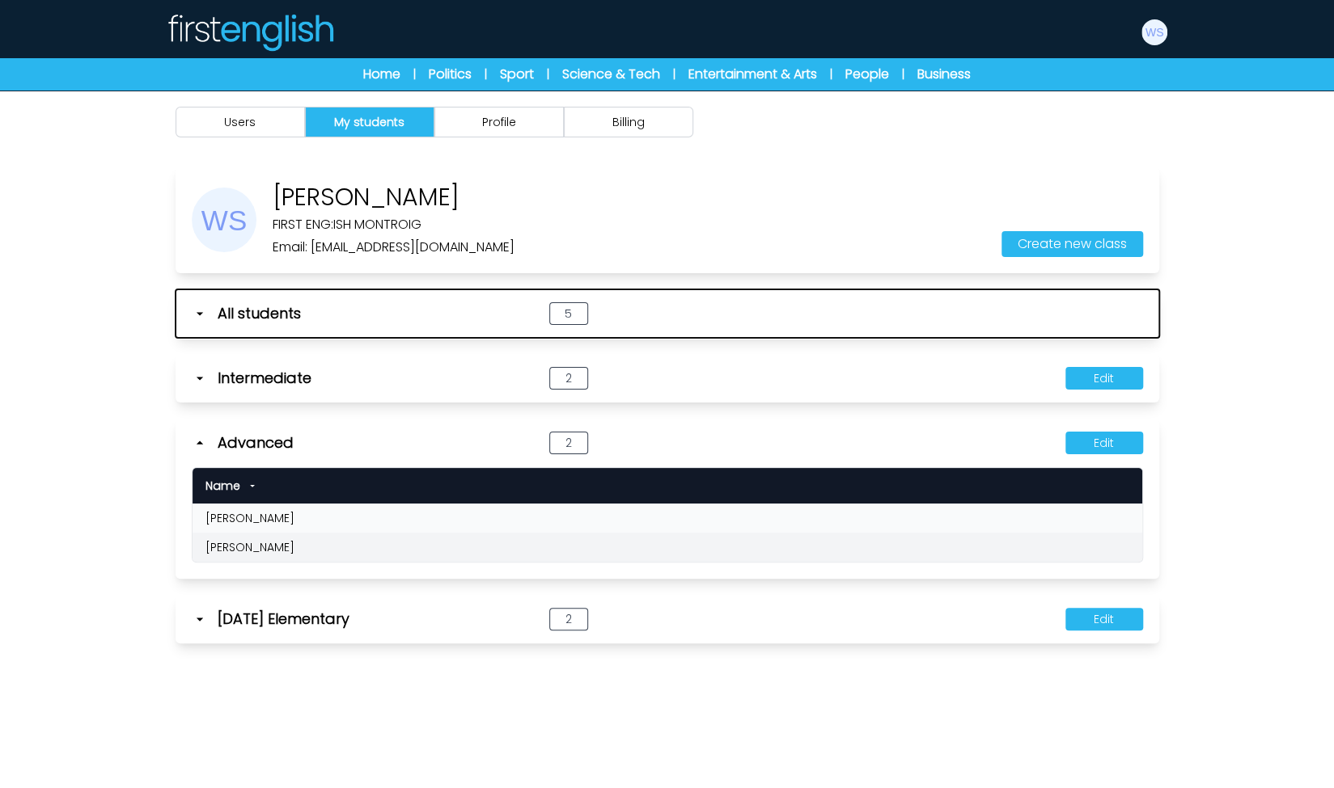
click at [275, 311] on span "All students" at bounding box center [259, 313] width 83 height 23
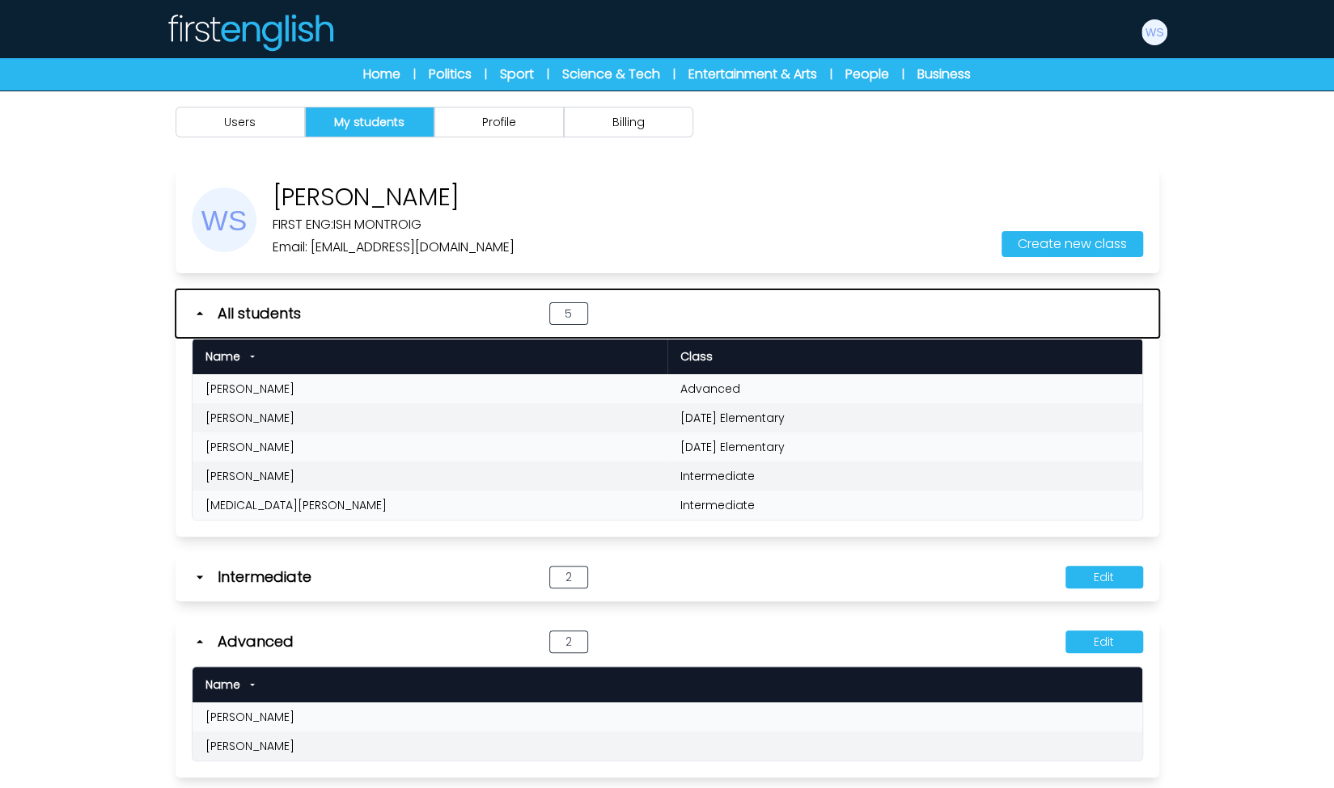
click at [275, 311] on span "All students" at bounding box center [259, 313] width 83 height 23
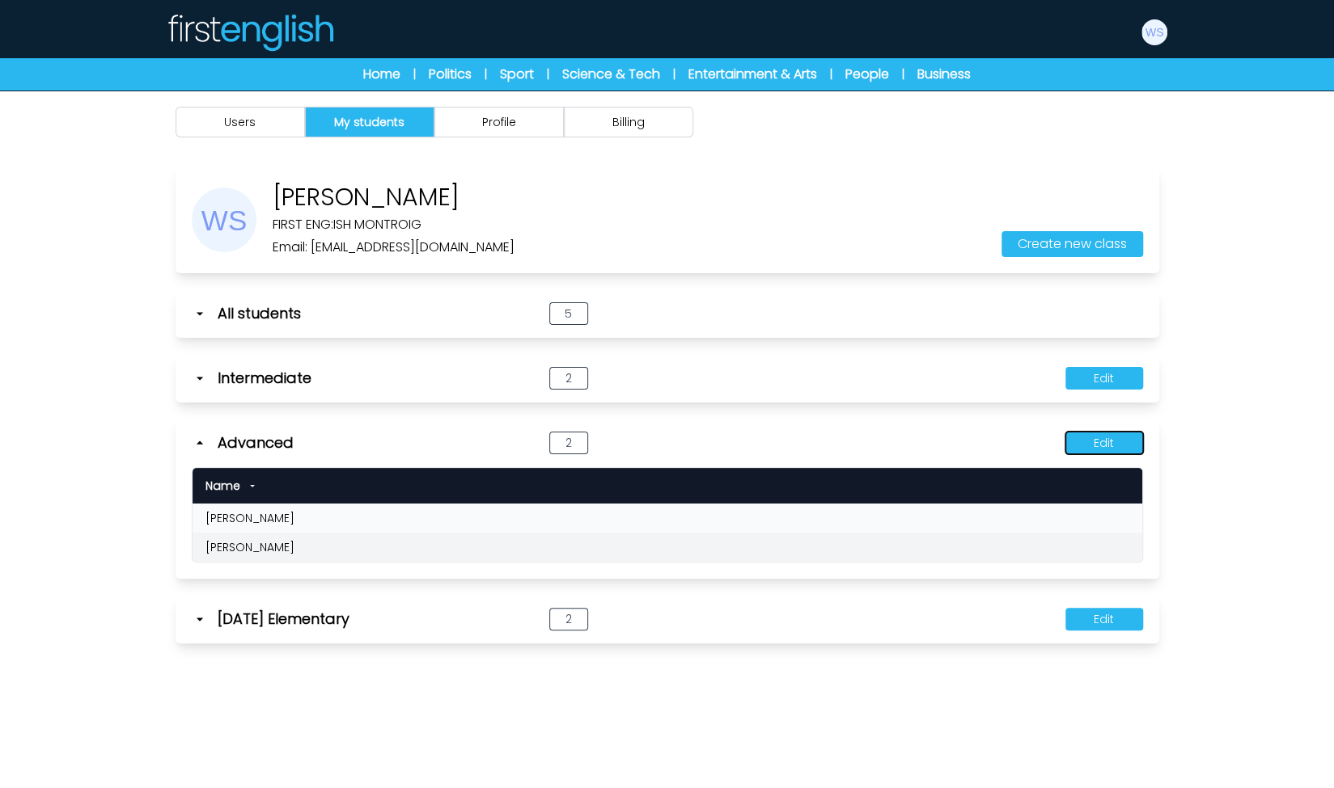
click at [1097, 434] on button "Edit" at bounding box center [1104, 443] width 78 height 23
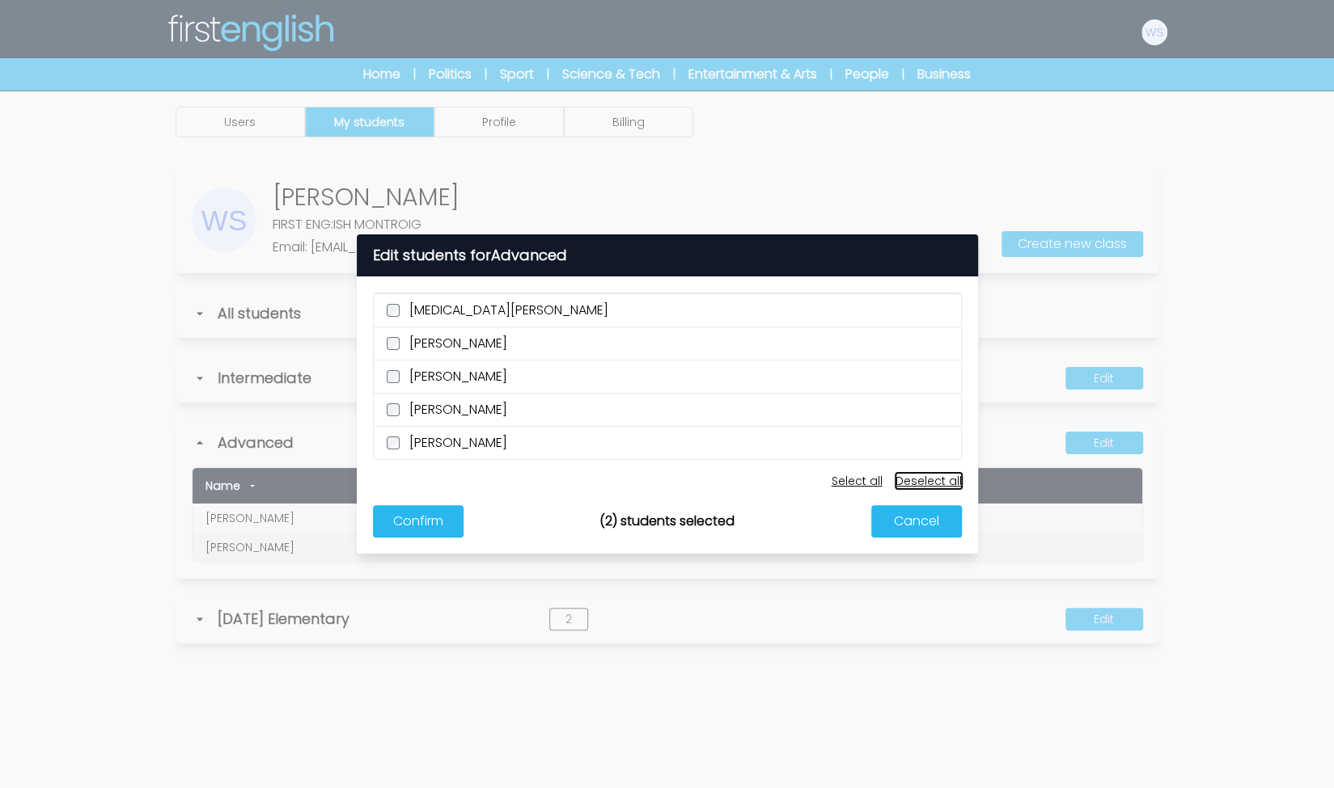
click at [938, 480] on button "Deselect all" at bounding box center [928, 481] width 66 height 16
click at [440, 518] on button "Confirm" at bounding box center [418, 521] width 91 height 32
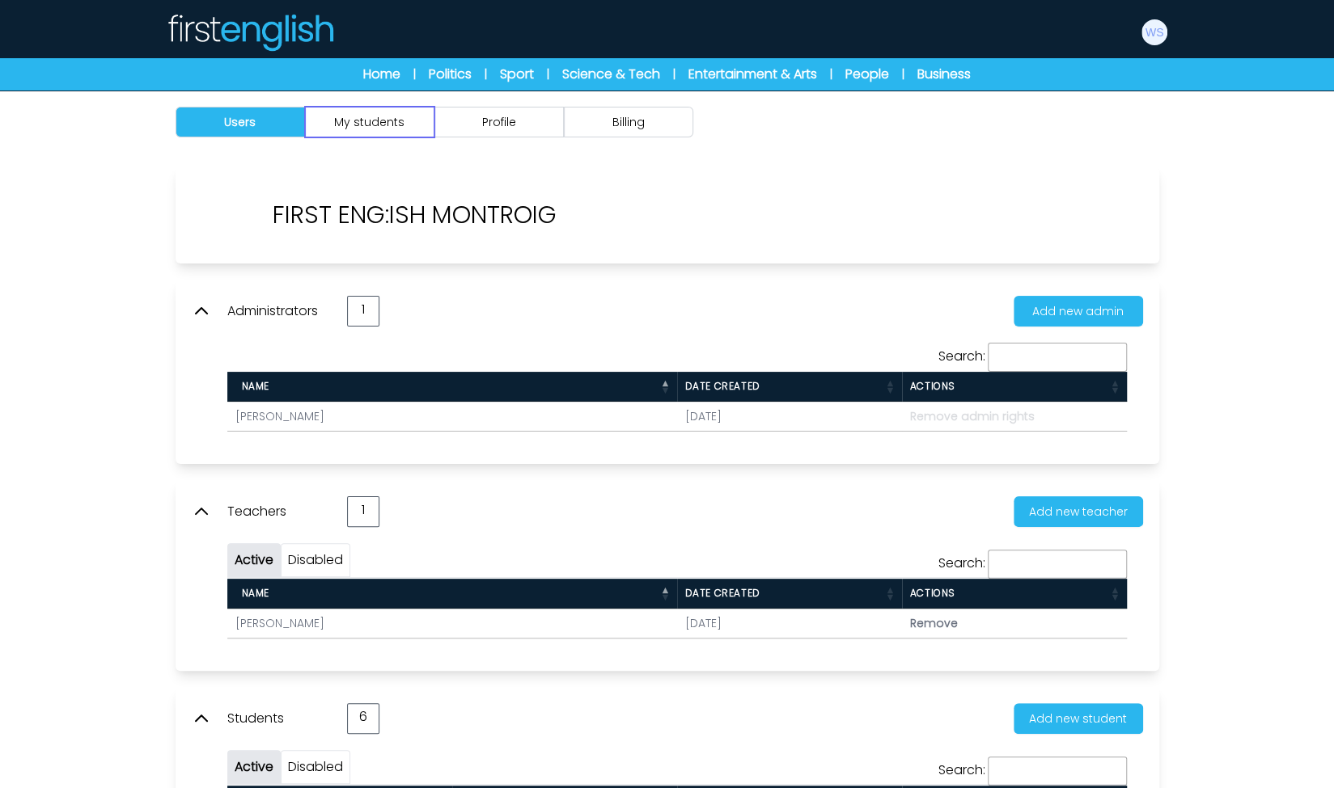
click at [425, 112] on button "My students" at bounding box center [369, 122] width 129 height 31
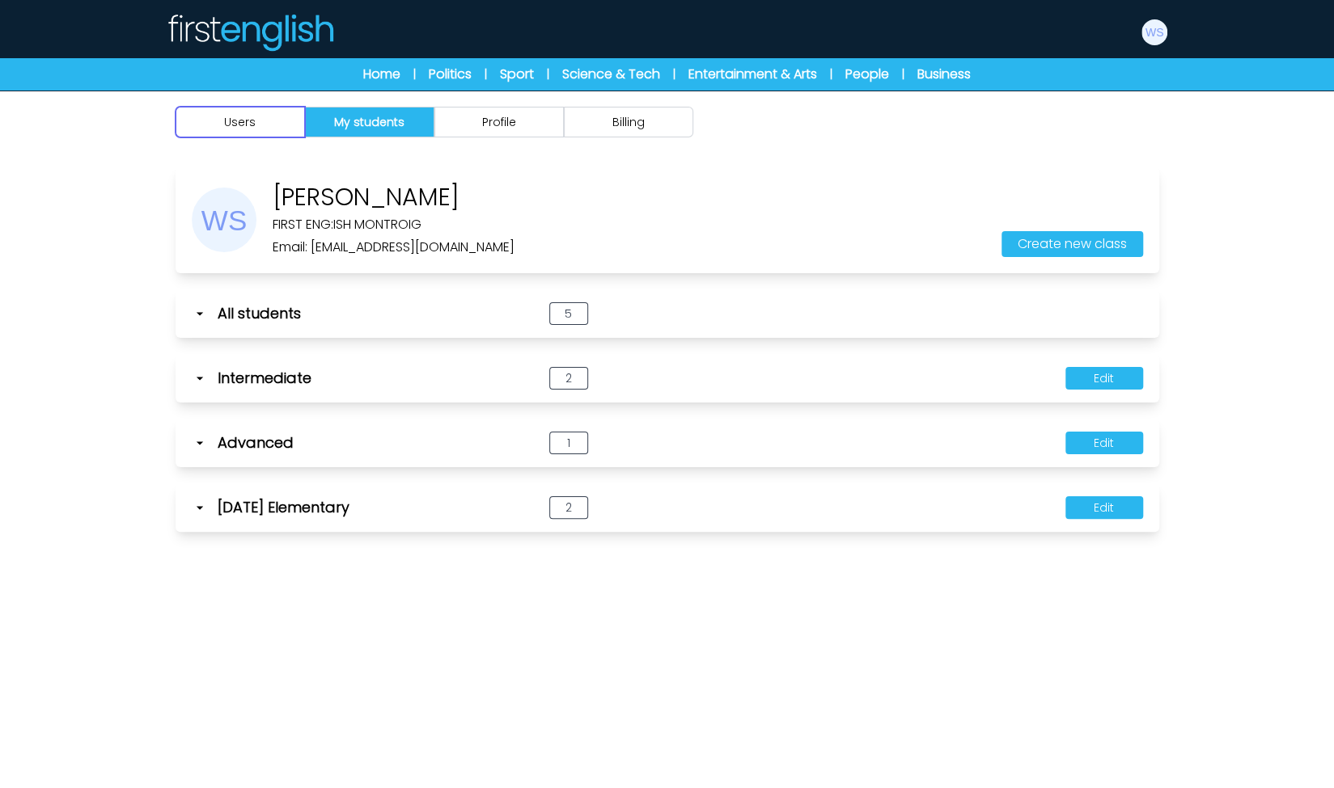
click at [286, 111] on button "Users" at bounding box center [239, 122] width 129 height 31
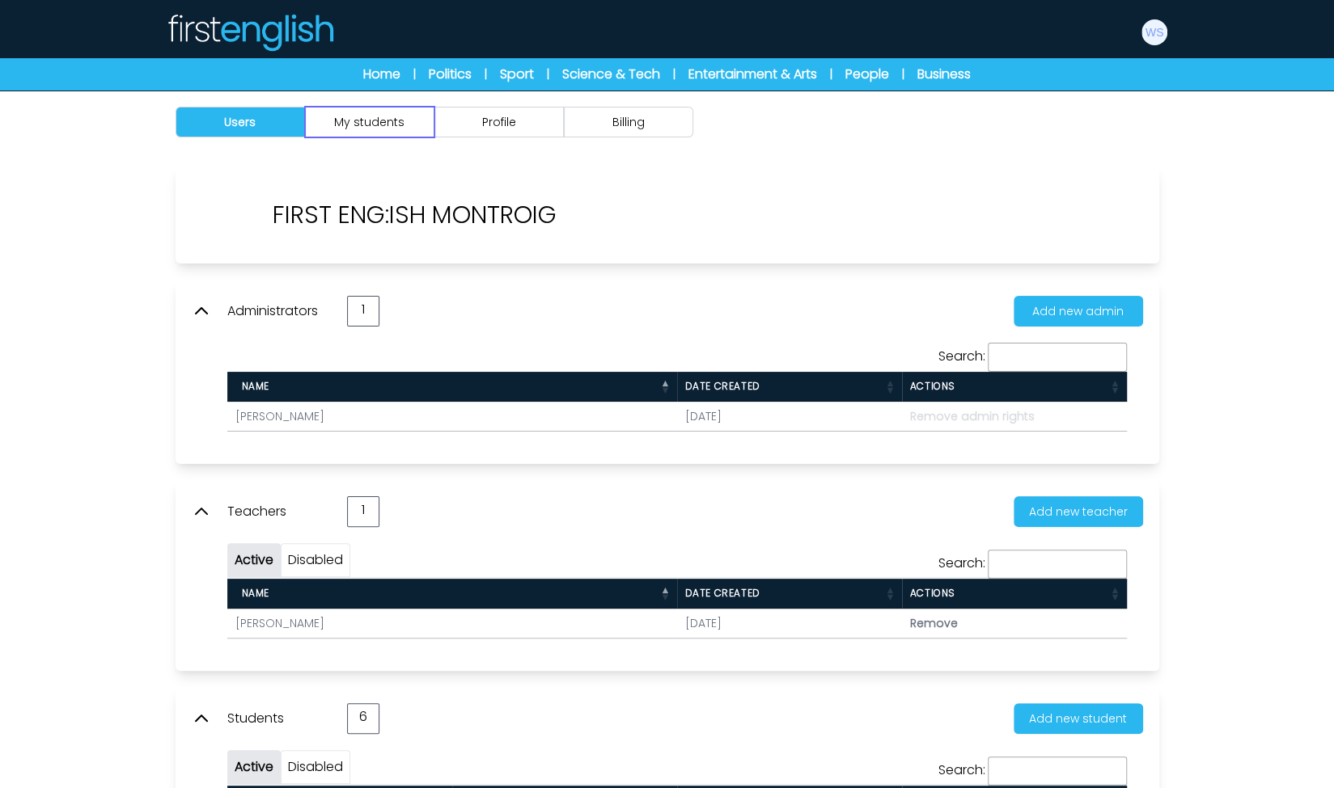
click at [387, 127] on button "My students" at bounding box center [369, 122] width 129 height 31
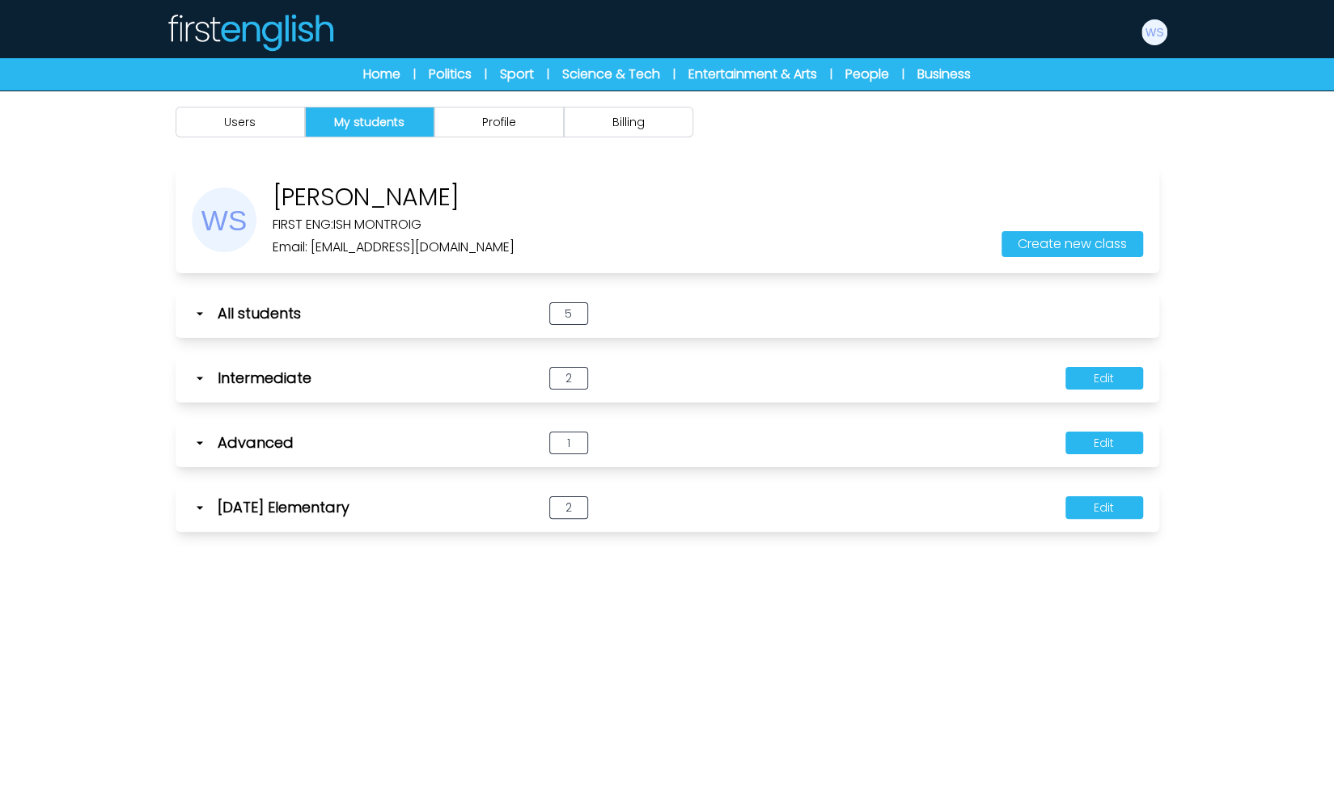
click at [542, 138] on div "Users My students Profile Billing" at bounding box center [667, 122] width 1035 height 63
click at [552, 121] on button "Profile" at bounding box center [498, 122] width 129 height 31
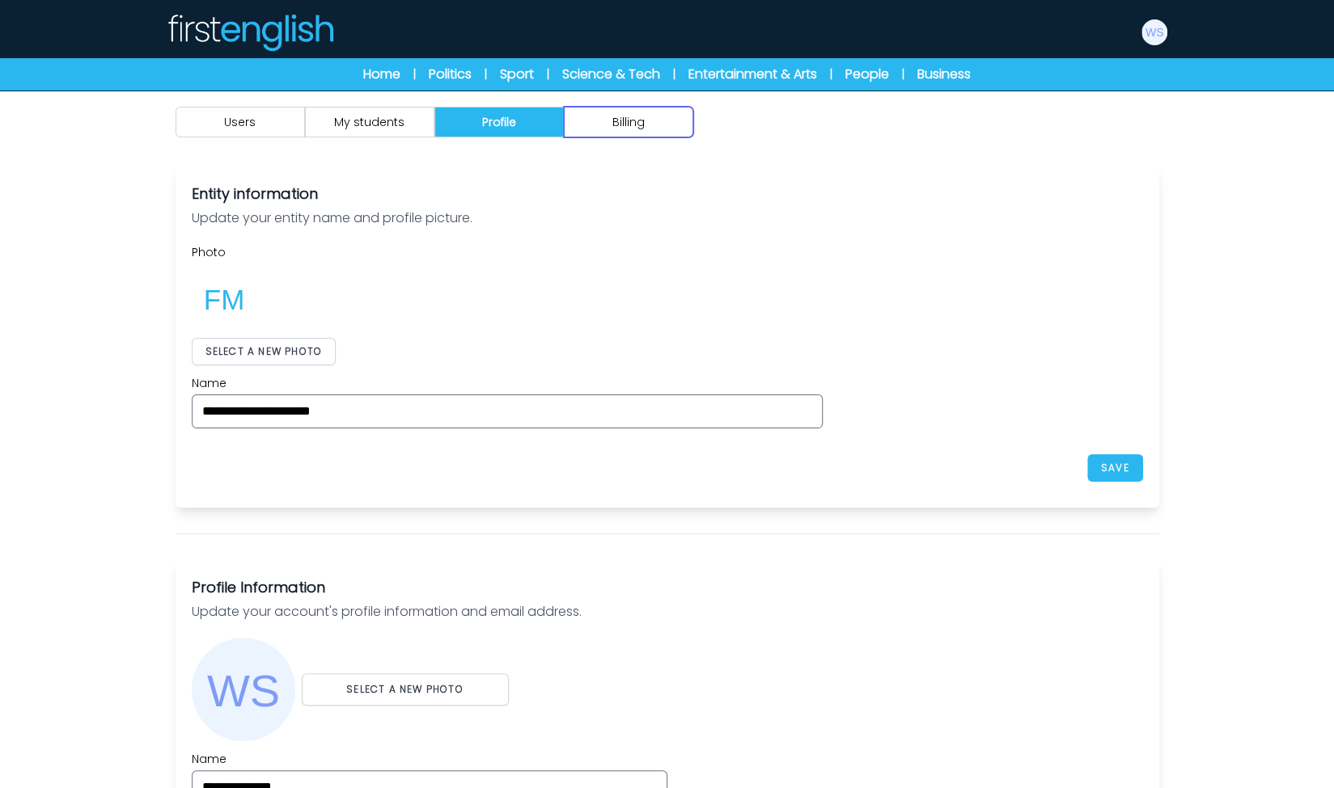
click at [634, 124] on button "Billing" at bounding box center [628, 122] width 129 height 31
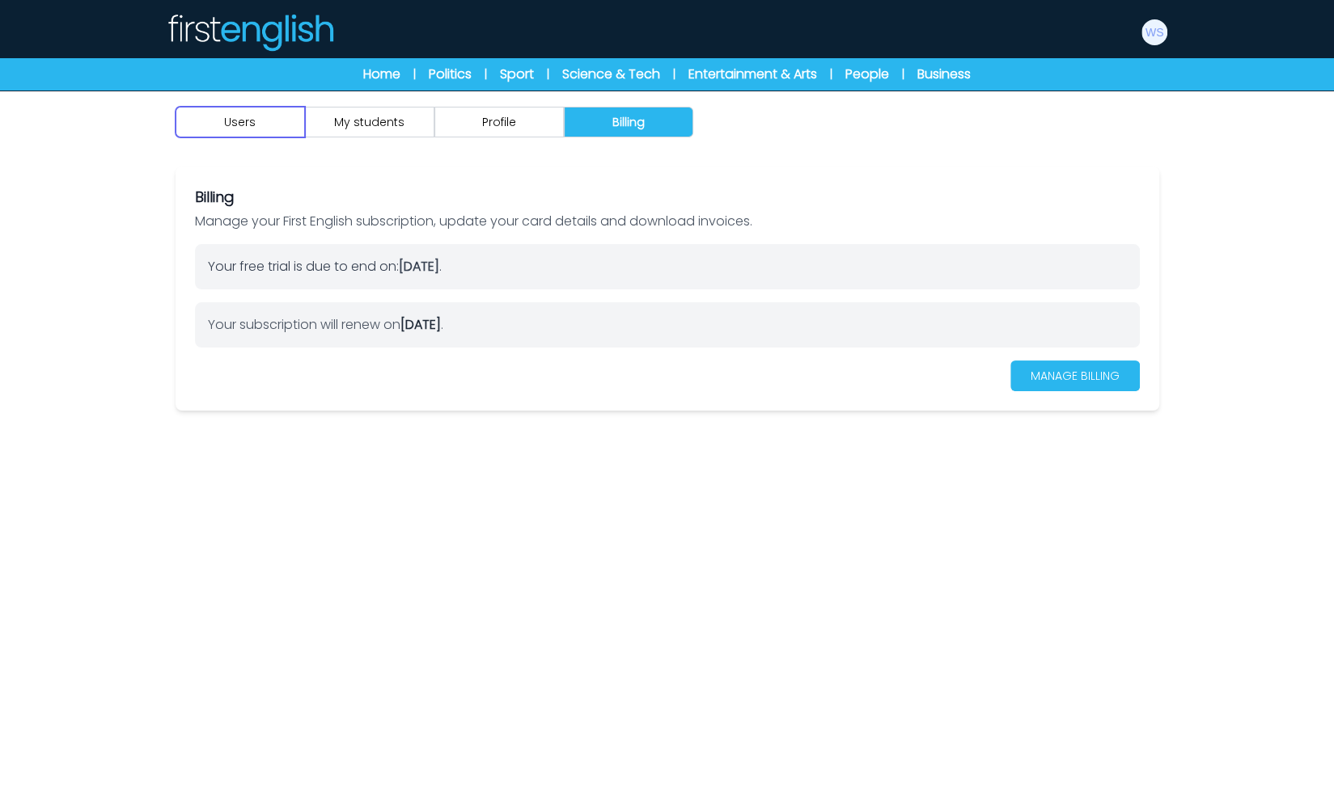
click at [283, 119] on button "Users" at bounding box center [239, 122] width 129 height 31
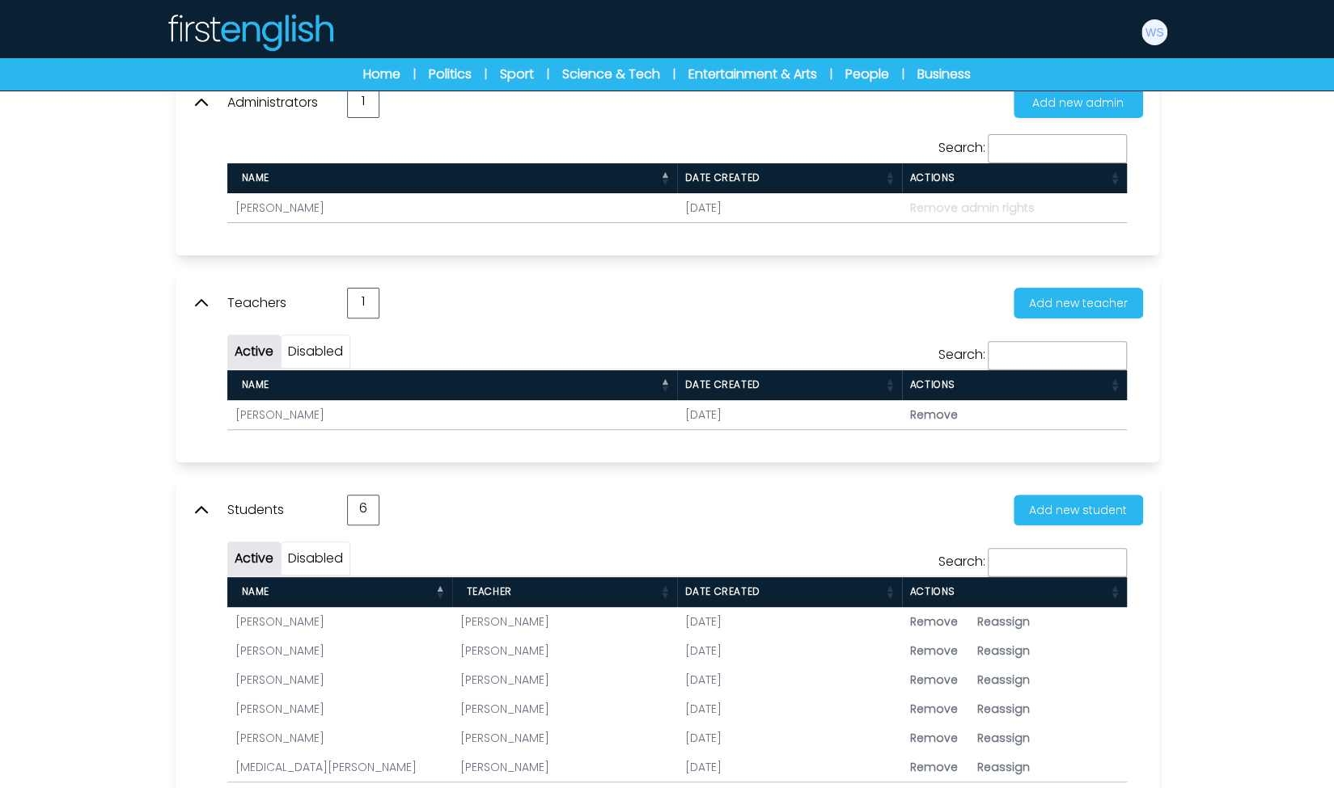
scroll to position [251, 0]
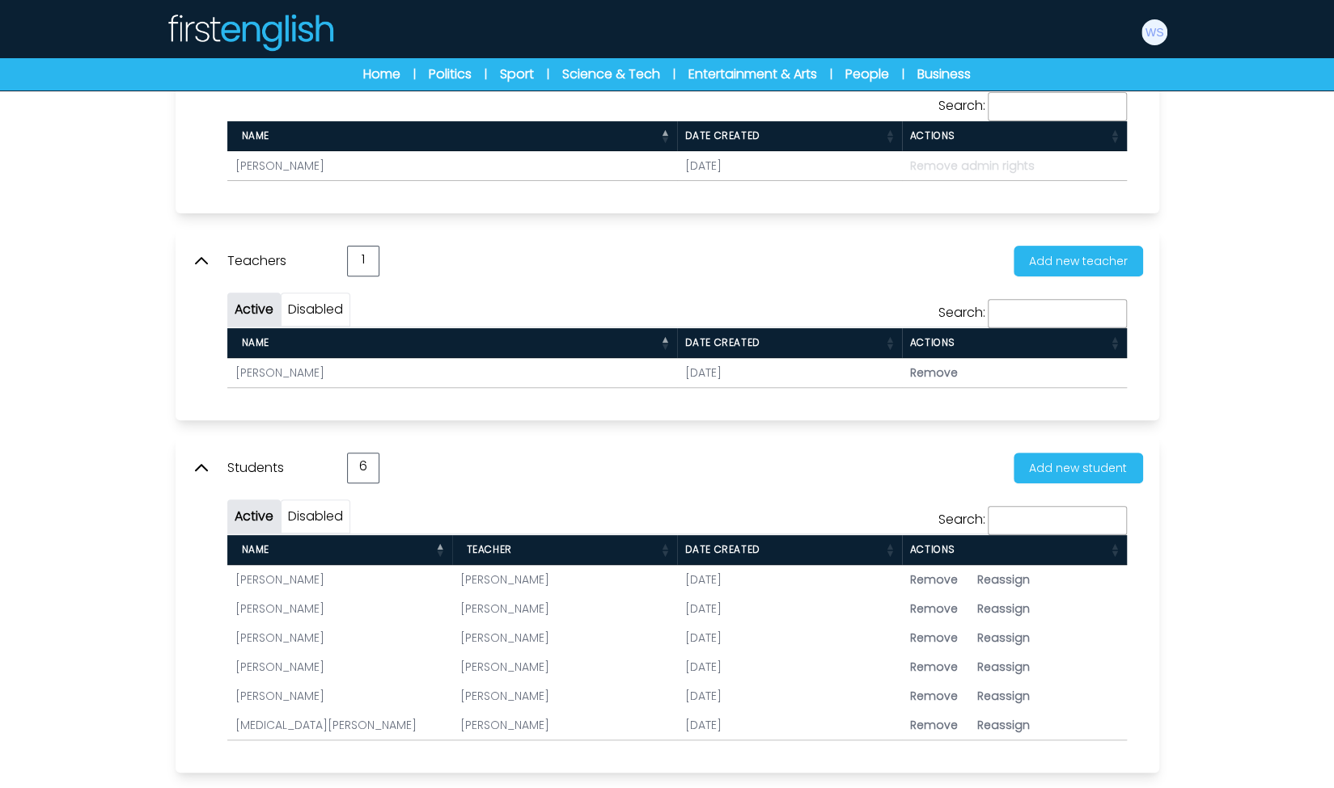
click at [994, 572] on span "Reassign" at bounding box center [1003, 580] width 53 height 16
type input "**********"
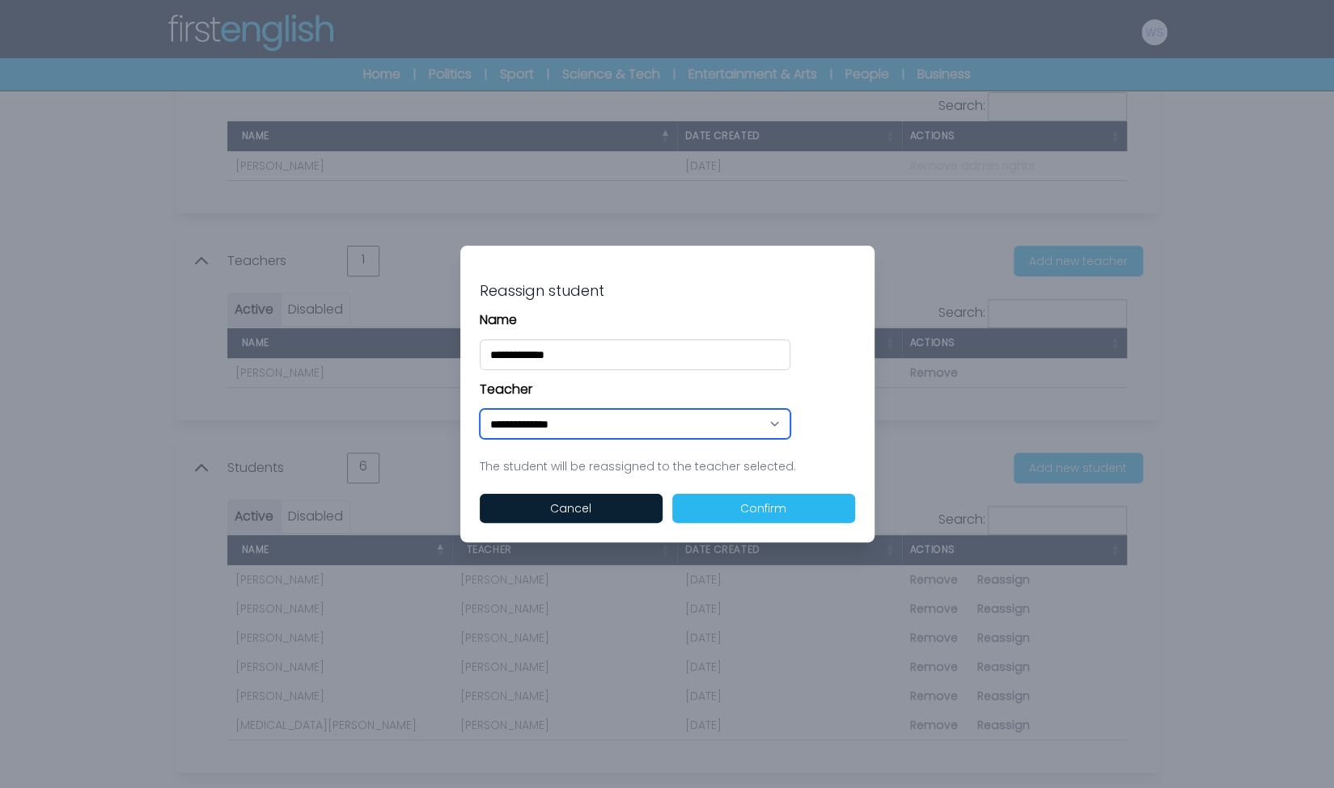
click at [767, 420] on select "**********" at bounding box center [635, 424] width 311 height 30
click at [695, 380] on p "Teacher" at bounding box center [667, 389] width 375 height 19
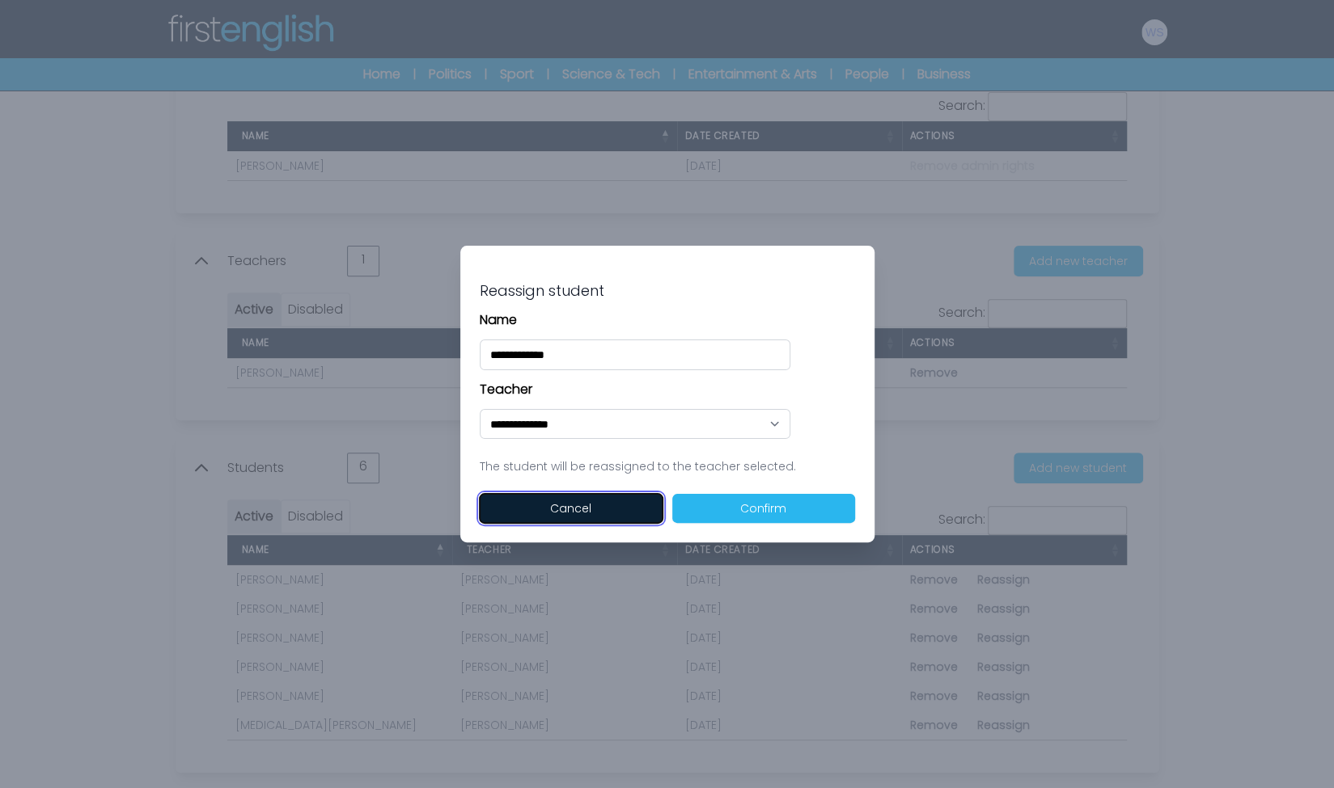
click at [619, 506] on button "Cancel" at bounding box center [571, 508] width 183 height 29
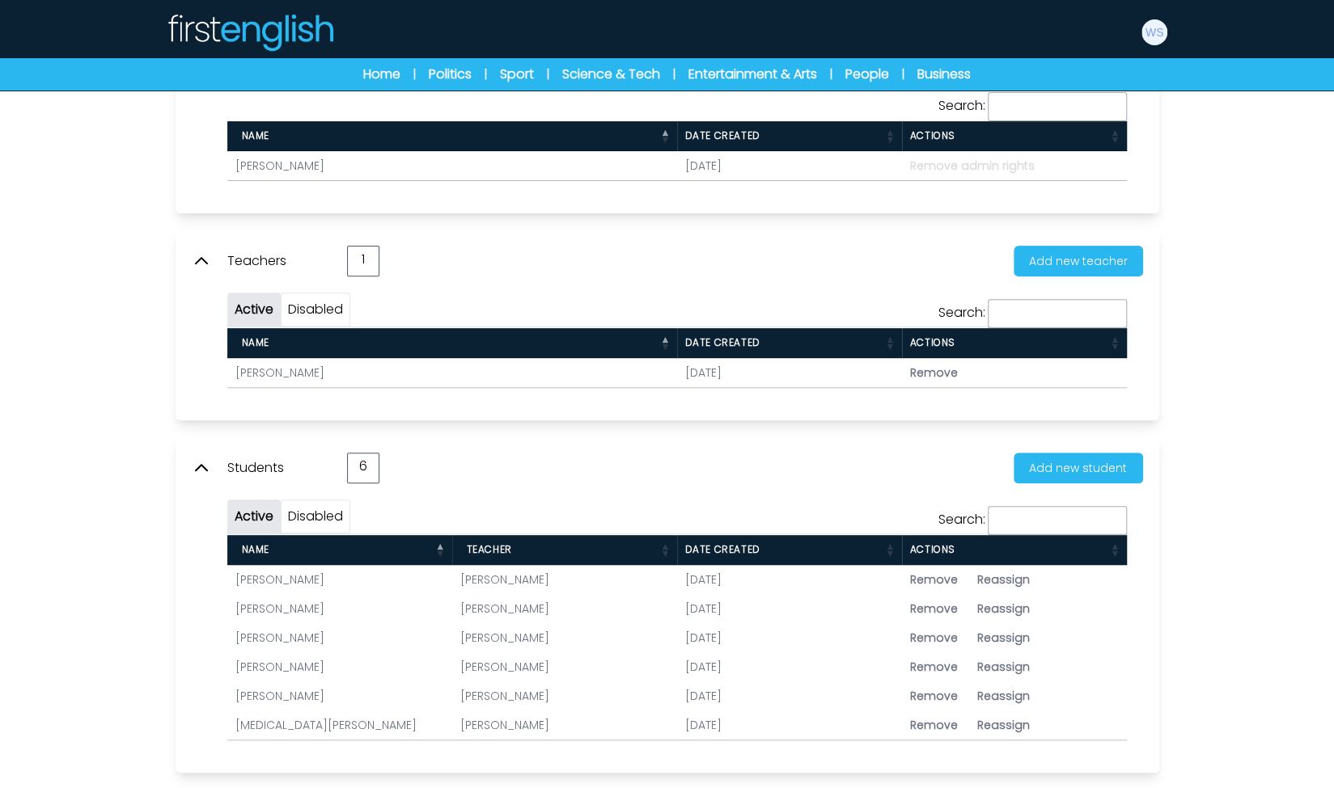
click at [1013, 572] on span "Reassign" at bounding box center [1003, 580] width 53 height 16
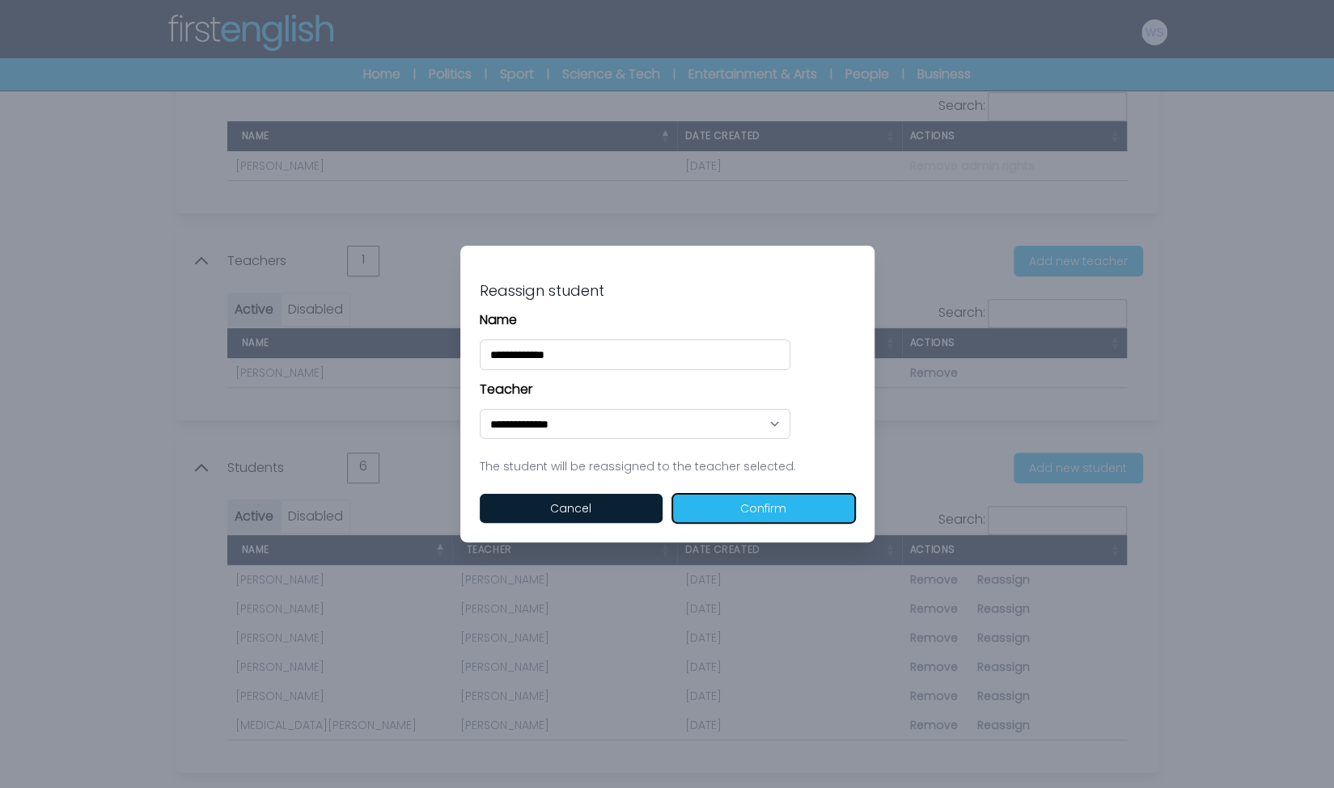
click at [718, 506] on button "Confirm" at bounding box center [763, 508] width 183 height 29
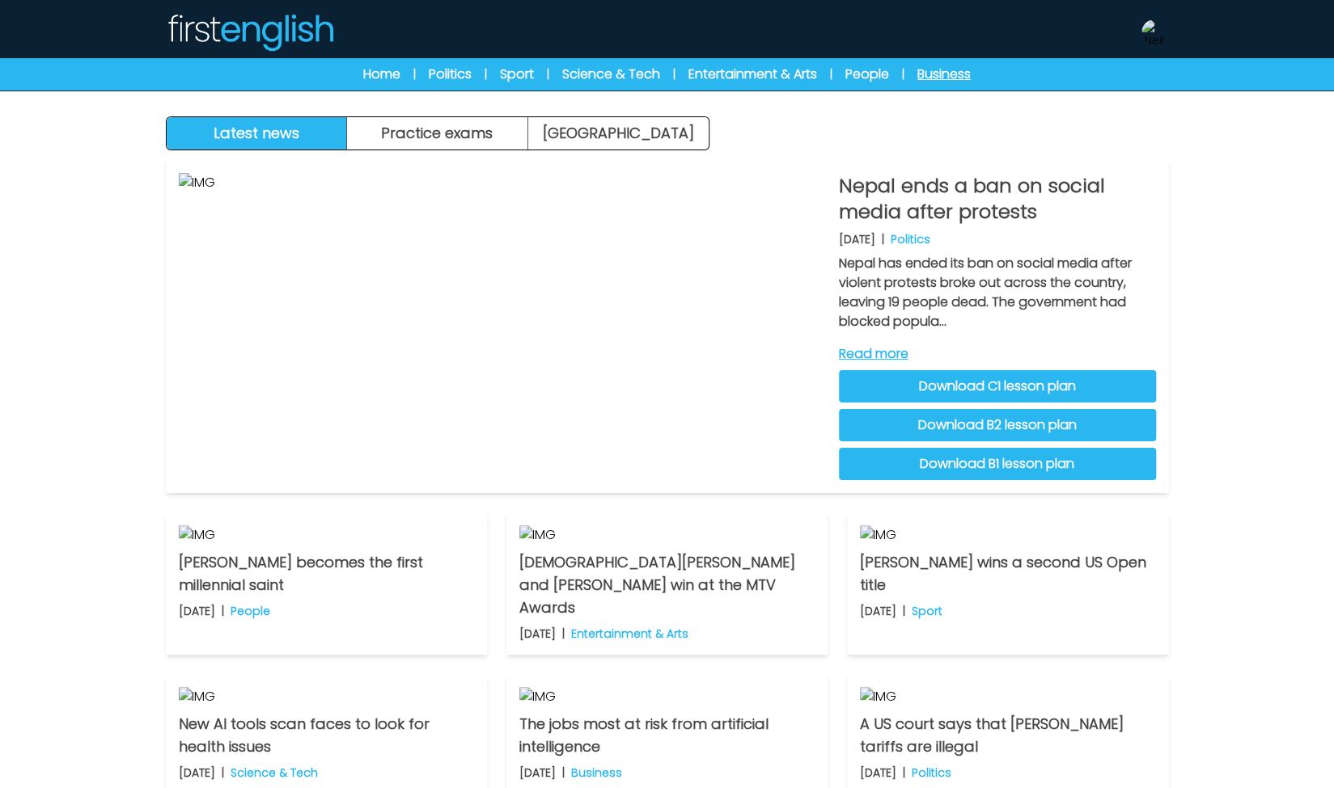
click at [927, 82] on link "Business" at bounding box center [943, 74] width 53 height 19
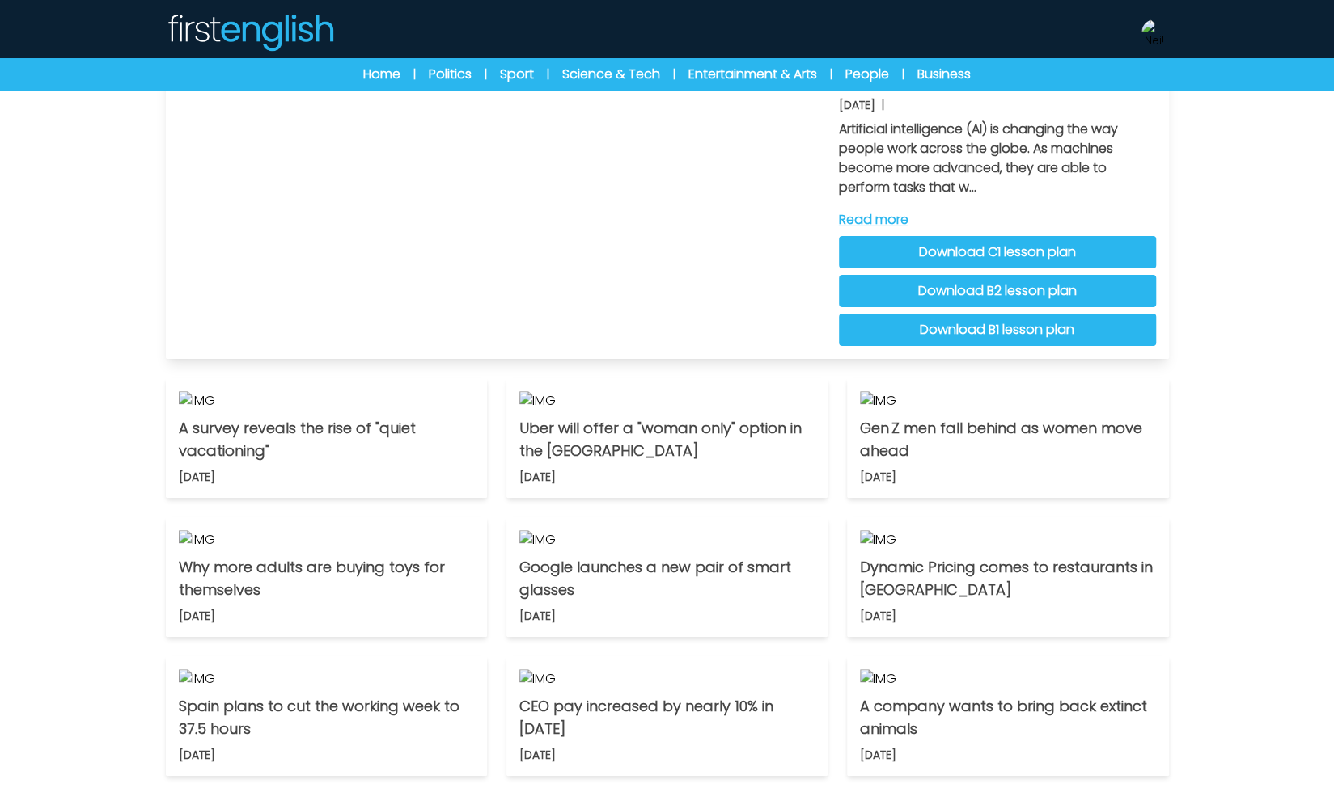
scroll to position [133, 0]
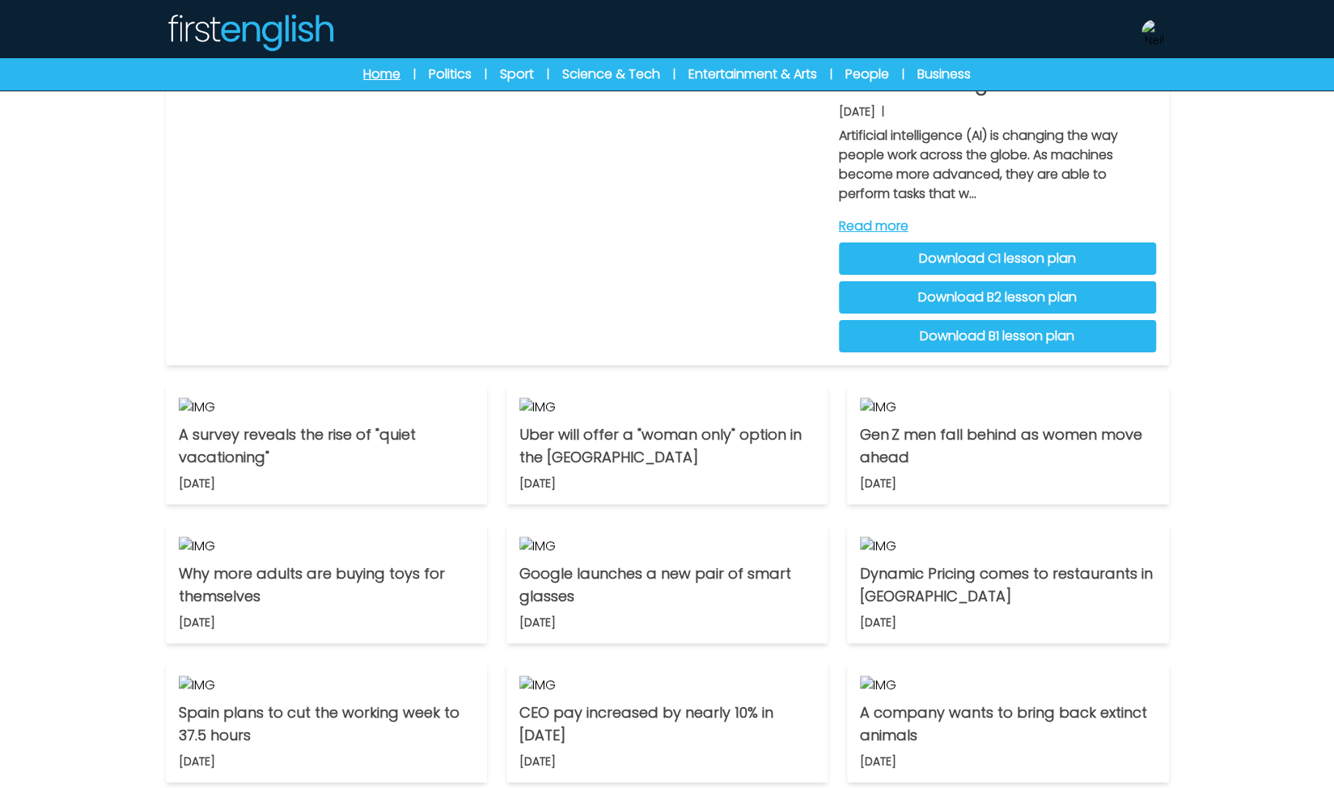
click at [380, 74] on link "Home" at bounding box center [381, 74] width 37 height 19
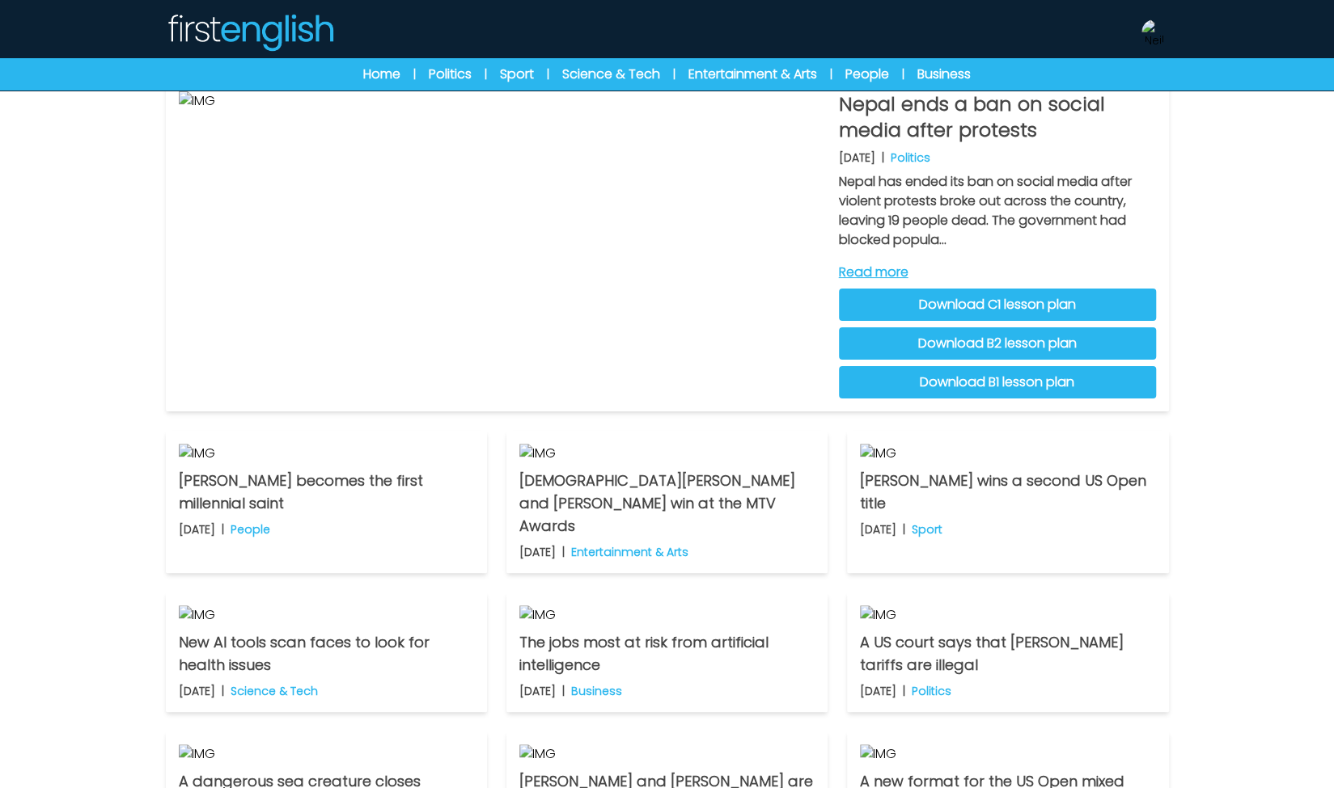
scroll to position [36, 0]
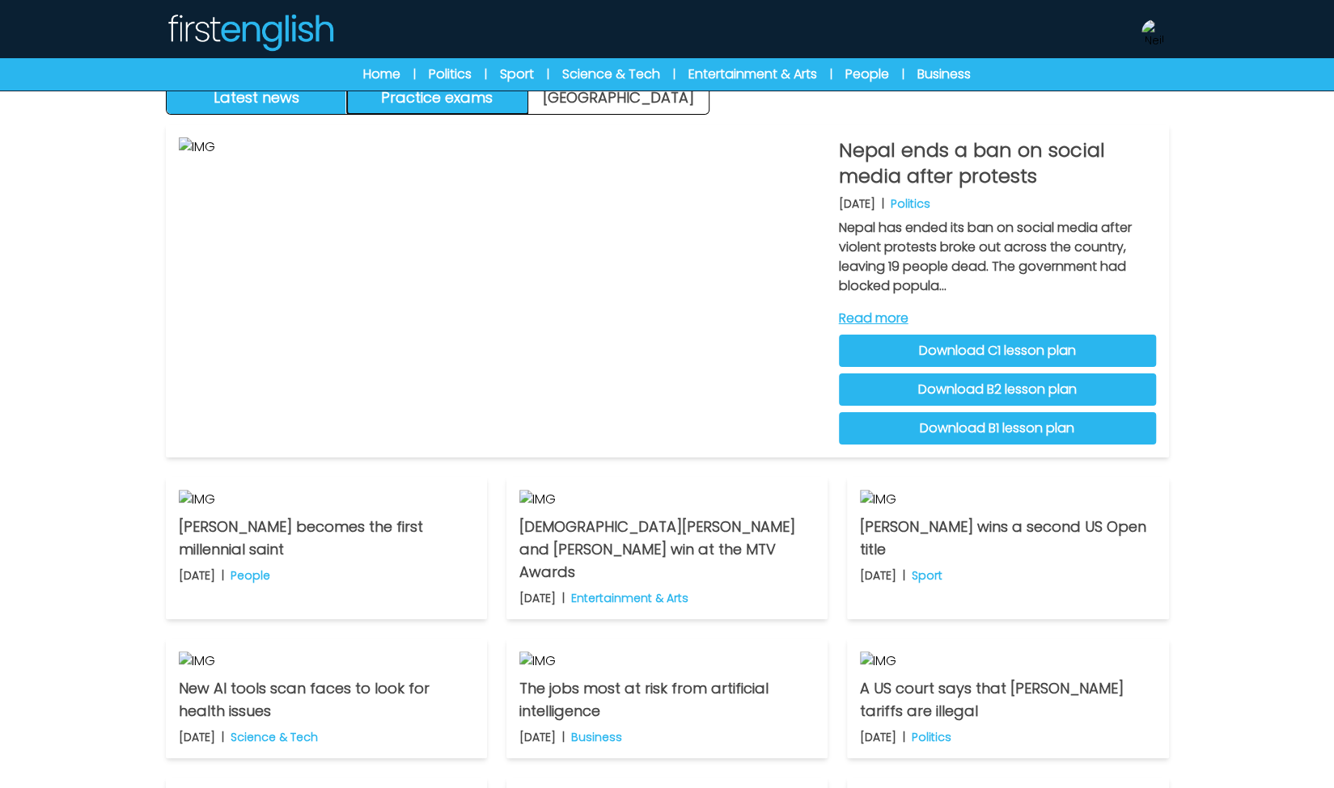
click at [463, 103] on button "Practice exams" at bounding box center [437, 98] width 181 height 32
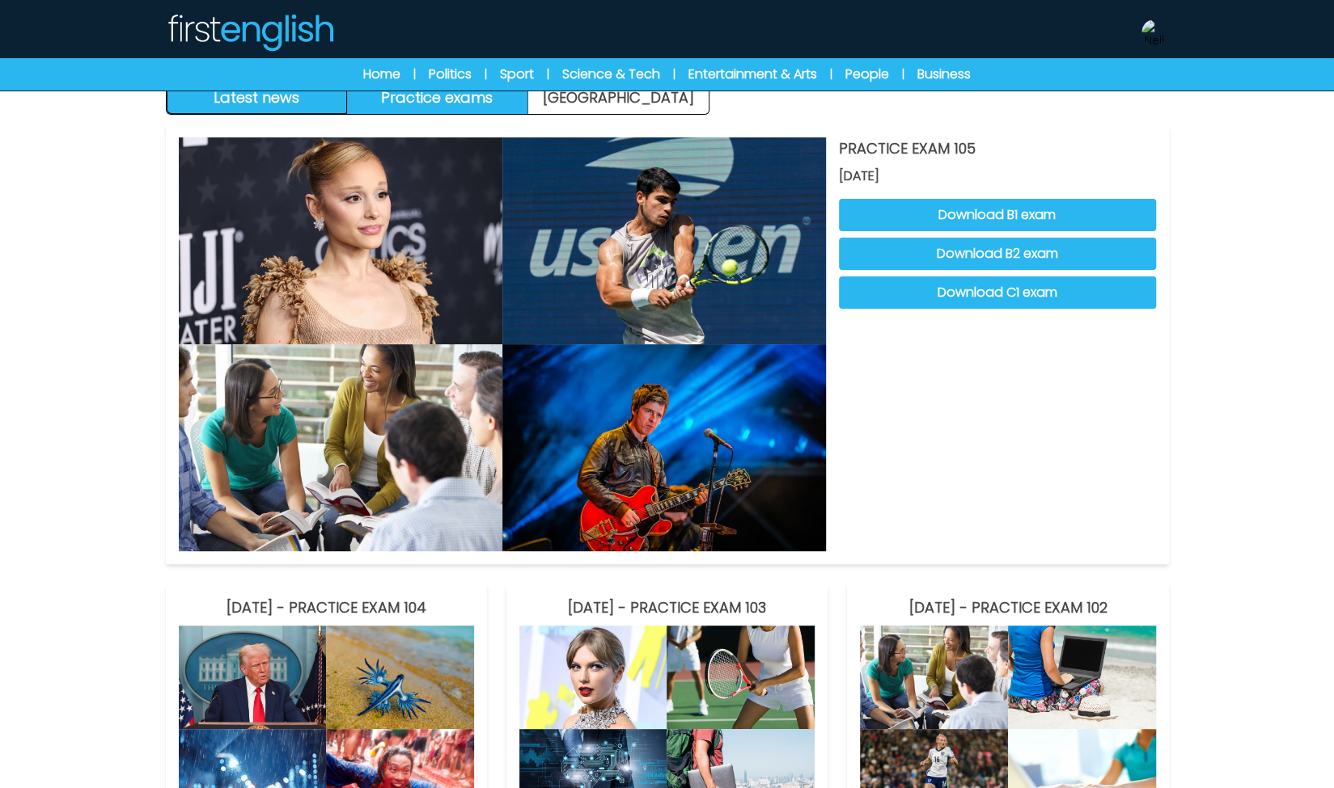
click at [328, 91] on button "Latest news" at bounding box center [257, 98] width 181 height 32
